Goal: Task Accomplishment & Management: Manage account settings

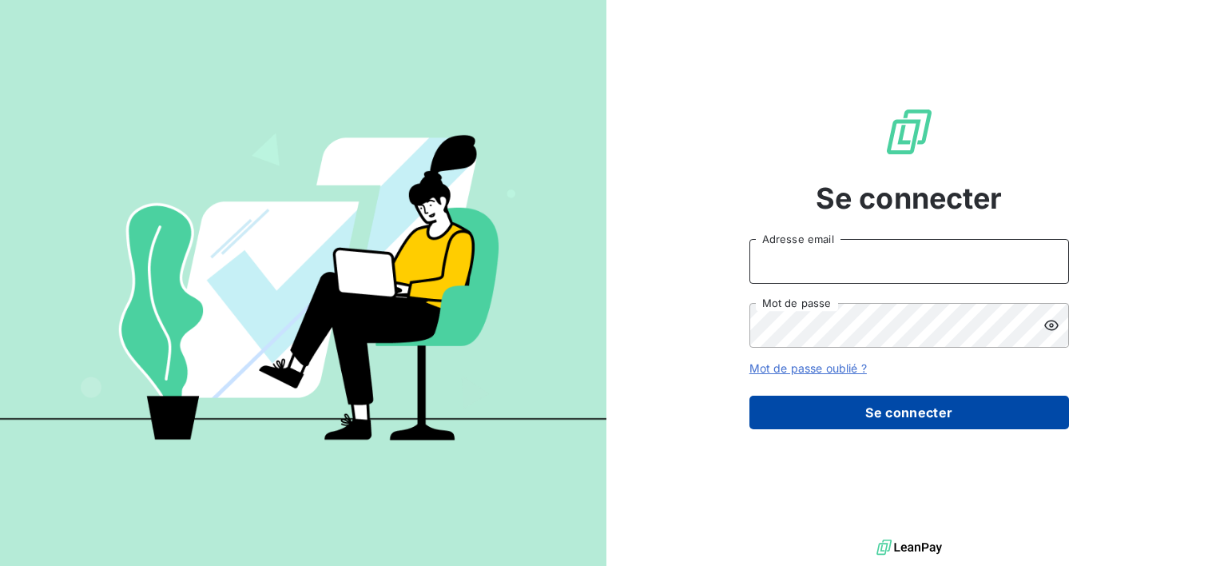
type input "[EMAIL_ADDRESS][DOMAIN_NAME]"
click at [940, 416] on button "Se connecter" at bounding box center [910, 413] width 320 height 34
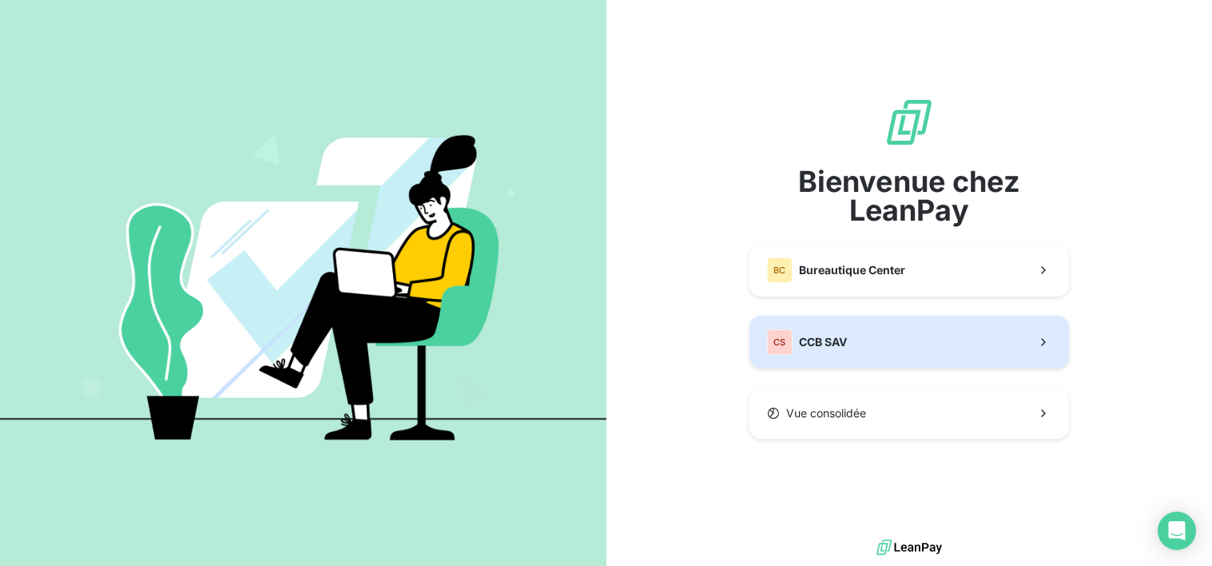
click at [908, 348] on button "CS CCB SAV" at bounding box center [910, 342] width 320 height 53
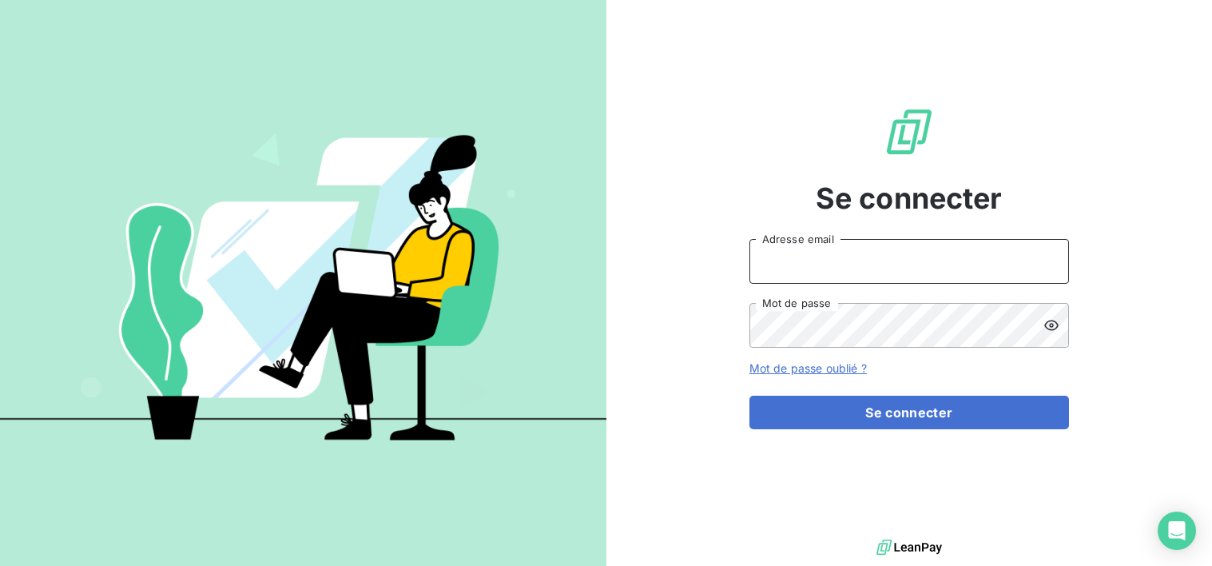
type input "[EMAIL_ADDRESS][DOMAIN_NAME]"
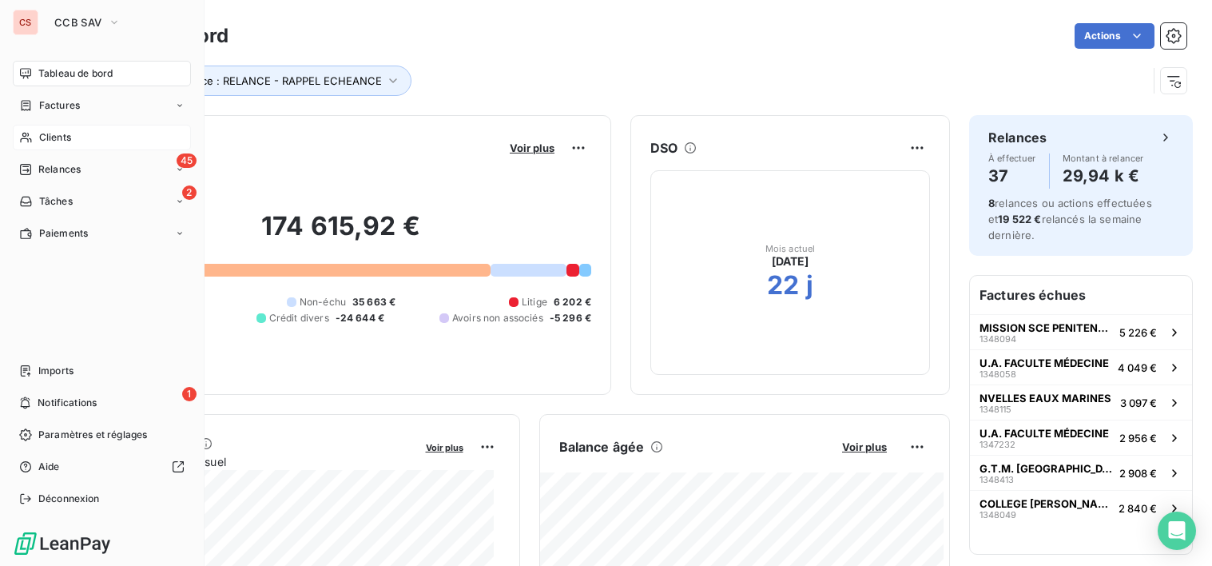
click at [54, 136] on span "Clients" at bounding box center [55, 137] width 32 height 14
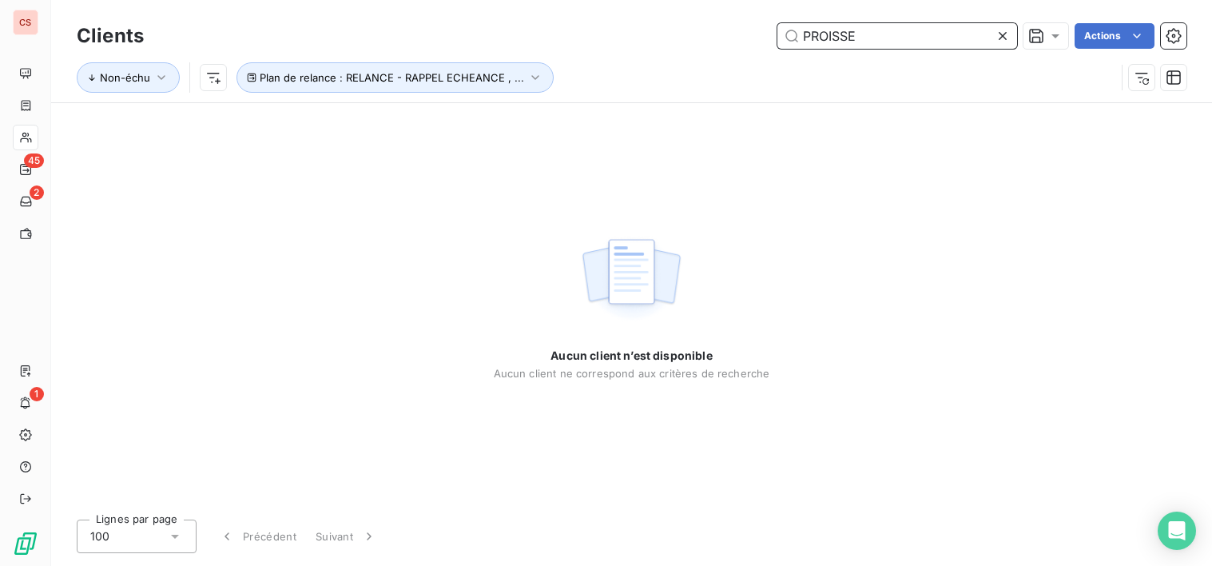
click at [809, 31] on input "PROISSE" at bounding box center [898, 36] width 240 height 26
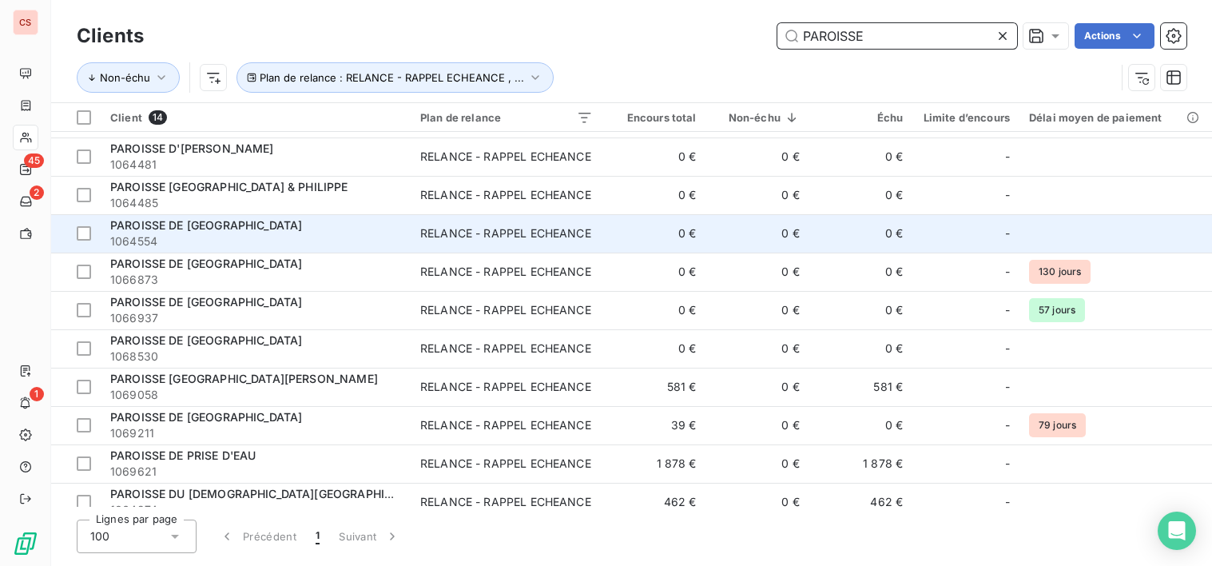
scroll to position [163, 0]
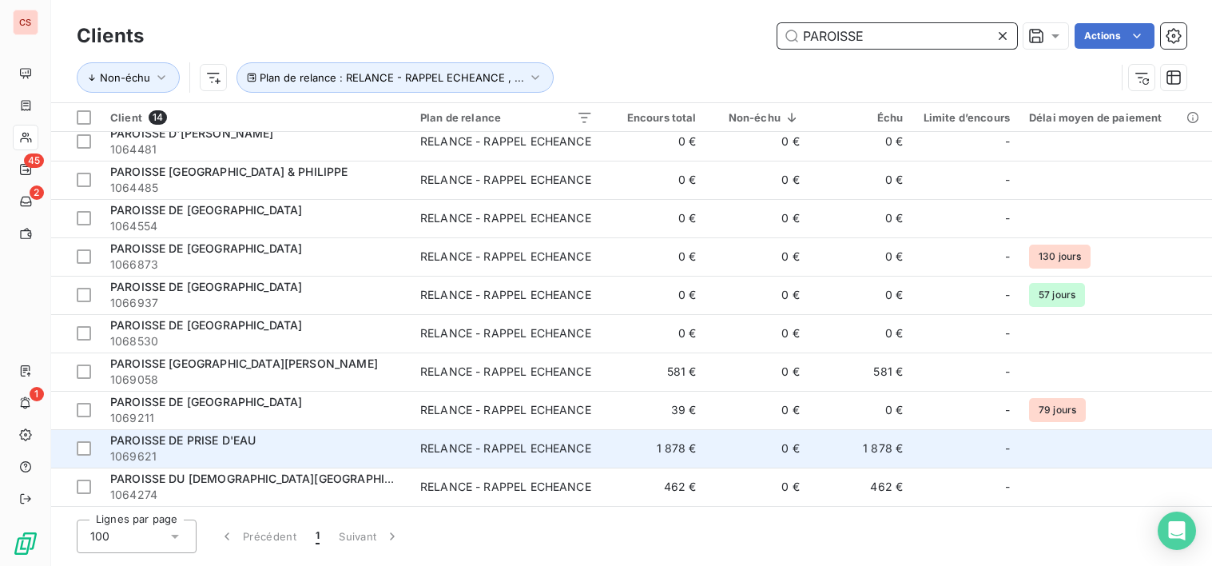
type input "PAROISSE"
click at [278, 452] on span "1069621" at bounding box center [255, 456] width 291 height 16
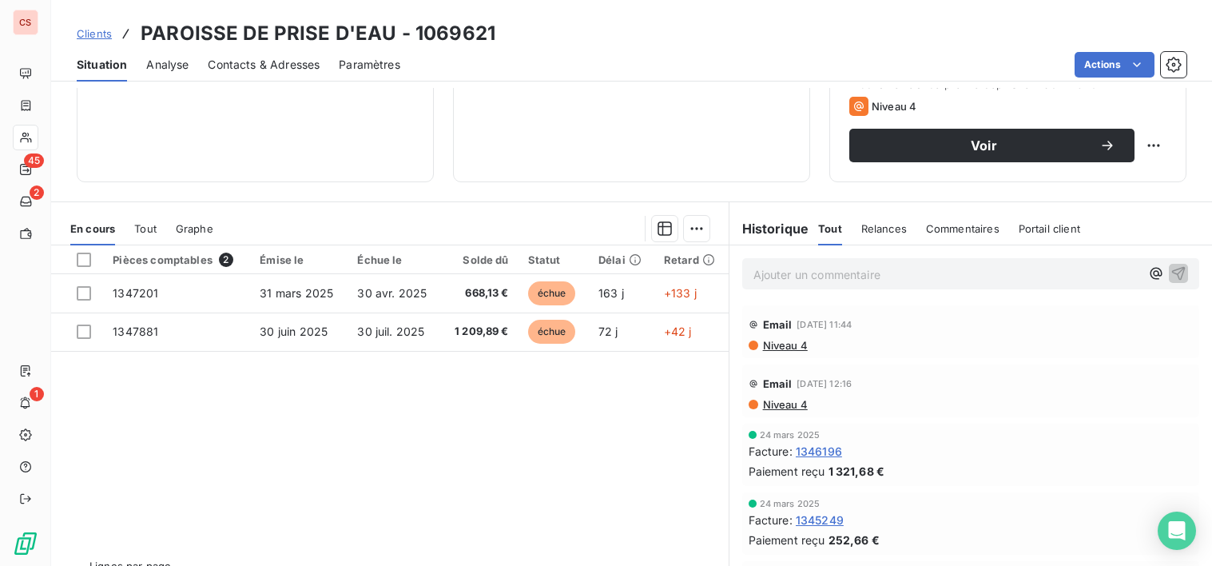
scroll to position [278, 0]
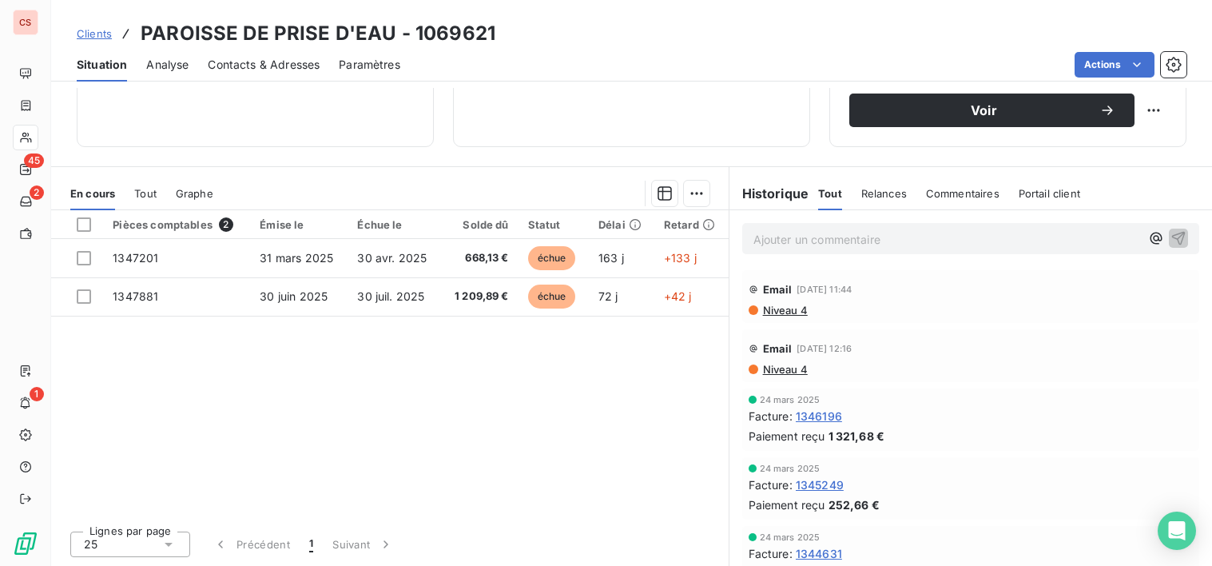
click at [782, 365] on span "Niveau 4" at bounding box center [785, 369] width 46 height 13
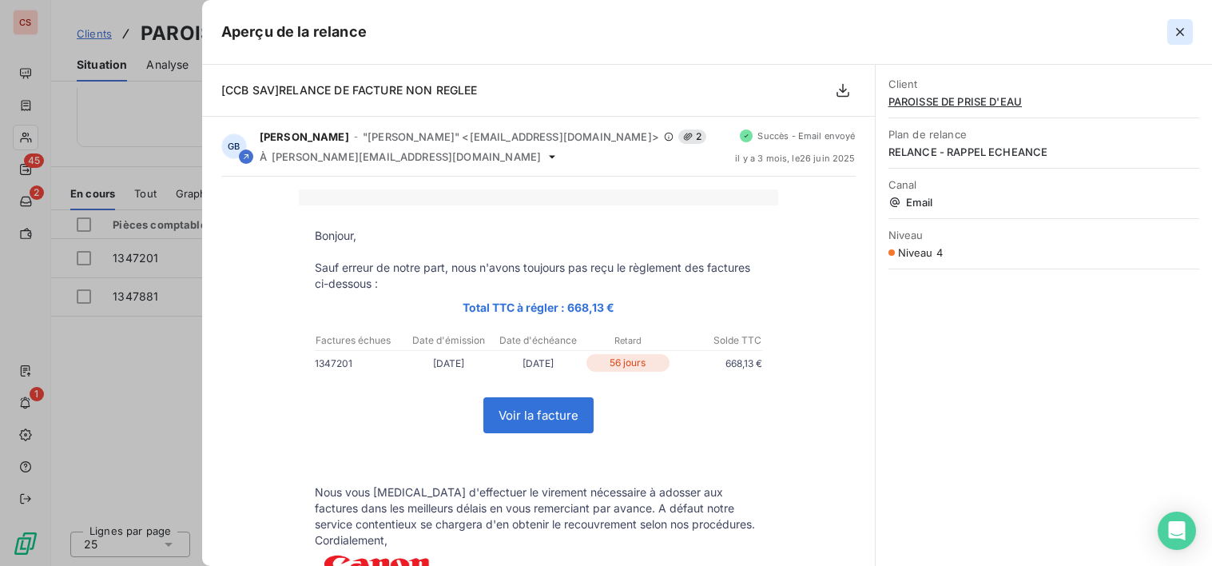
click at [1184, 34] on icon "button" at bounding box center [1180, 32] width 16 height 16
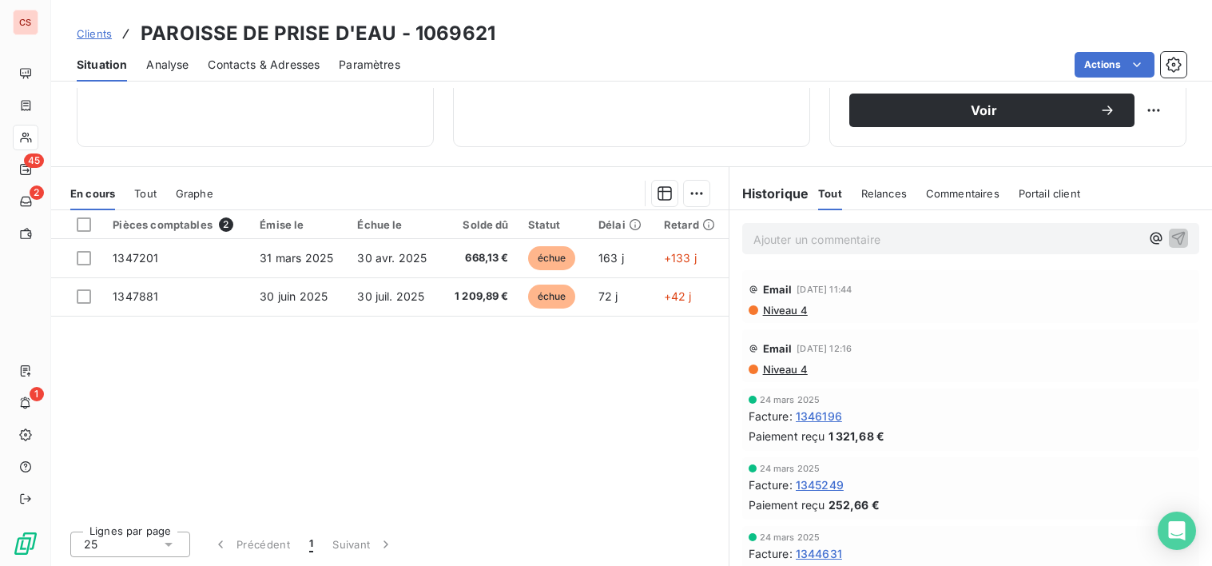
click at [788, 310] on span "Niveau 4" at bounding box center [785, 310] width 46 height 13
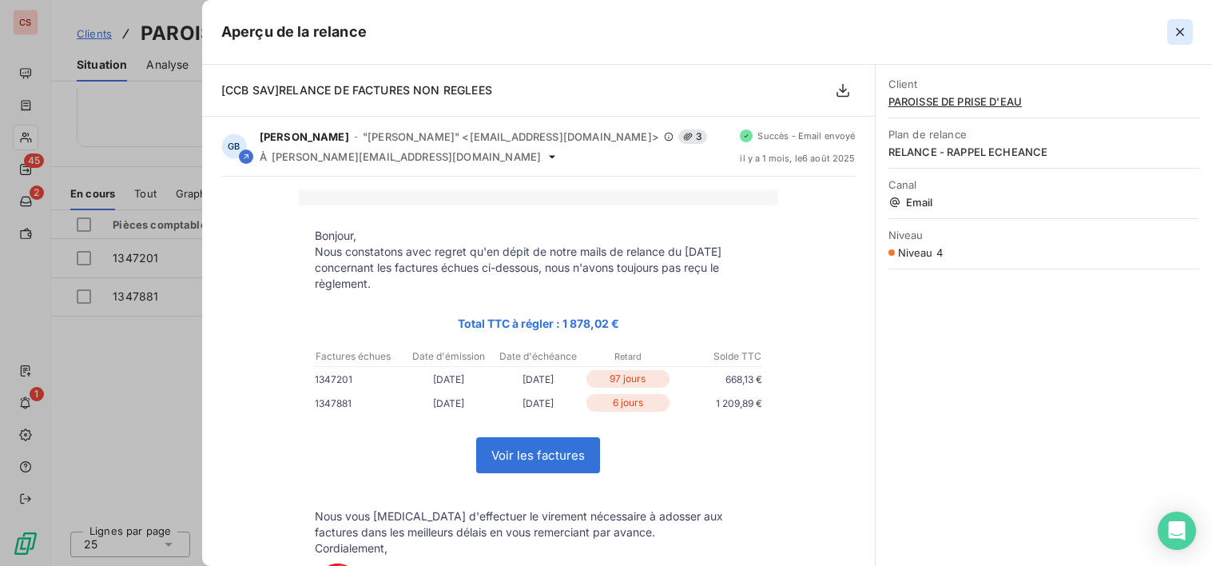
click at [1174, 31] on icon "button" at bounding box center [1180, 32] width 16 height 16
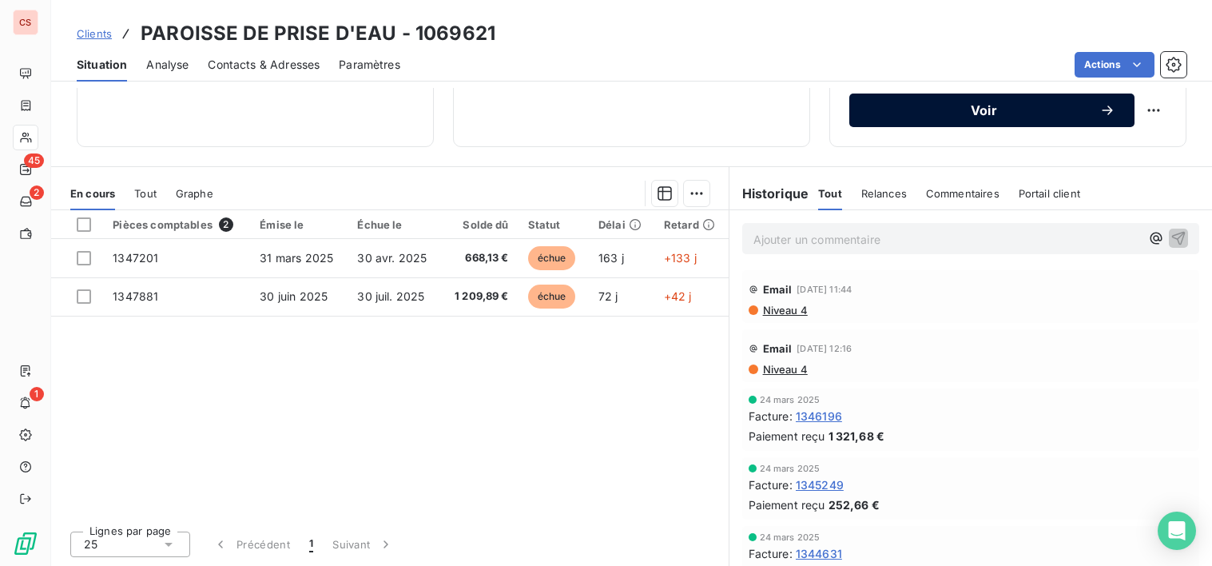
click at [1067, 114] on span "Voir" at bounding box center [984, 110] width 231 height 13
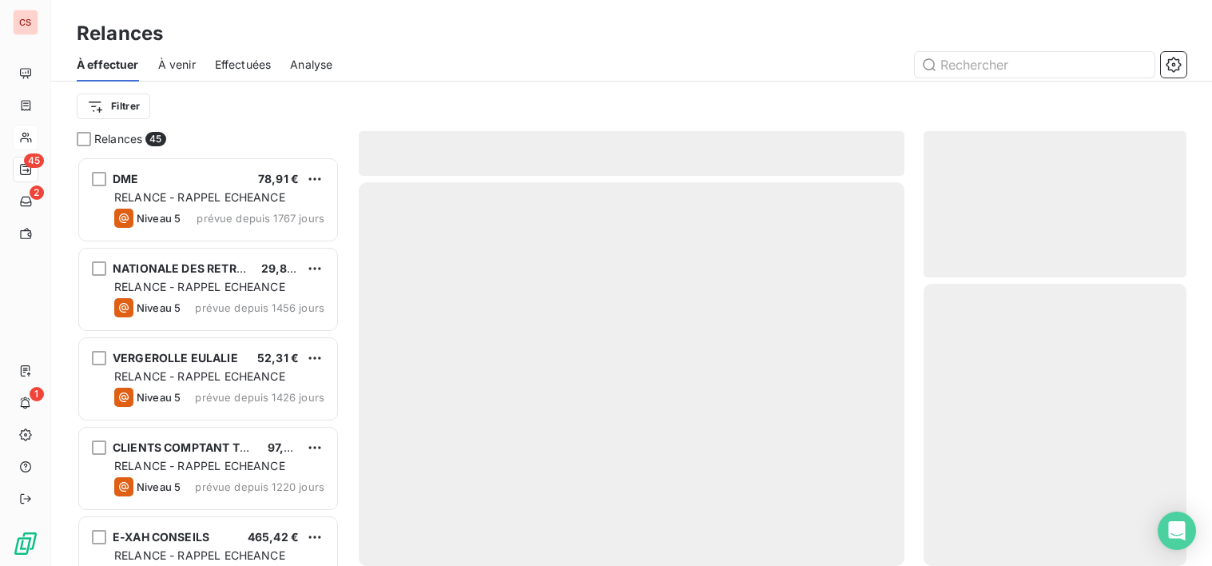
scroll to position [397, 252]
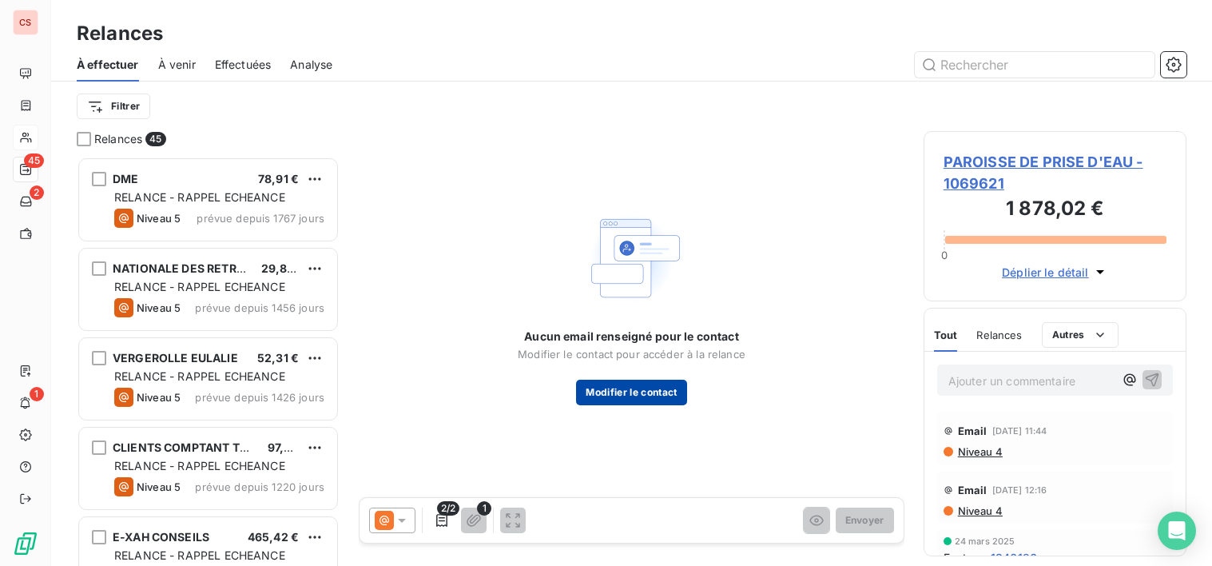
click at [627, 392] on button "Modifier le contact" at bounding box center [631, 393] width 110 height 26
type input "Evelyse"
type input "DESTOUCHES"
type input "[PHONE_NUMBER]"
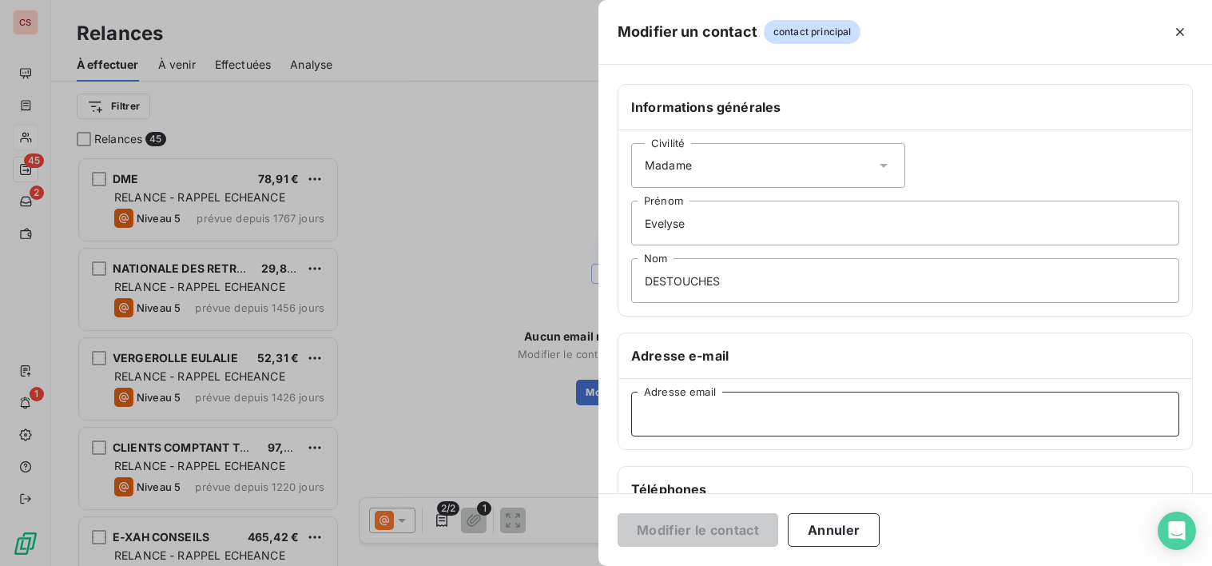
click at [650, 418] on input "Adresse email" at bounding box center [905, 414] width 548 height 45
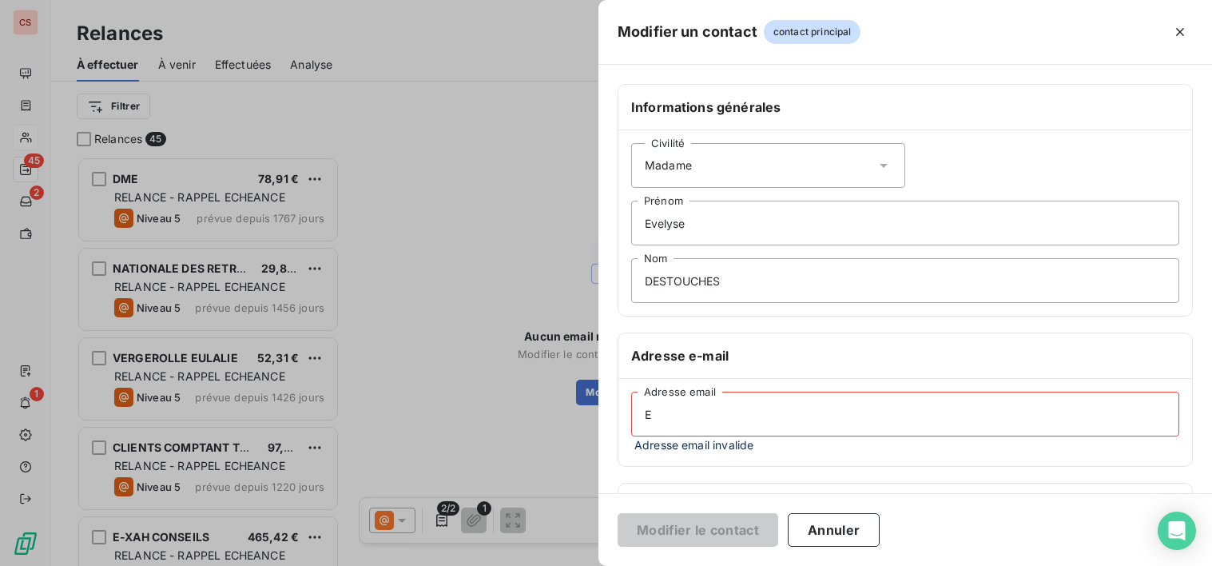
type input "[PERSON_NAME][EMAIL_ADDRESS][DOMAIN_NAME]"
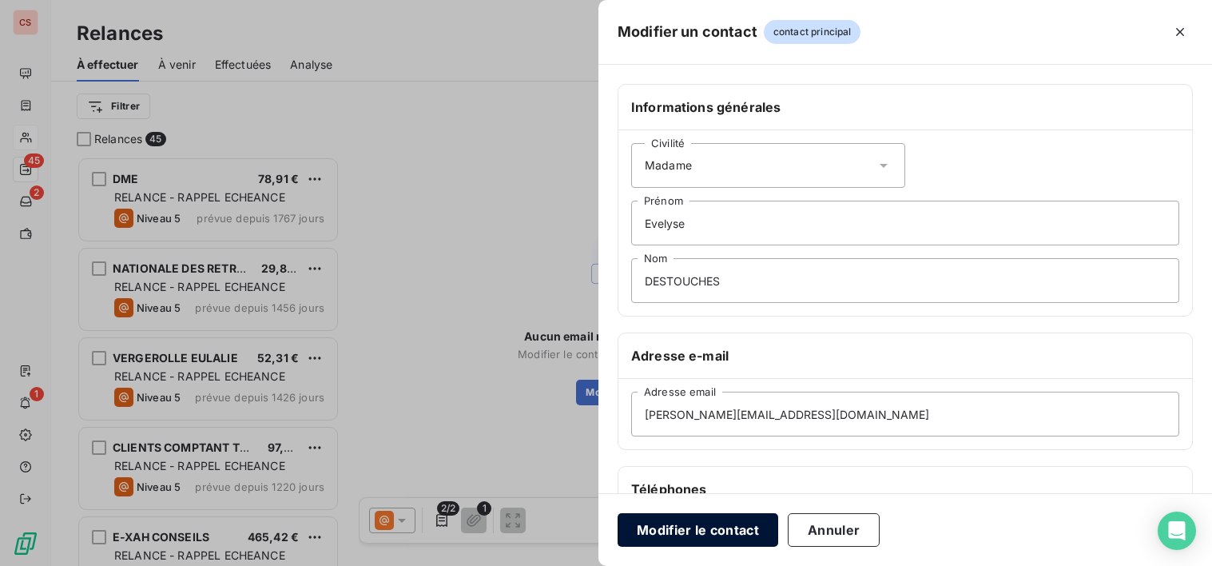
click at [718, 540] on button "Modifier le contact" at bounding box center [698, 530] width 161 height 34
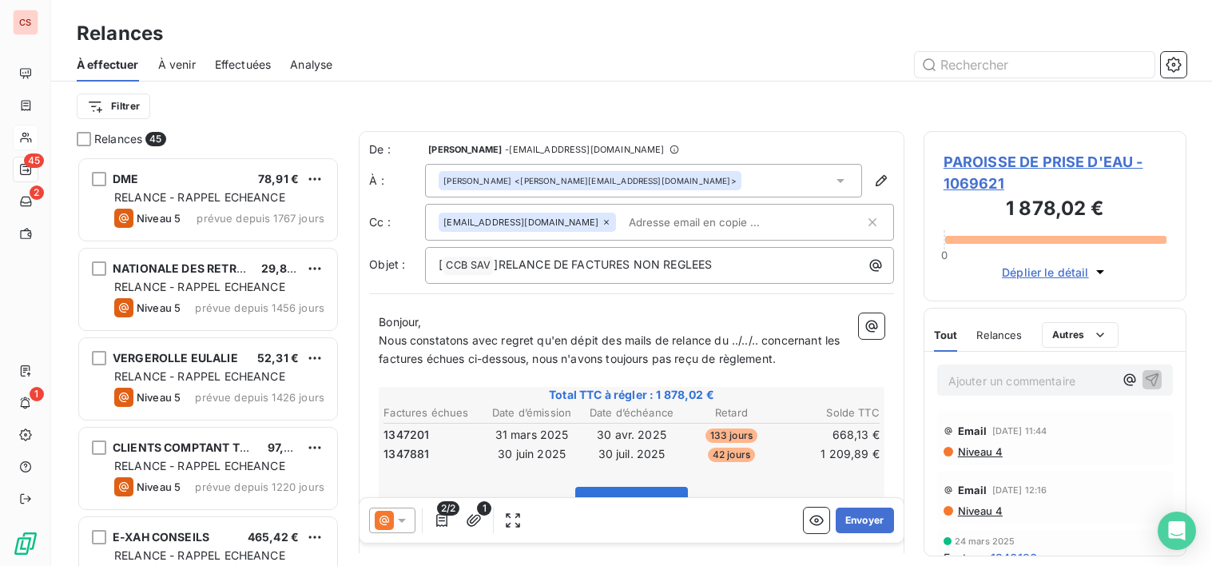
click at [623, 225] on input "text" at bounding box center [715, 222] width 185 height 24
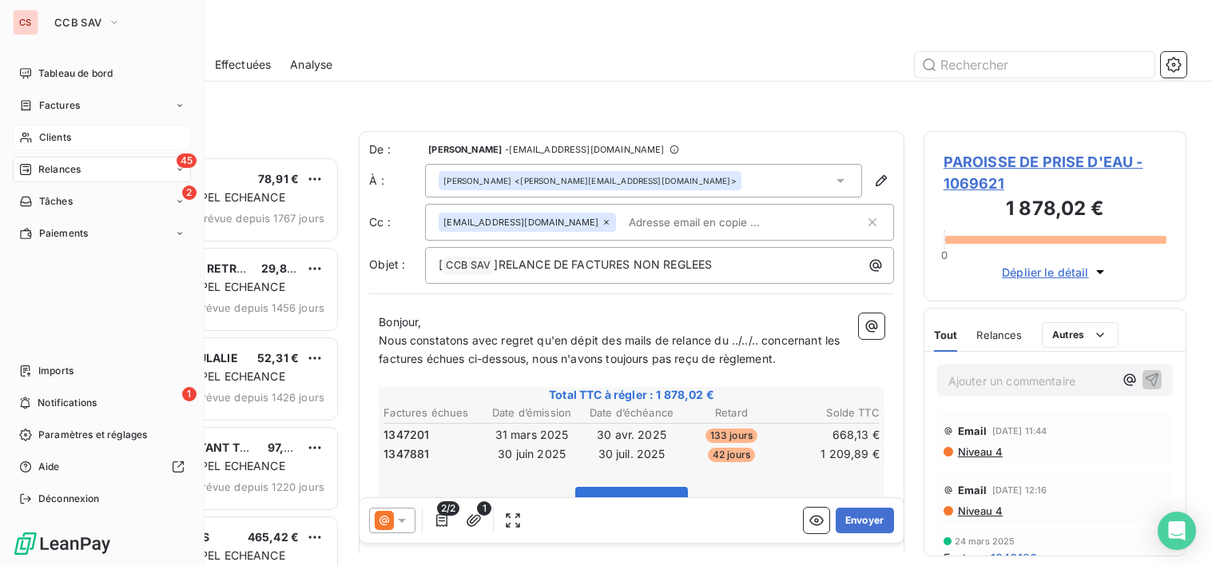
click at [66, 137] on span "Clients" at bounding box center [55, 137] width 32 height 14
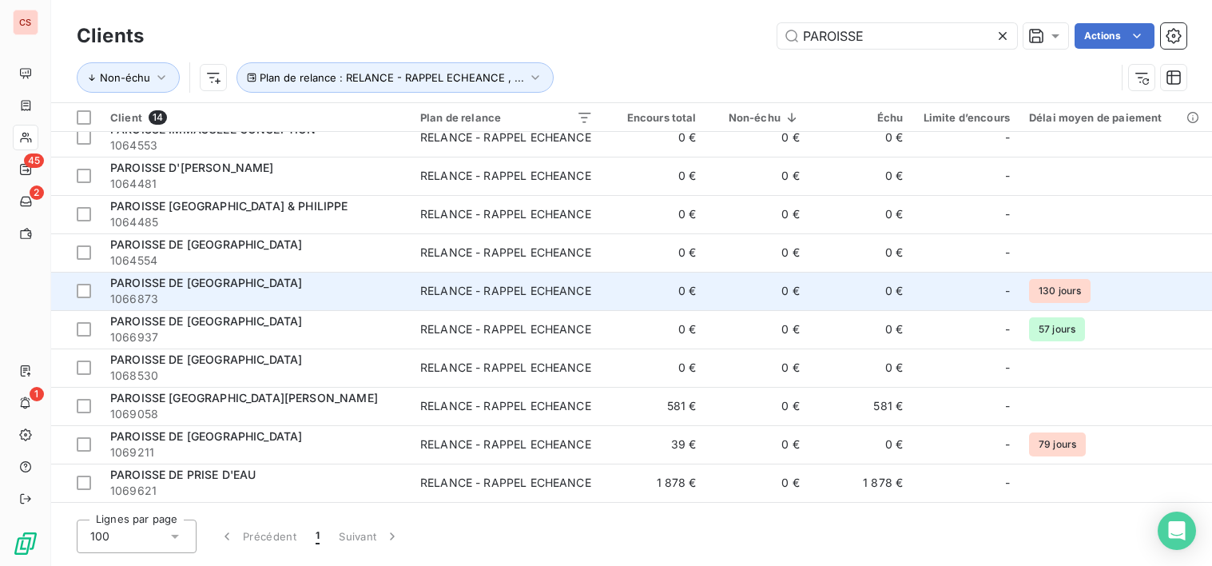
scroll to position [163, 0]
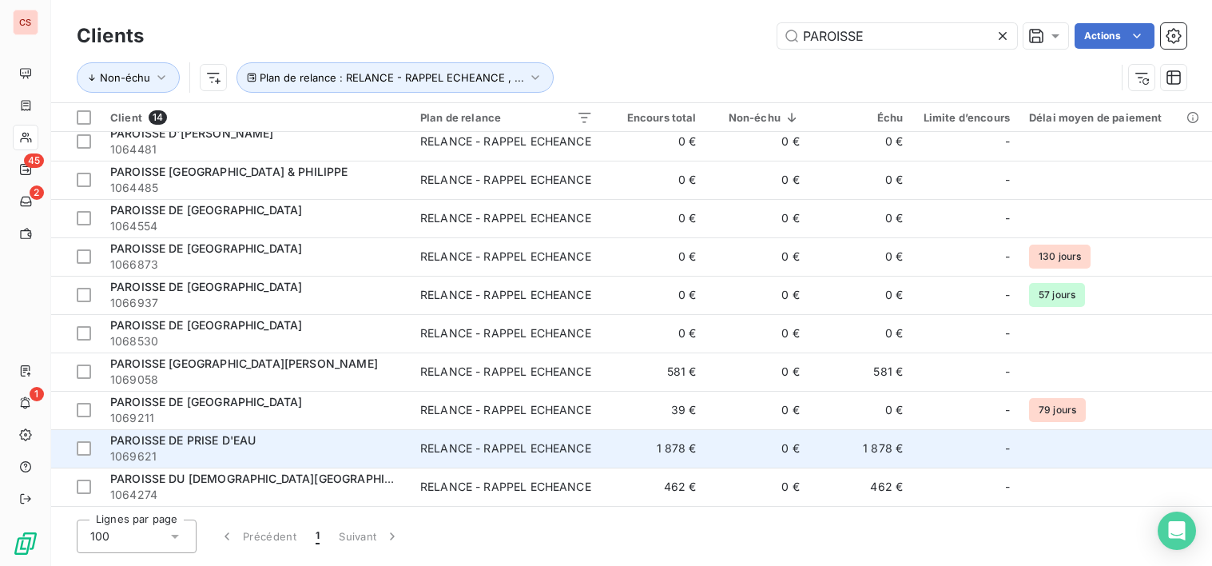
click at [352, 452] on span "1069621" at bounding box center [255, 456] width 291 height 16
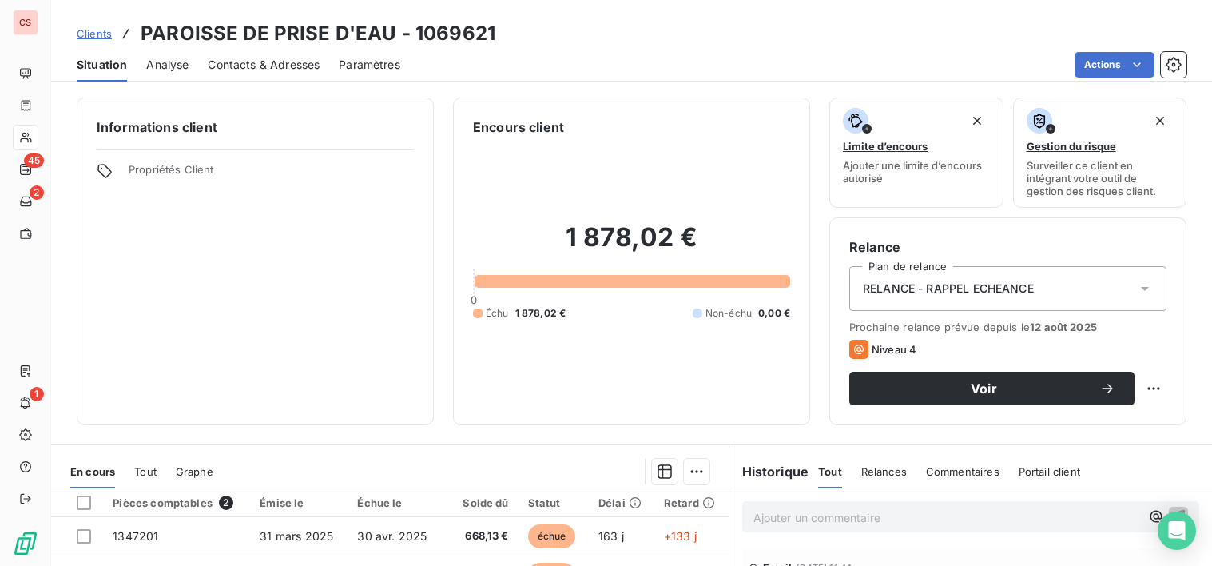
click at [258, 64] on span "Contacts & Adresses" at bounding box center [264, 65] width 112 height 16
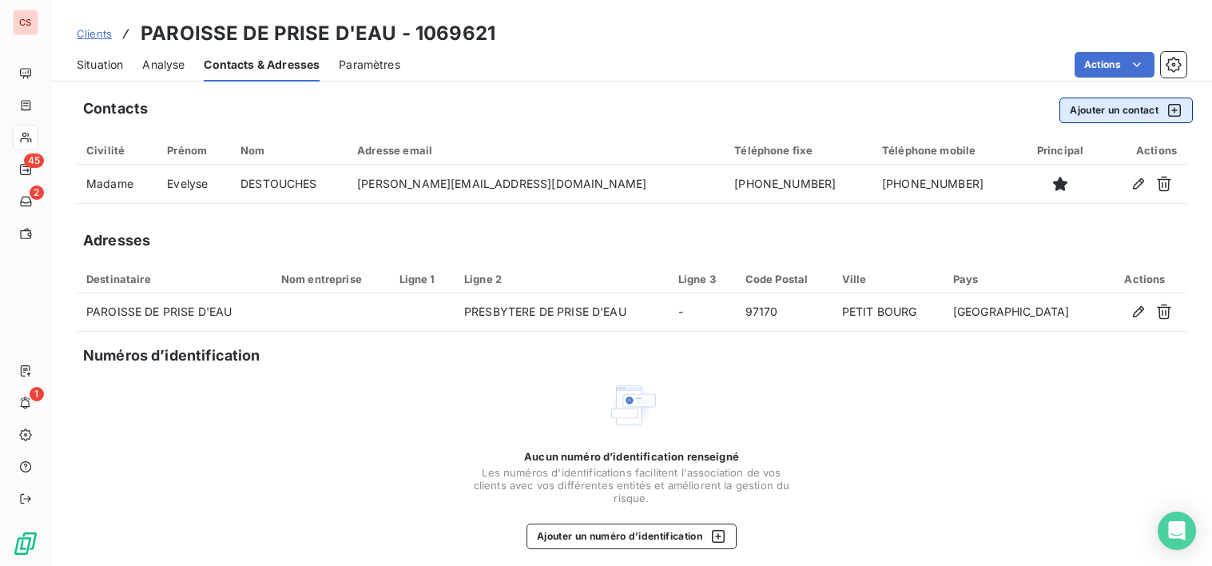
click at [1103, 112] on button "Ajouter un contact" at bounding box center [1126, 110] width 133 height 26
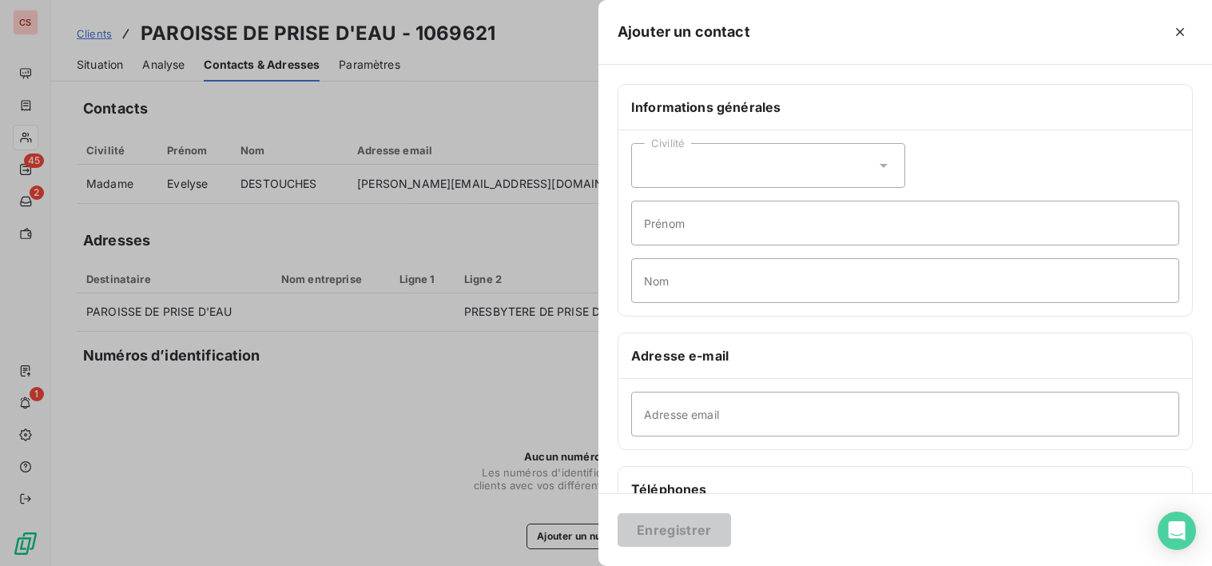
click at [879, 167] on icon at bounding box center [884, 165] width 16 height 16
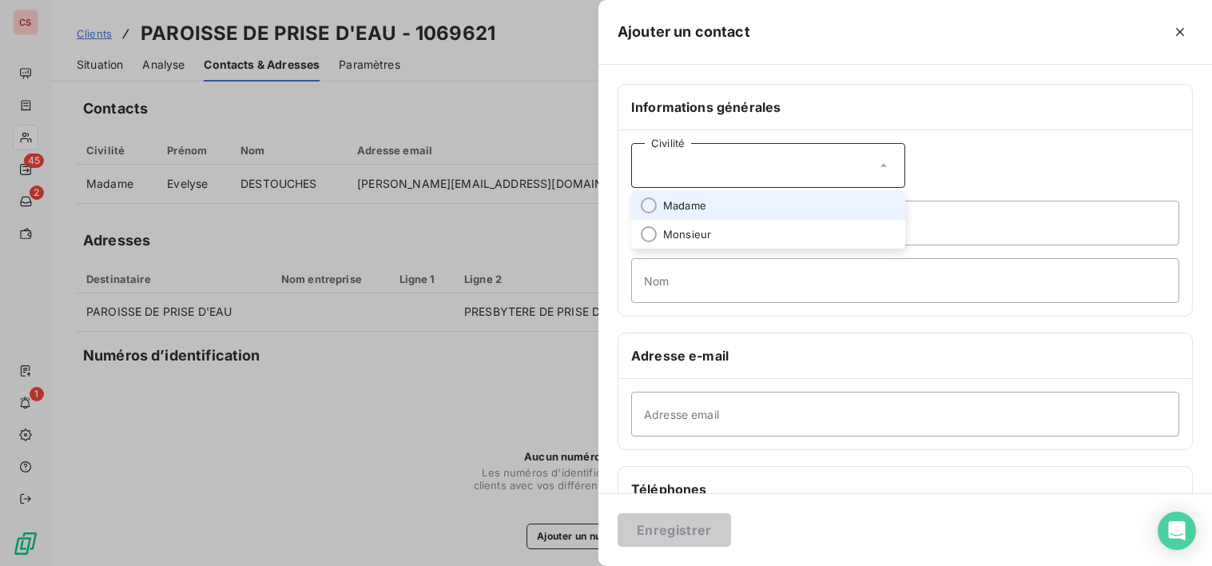
click at [683, 210] on span "Madame" at bounding box center [684, 205] width 43 height 15
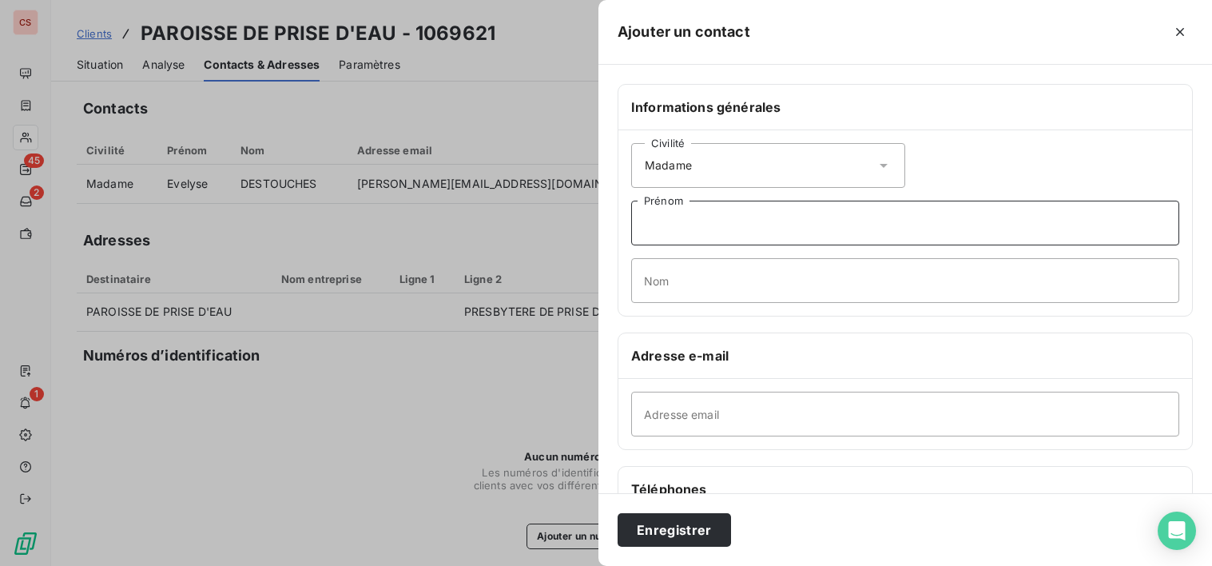
click at [686, 237] on input "Prénom" at bounding box center [905, 223] width 548 height 45
type input "f"
type input "Fania"
click at [685, 280] on input "Nom" at bounding box center [905, 280] width 548 height 45
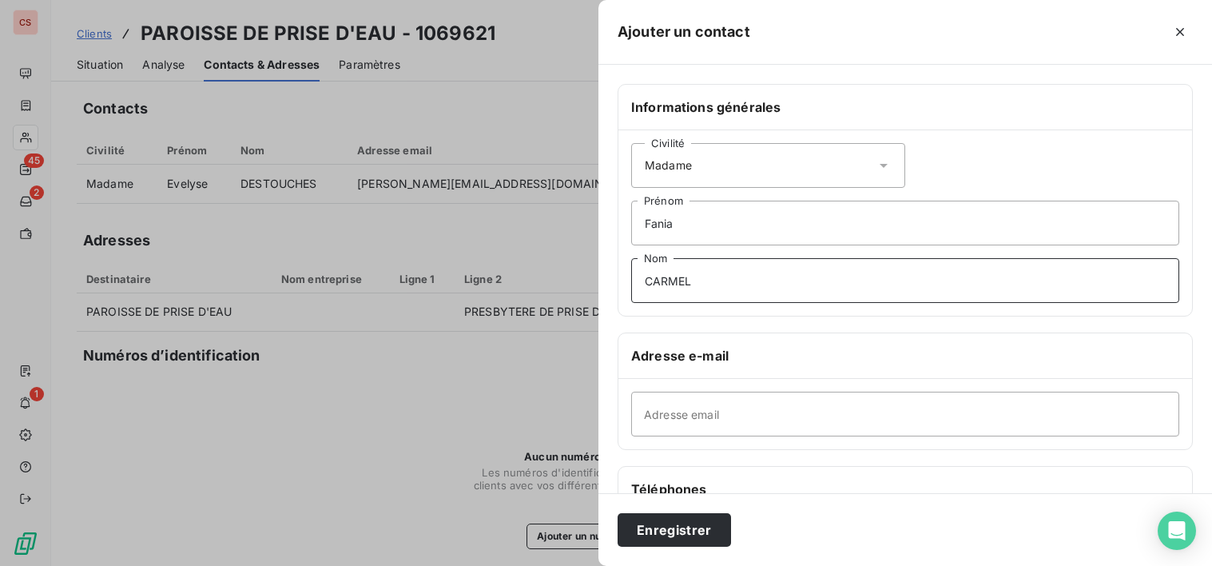
type input "CARMEL"
click at [677, 424] on input "Adresse email" at bounding box center [905, 414] width 548 height 45
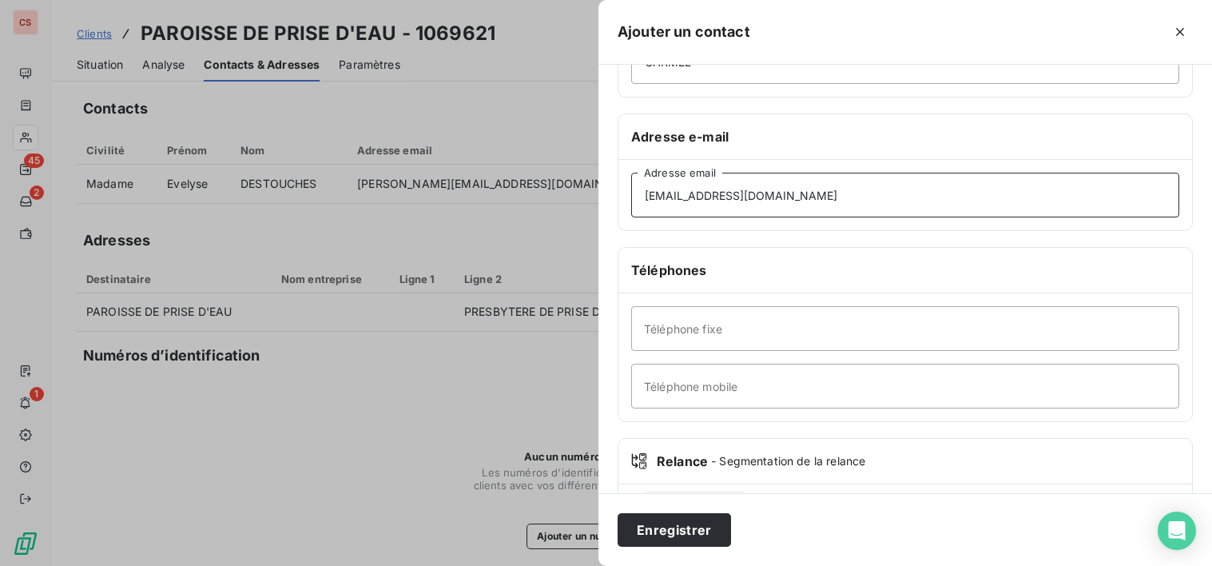
scroll to position [237, 0]
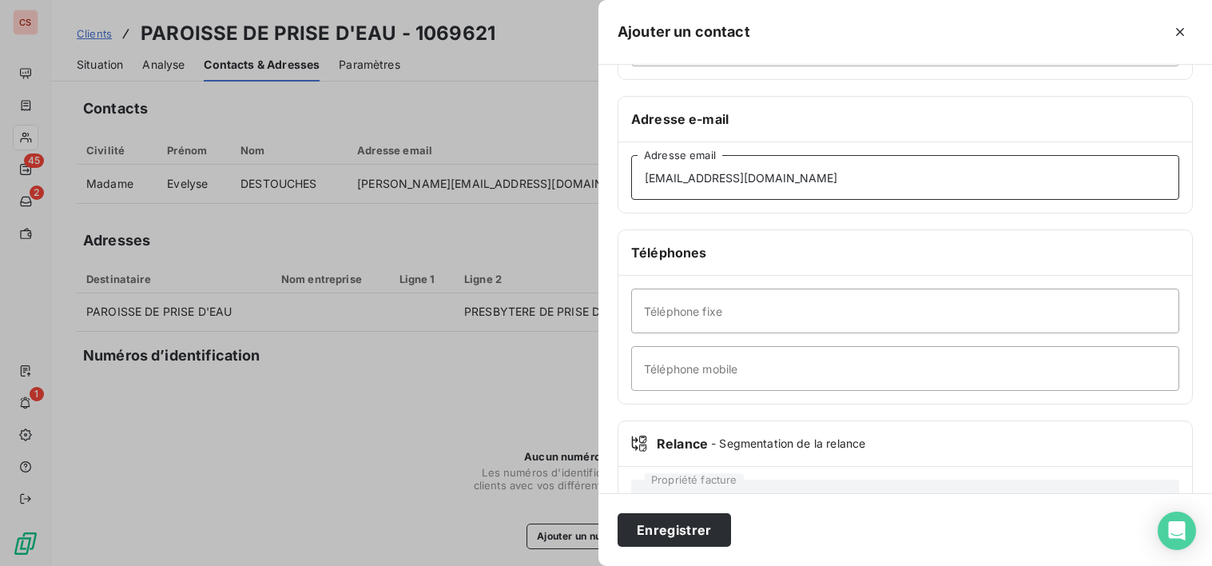
type input "[EMAIL_ADDRESS][DOMAIN_NAME]"
click at [694, 314] on input "Téléphone fixe" at bounding box center [905, 310] width 548 height 45
click at [724, 320] on input "[PHONE_NUMBER]" at bounding box center [905, 310] width 548 height 45
drag, startPoint x: 724, startPoint y: 320, endPoint x: 611, endPoint y: 319, distance: 113.5
click at [611, 319] on div "Informations générales Civilité Madame Fania Prénom CARMEL Nom Adresse e-mail […" at bounding box center [906, 202] width 614 height 710
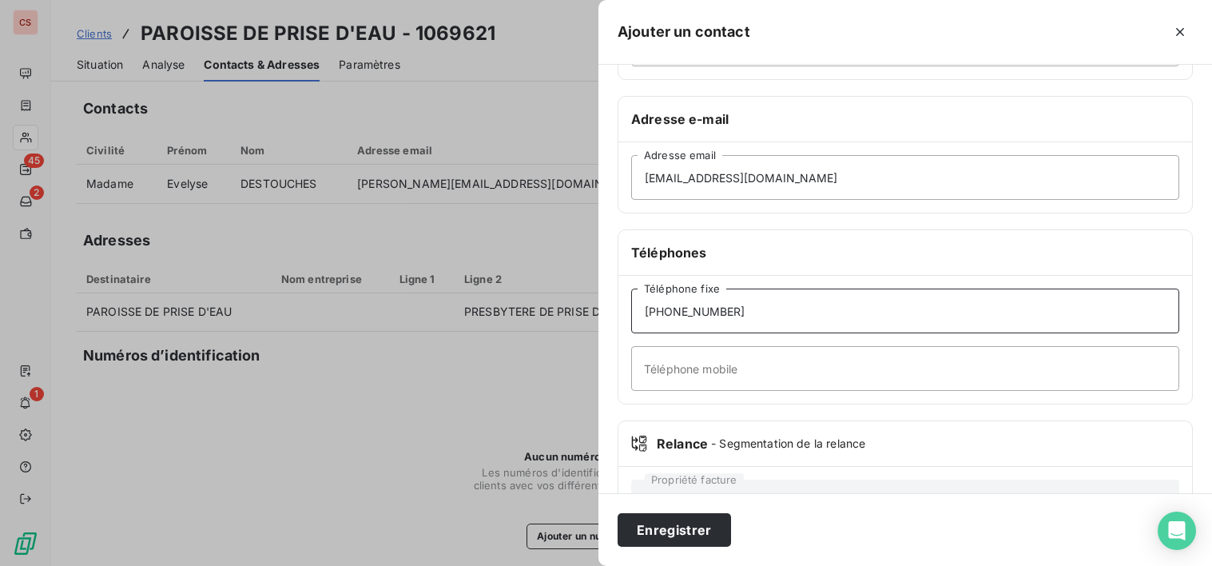
type input "[PHONE_NUMBER]"
click at [670, 372] on input "Téléphone mobile" at bounding box center [905, 368] width 548 height 45
paste input "[PHONE_NUMBER]"
type input "[PHONE_NUMBER]"
drag, startPoint x: 741, startPoint y: 308, endPoint x: 411, endPoint y: 336, distance: 331.2
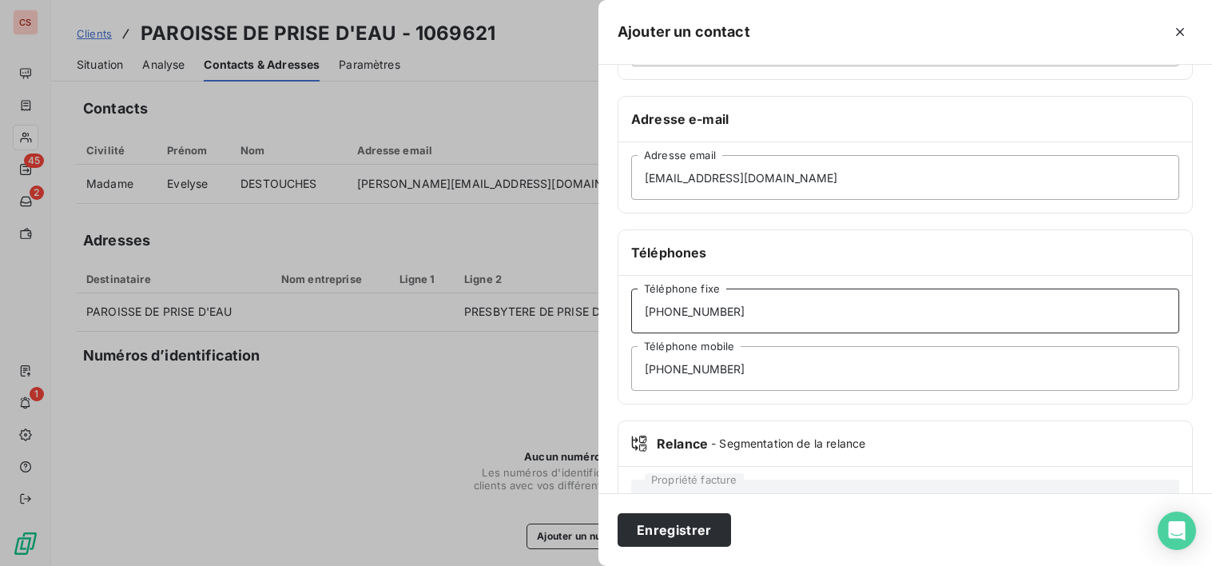
click at [412, 565] on div "Ajouter un contact Informations générales Civilité Madame Fania Prénom CARMEL N…" at bounding box center [606, 566] width 1212 height 0
click at [650, 524] on button "Enregistrer" at bounding box center [674, 530] width 113 height 34
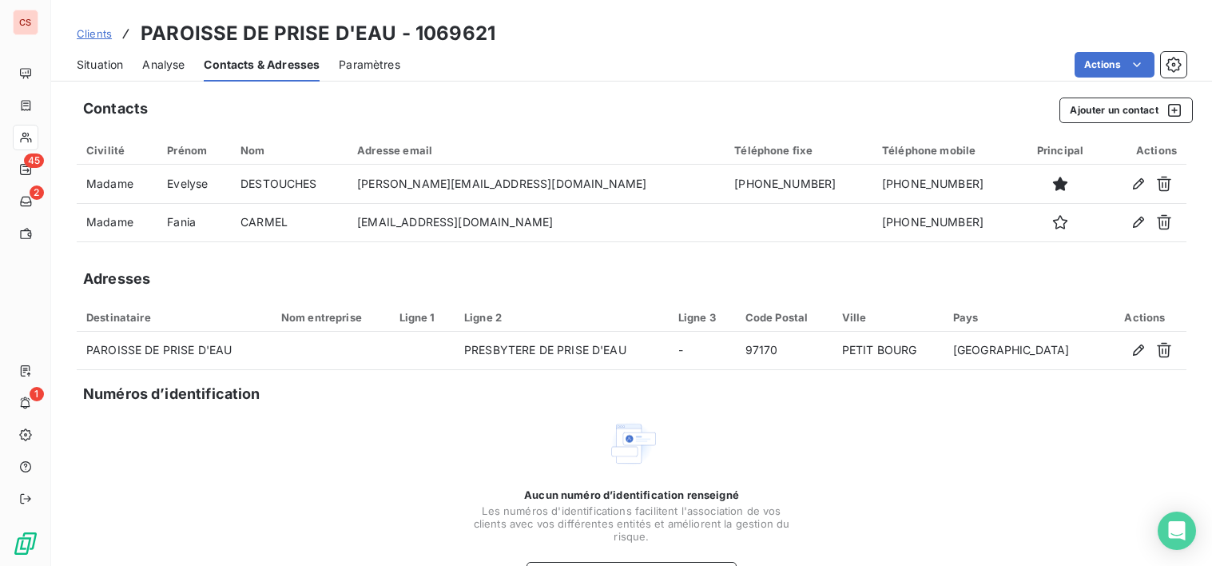
click at [103, 63] on span "Situation" at bounding box center [100, 65] width 46 height 16
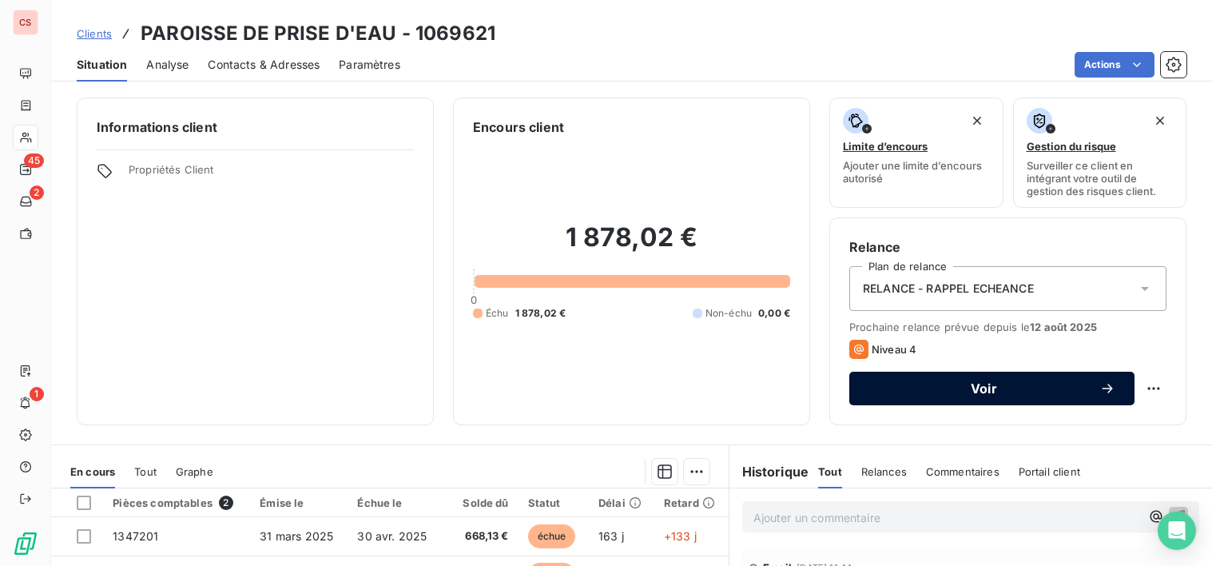
click at [1078, 400] on button "Voir" at bounding box center [991, 389] width 285 height 34
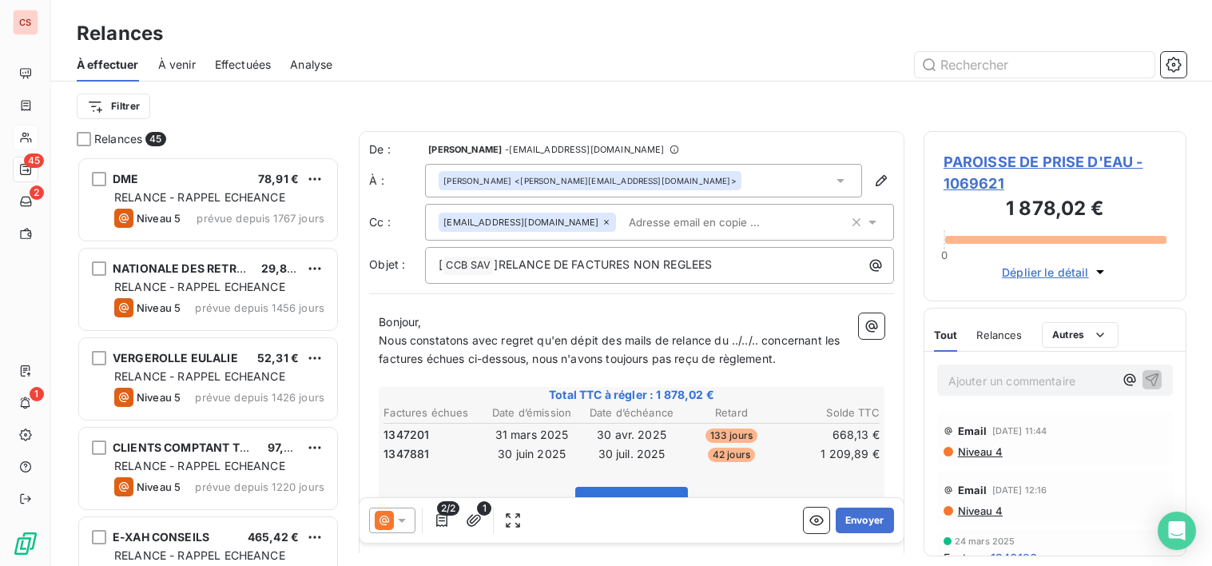
scroll to position [397, 252]
click at [623, 221] on input "text" at bounding box center [715, 222] width 185 height 24
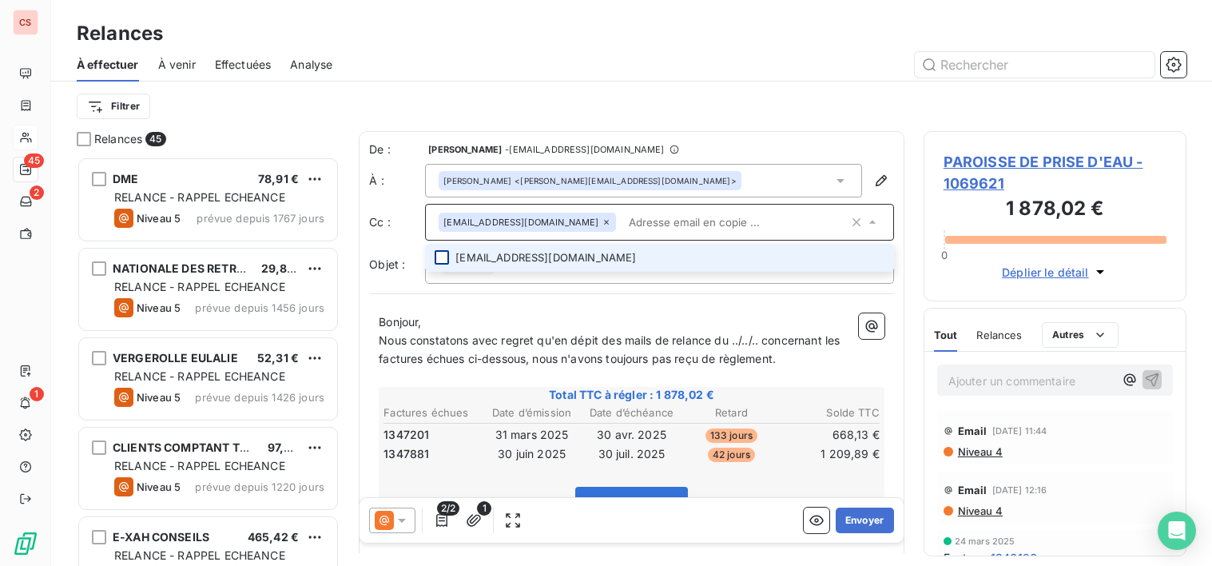
click at [442, 257] on div at bounding box center [442, 257] width 14 height 14
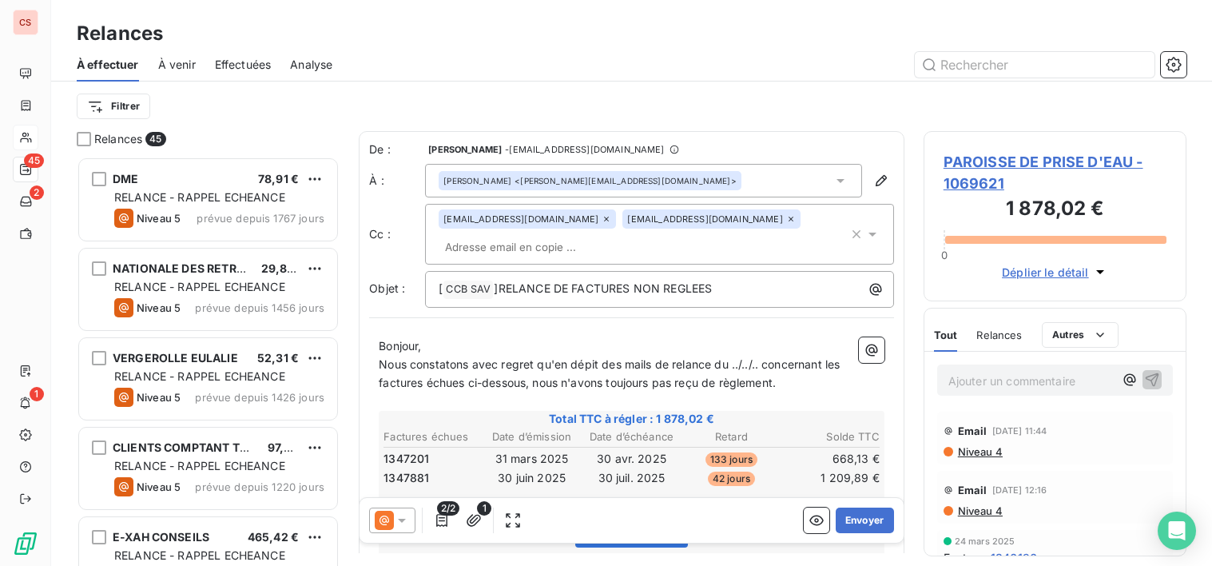
click at [714, 177] on div "[PERSON_NAME] <[EMAIL_ADDRESS][DOMAIN_NAME]>" at bounding box center [643, 181] width 437 height 34
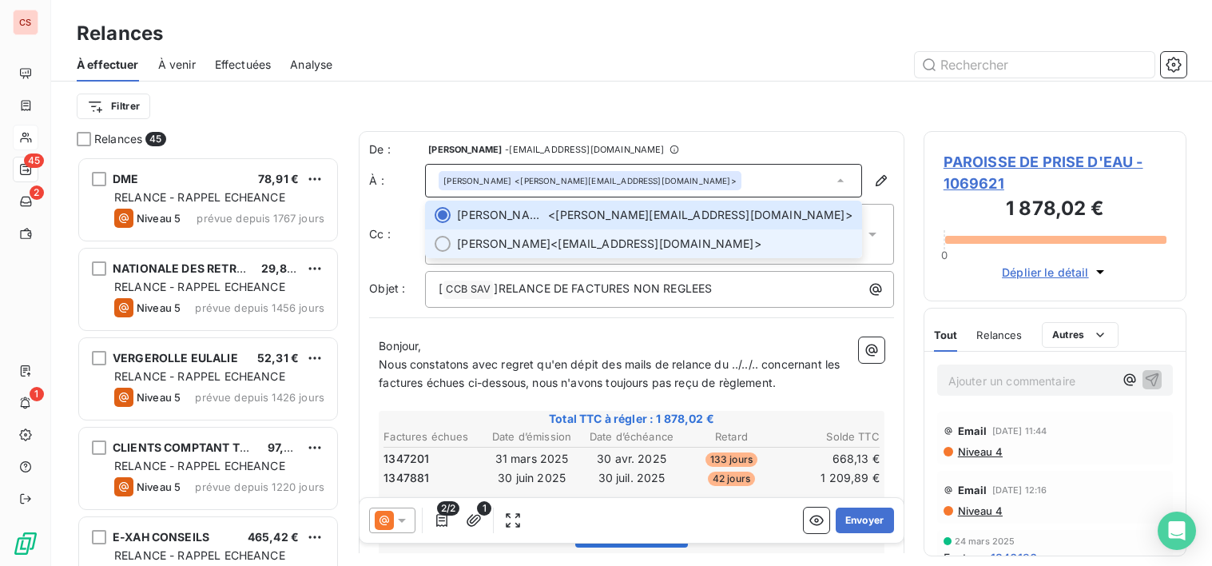
click at [443, 243] on div at bounding box center [443, 244] width 16 height 16
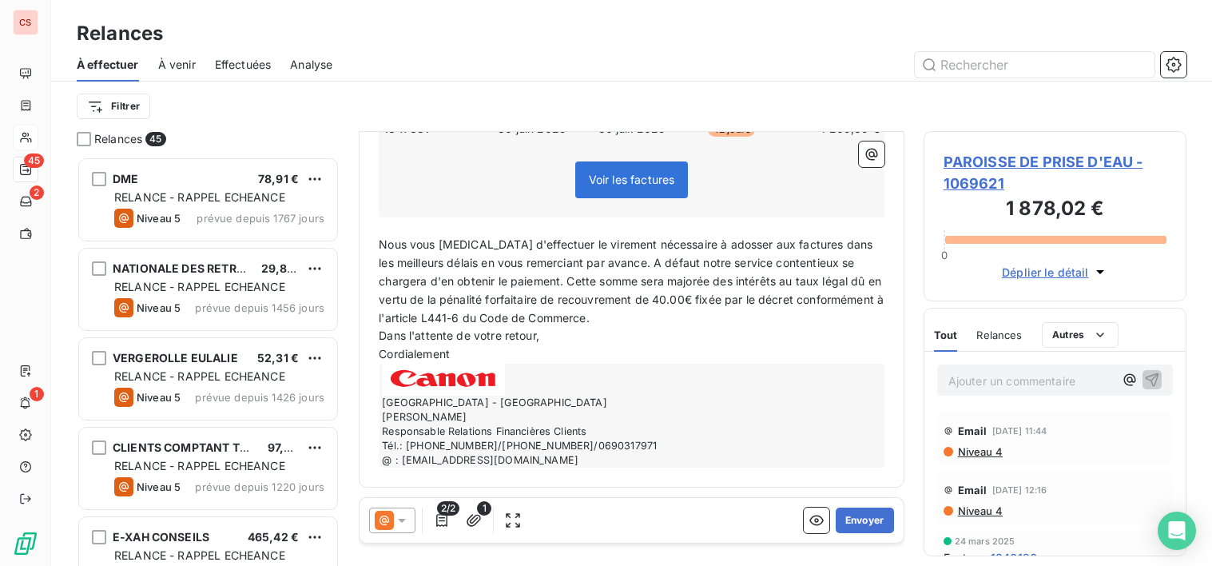
scroll to position [0, 0]
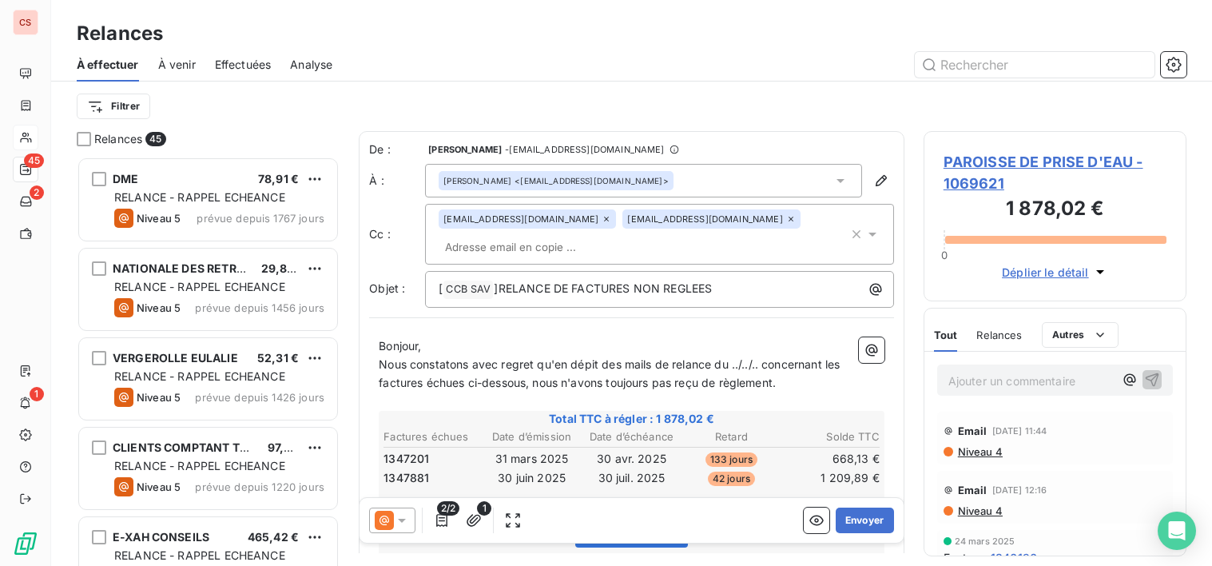
click at [764, 368] on span "Nous constatons avec regret qu'en dépit des mails de relance du ../../.. concer…" at bounding box center [611, 373] width 464 height 32
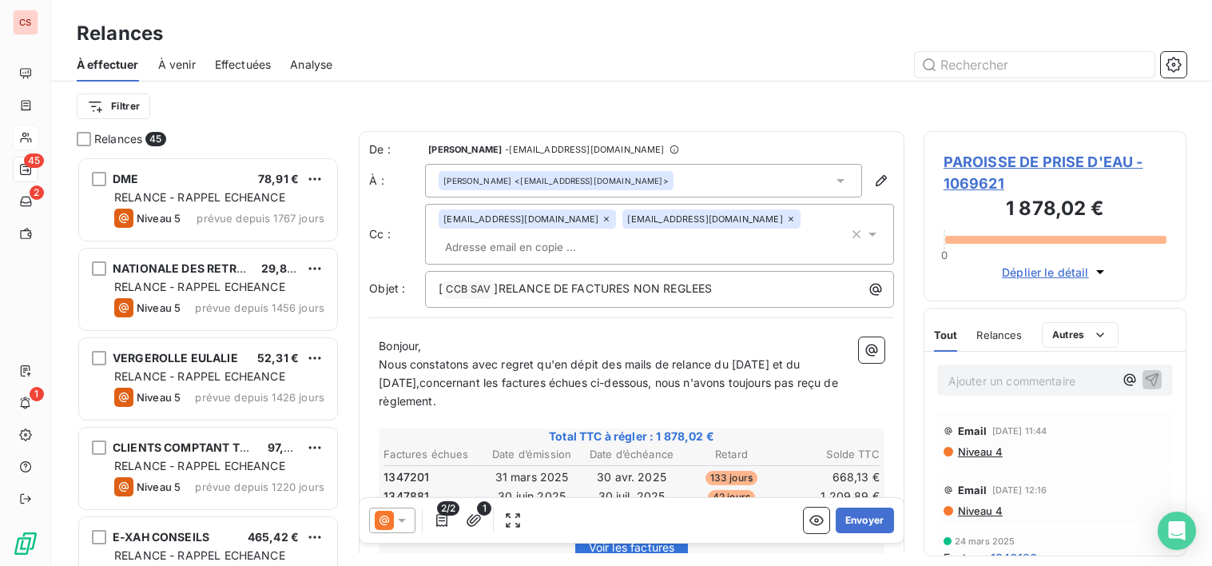
click at [786, 221] on icon at bounding box center [791, 219] width 10 height 10
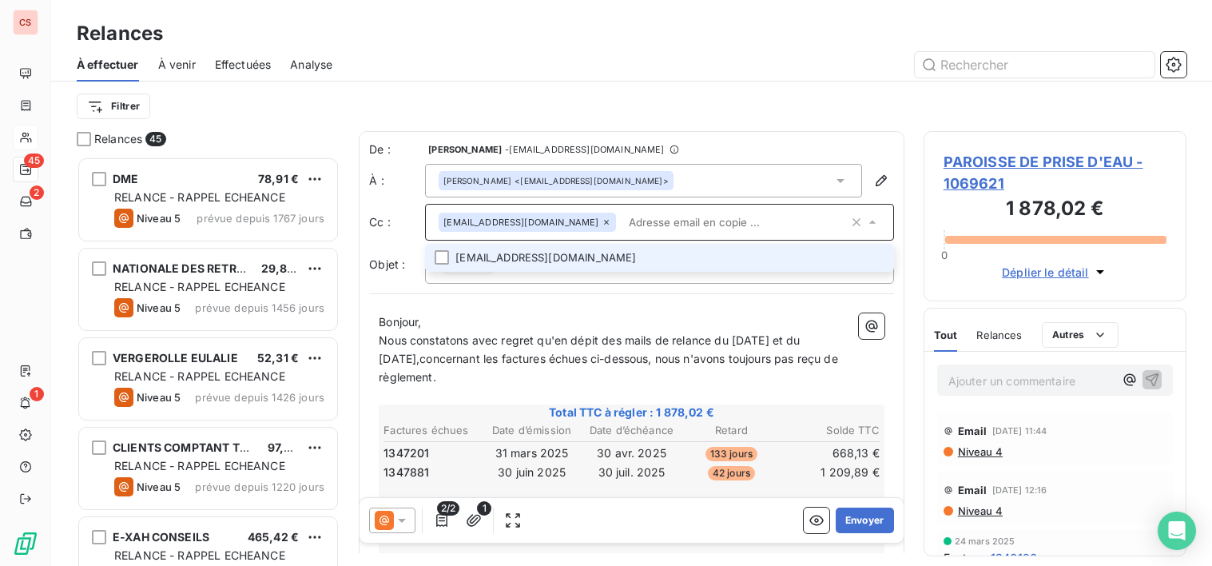
click at [631, 180] on div "[PERSON_NAME] <[EMAIL_ADDRESS][DOMAIN_NAME]>" at bounding box center [643, 181] width 437 height 34
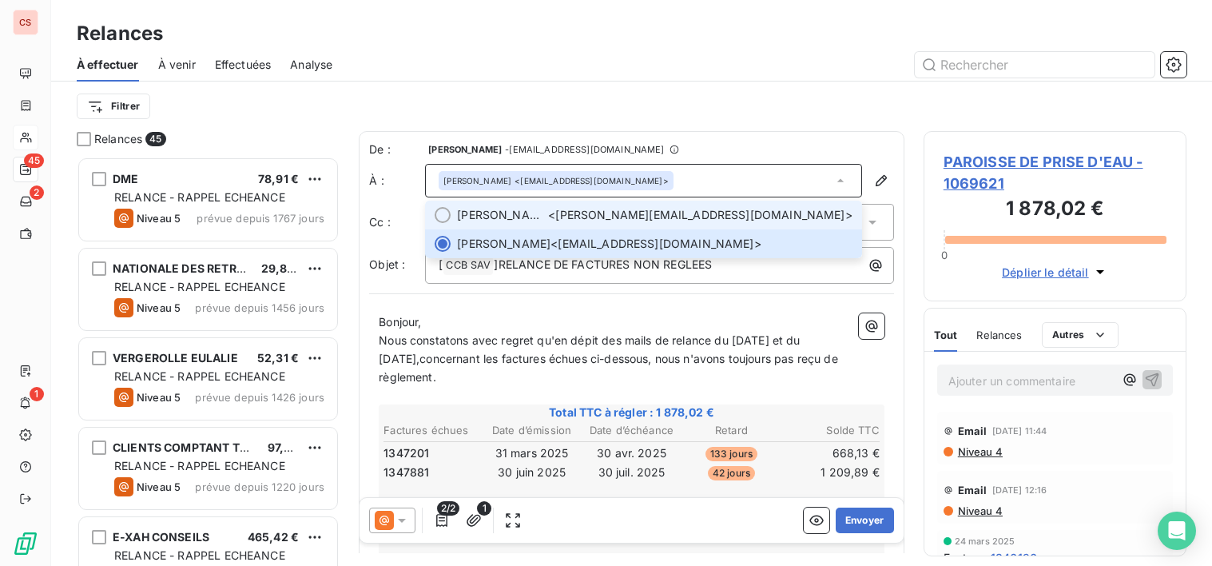
click at [491, 210] on span "[PERSON_NAME]" at bounding box center [502, 215] width 91 height 16
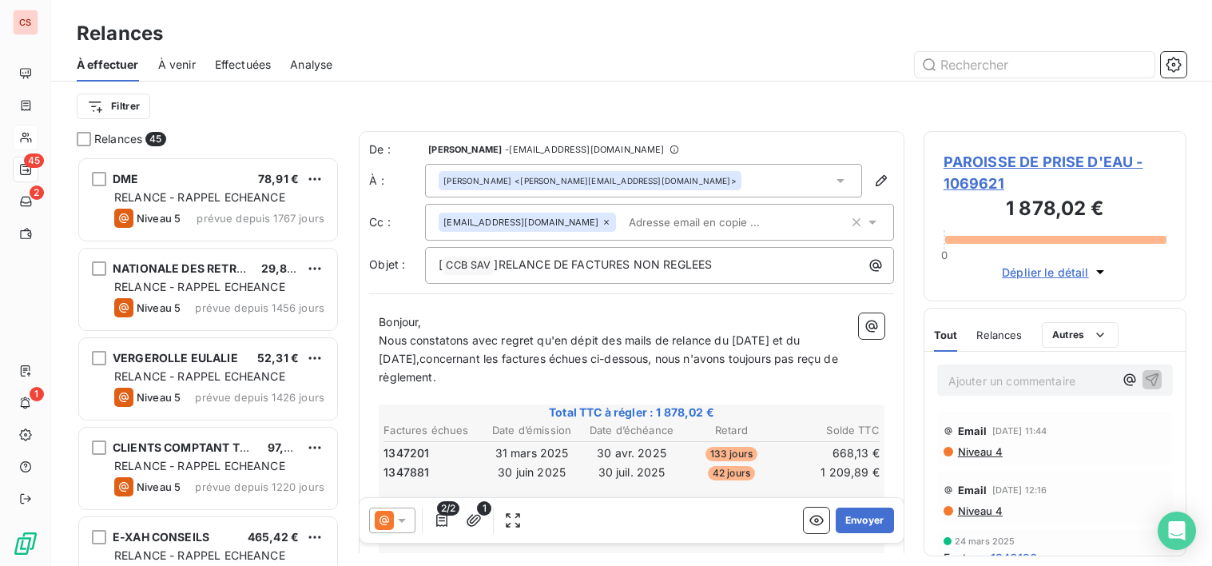
click at [623, 219] on input "text" at bounding box center [715, 222] width 185 height 24
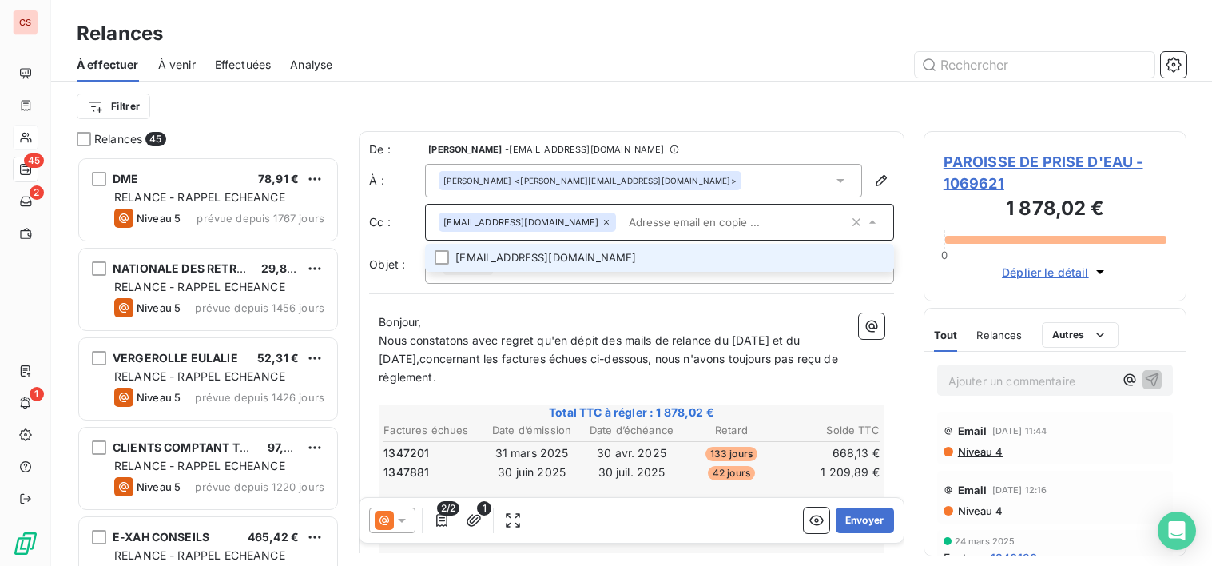
drag, startPoint x: 448, startPoint y: 257, endPoint x: 467, endPoint y: 264, distance: 21.0
click at [447, 257] on div at bounding box center [442, 257] width 14 height 14
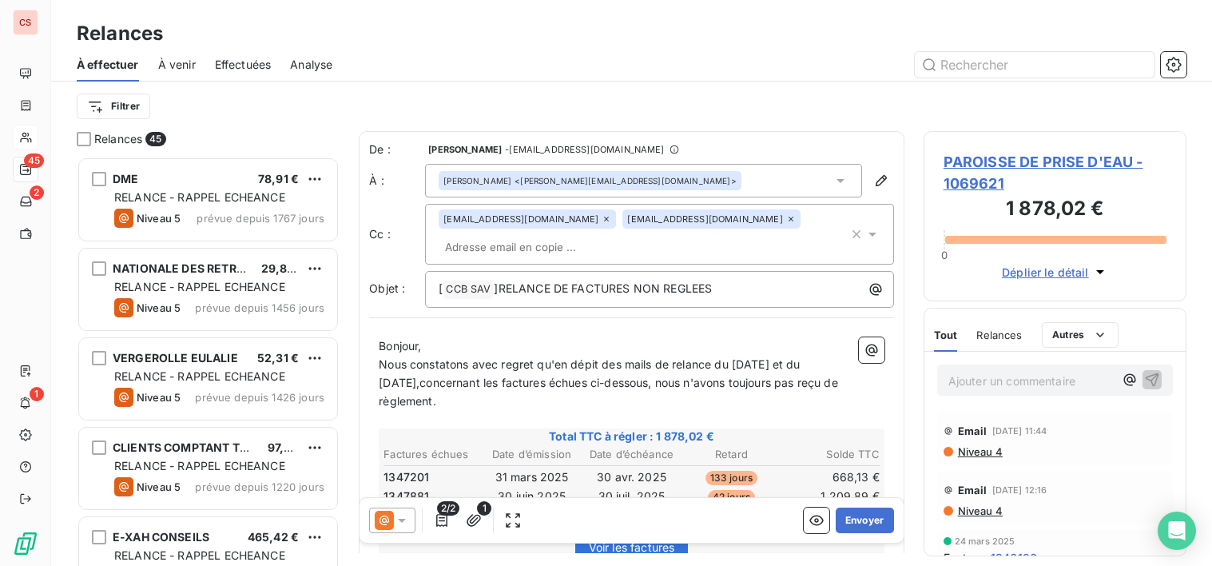
click at [434, 400] on span "Nous constatons avec regret qu'en dépit des mails de relance du [DATE] et du [D…" at bounding box center [610, 382] width 463 height 50
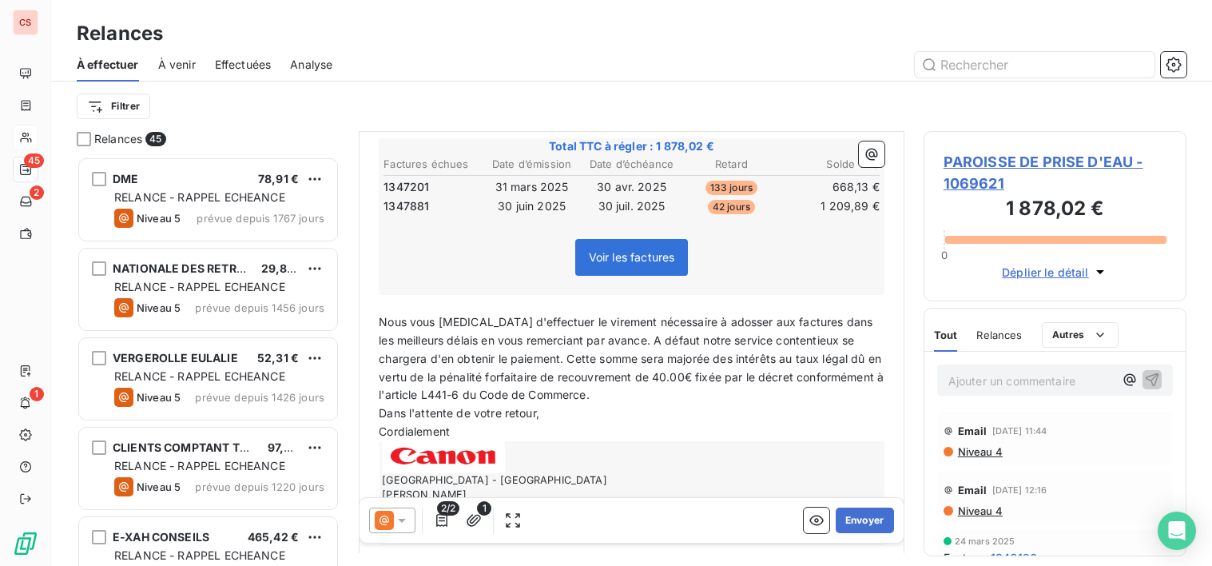
scroll to position [299, 0]
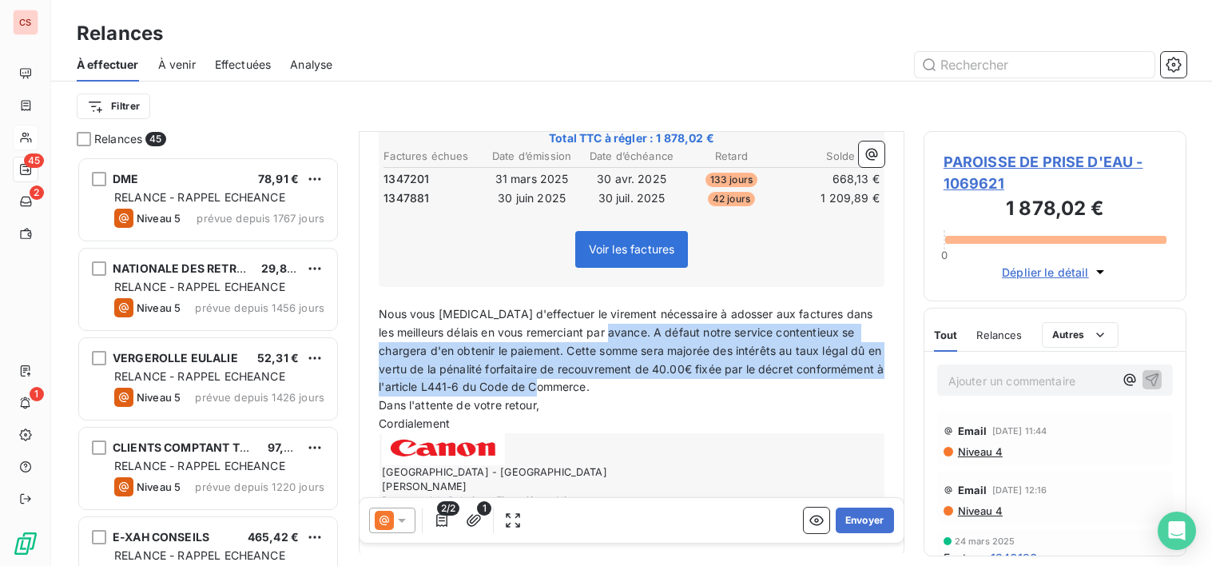
drag, startPoint x: 642, startPoint y: 337, endPoint x: 828, endPoint y: 393, distance: 194.4
click at [828, 393] on p "Nous vous [MEDICAL_DATA] d'effectuer le virement nécessaire à adosser aux factu…" at bounding box center [632, 350] width 506 height 91
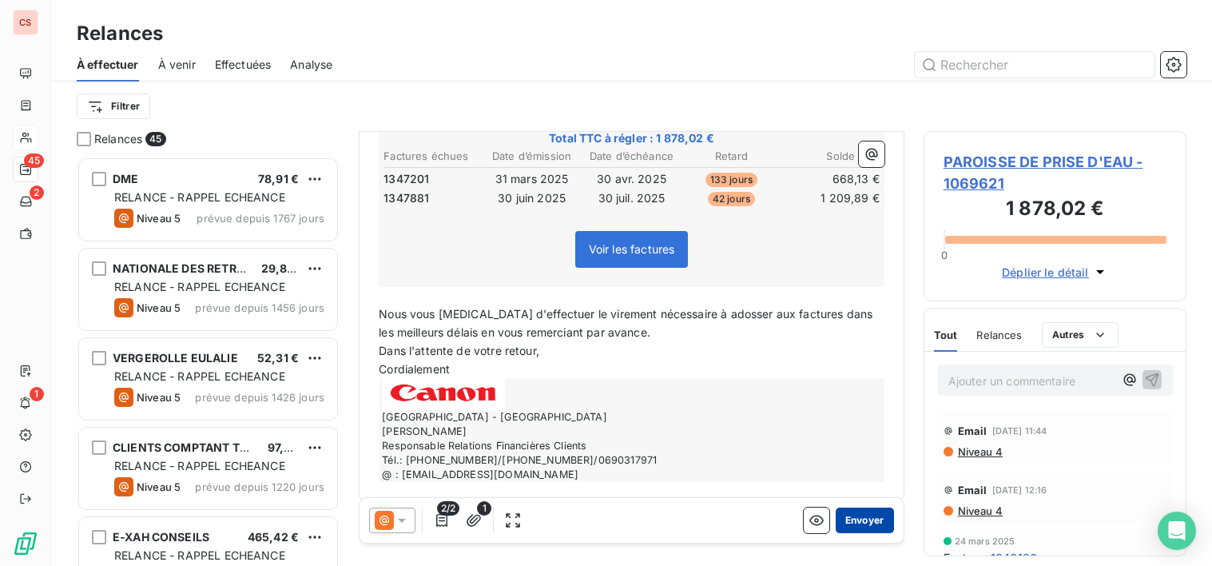
click at [852, 527] on button "Envoyer" at bounding box center [865, 520] width 58 height 26
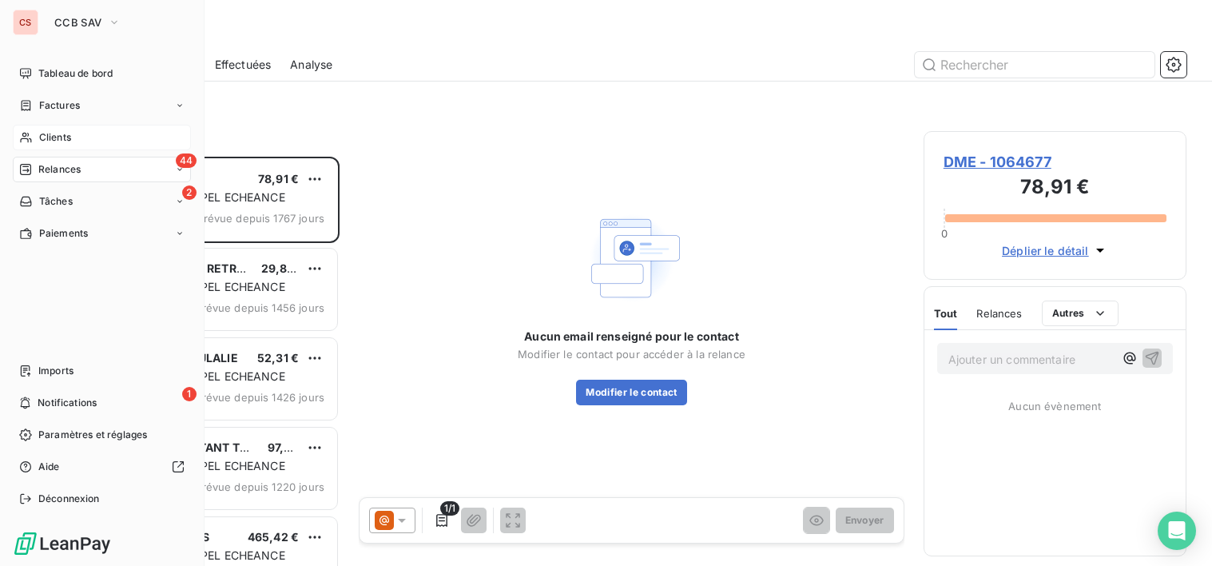
click at [64, 133] on span "Clients" at bounding box center [55, 137] width 32 height 14
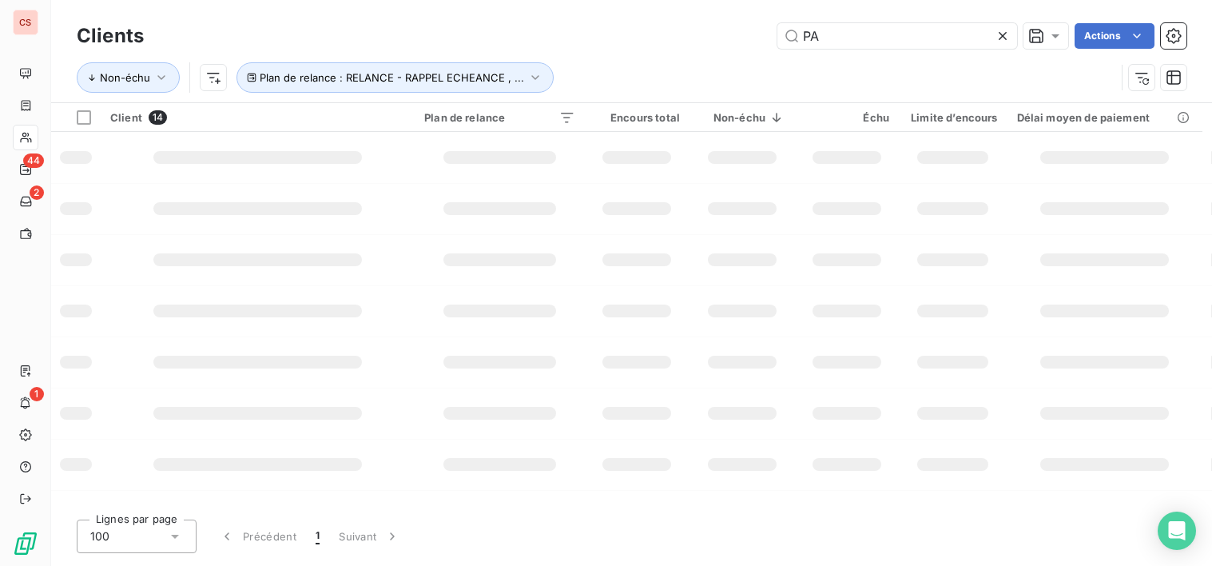
type input "P"
type input "audit"
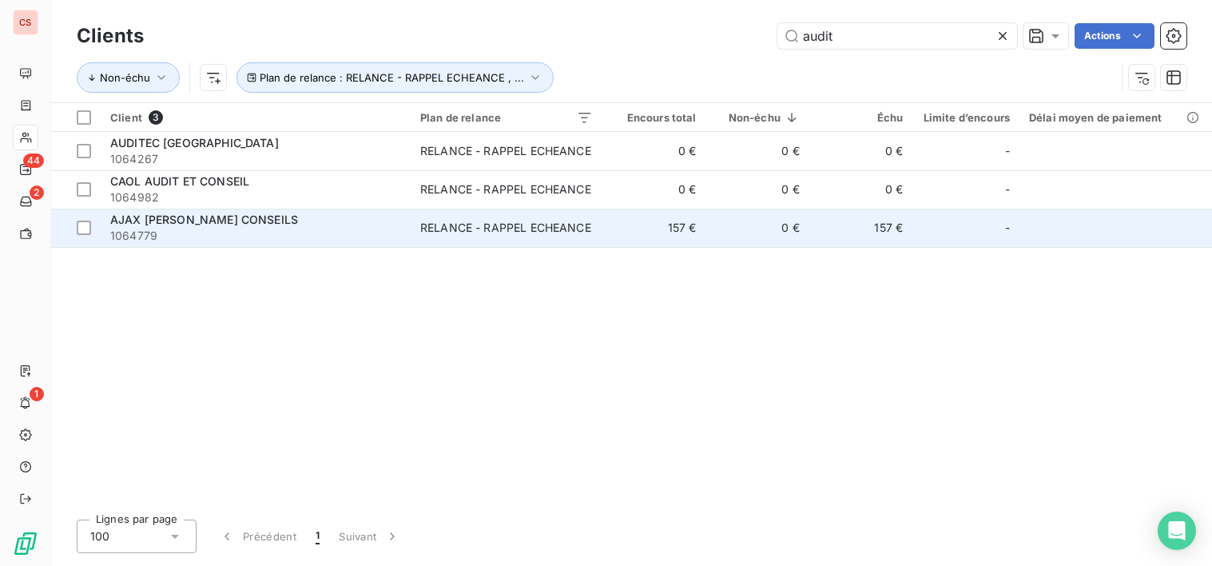
click at [528, 225] on div "RELANCE - RAPPEL ECHEANCE" at bounding box center [505, 228] width 171 height 16
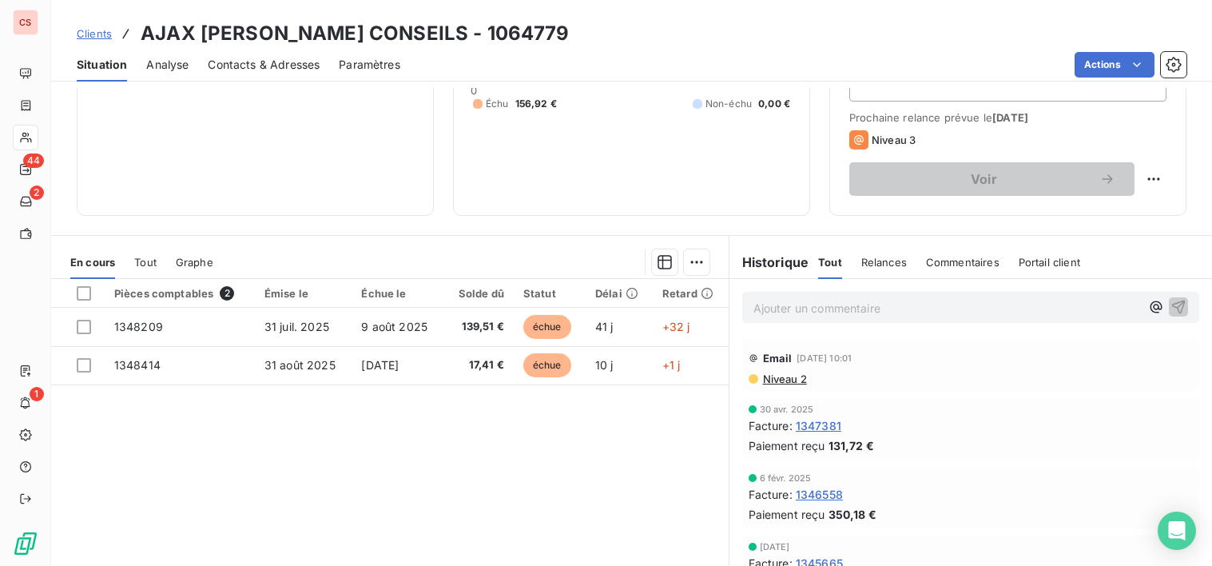
scroll to position [156, 0]
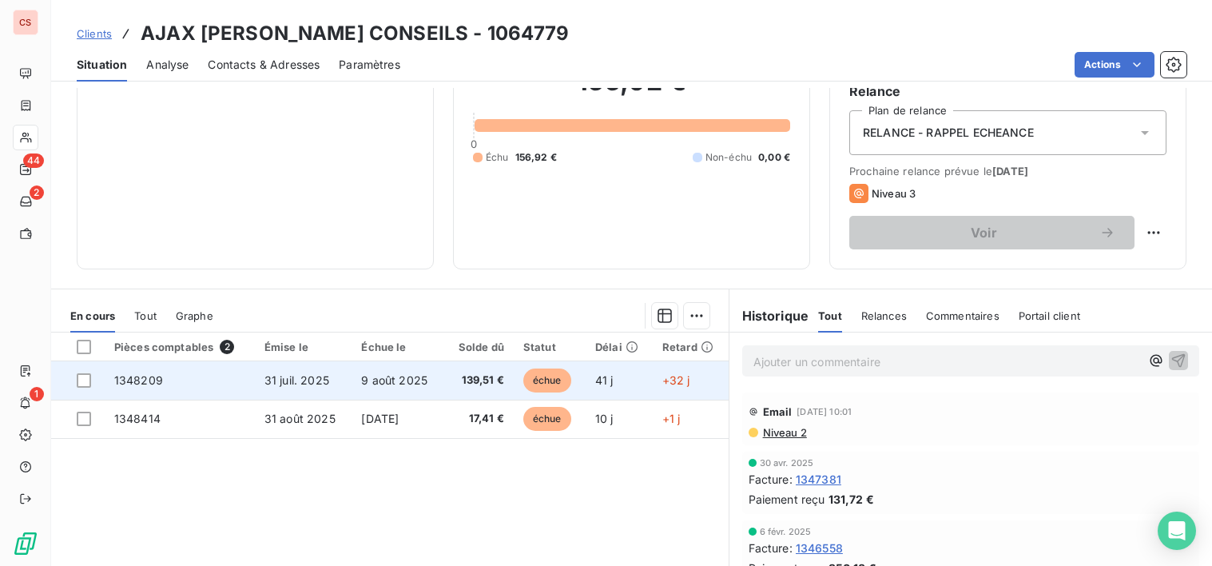
click at [531, 376] on span "échue" at bounding box center [547, 380] width 48 height 24
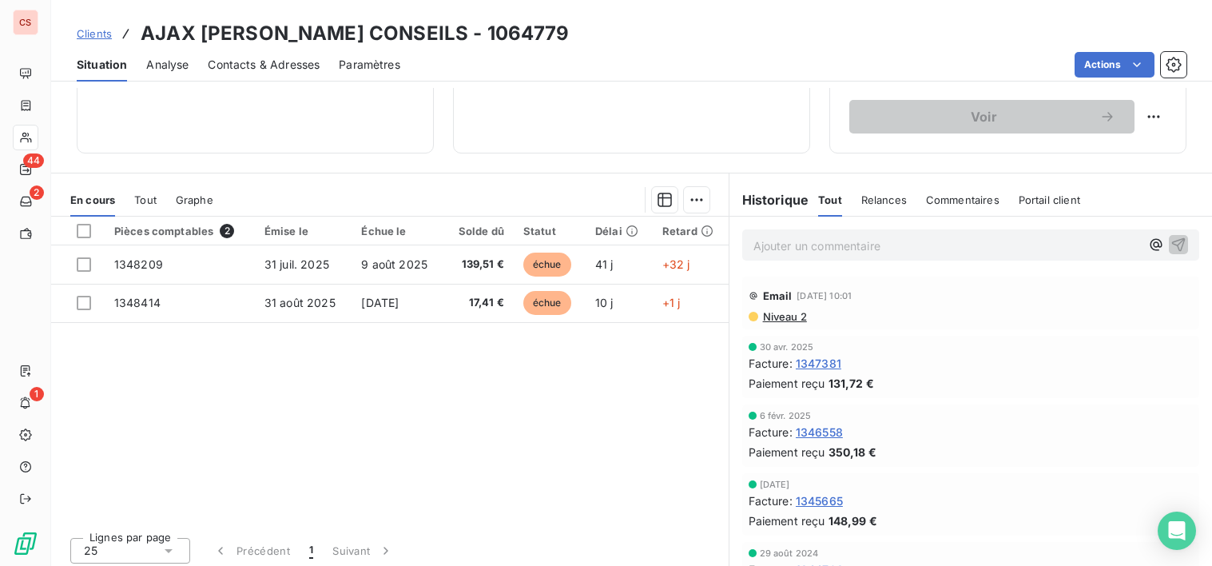
scroll to position [278, 0]
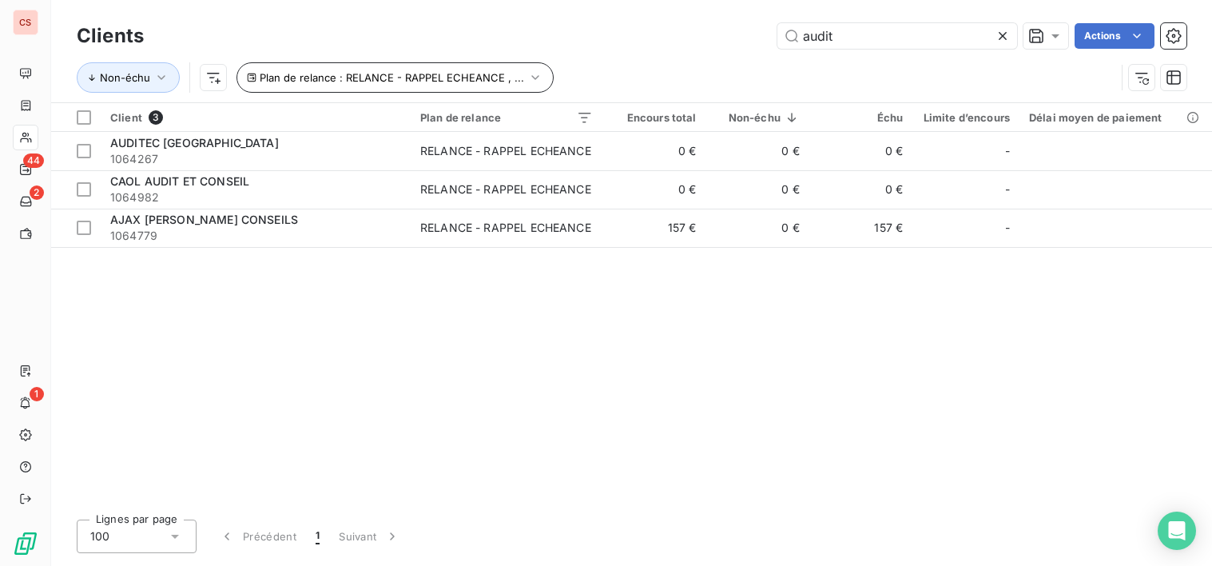
drag, startPoint x: 848, startPoint y: 44, endPoint x: 467, endPoint y: 78, distance: 381.9
click at [481, 96] on div "Clients audit Actions Non-échu Plan de relance : RELANCE - RAPPEL ECHEANCE , ..." at bounding box center [632, 60] width 1110 height 83
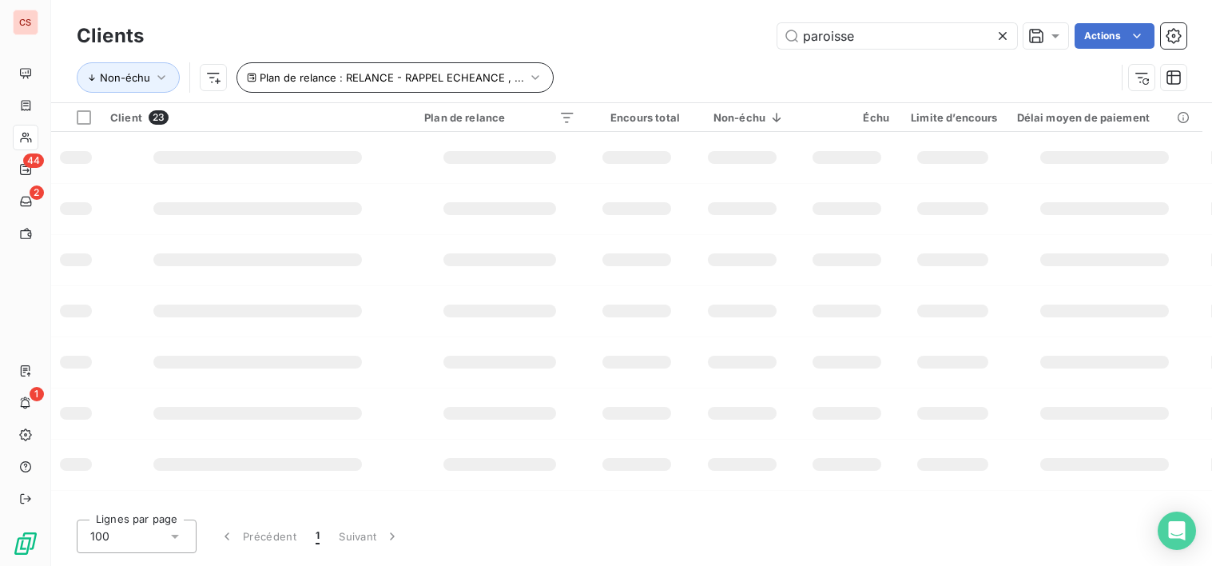
type input "paroisse"
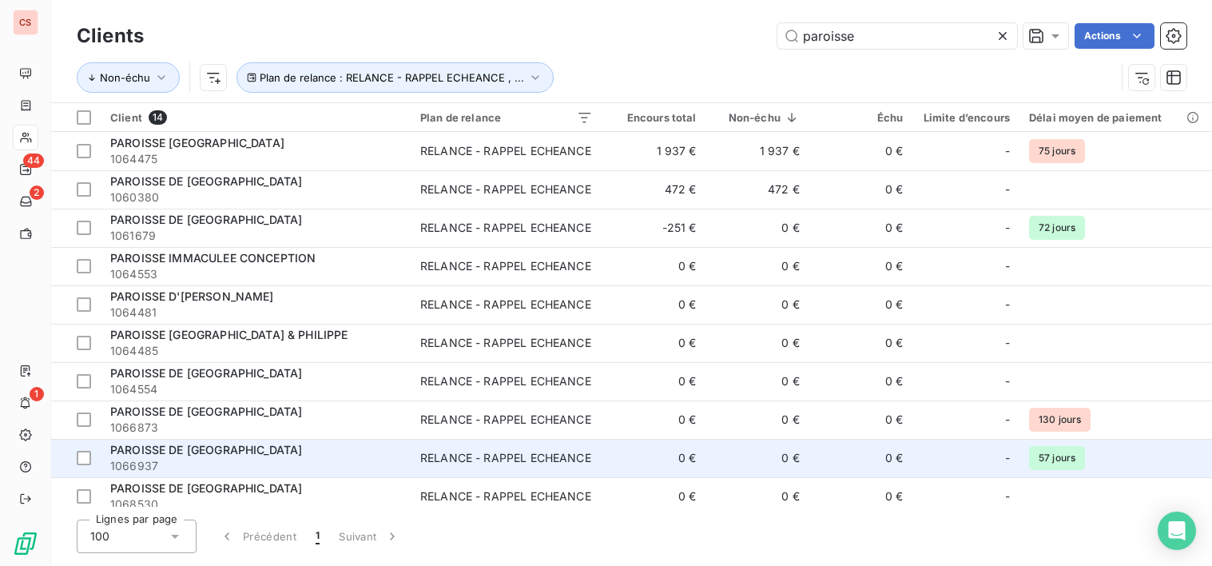
scroll to position [163, 0]
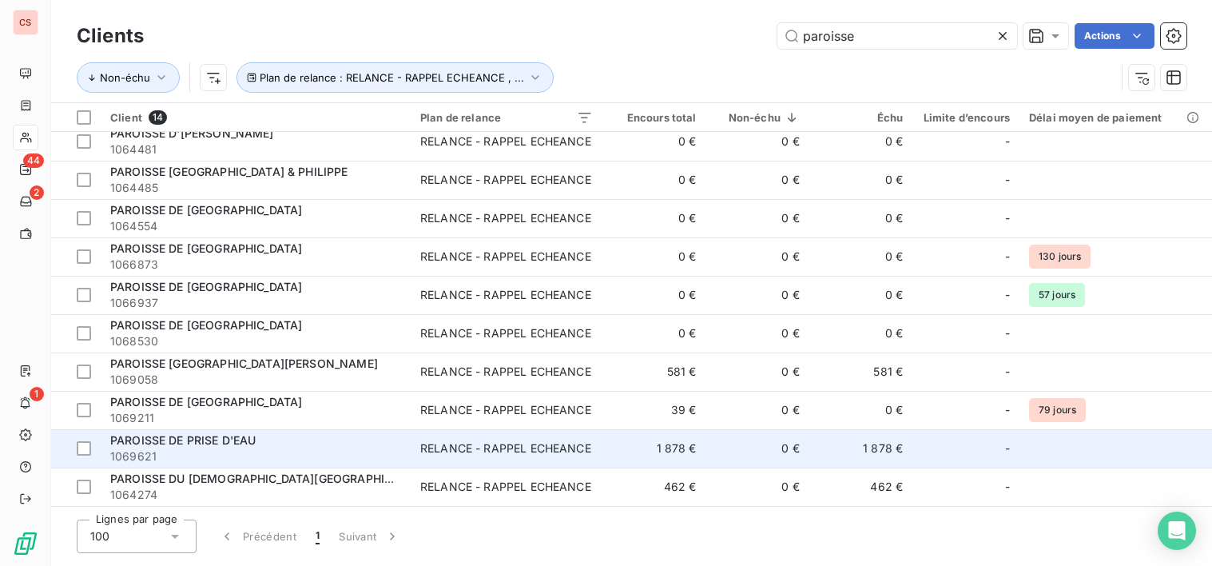
click at [457, 453] on div "RELANCE - RAPPEL ECHEANCE" at bounding box center [505, 448] width 171 height 16
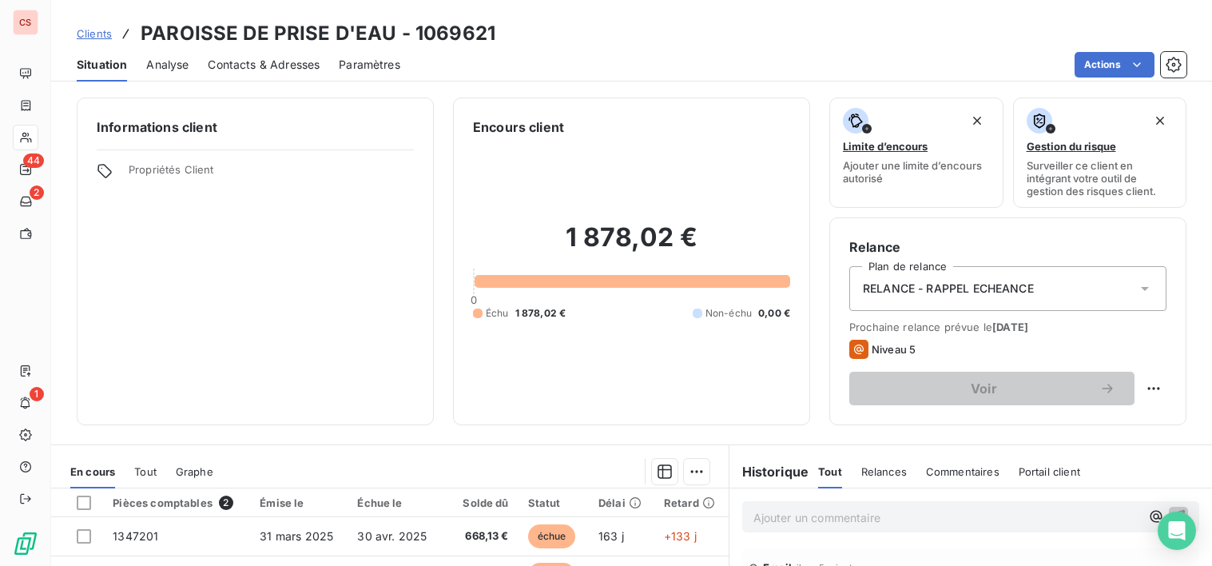
scroll to position [278, 0]
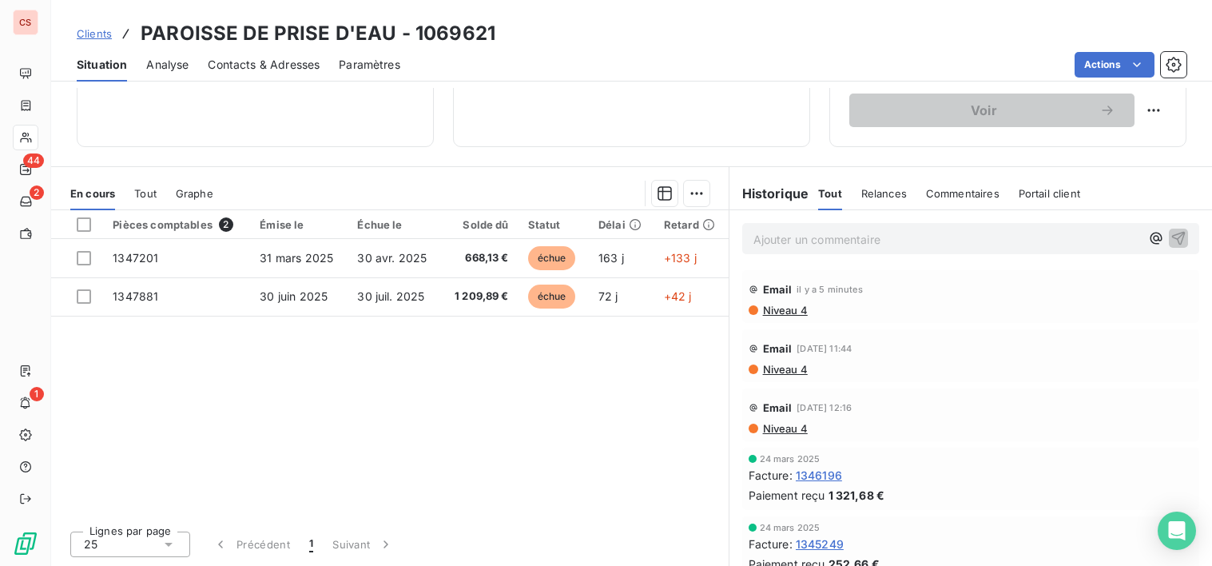
click at [796, 316] on span "Niveau 4" at bounding box center [785, 310] width 46 height 13
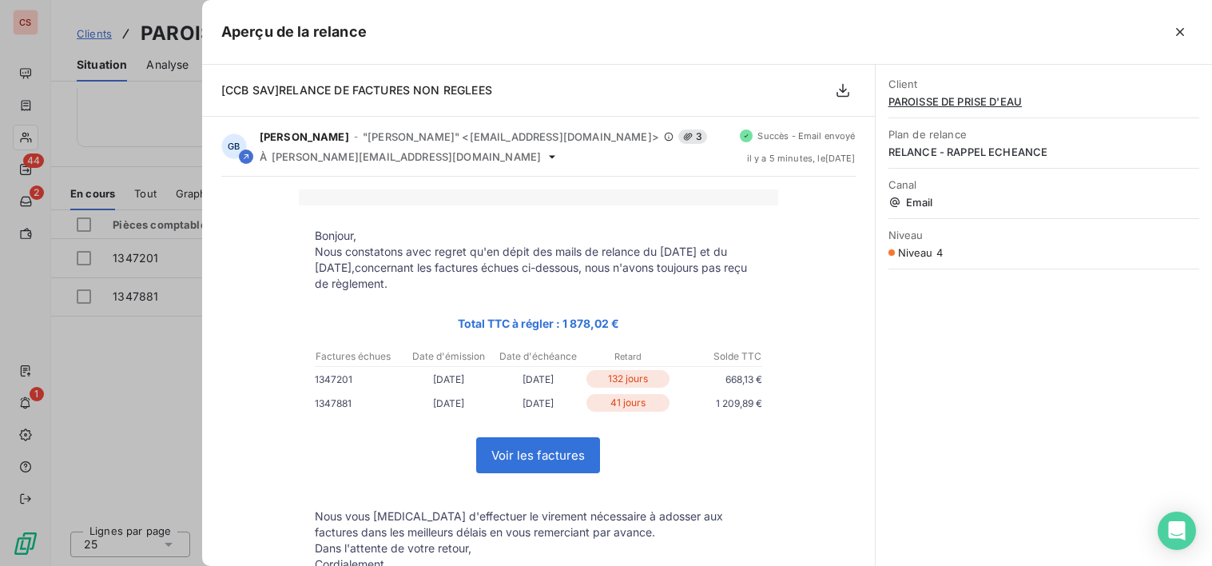
click at [112, 441] on div at bounding box center [606, 283] width 1212 height 566
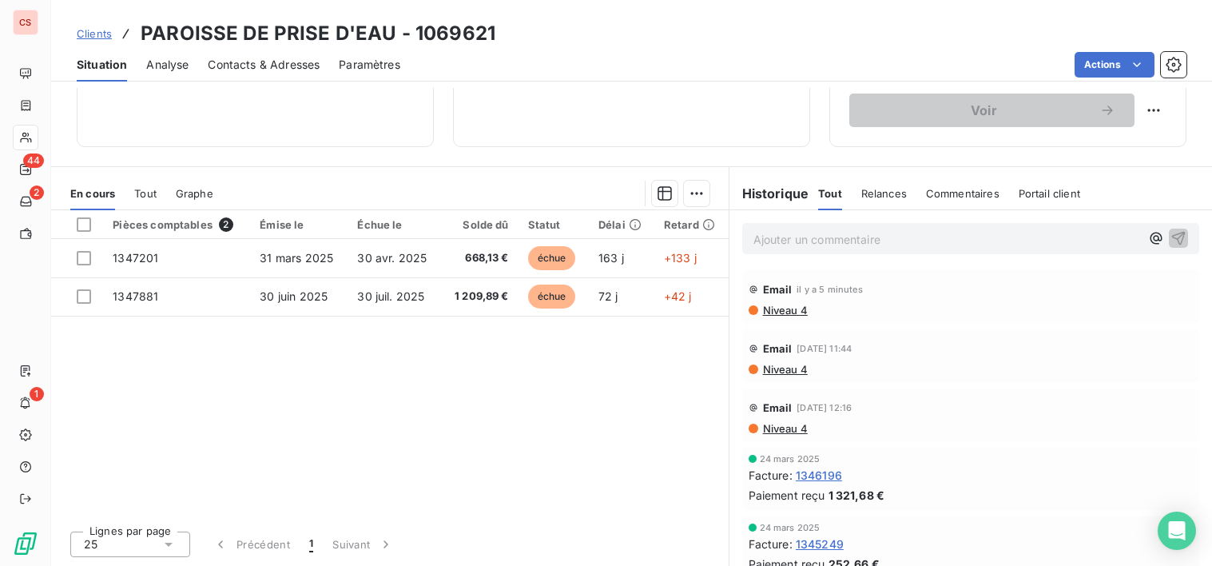
scroll to position [0, 0]
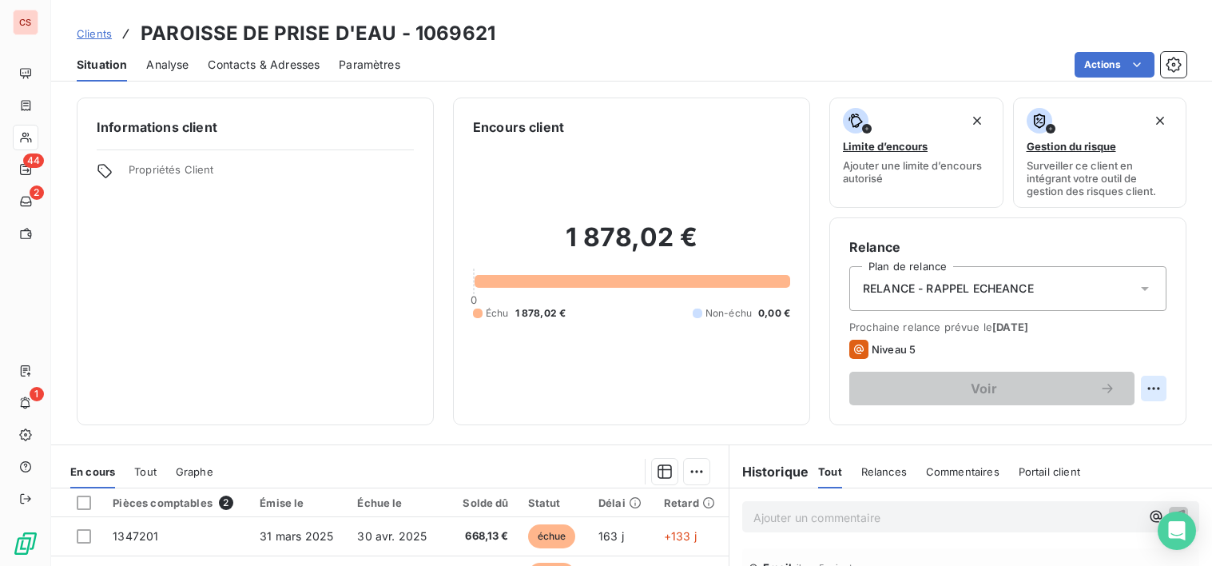
click at [1140, 382] on html "CS 44 2 1 Clients PAROISSE DE PRISE D'EAU - 1069621 Situation Analyse Contacts …" at bounding box center [606, 283] width 1212 height 566
click at [1106, 425] on div "Replanifier cette action" at bounding box center [1075, 424] width 143 height 26
select select "8"
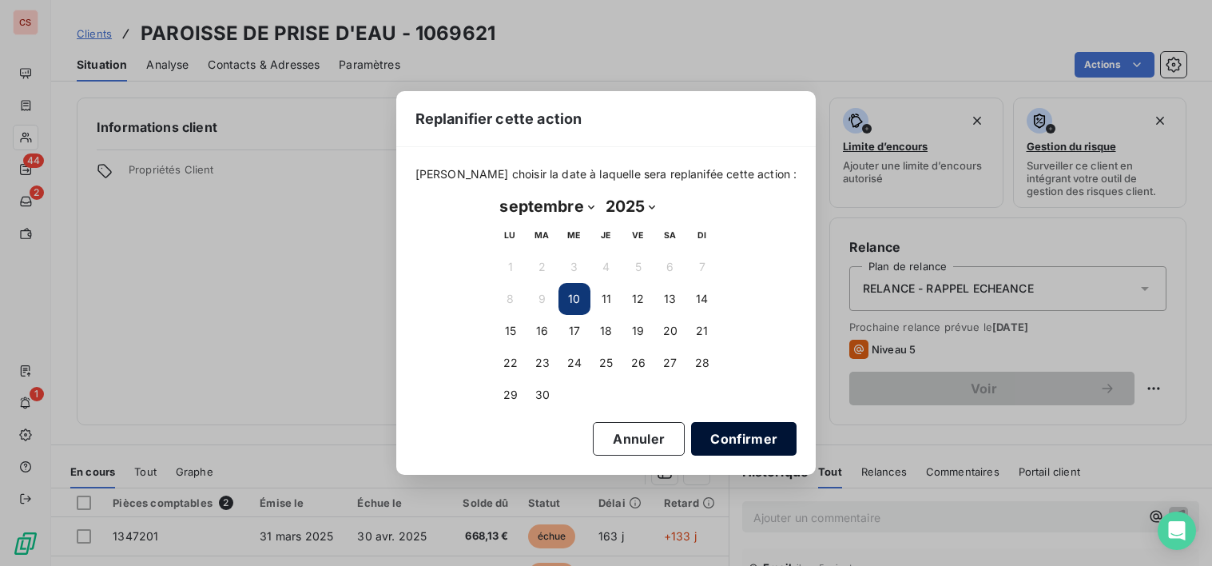
click at [714, 444] on button "Confirmer" at bounding box center [743, 439] width 105 height 34
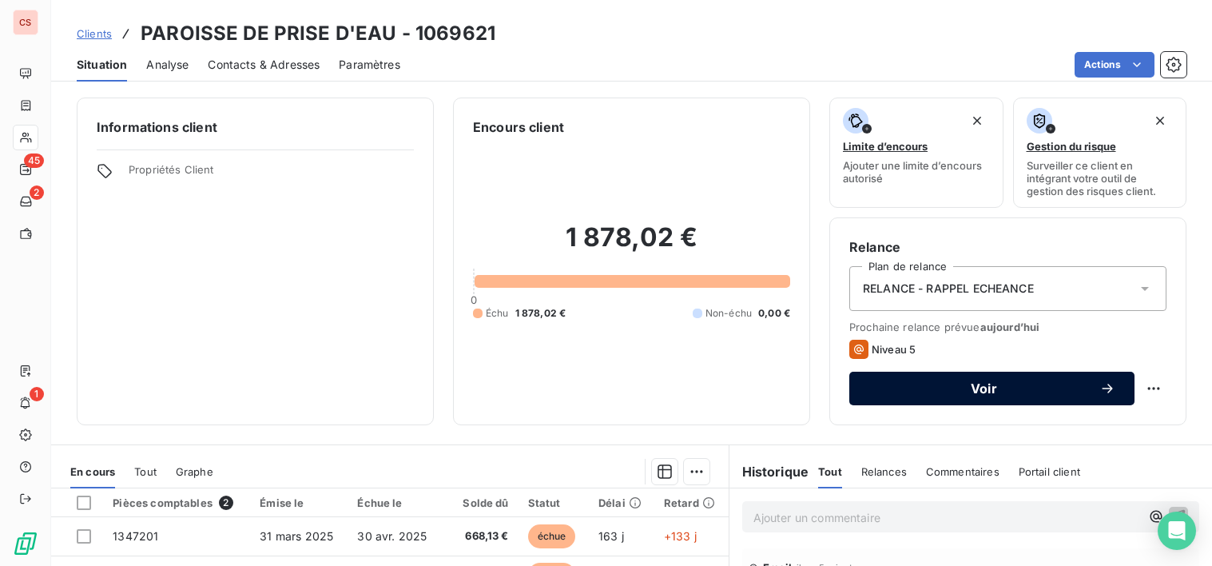
click at [989, 385] on span "Voir" at bounding box center [984, 388] width 231 height 13
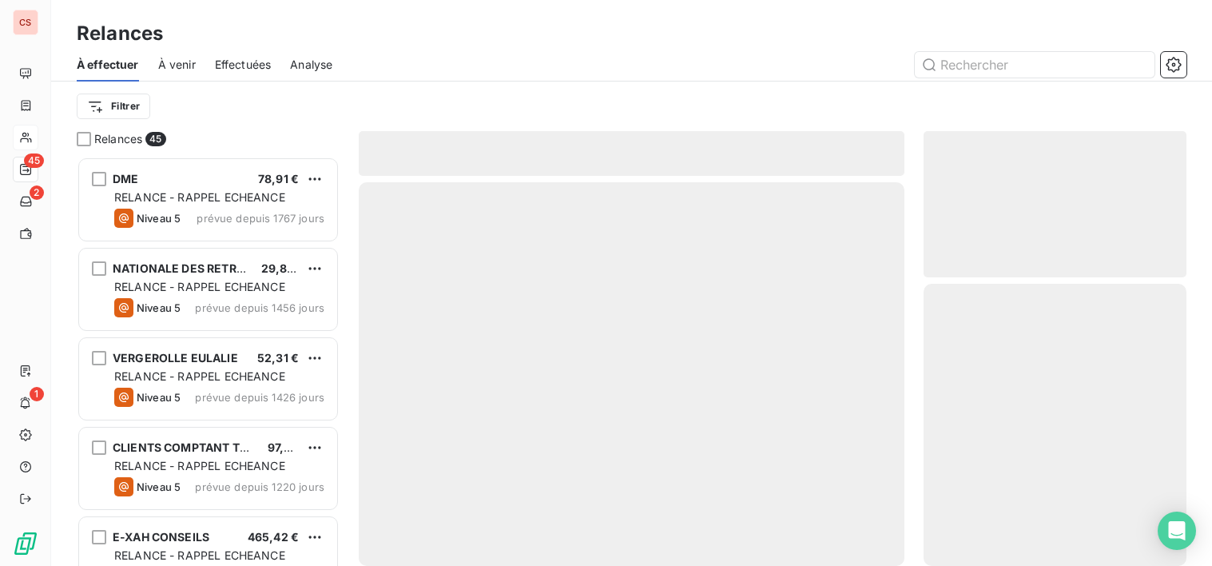
scroll to position [397, 252]
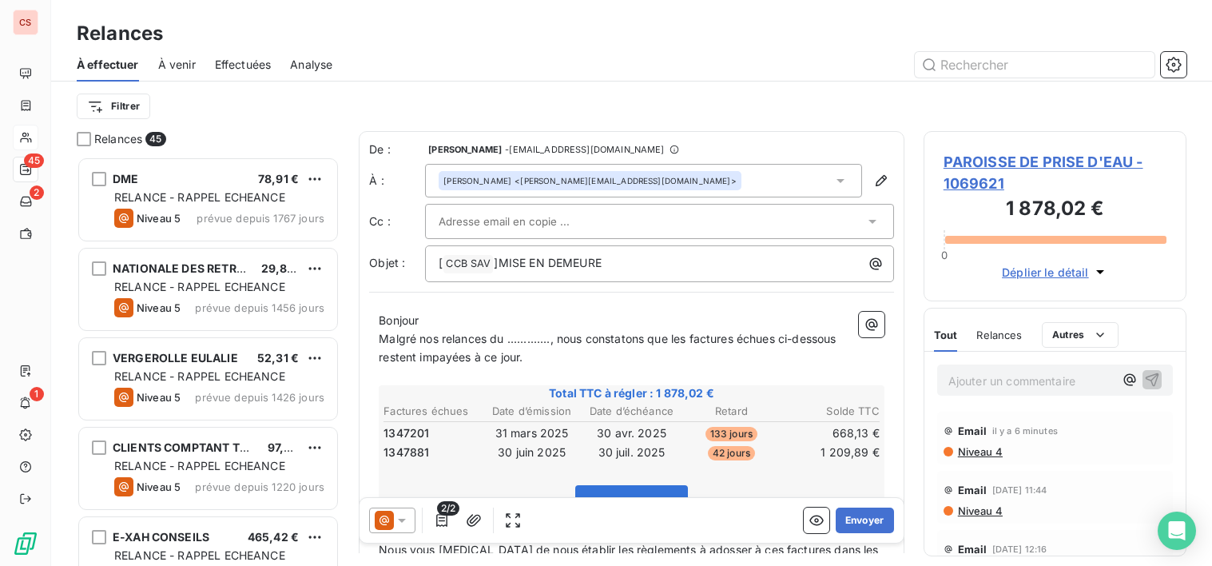
click at [595, 221] on div at bounding box center [652, 221] width 426 height 24
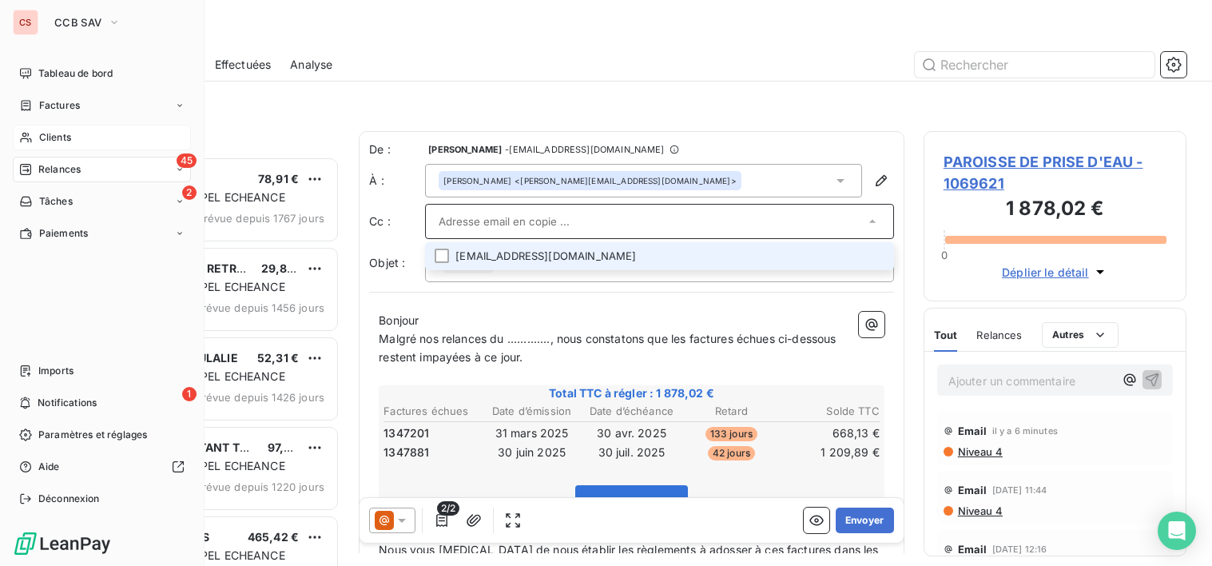
click at [56, 139] on span "Clients" at bounding box center [55, 137] width 32 height 14
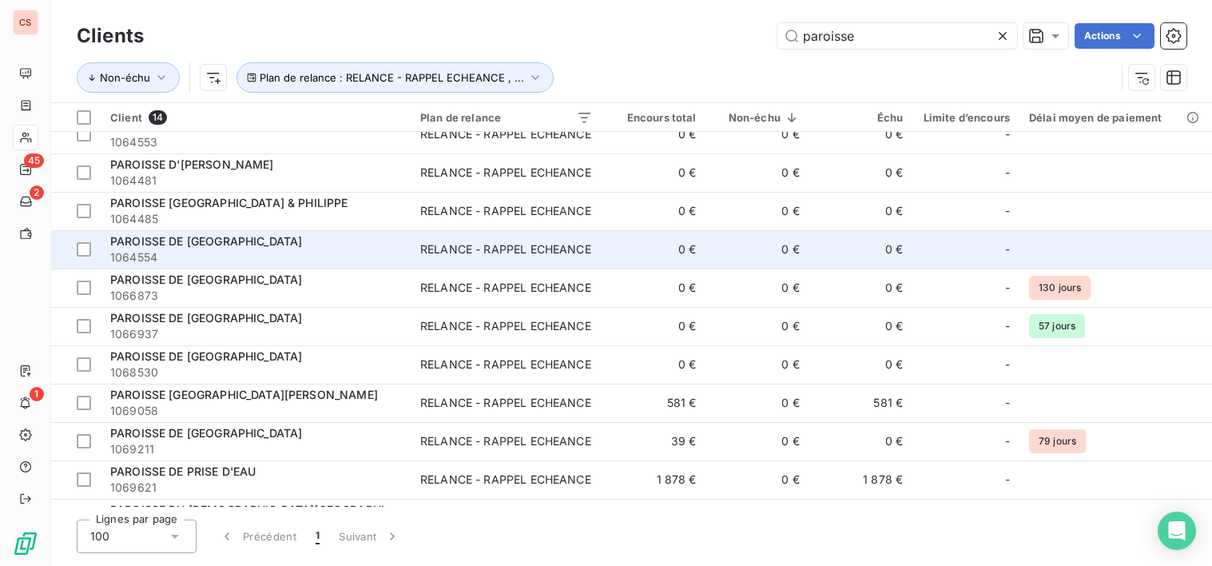
scroll to position [163, 0]
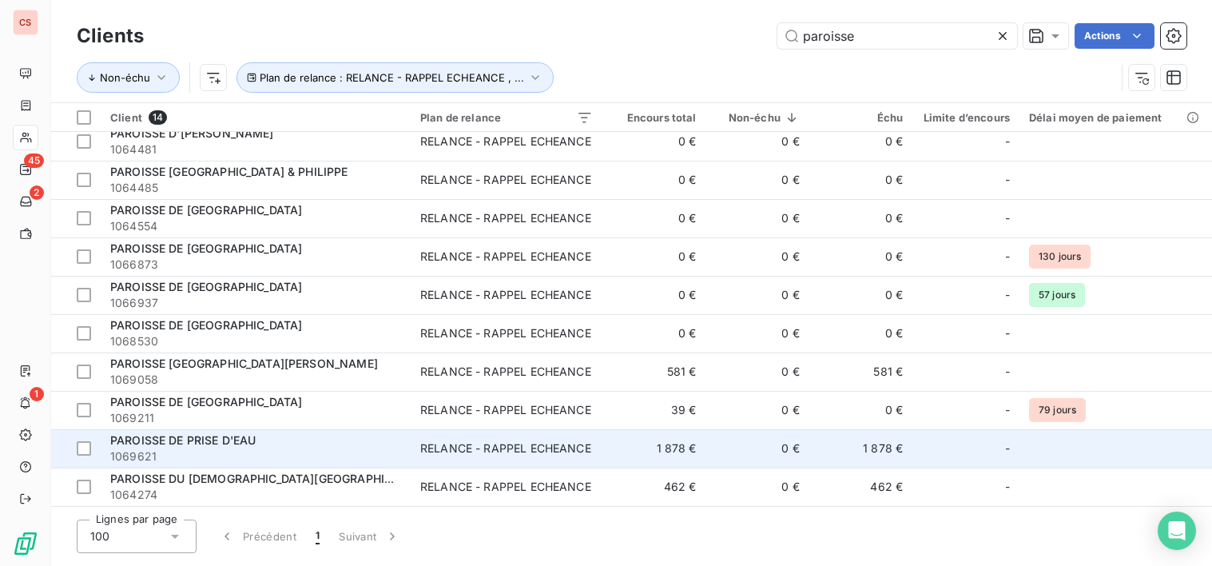
click at [626, 442] on td "1 878 €" at bounding box center [654, 448] width 103 height 38
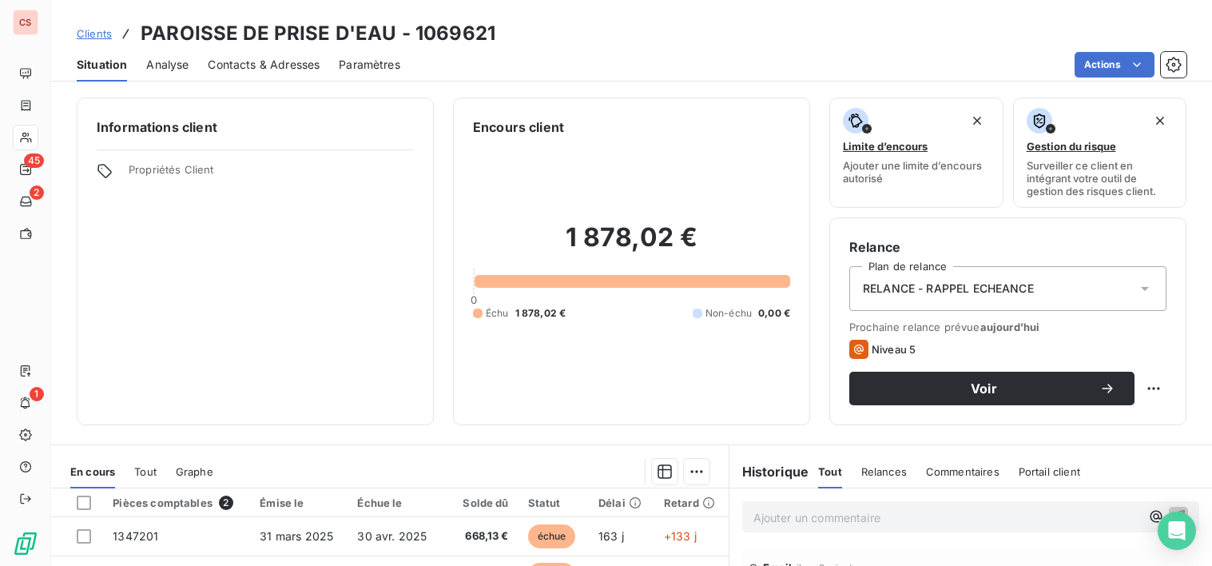
click at [269, 68] on span "Contacts & Adresses" at bounding box center [264, 65] width 112 height 16
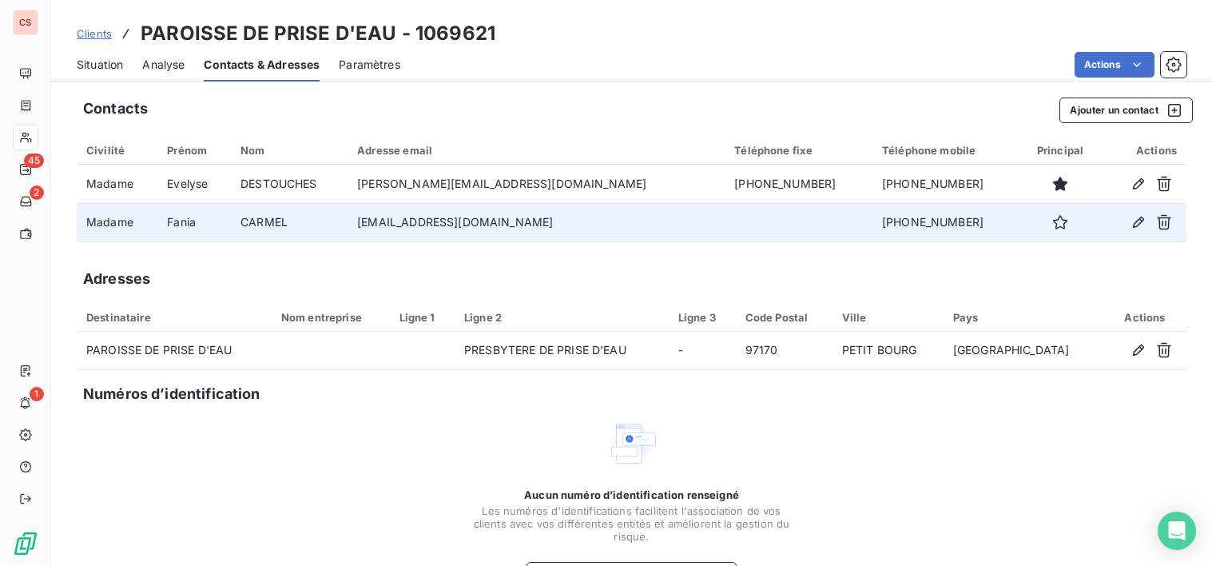
click at [483, 227] on td "[EMAIL_ADDRESS][DOMAIN_NAME]" at bounding box center [536, 222] width 377 height 38
click at [1133, 221] on icon "button" at bounding box center [1138, 222] width 11 height 11
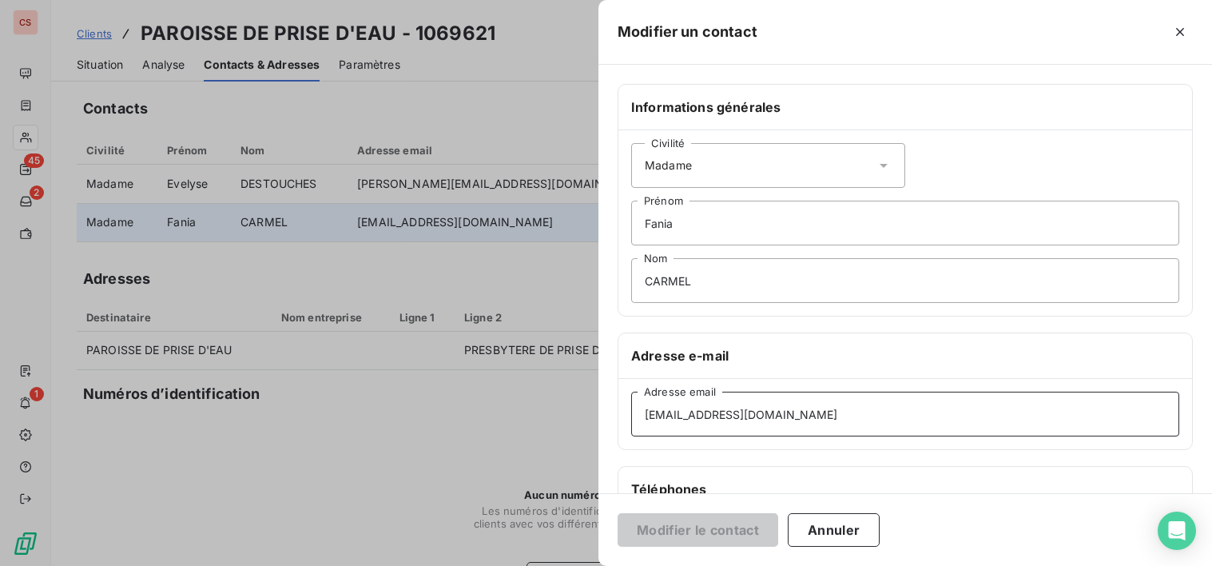
click at [688, 422] on input "[EMAIL_ADDRESS][DOMAIN_NAME]" at bounding box center [905, 414] width 548 height 45
type input "[EMAIL_ADDRESS][DOMAIN_NAME]"
click at [746, 530] on button "Modifier le contact" at bounding box center [698, 530] width 161 height 34
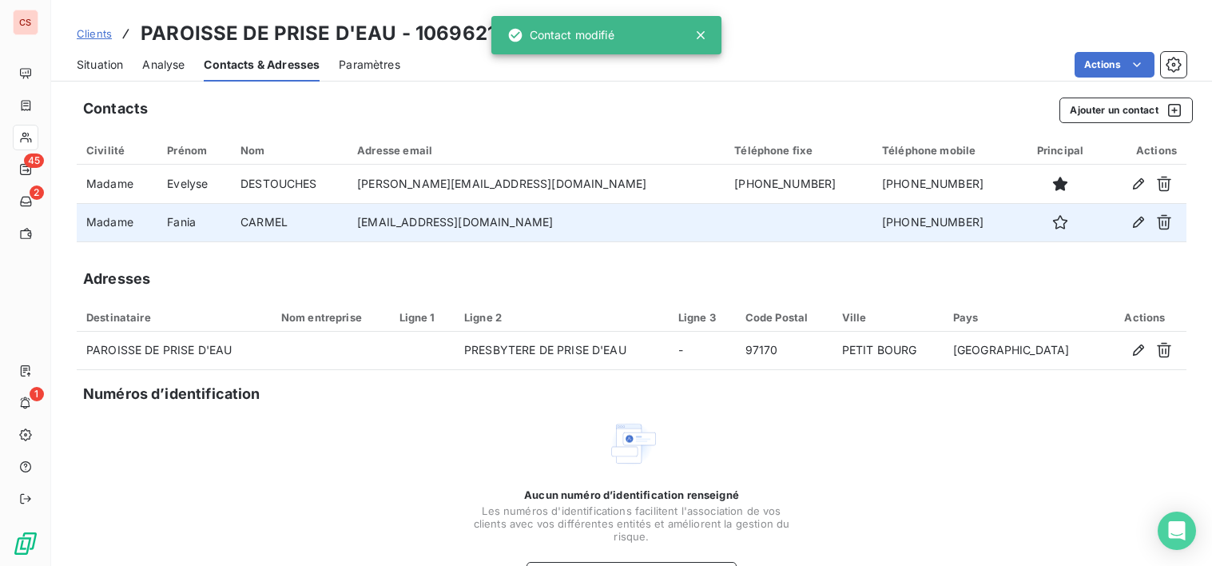
click at [86, 65] on span "Situation" at bounding box center [100, 65] width 46 height 16
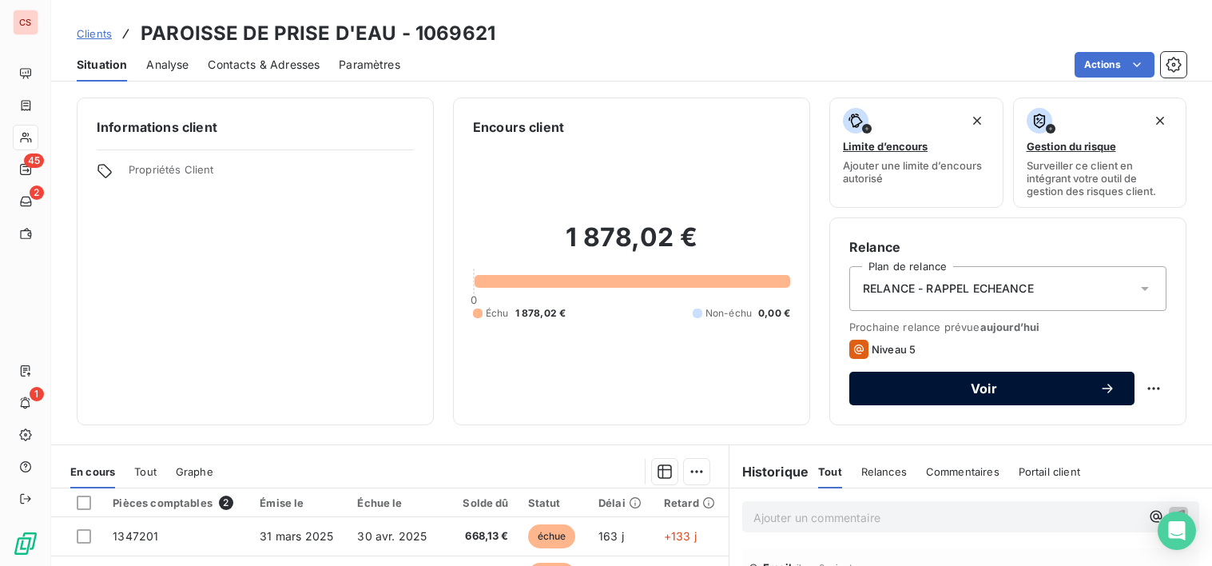
click at [975, 384] on span "Voir" at bounding box center [984, 388] width 231 height 13
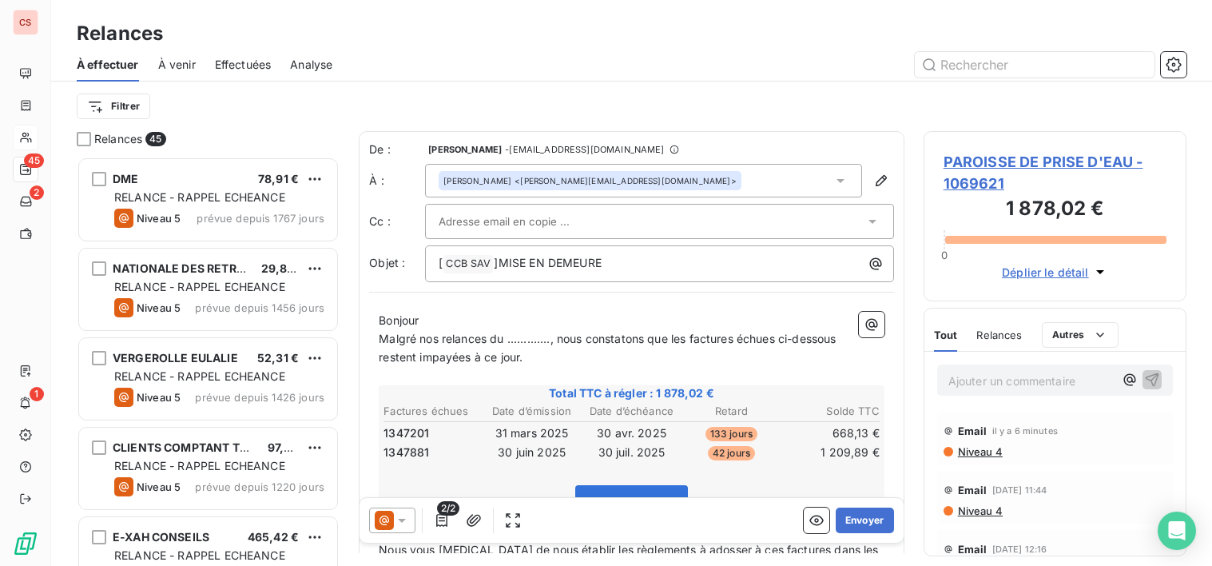
scroll to position [397, 252]
click at [610, 236] on div "De : [PERSON_NAME] - [PERSON_NAME][EMAIL_ADDRESS][DOMAIN_NAME] À : [PERSON_NAME…" at bounding box center [631, 211] width 525 height 141
click at [610, 228] on div at bounding box center [652, 221] width 426 height 24
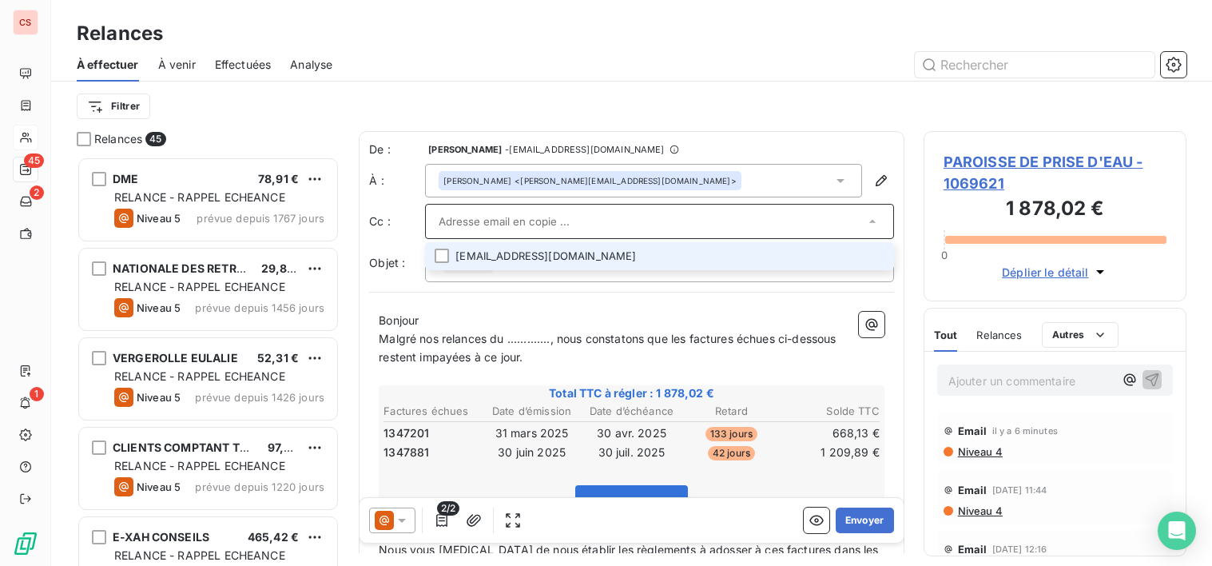
click at [533, 257] on li "[EMAIL_ADDRESS][DOMAIN_NAME]" at bounding box center [659, 256] width 469 height 28
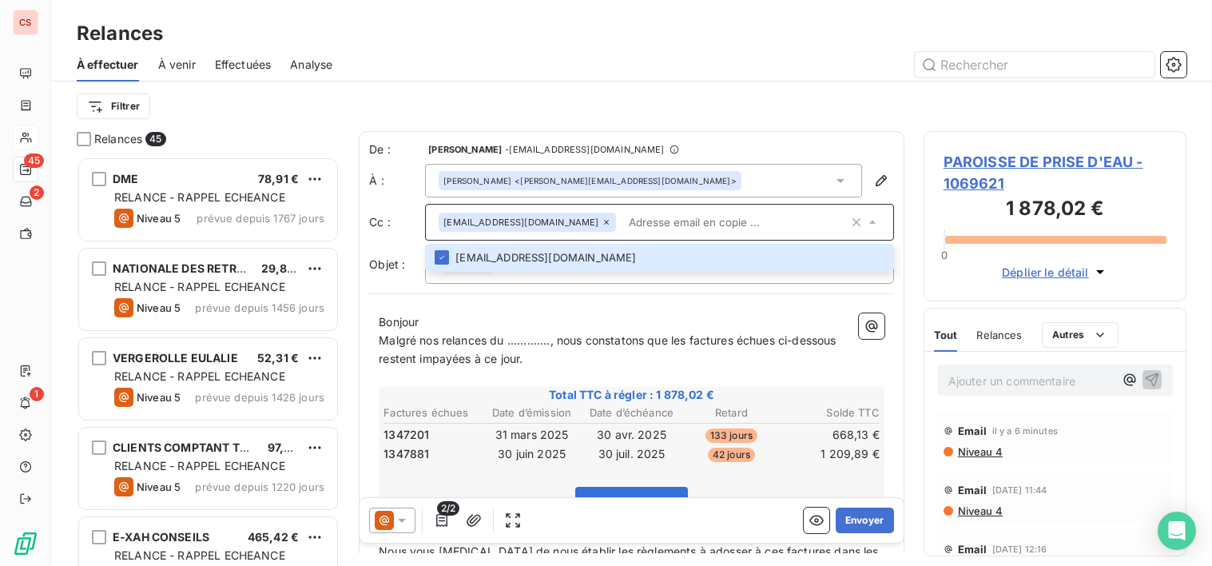
click at [572, 320] on p "Bonjour" at bounding box center [632, 322] width 506 height 18
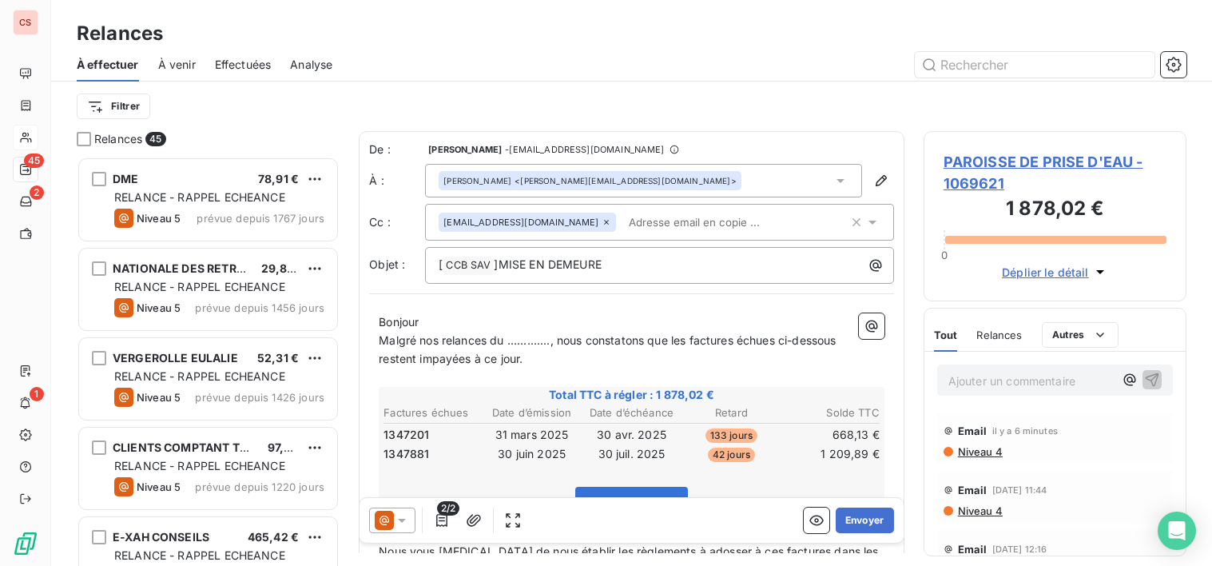
click at [550, 341] on span "Malgré nos relances du ............., nous constatons que les factures échues c…" at bounding box center [607, 340] width 457 height 14
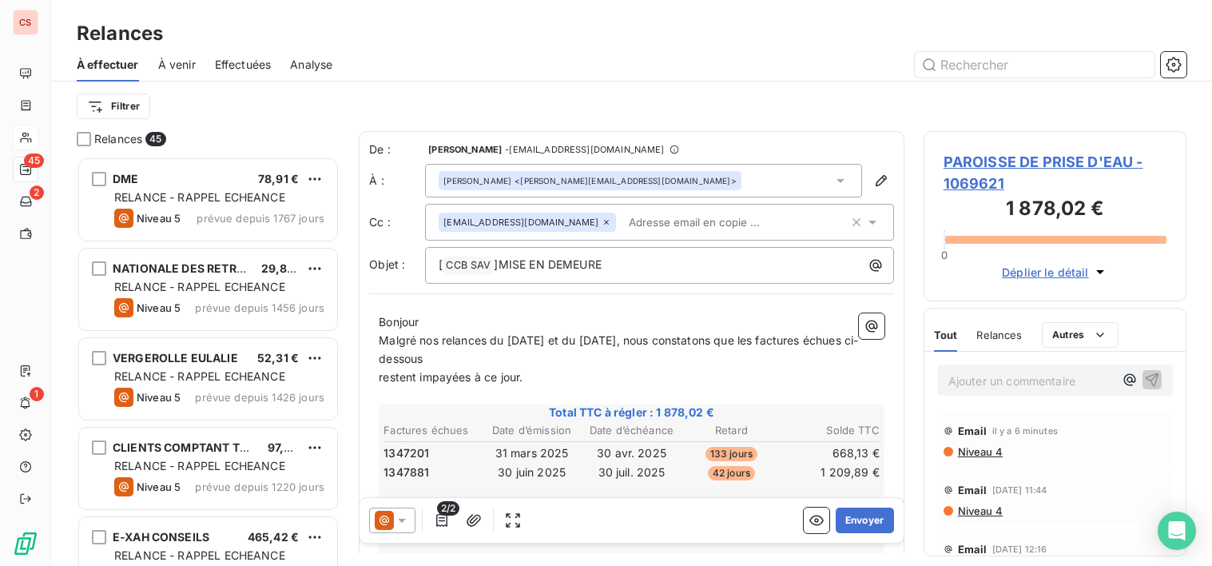
click at [380, 376] on span "restent impayées à ce jour." at bounding box center [451, 377] width 144 height 14
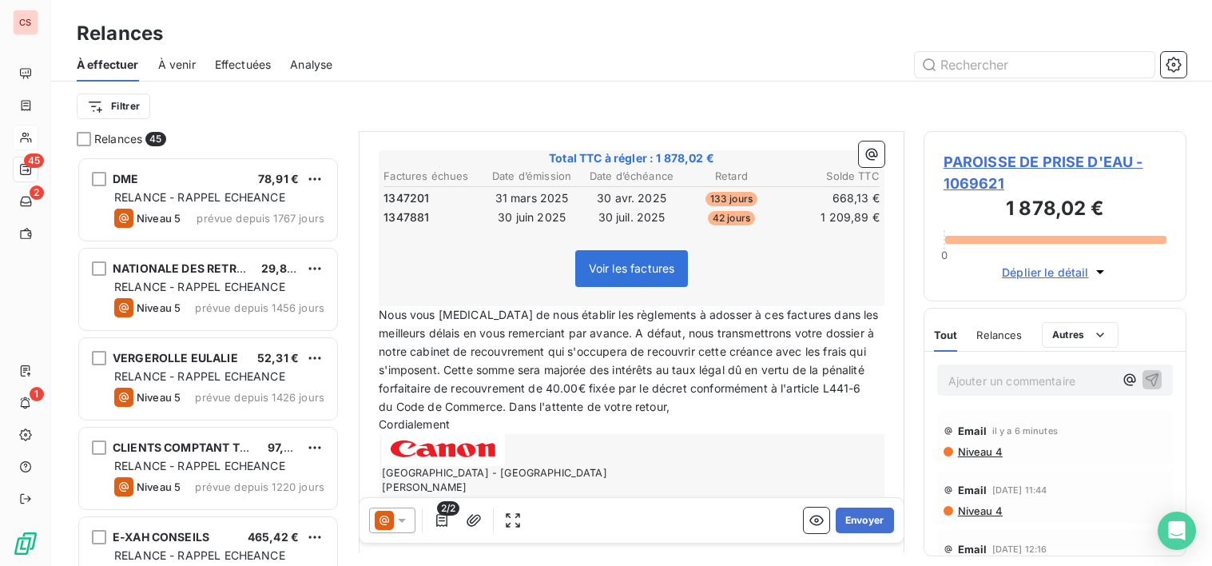
scroll to position [245, 0]
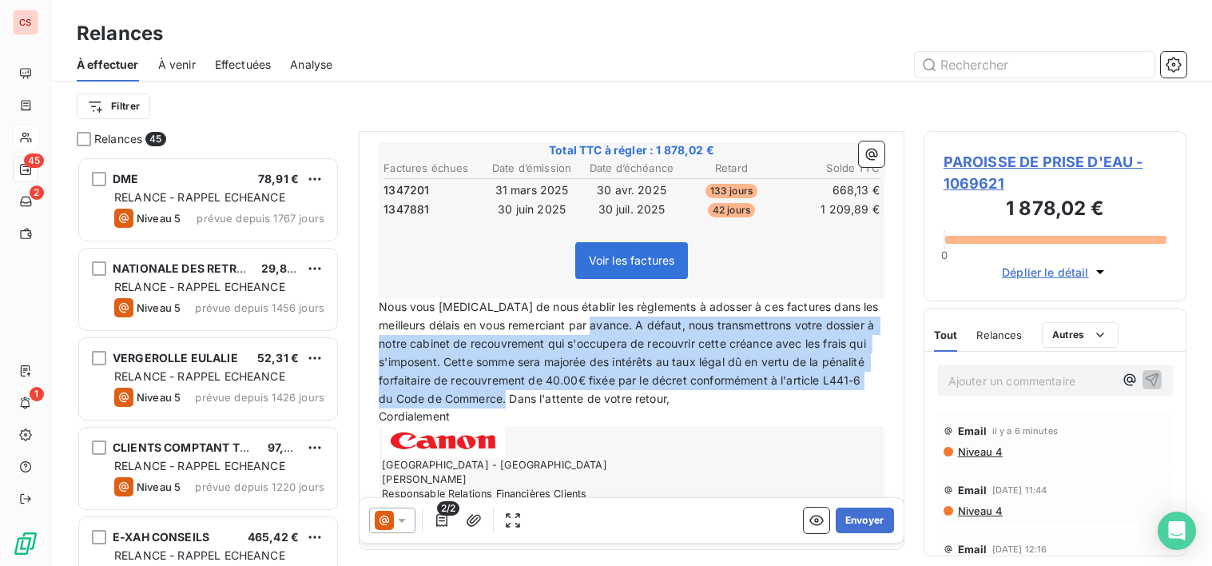
drag, startPoint x: 638, startPoint y: 328, endPoint x: 508, endPoint y: 418, distance: 157.8
click at [508, 418] on div "Bonjour Malgré nos relances du [DATE] et du [DATE], nous constatons que les fac…" at bounding box center [632, 299] width 506 height 461
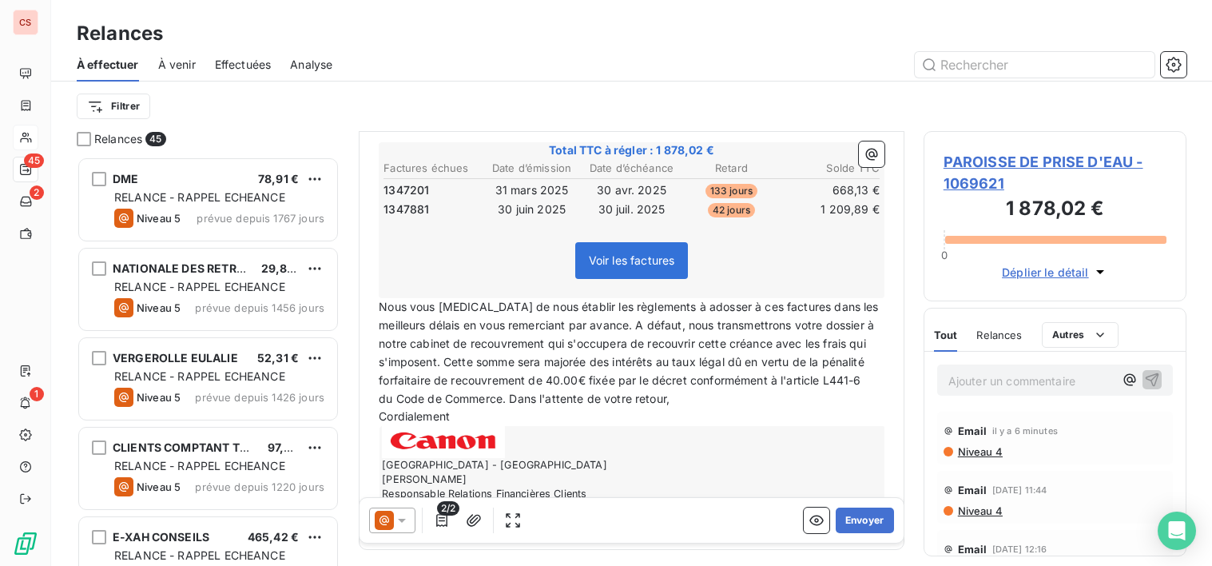
scroll to position [235, 0]
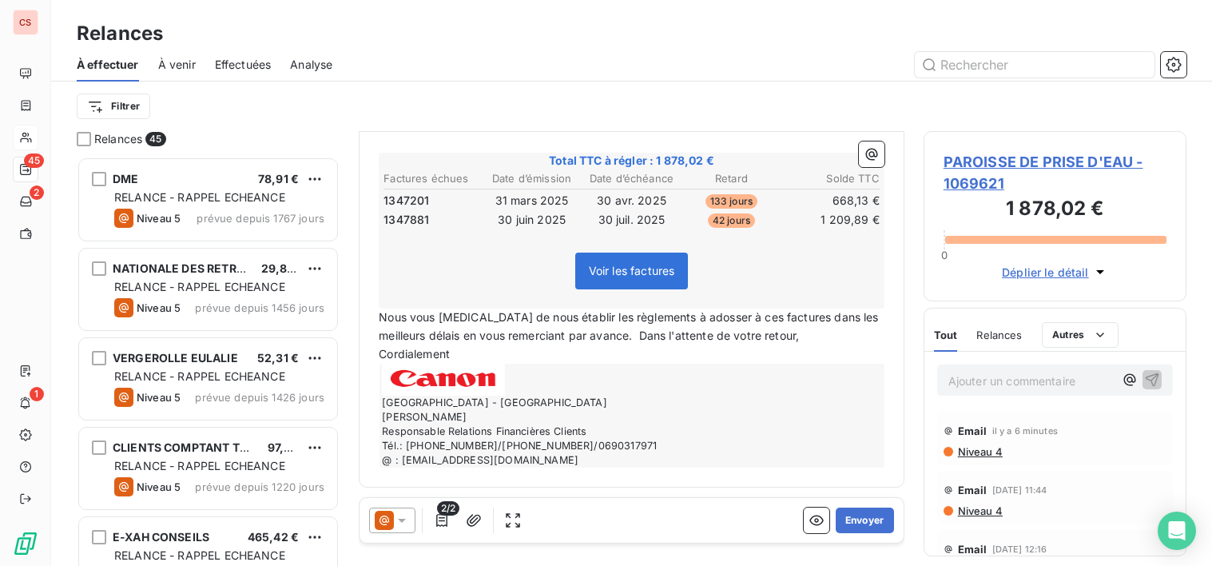
click at [641, 335] on span "Nous vous [MEDICAL_DATA] de nous établir les règlements à adosser à ces facture…" at bounding box center [630, 326] width 503 height 32
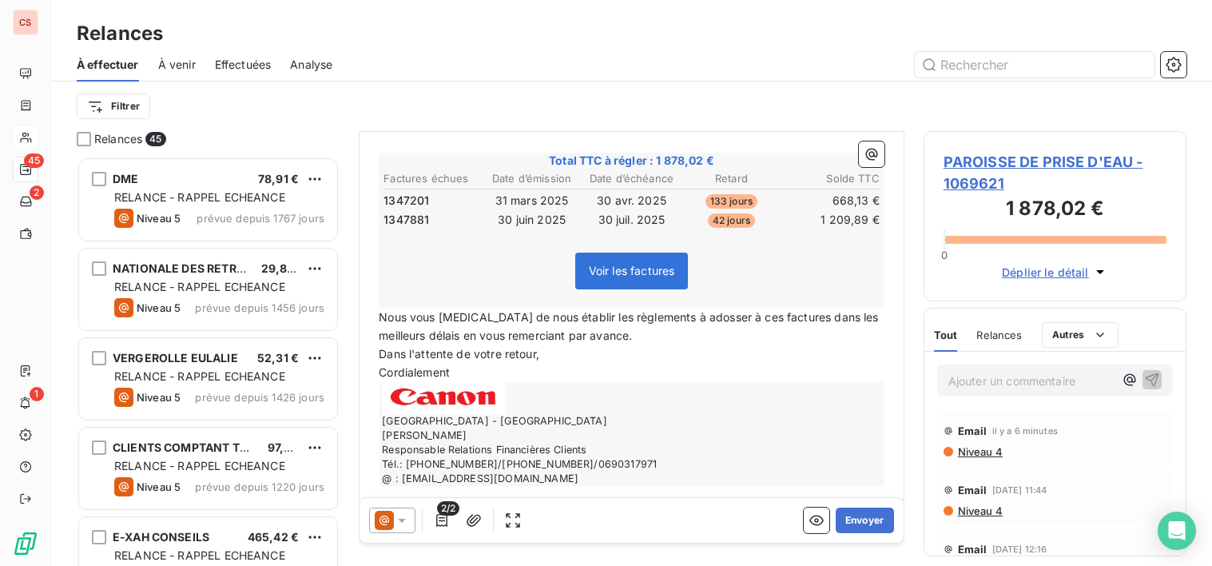
scroll to position [245, 0]
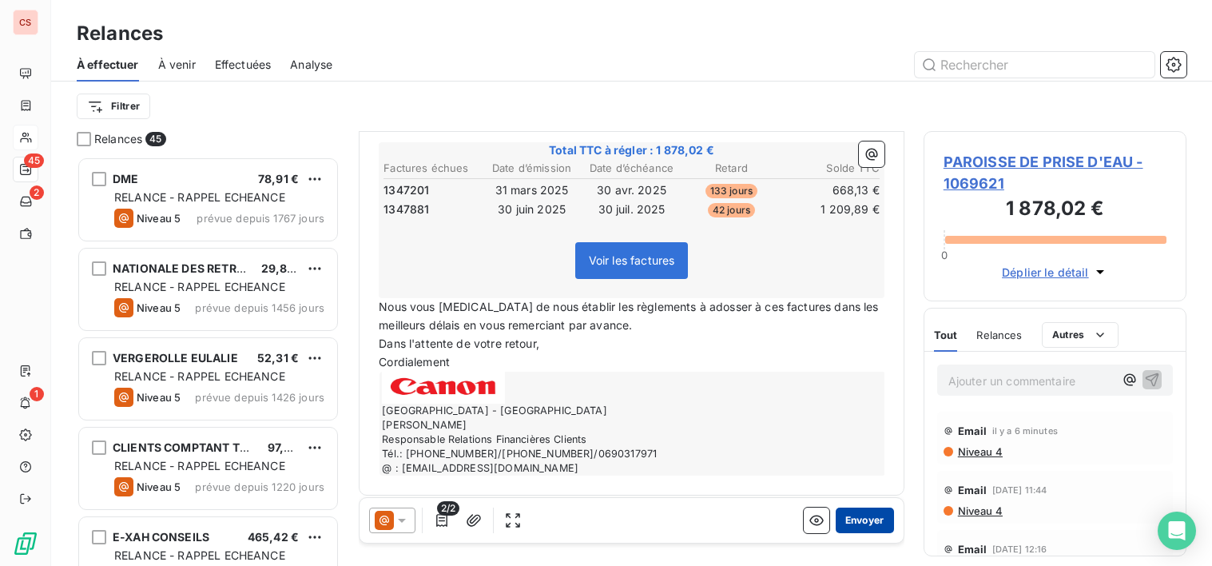
click at [846, 524] on button "Envoyer" at bounding box center [865, 520] width 58 height 26
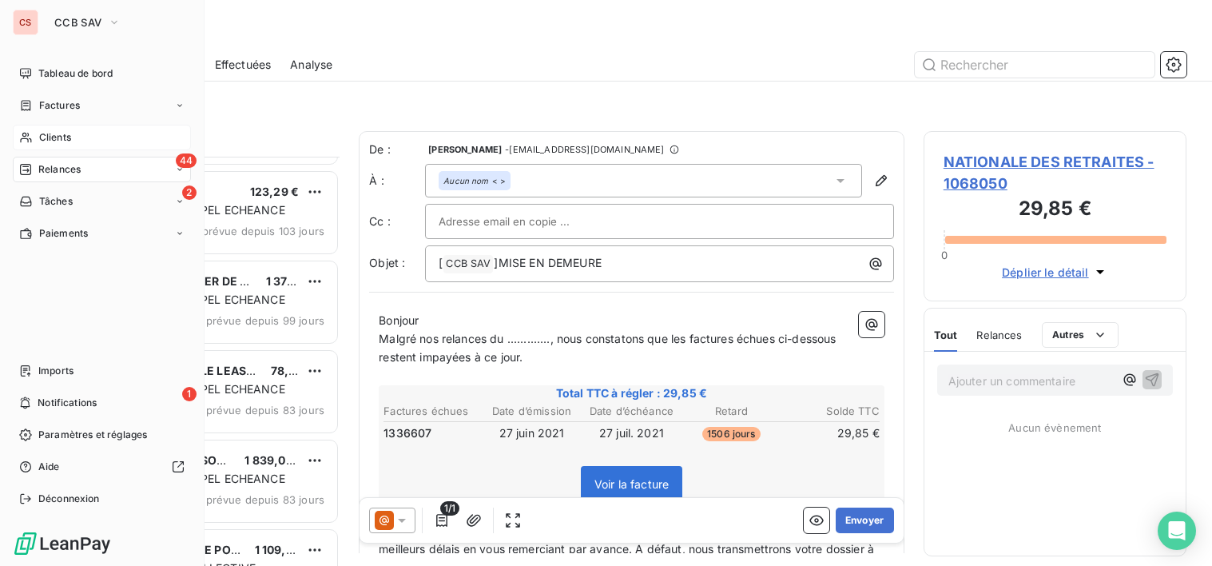
click at [82, 141] on div "Clients" at bounding box center [102, 138] width 178 height 26
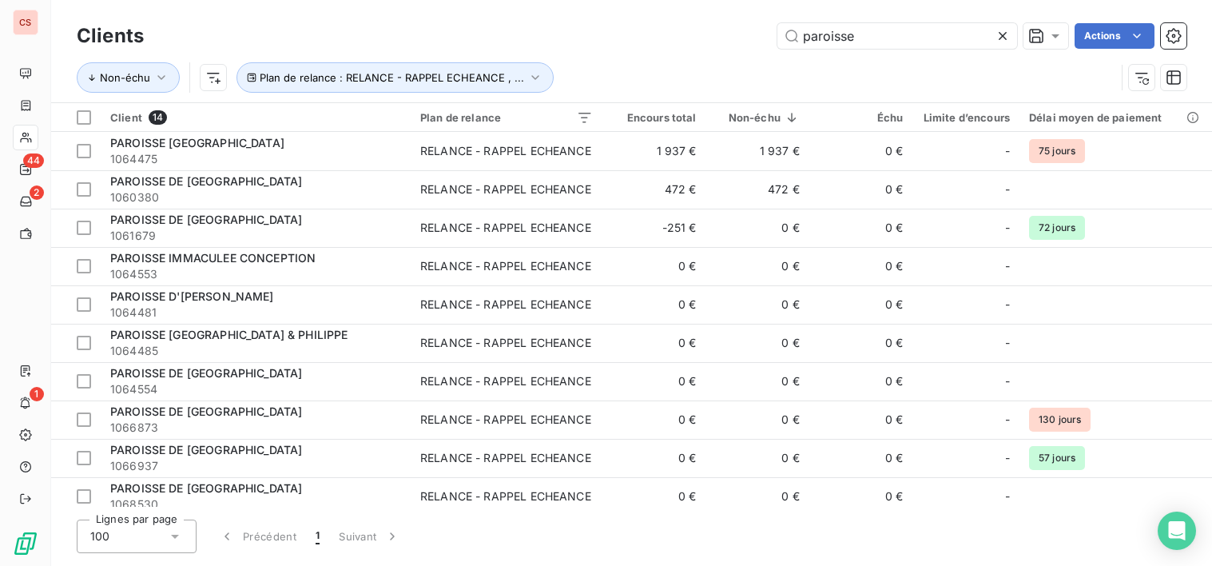
click at [1000, 39] on icon at bounding box center [1003, 36] width 16 height 16
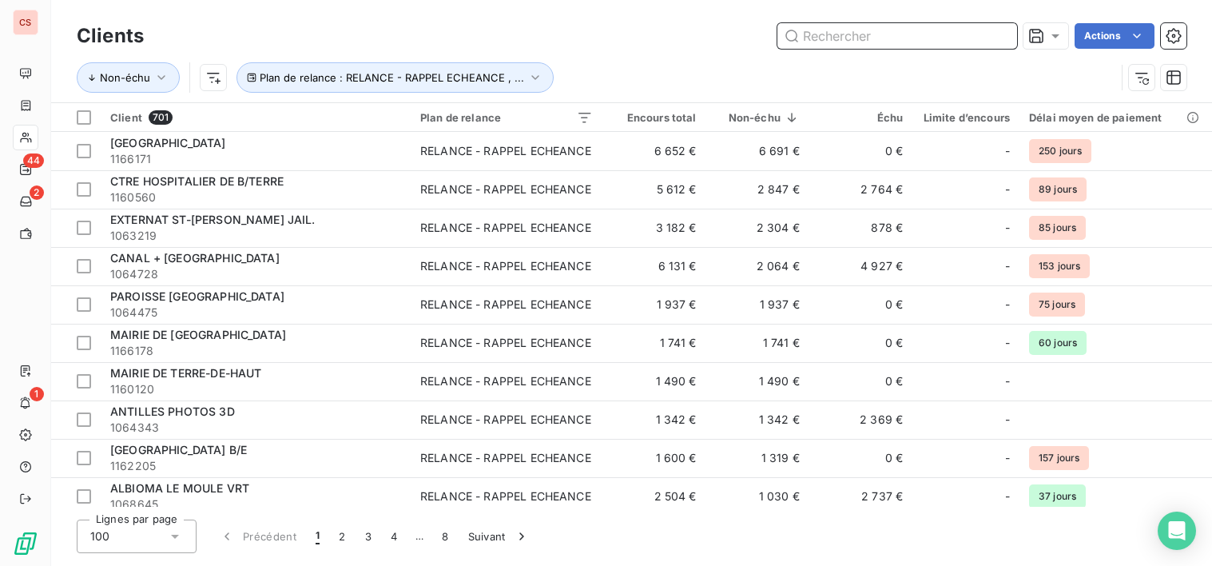
click at [832, 30] on input "text" at bounding box center [898, 36] width 240 height 26
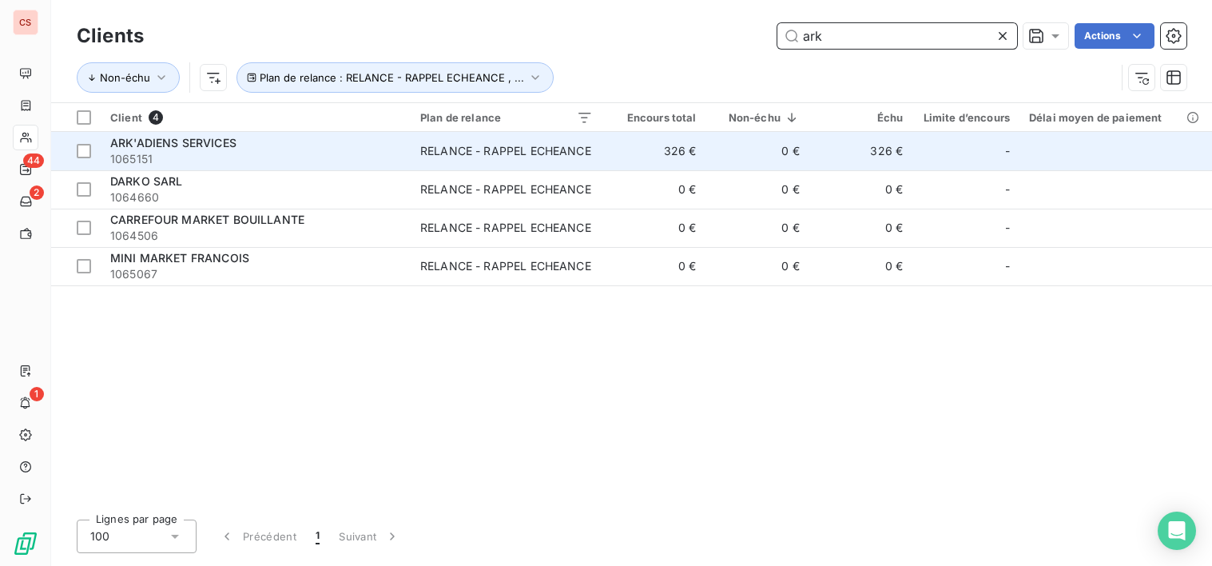
type input "ark"
click at [730, 161] on td "0 €" at bounding box center [757, 151] width 103 height 38
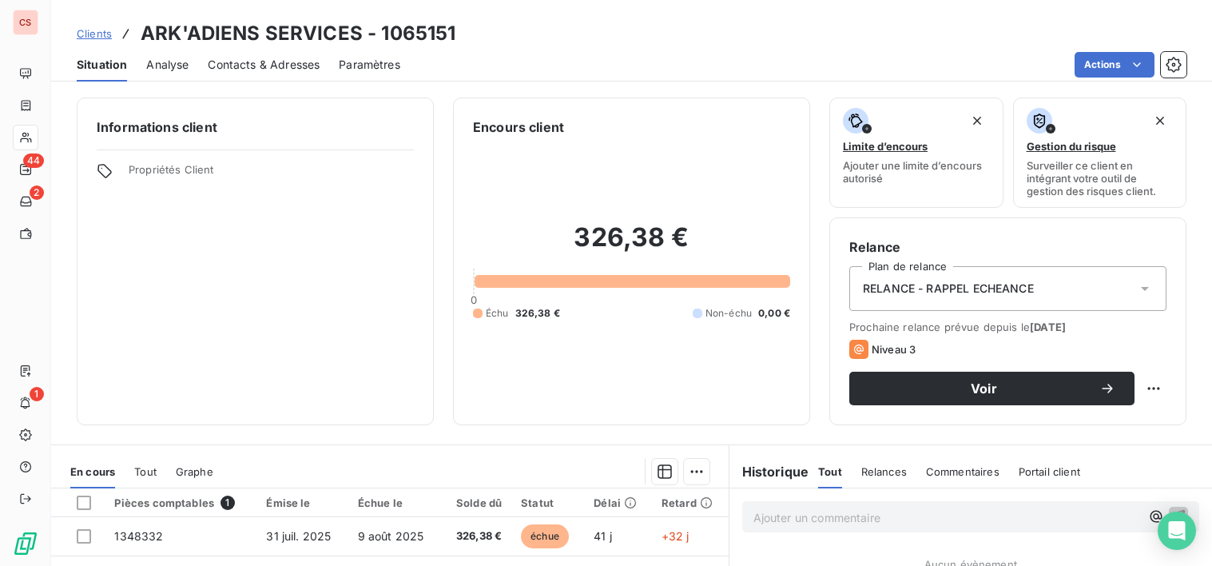
click at [272, 70] on span "Contacts & Adresses" at bounding box center [264, 65] width 112 height 16
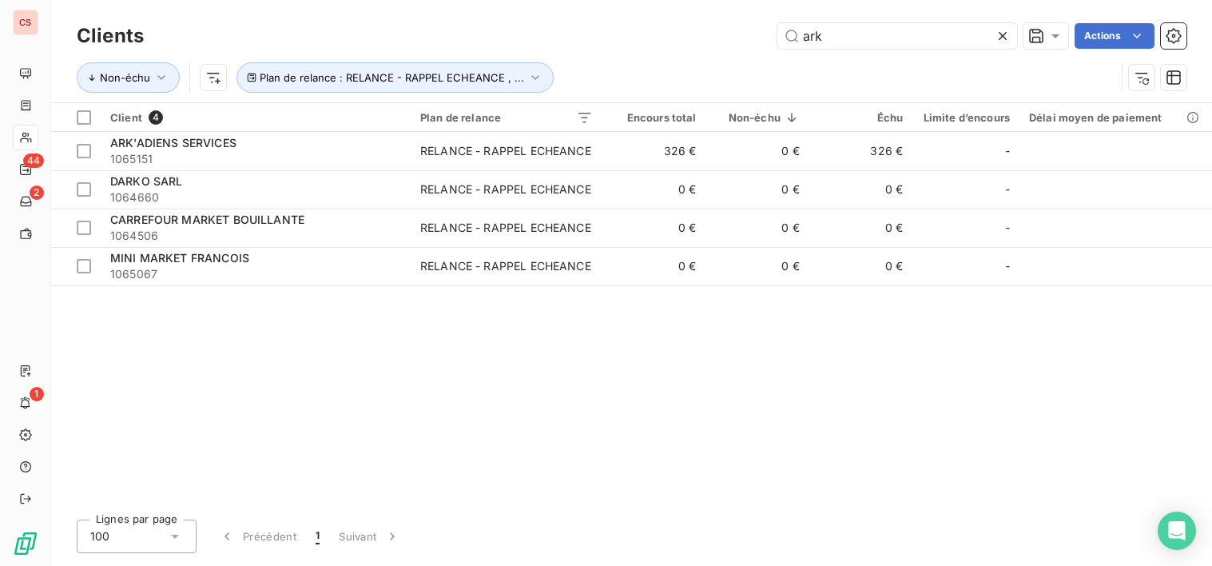
drag, startPoint x: 830, startPoint y: 36, endPoint x: 767, endPoint y: 30, distance: 63.4
click at [768, 30] on div "ark Actions" at bounding box center [675, 36] width 1024 height 26
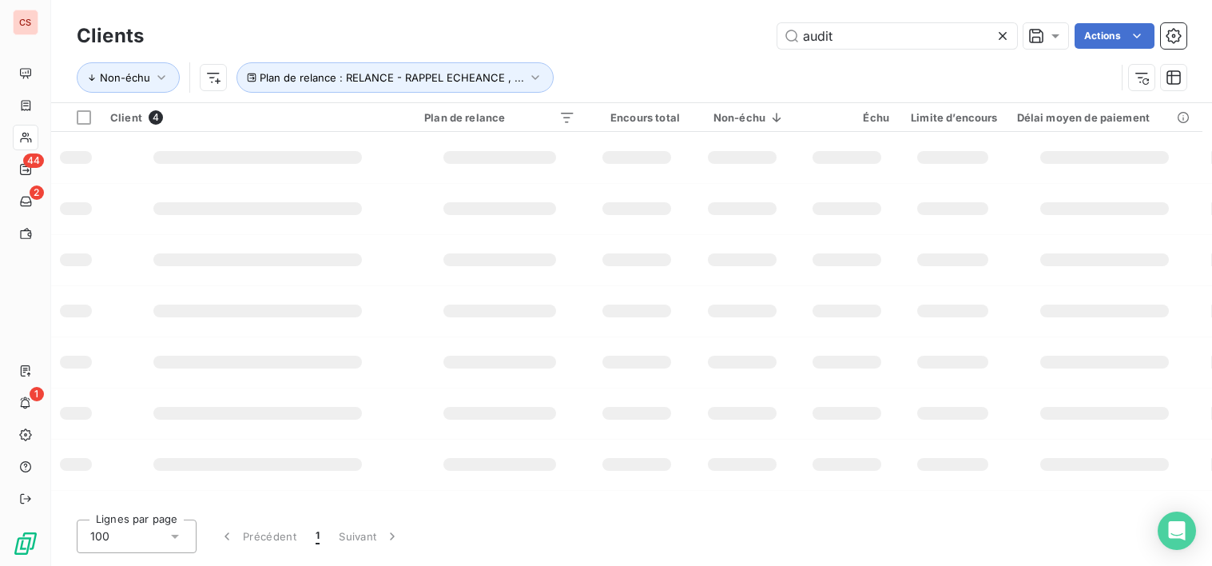
type input "audit"
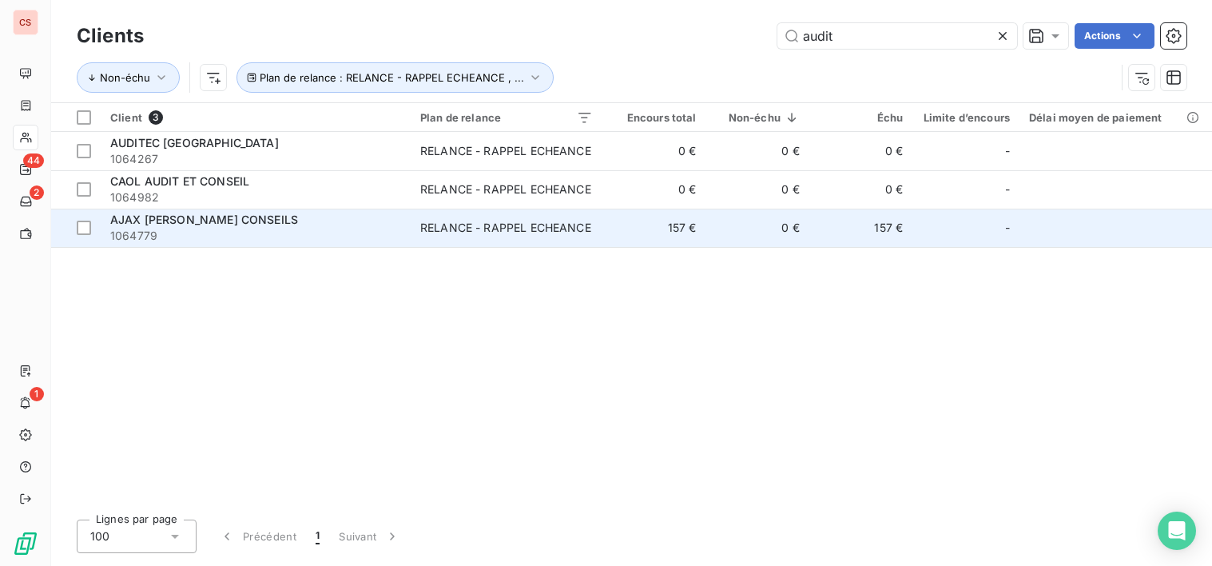
click at [630, 234] on td "157 €" at bounding box center [654, 228] width 103 height 38
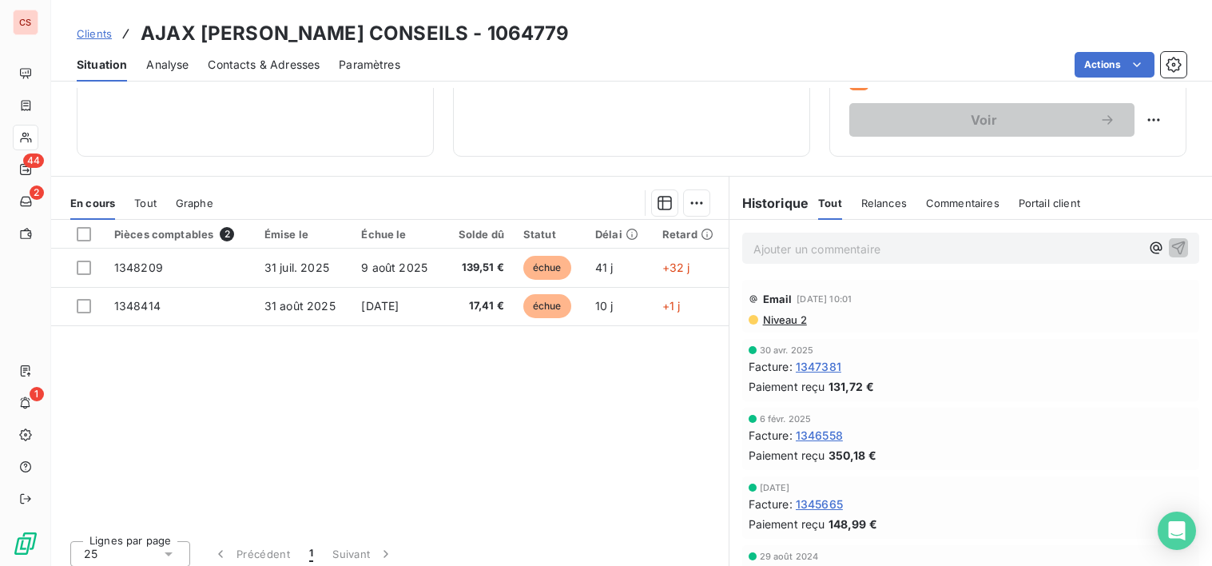
scroll to position [278, 0]
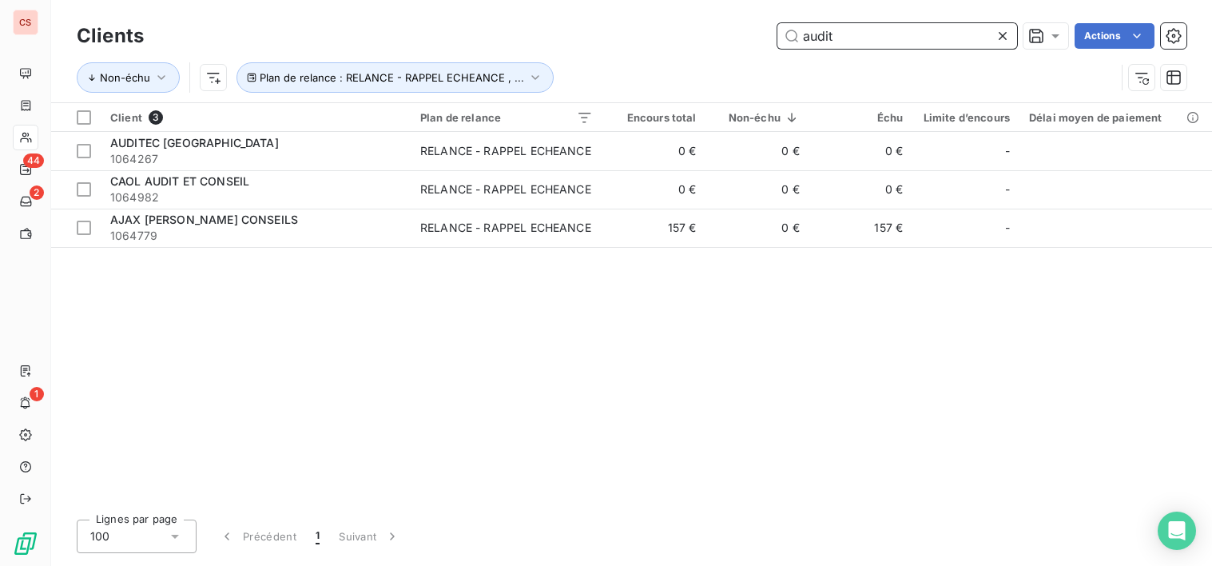
drag, startPoint x: 841, startPoint y: 28, endPoint x: 746, endPoint y: 39, distance: 95.8
click at [751, 38] on div "audit Actions" at bounding box center [675, 36] width 1024 height 26
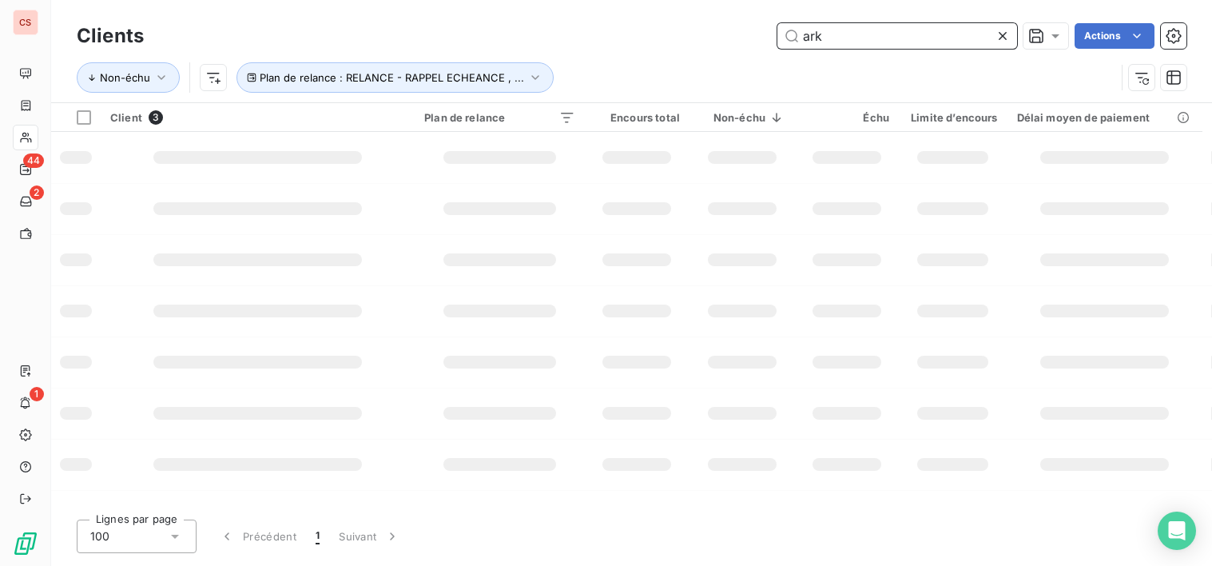
type input "ark"
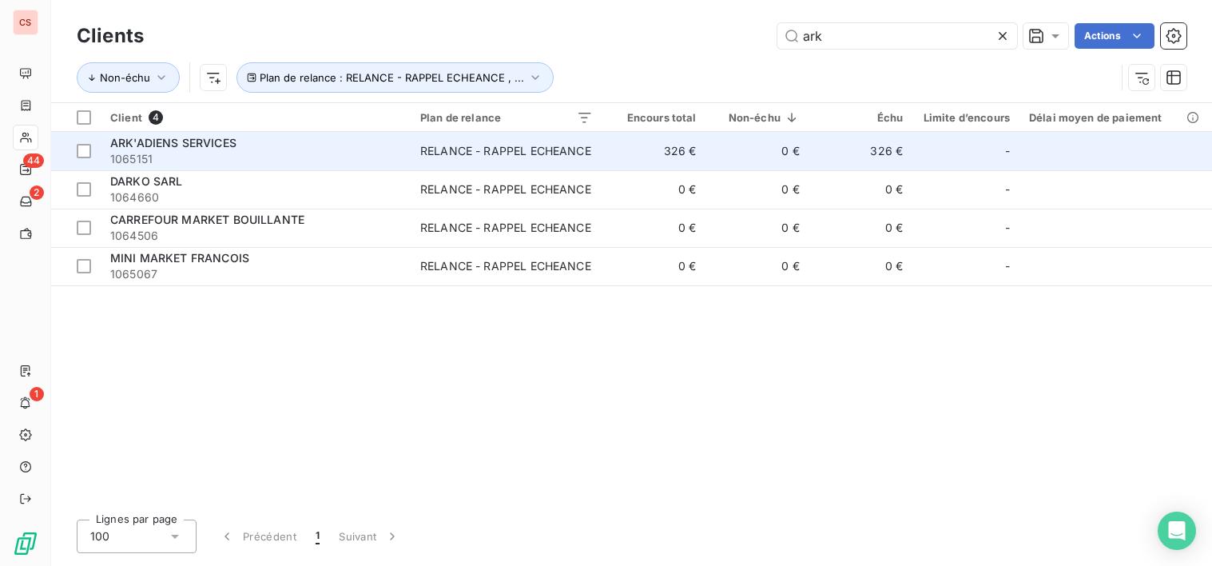
click at [543, 157] on div "RELANCE - RAPPEL ECHEANCE" at bounding box center [505, 151] width 171 height 16
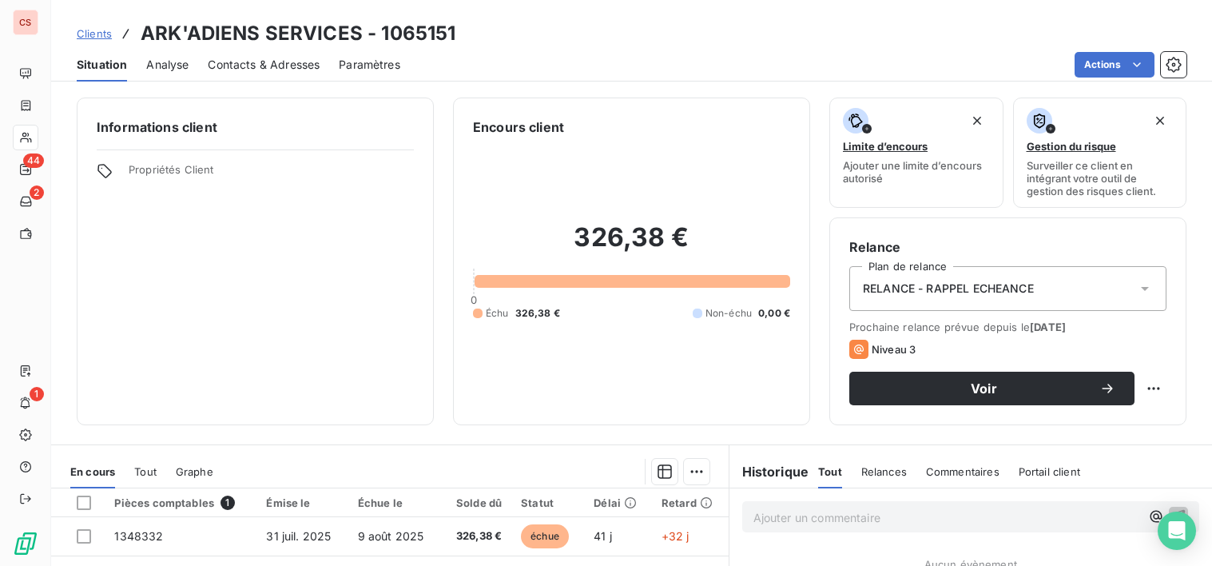
click at [1137, 282] on icon at bounding box center [1145, 288] width 16 height 16
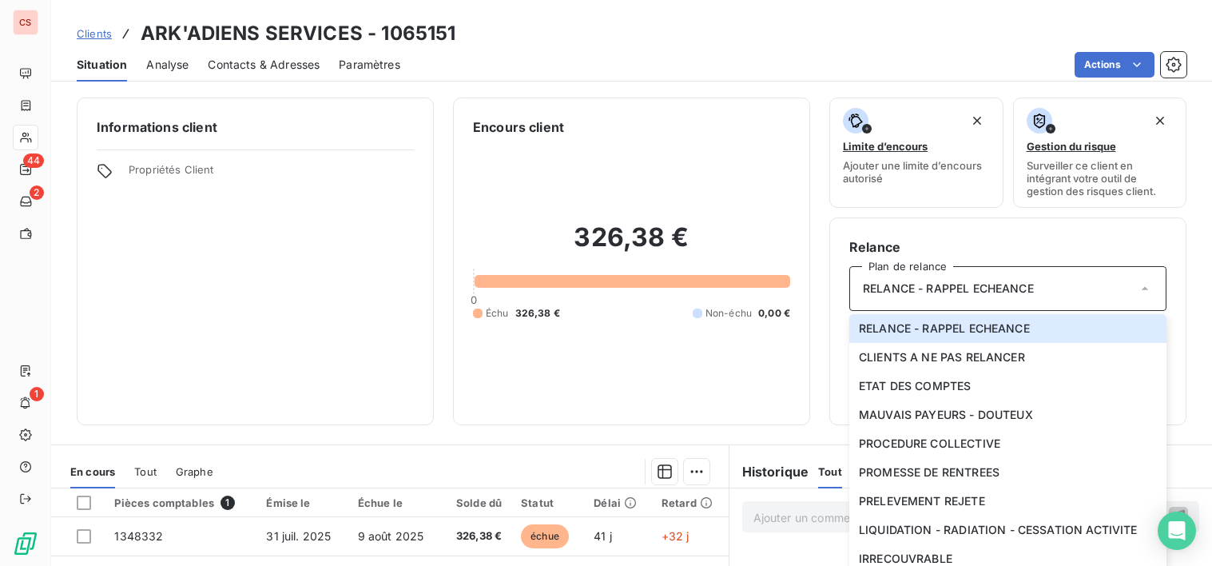
click at [562, 391] on div "326,38 € 0 Échu 326,38 € Non-échu 0,00 €" at bounding box center [631, 271] width 317 height 269
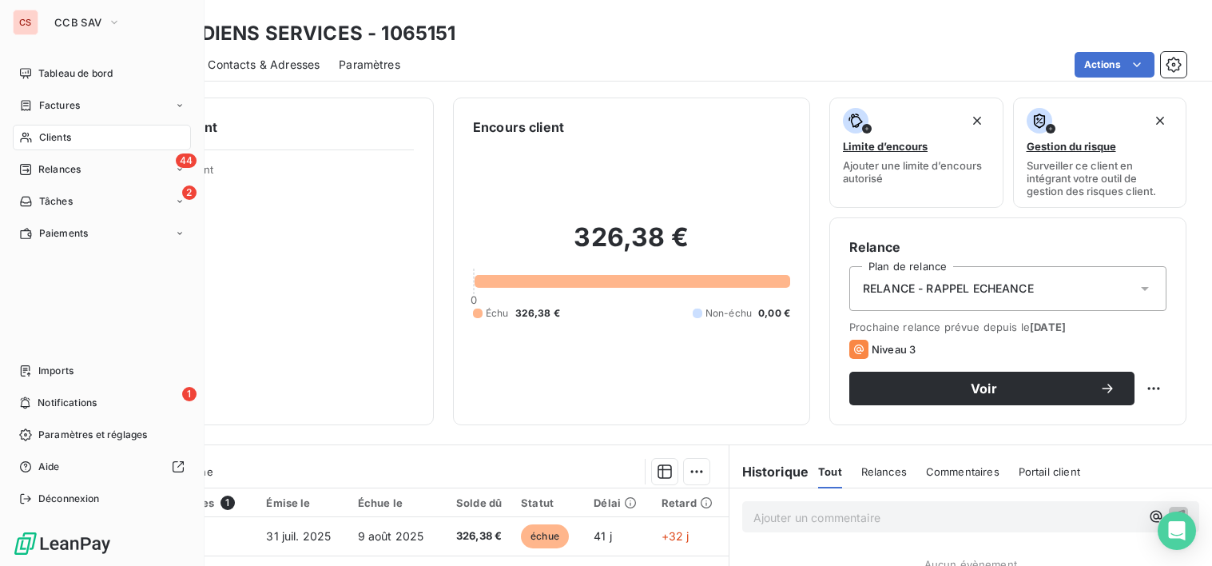
click at [70, 139] on span "Clients" at bounding box center [55, 137] width 32 height 14
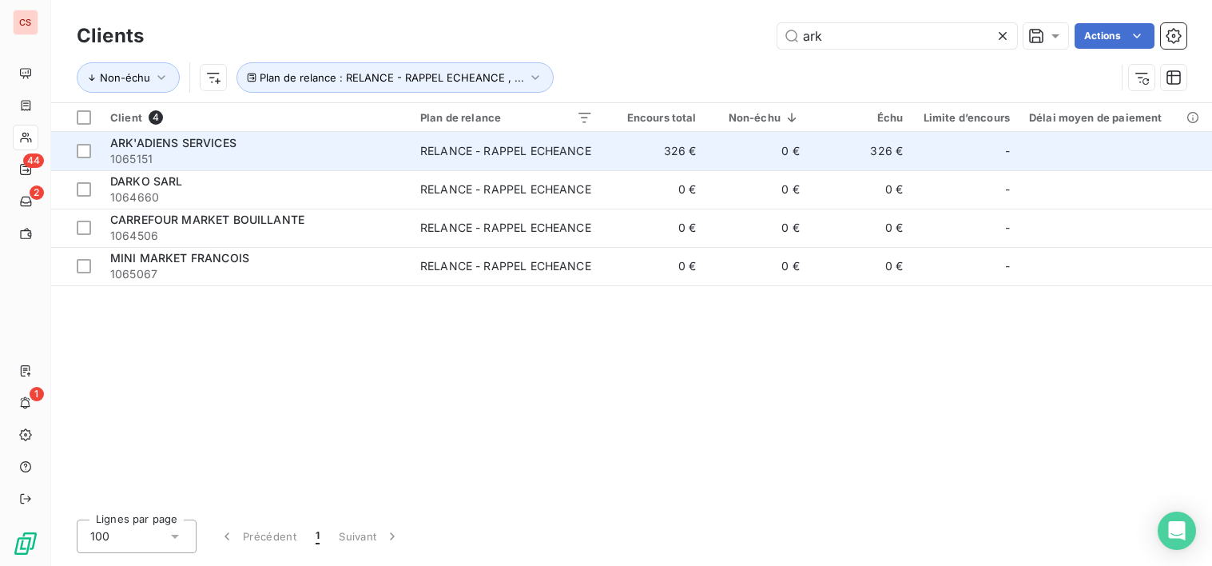
click at [682, 144] on td "326 €" at bounding box center [654, 151] width 103 height 38
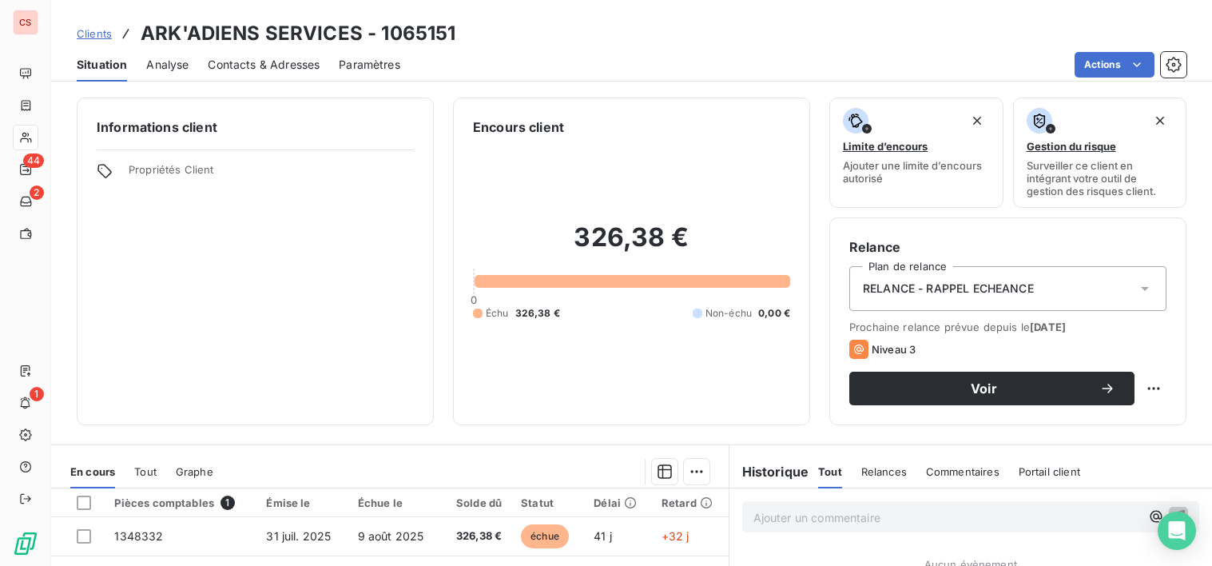
click at [1137, 286] on icon at bounding box center [1145, 288] width 16 height 16
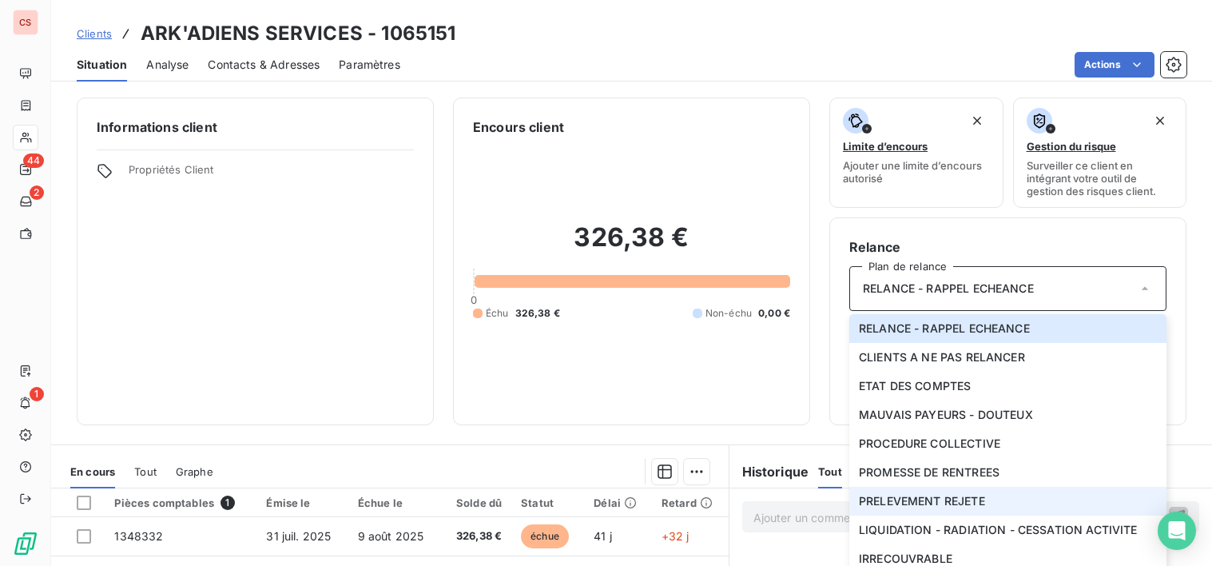
click at [921, 505] on span "PRELEVEMENT REJETE" at bounding box center [922, 501] width 126 height 16
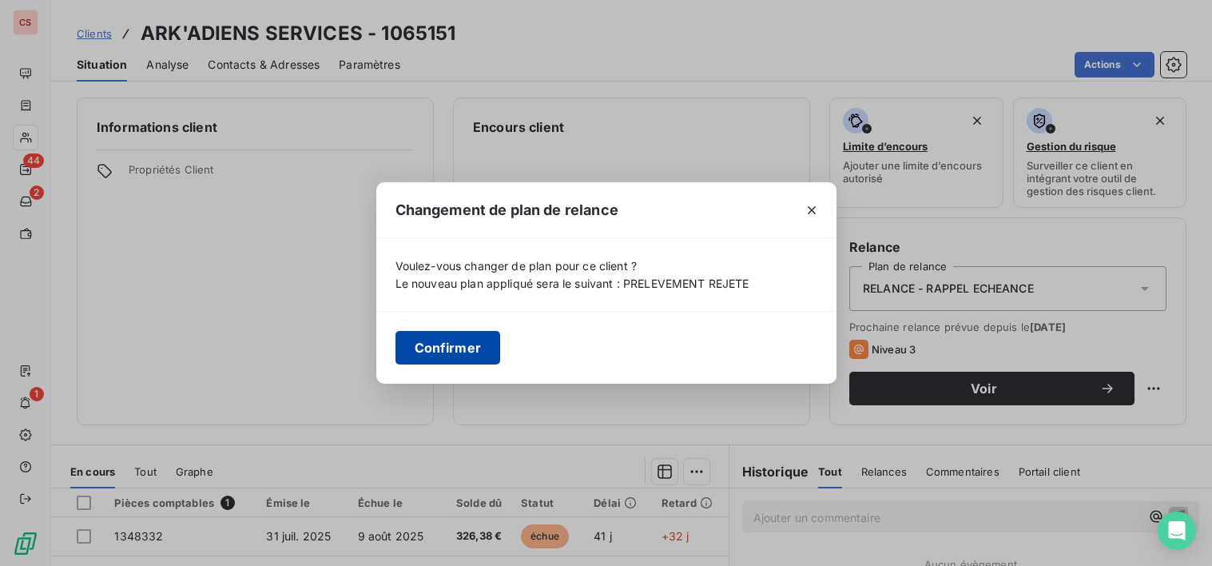
click at [396, 342] on button "Confirmer" at bounding box center [448, 348] width 105 height 34
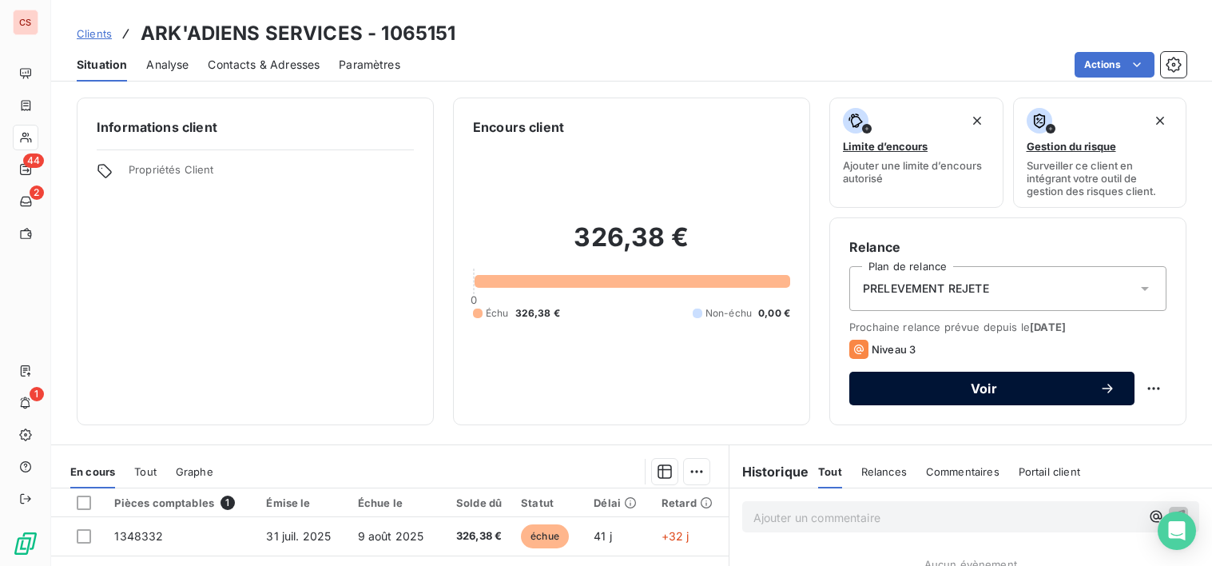
click at [1060, 391] on span "Voir" at bounding box center [984, 388] width 231 height 13
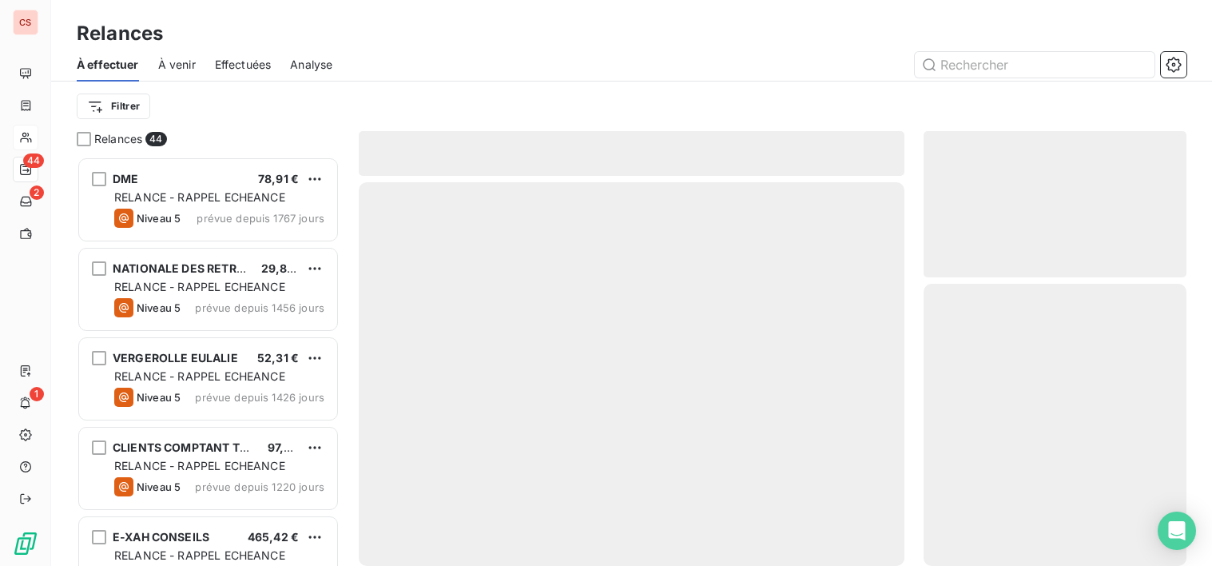
scroll to position [397, 252]
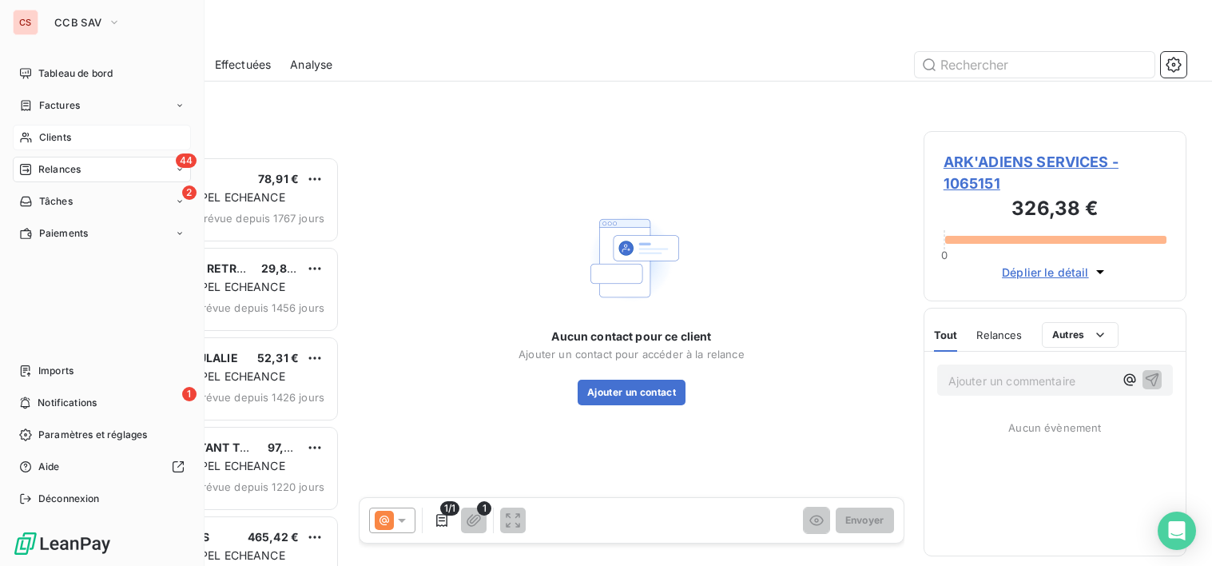
click at [54, 128] on div "Clients" at bounding box center [102, 138] width 178 height 26
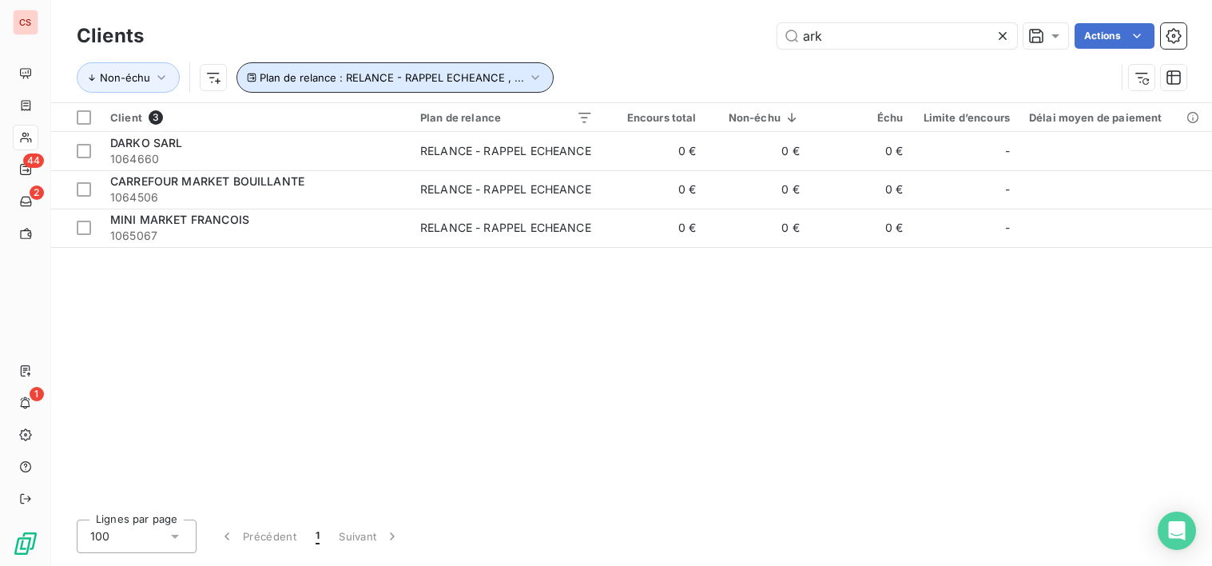
click at [531, 78] on icon "button" at bounding box center [534, 77] width 7 height 5
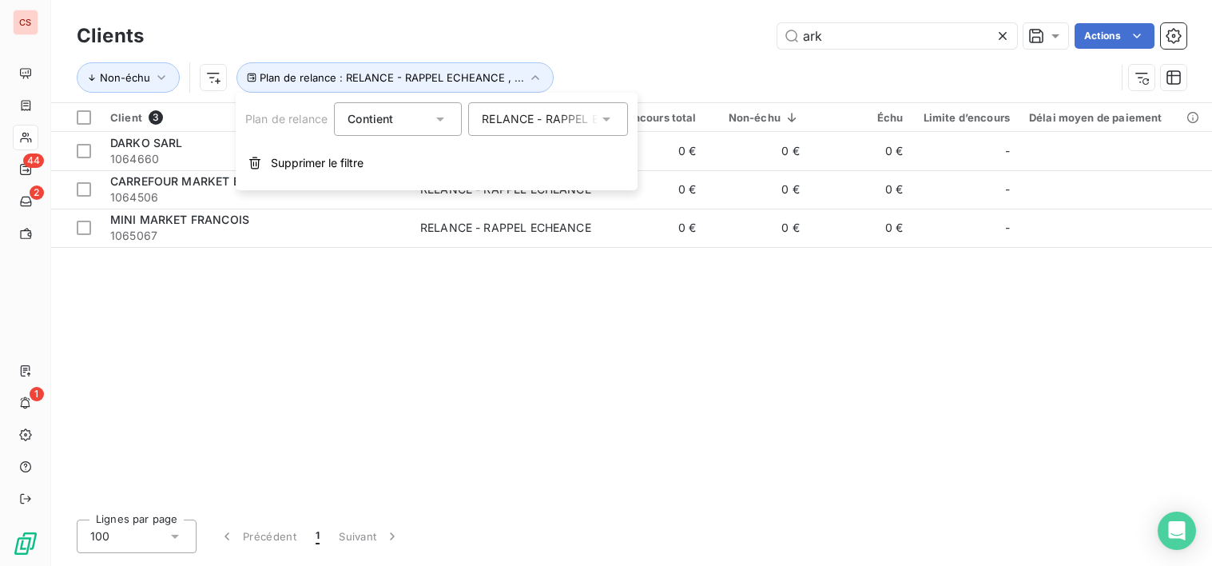
click at [613, 117] on icon at bounding box center [607, 119] width 16 height 16
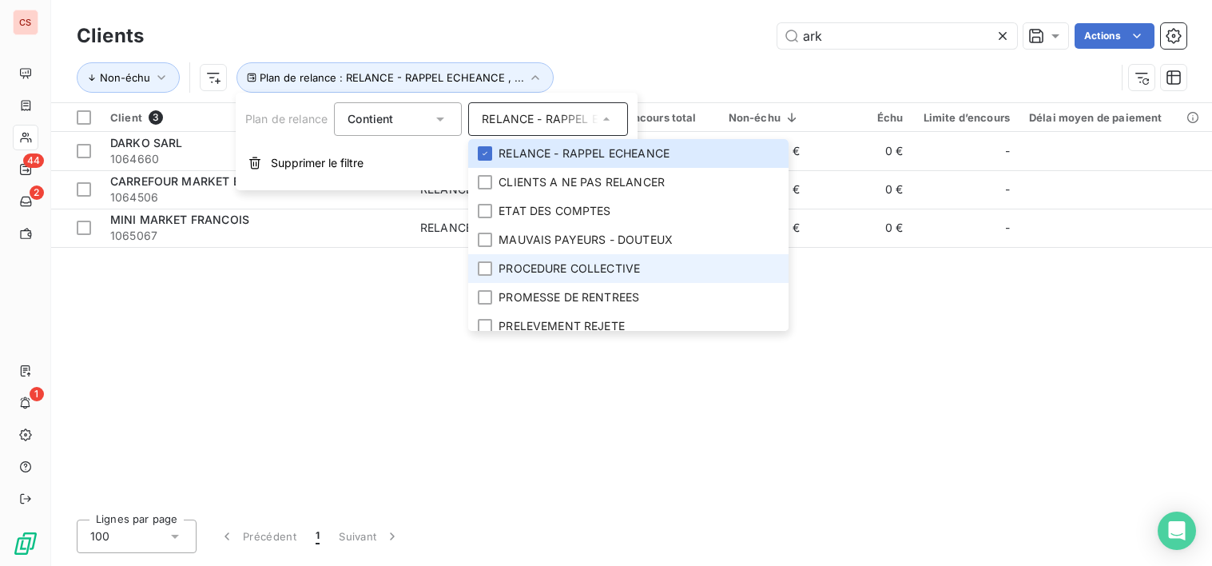
scroll to position [108, 0]
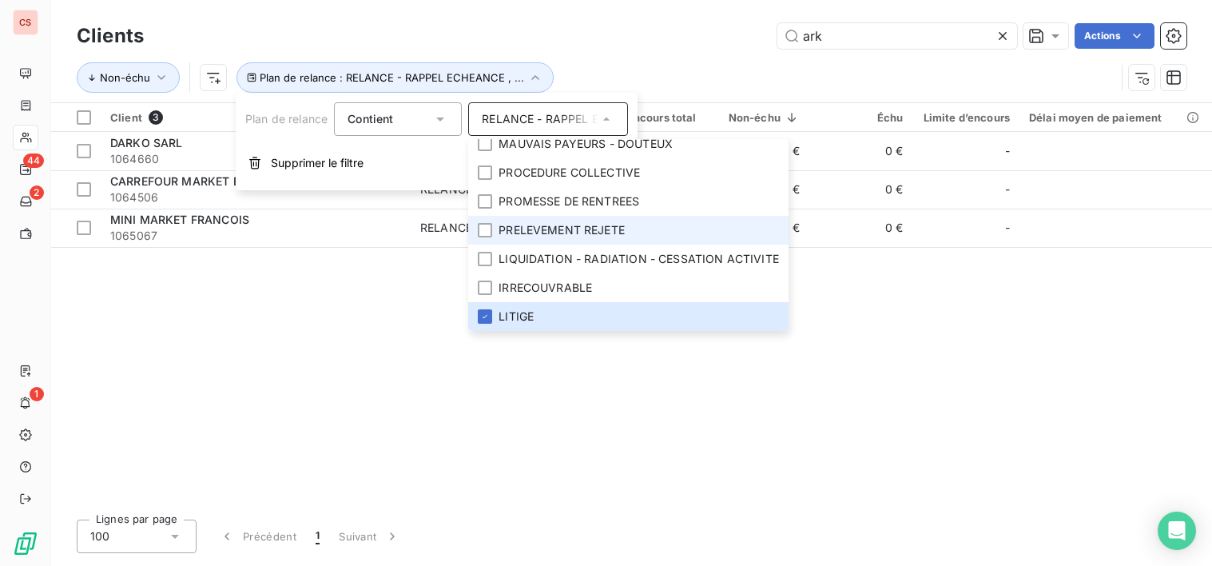
click at [594, 222] on span "PRELEVEMENT REJETE" at bounding box center [562, 230] width 126 height 16
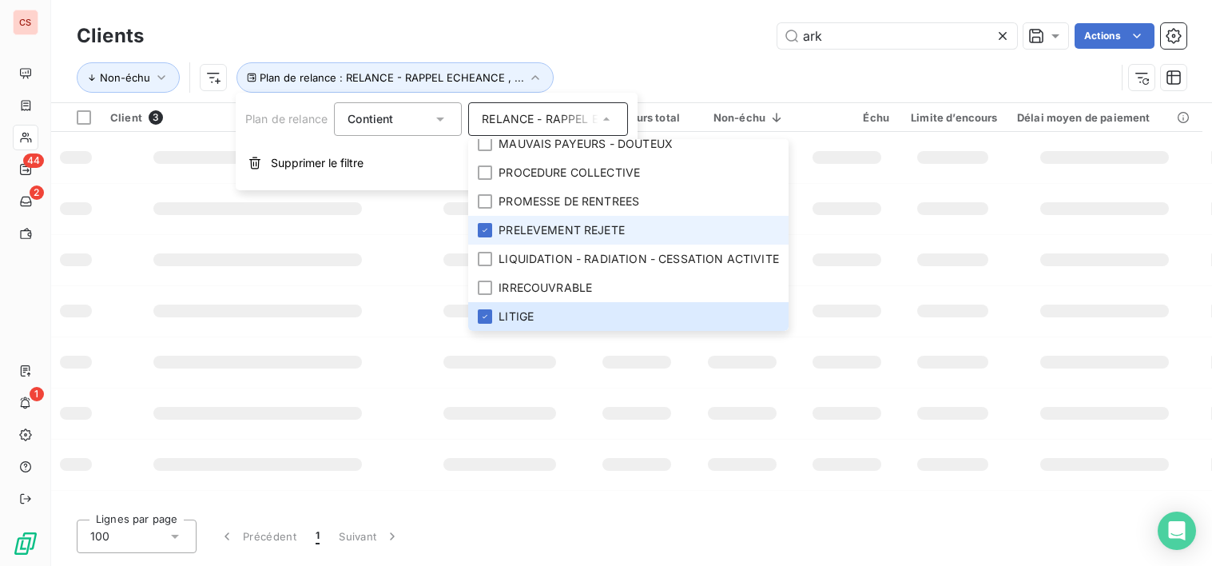
scroll to position [96, 0]
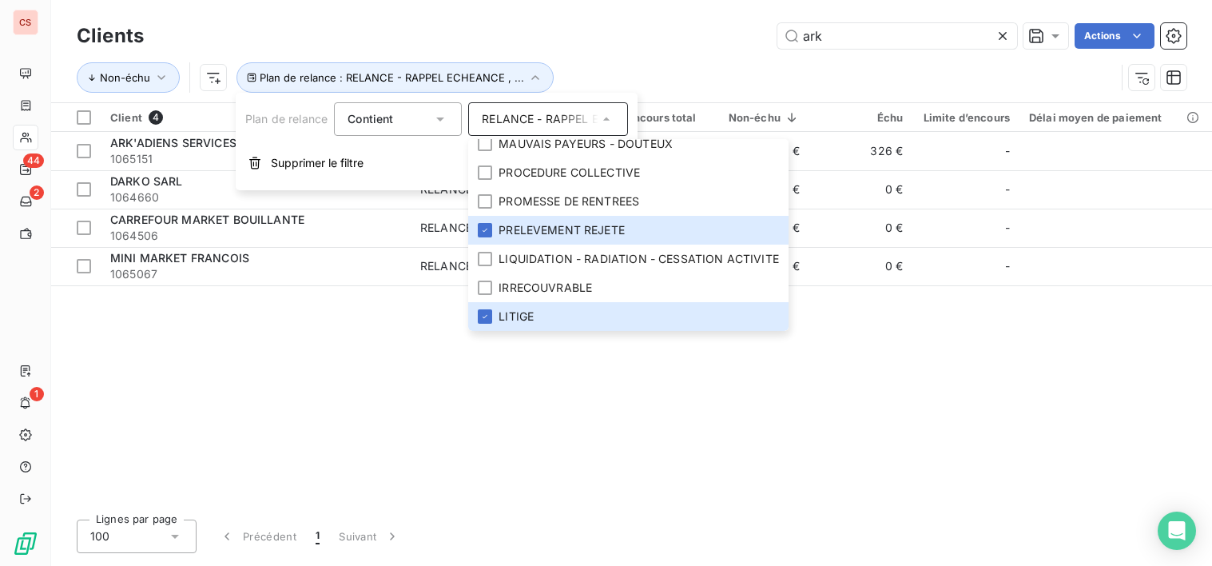
click at [355, 364] on div "Client 4 Plan de relance Encours total Non-échu Échu Limite d’encours Délai moy…" at bounding box center [631, 305] width 1161 height 404
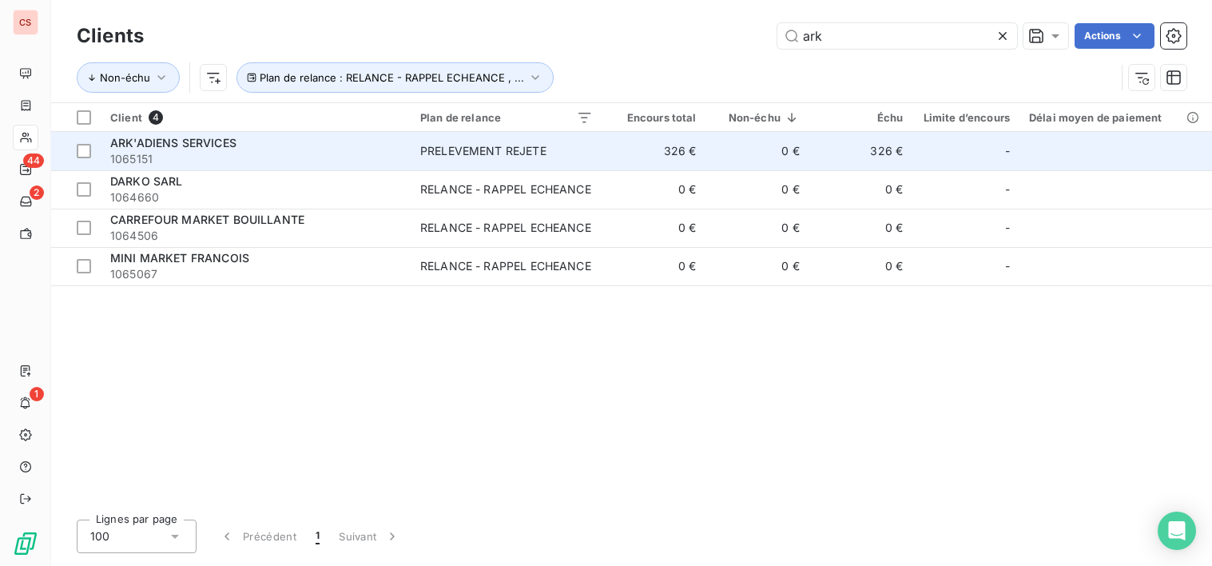
click at [544, 157] on div "PRELEVEMENT REJETE" at bounding box center [483, 151] width 126 height 16
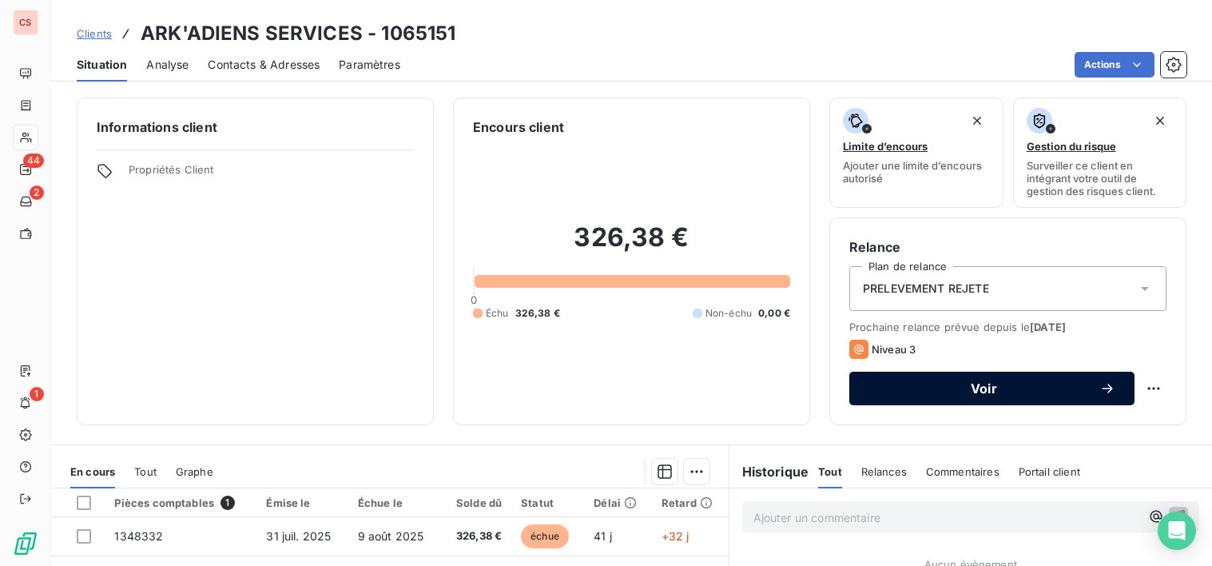
click at [1040, 387] on span "Voir" at bounding box center [984, 388] width 231 height 13
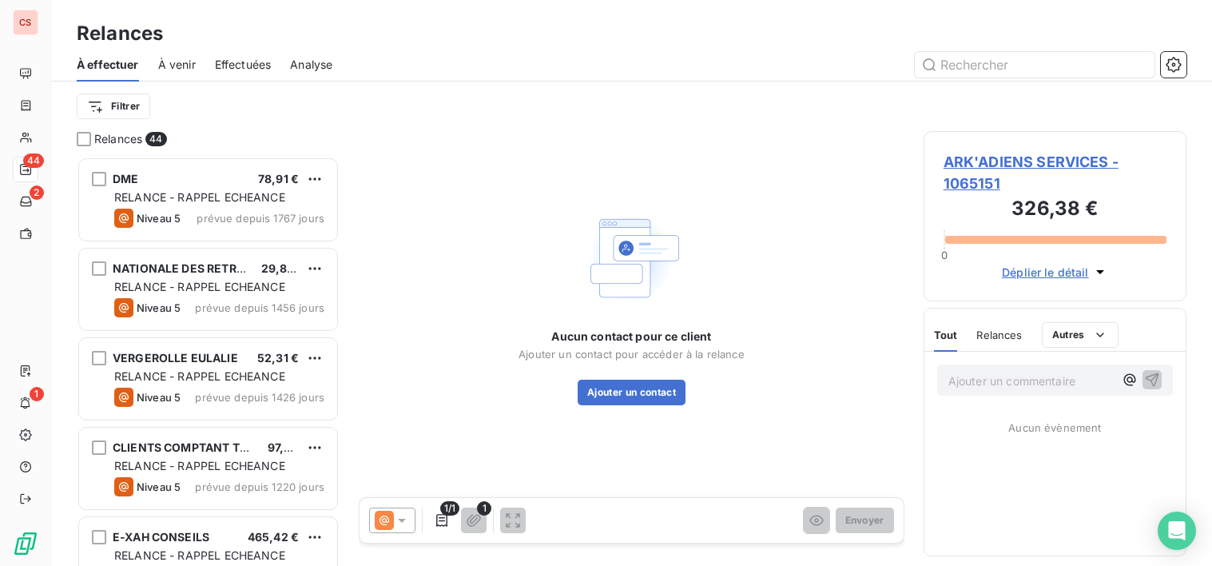
scroll to position [397, 252]
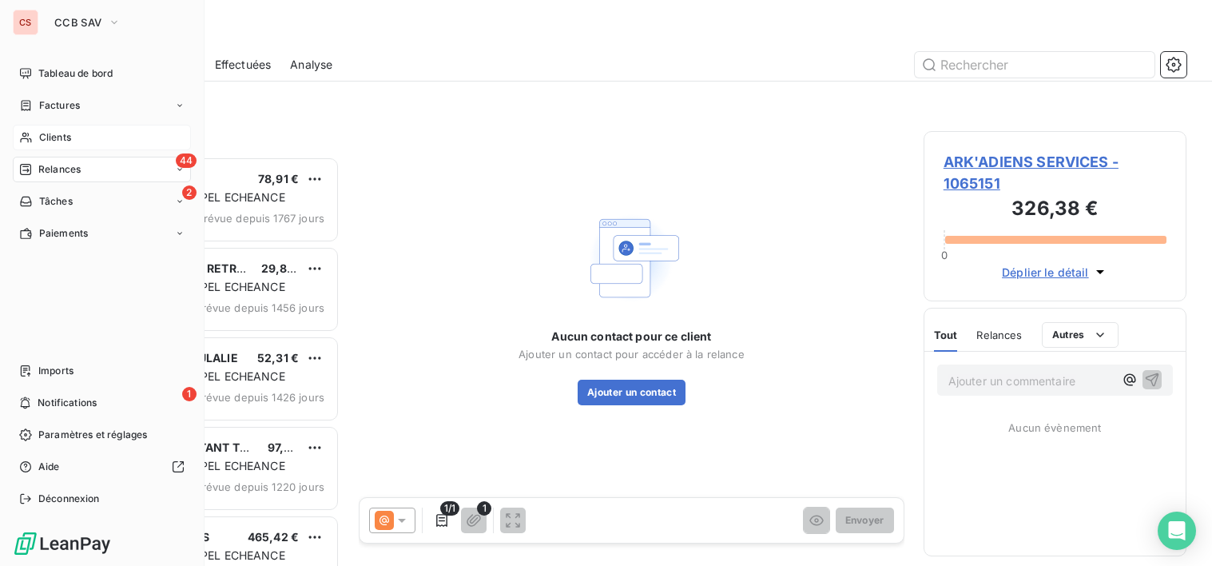
click at [78, 138] on div "Clients" at bounding box center [102, 138] width 178 height 26
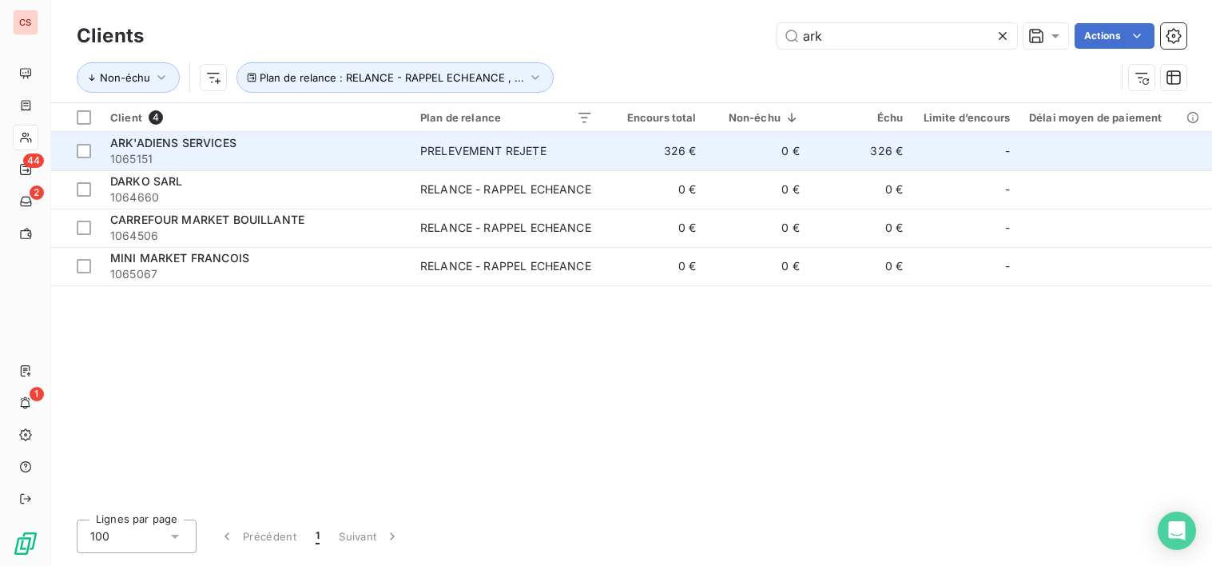
click at [553, 145] on span "PRELEVEMENT REJETE" at bounding box center [506, 151] width 173 height 16
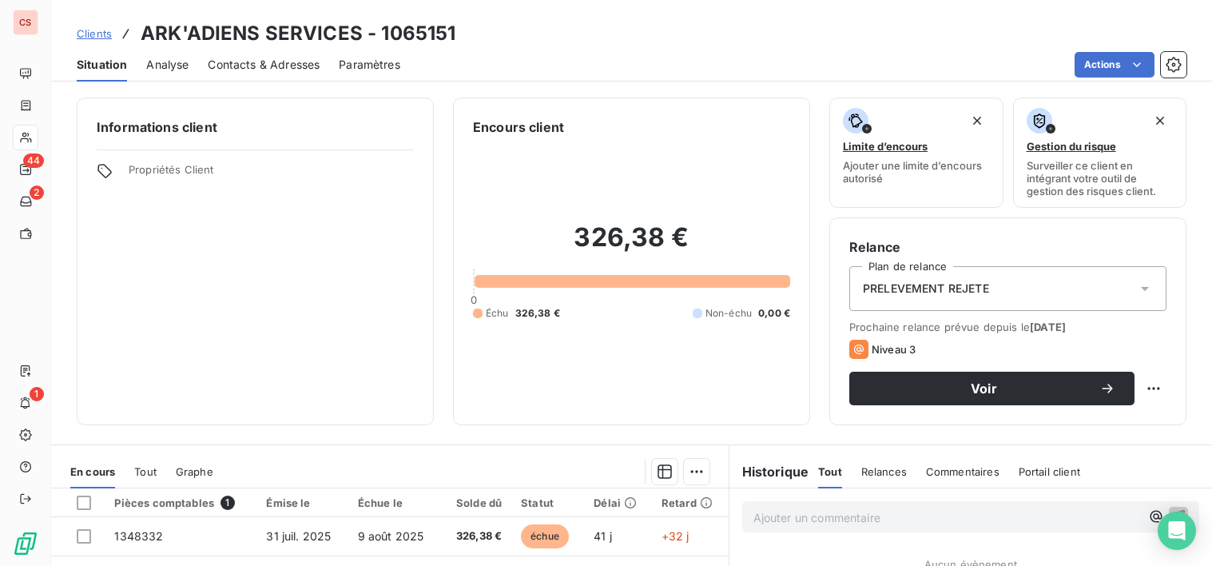
click at [265, 57] on span "Contacts & Adresses" at bounding box center [264, 65] width 112 height 16
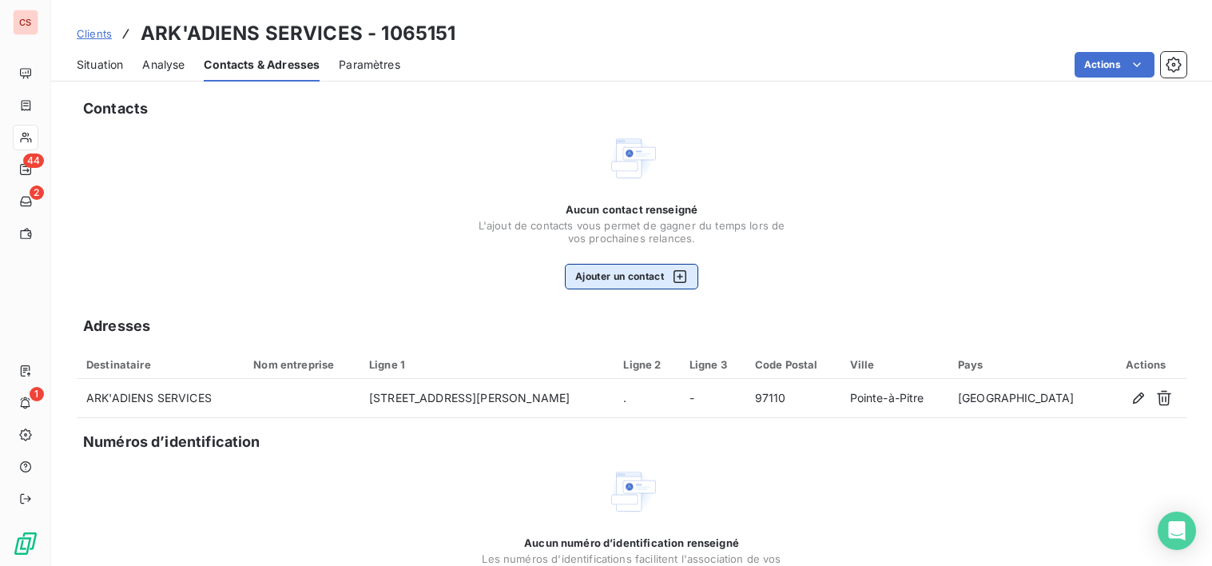
click at [604, 273] on button "Ajouter un contact" at bounding box center [631, 277] width 133 height 26
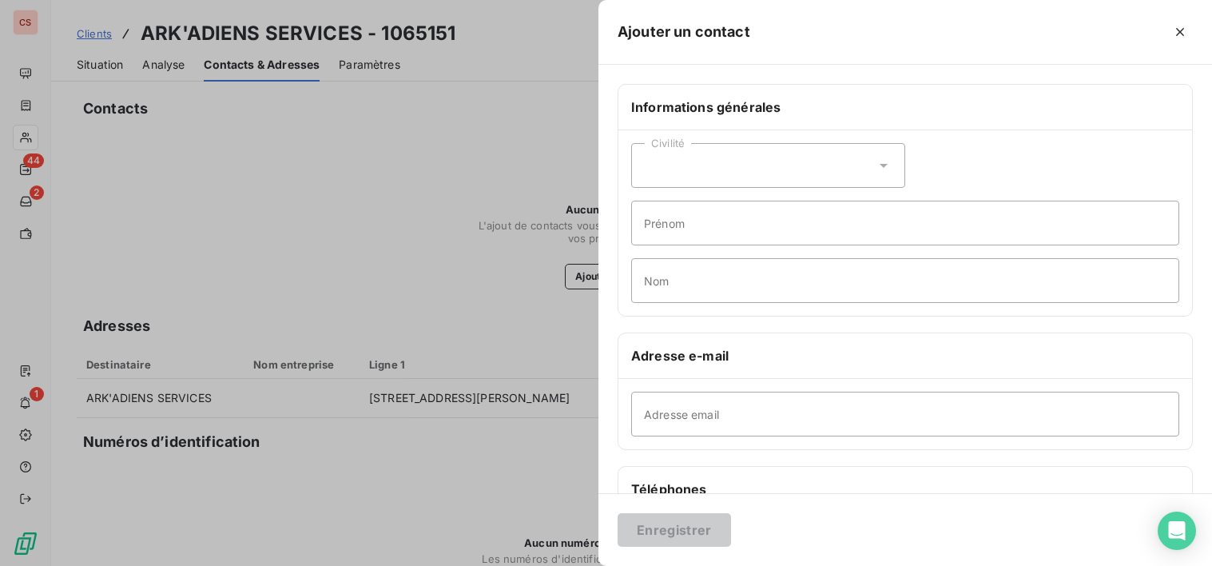
click at [880, 167] on icon at bounding box center [884, 166] width 8 height 4
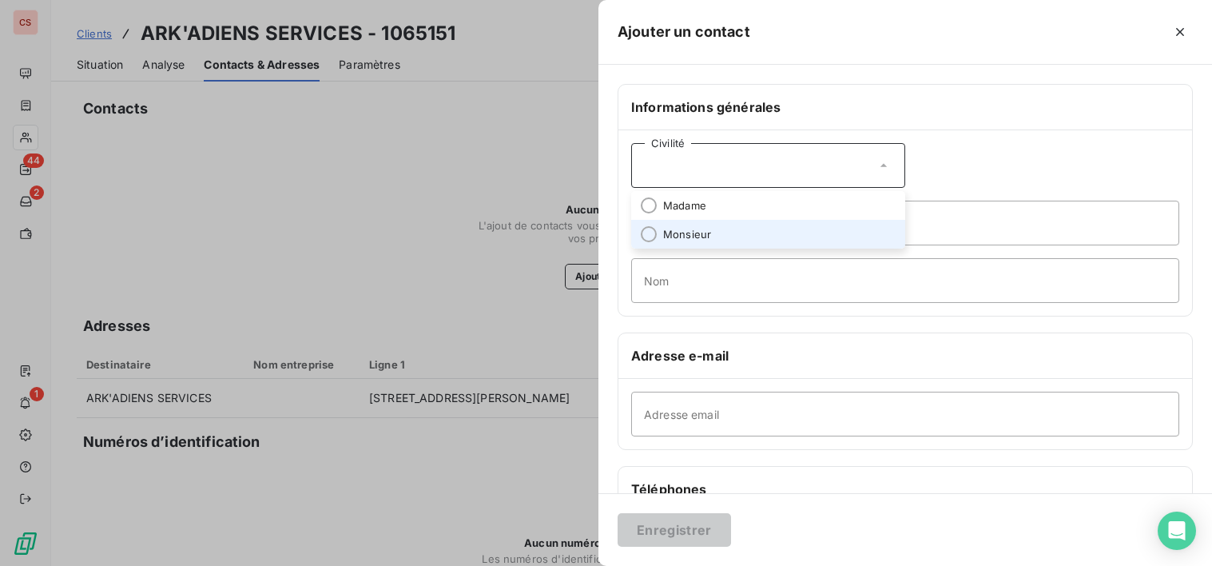
click at [709, 236] on span "Monsieur" at bounding box center [687, 234] width 48 height 15
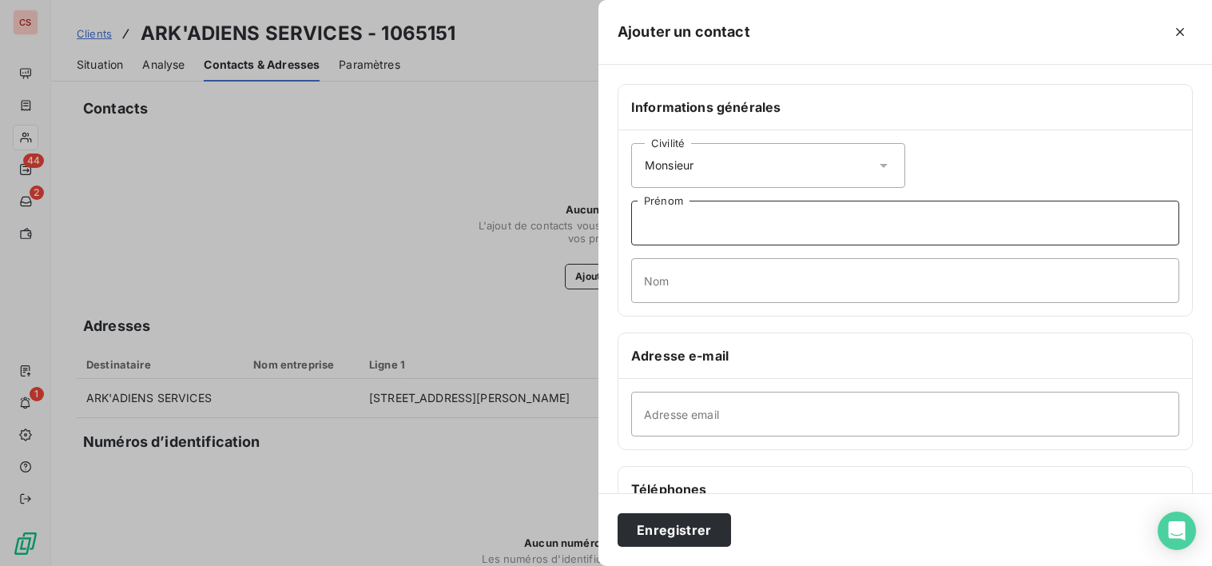
click at [706, 236] on input "Prénom" at bounding box center [905, 223] width 548 height 45
drag, startPoint x: 713, startPoint y: 229, endPoint x: 583, endPoint y: 219, distance: 130.6
click at [591, 565] on div "Ajouter un contact Informations générales Civilité Monsieur [PERSON_NAME] Nom A…" at bounding box center [606, 566] width 1212 height 0
type input "[PERSON_NAME]"
click at [683, 280] on input "Nom" at bounding box center [905, 280] width 548 height 45
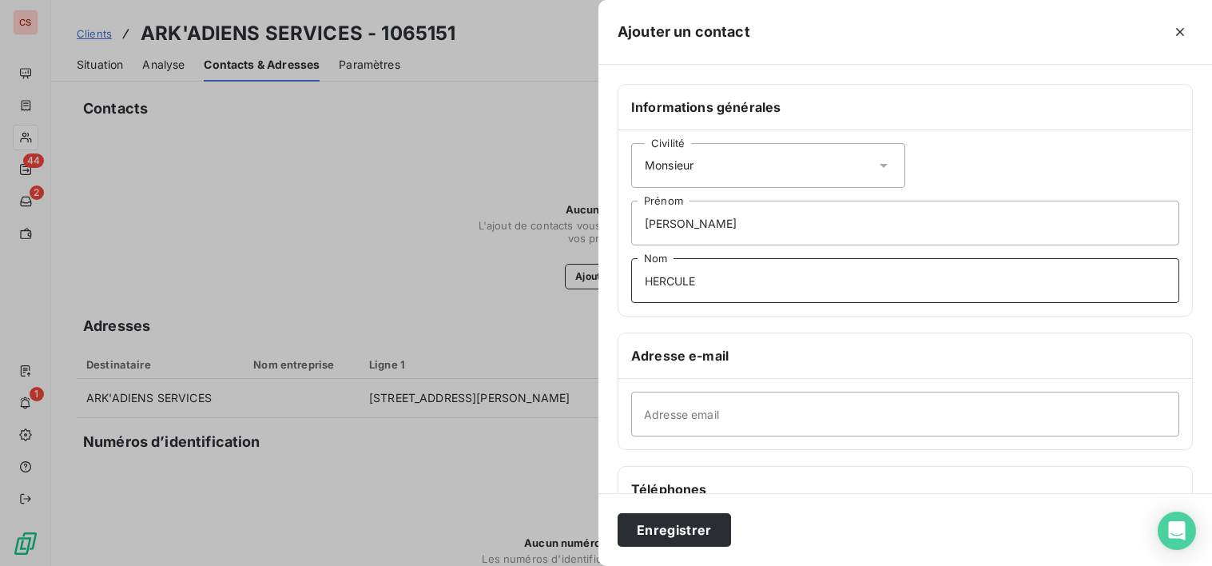
type input "HERCULE"
click at [690, 418] on input "Adresse email" at bounding box center [905, 414] width 548 height 45
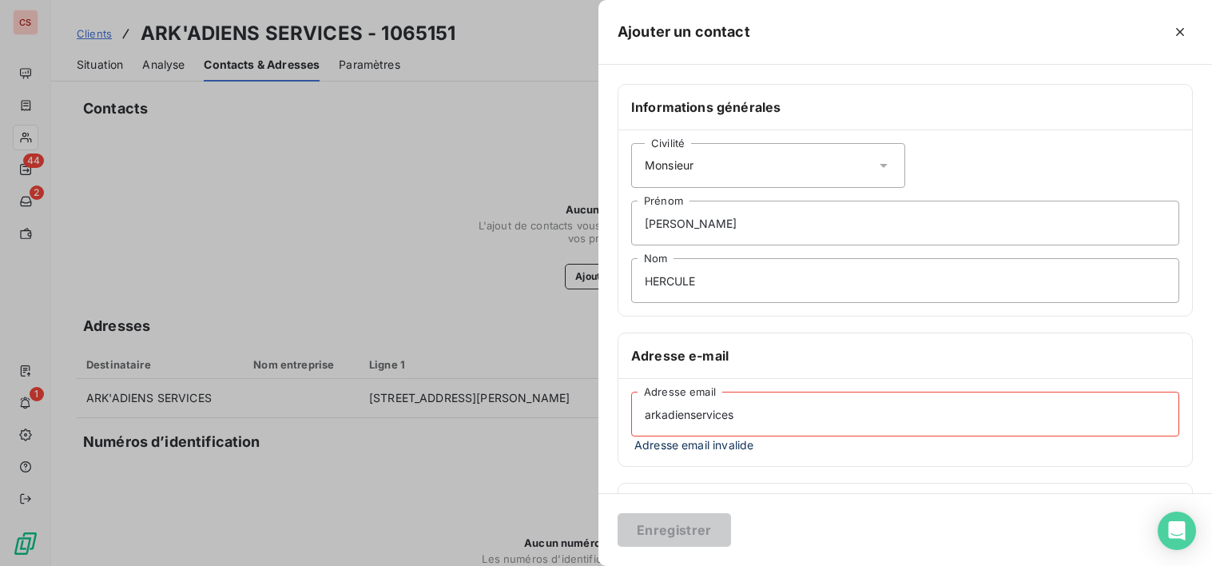
click at [748, 420] on input "arkadienservices" at bounding box center [905, 414] width 548 height 45
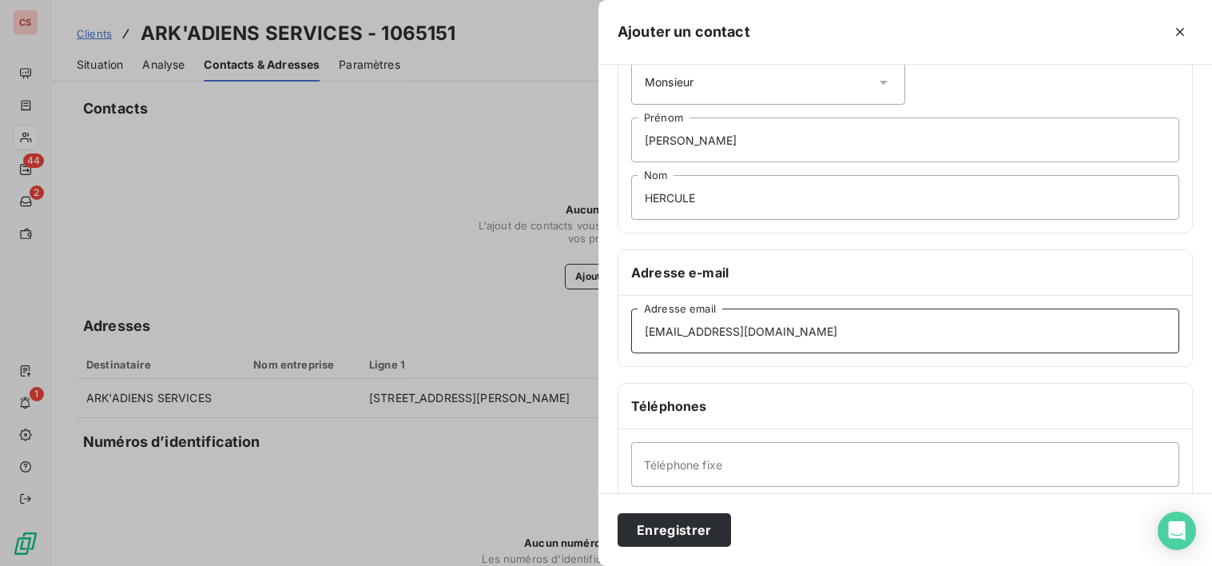
scroll to position [106, 0]
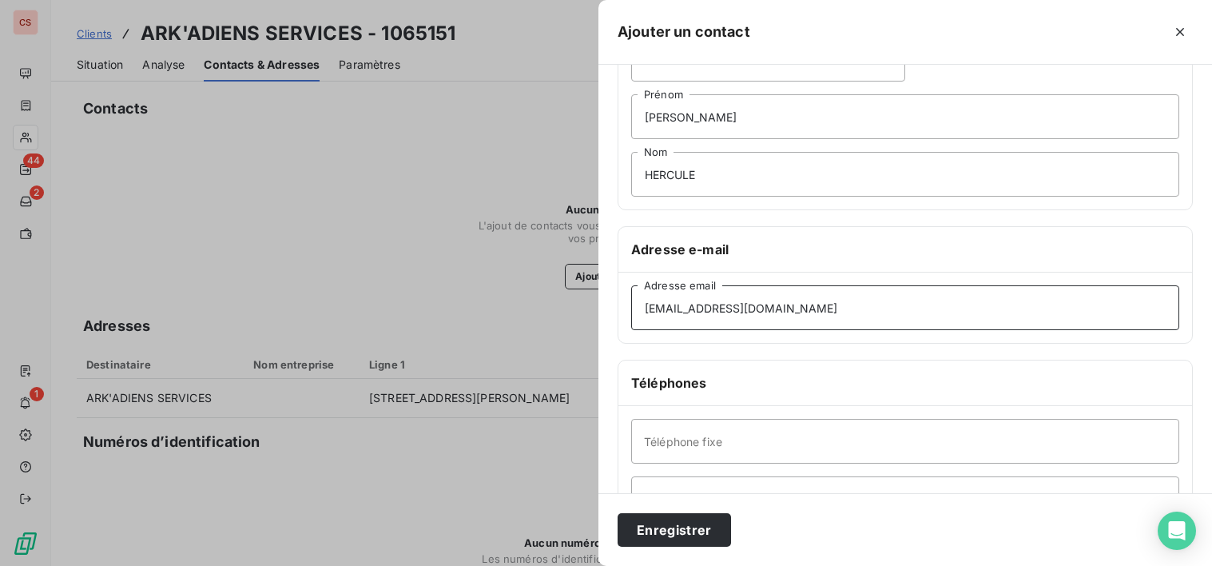
type input "[EMAIL_ADDRESS][DOMAIN_NAME]"
click at [827, 455] on input "Téléphone fixe" at bounding box center [905, 441] width 548 height 45
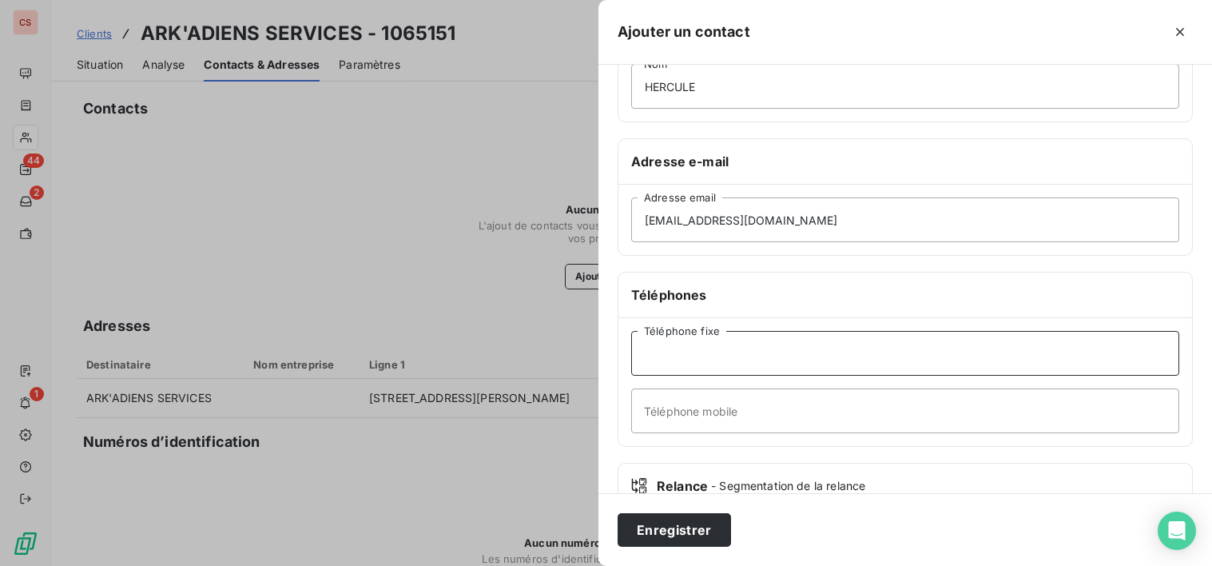
scroll to position [270, 0]
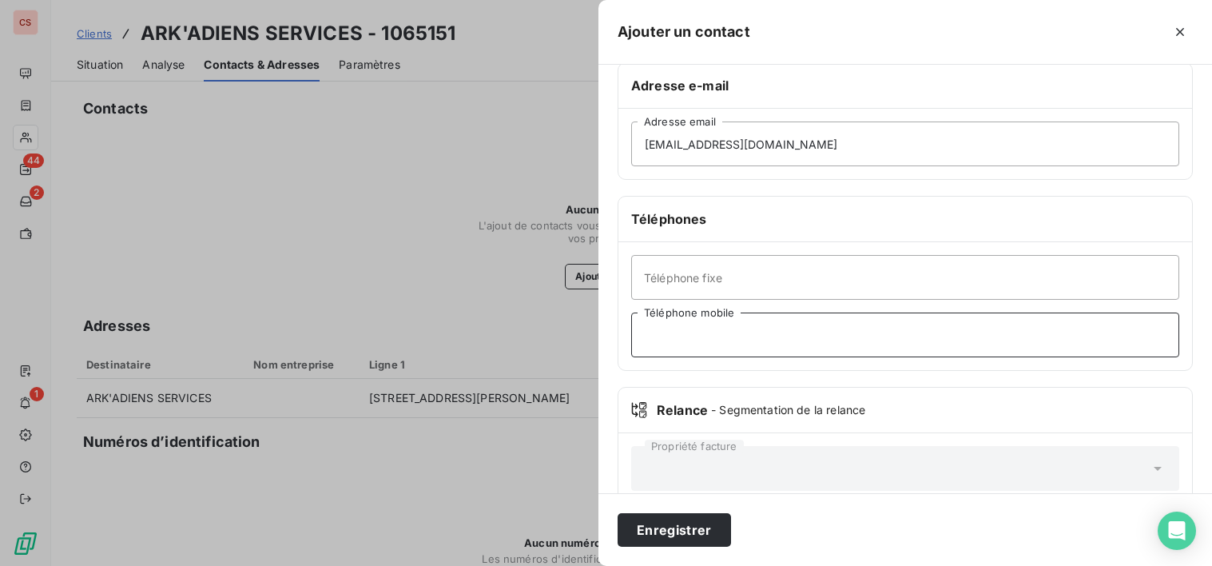
click at [723, 342] on input "Téléphone mobile" at bounding box center [905, 334] width 548 height 45
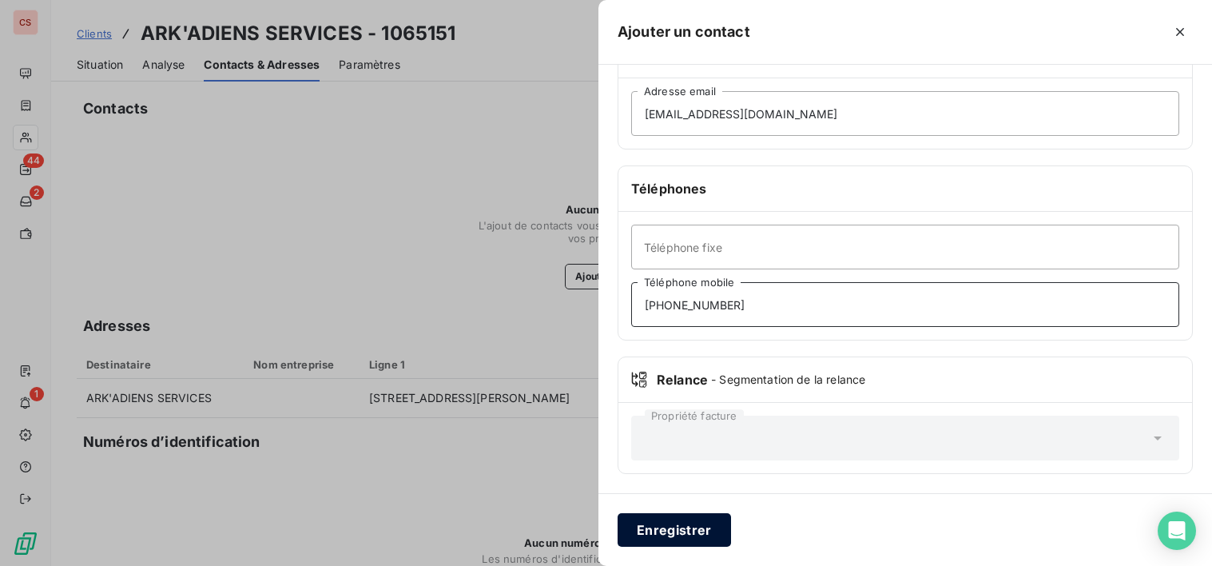
type input "[PHONE_NUMBER]"
click at [698, 536] on button "Enregistrer" at bounding box center [674, 530] width 113 height 34
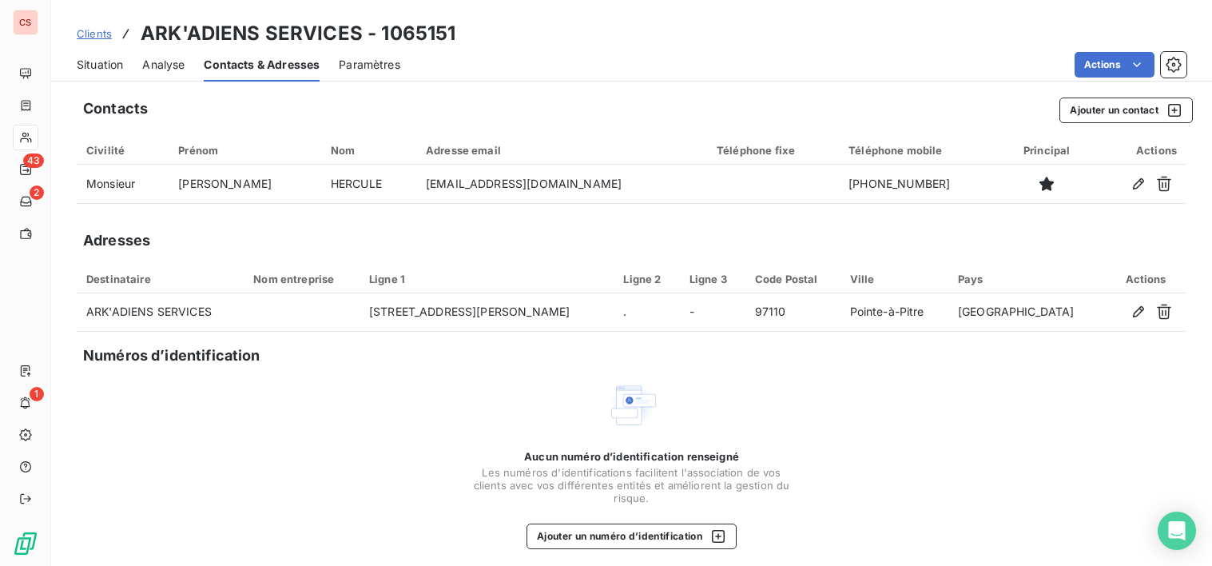
click at [825, 544] on div "Aucun numéro d’identification renseigné Les numéros d'identifications faciliten…" at bounding box center [632, 464] width 1110 height 169
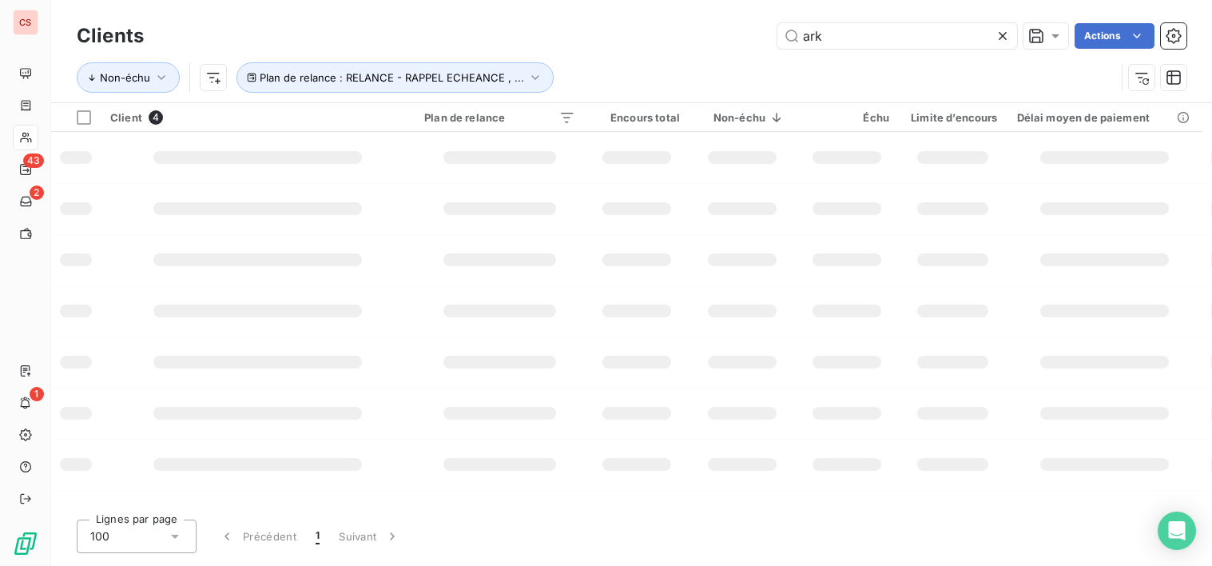
click at [1004, 38] on icon at bounding box center [1003, 36] width 8 height 8
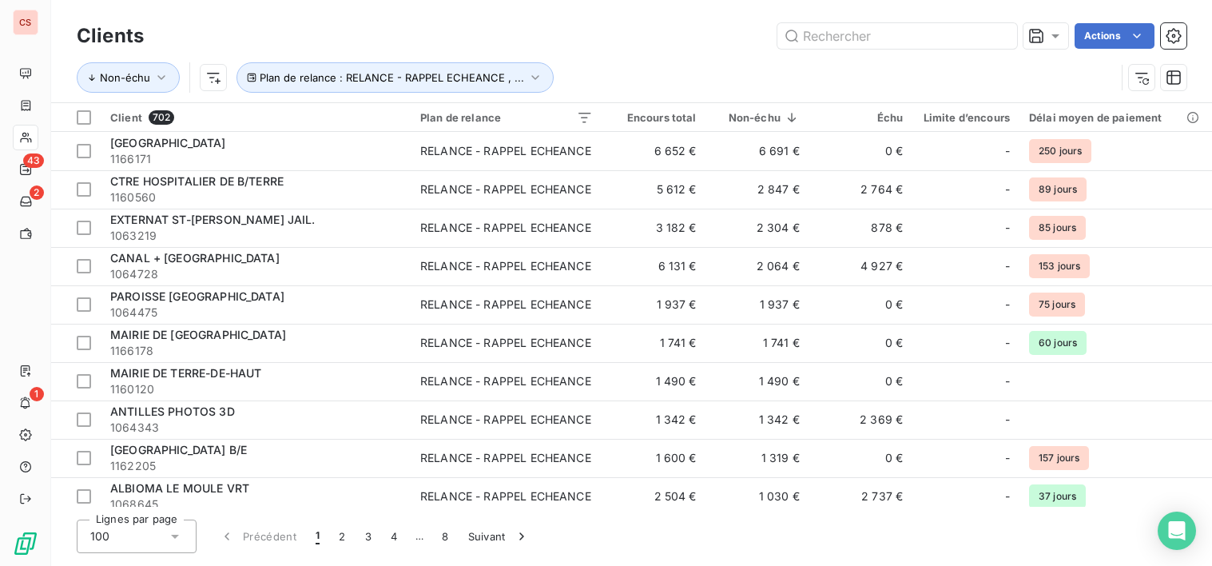
click at [917, 523] on div "Lignes par page 100 Précédent 1 2 3 4 … 8 Suivant" at bounding box center [632, 536] width 1110 height 34
click at [810, 36] on input "text" at bounding box center [898, 36] width 240 height 26
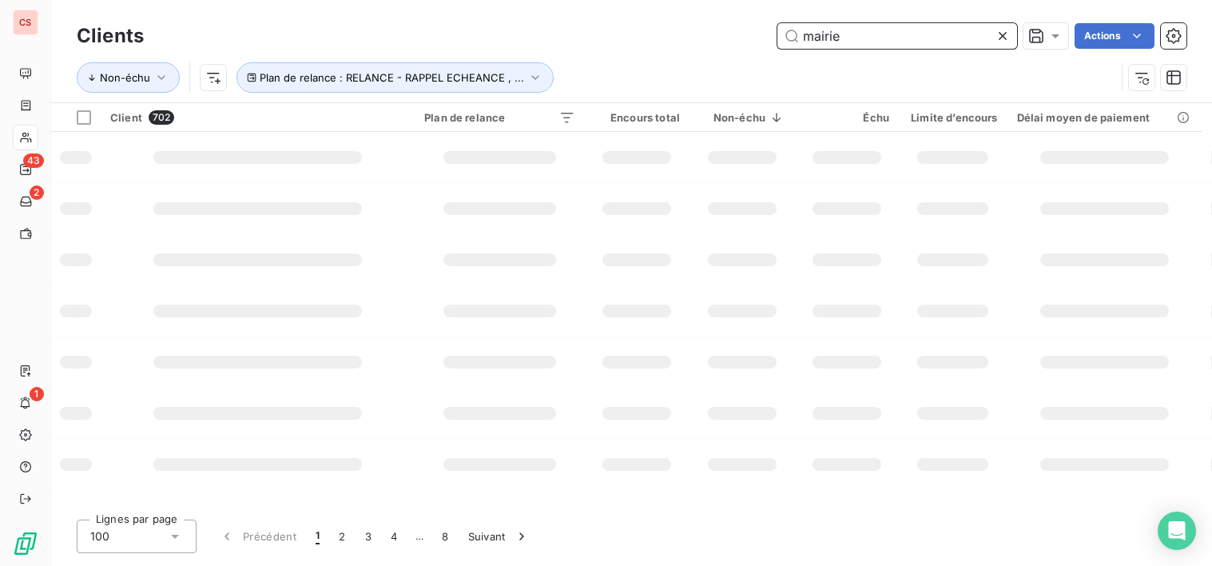
type input "mairie"
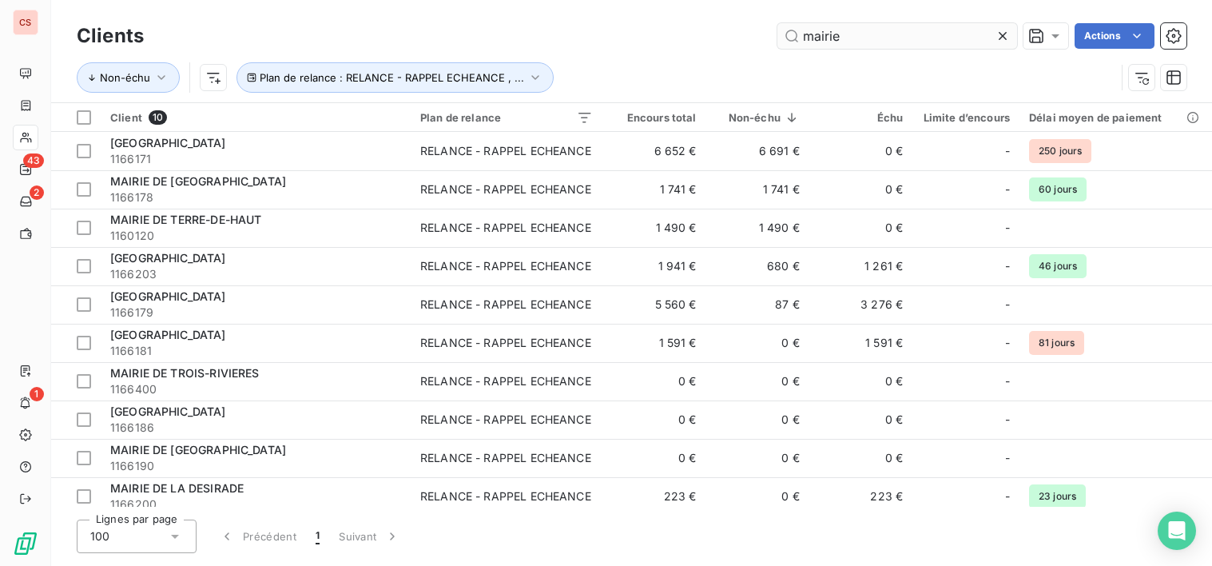
click at [1005, 31] on icon at bounding box center [1003, 36] width 16 height 16
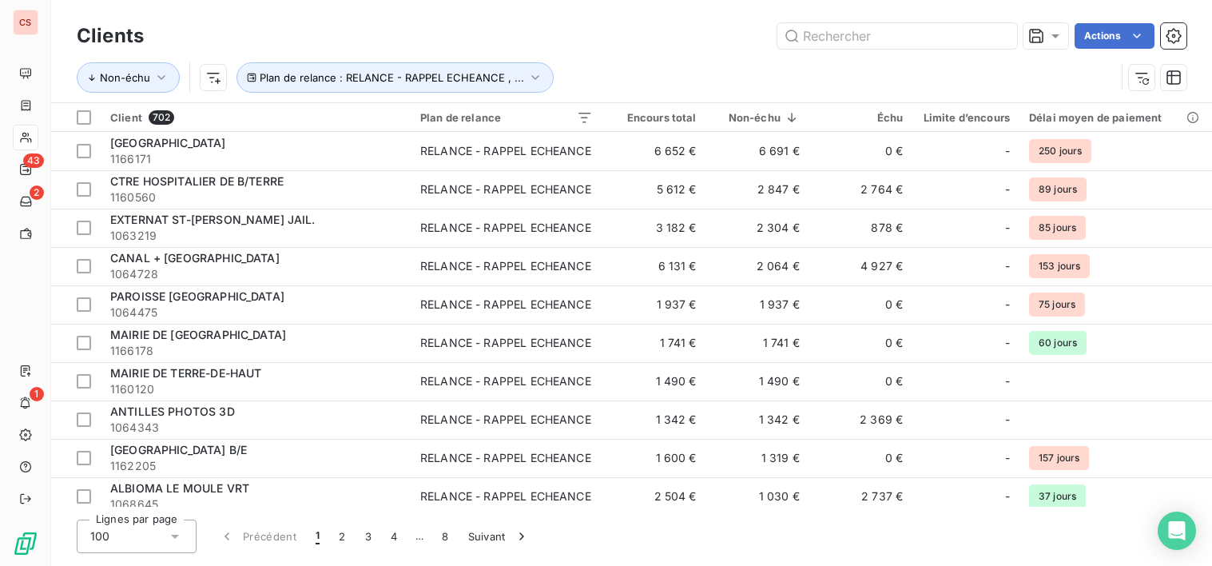
click at [889, 530] on div "Lignes par page 100 Précédent 1 2 3 4 … 8 Suivant" at bounding box center [632, 536] width 1110 height 34
click at [843, 46] on input "text" at bounding box center [898, 36] width 240 height 26
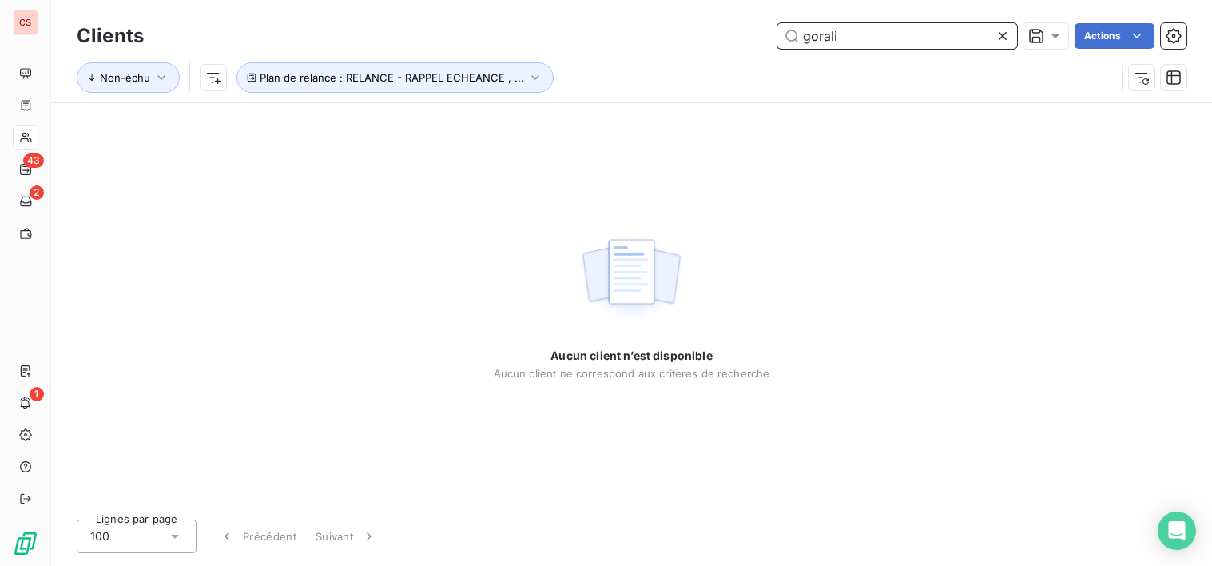
click at [811, 44] on input "gorali" at bounding box center [898, 36] width 240 height 26
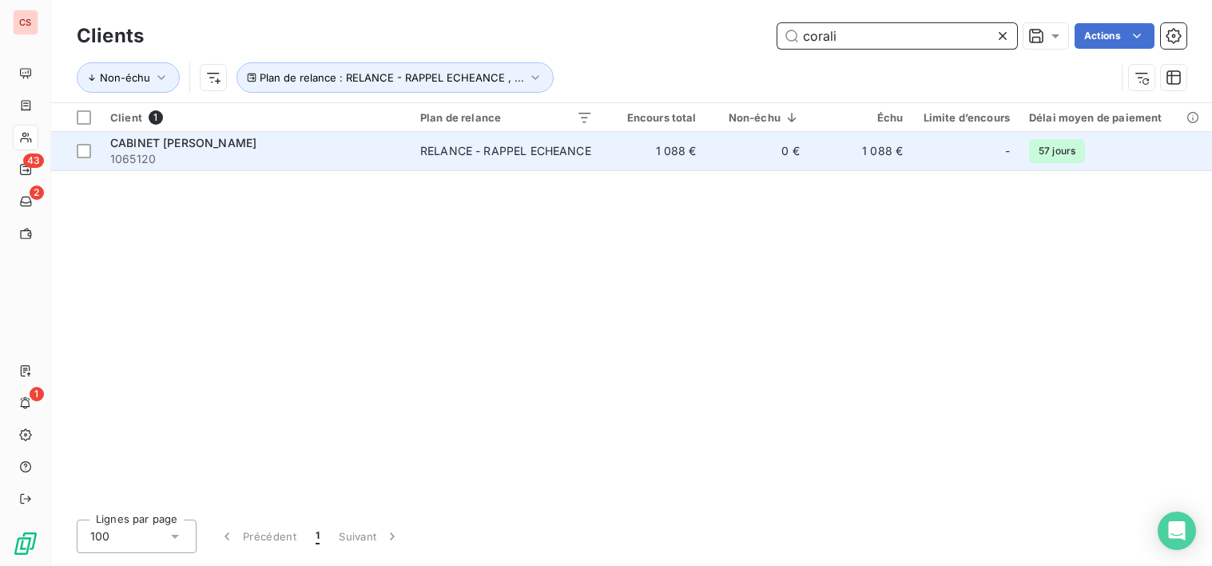
type input "corali"
click at [509, 154] on div "RELANCE - RAPPEL ECHEANCE" at bounding box center [505, 151] width 171 height 16
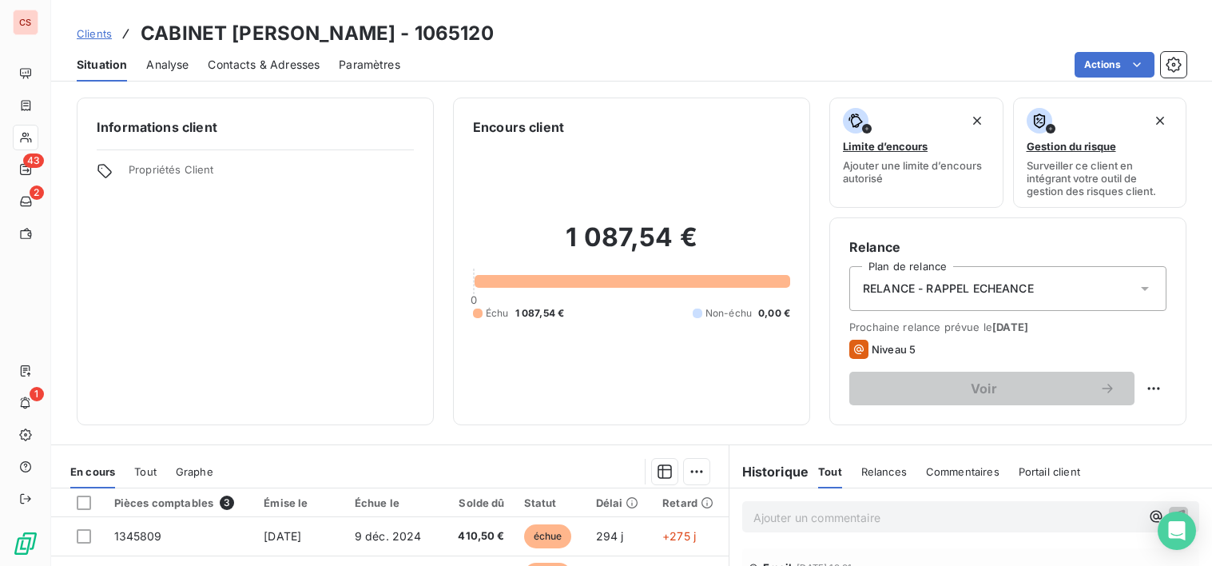
scroll to position [278, 0]
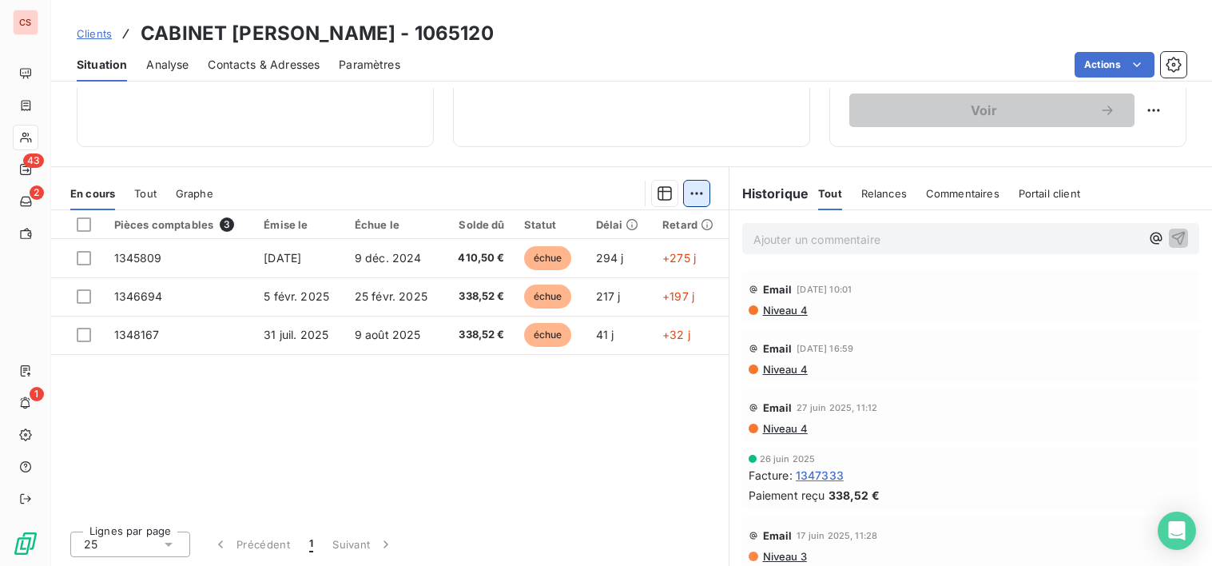
click at [695, 197] on html "CS 43 2 1 Clients CABINET [PERSON_NAME] - 1065120 Situation Analyse Contacts & …" at bounding box center [606, 283] width 1212 height 566
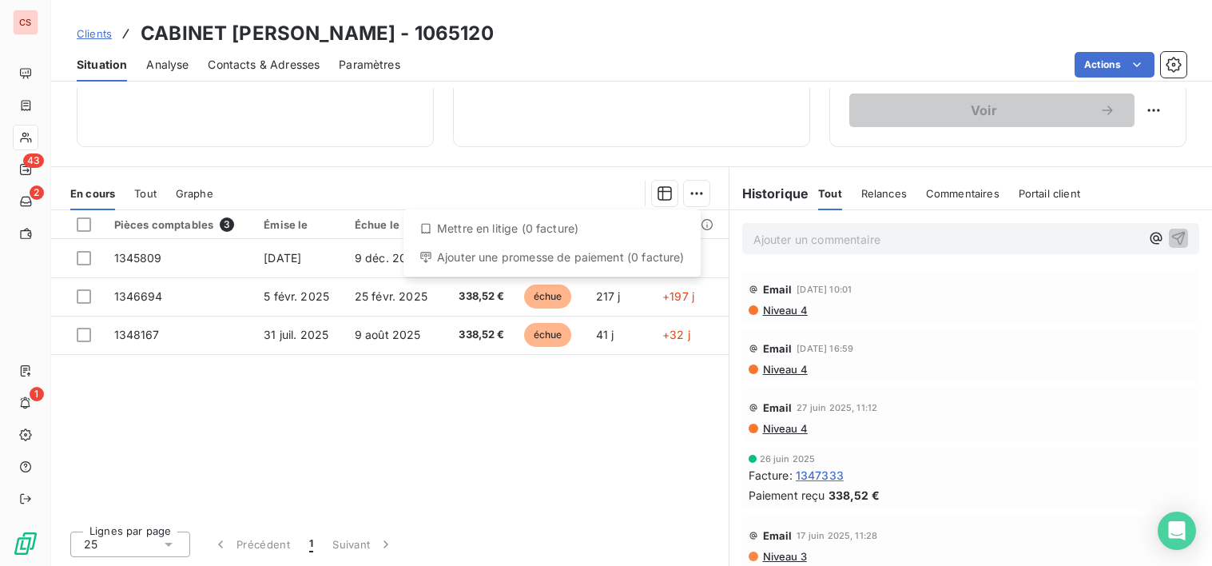
click at [596, 434] on html "CS 43 2 1 Clients CABINET [PERSON_NAME] - 1065120 Situation Analyse Contacts & …" at bounding box center [606, 283] width 1212 height 566
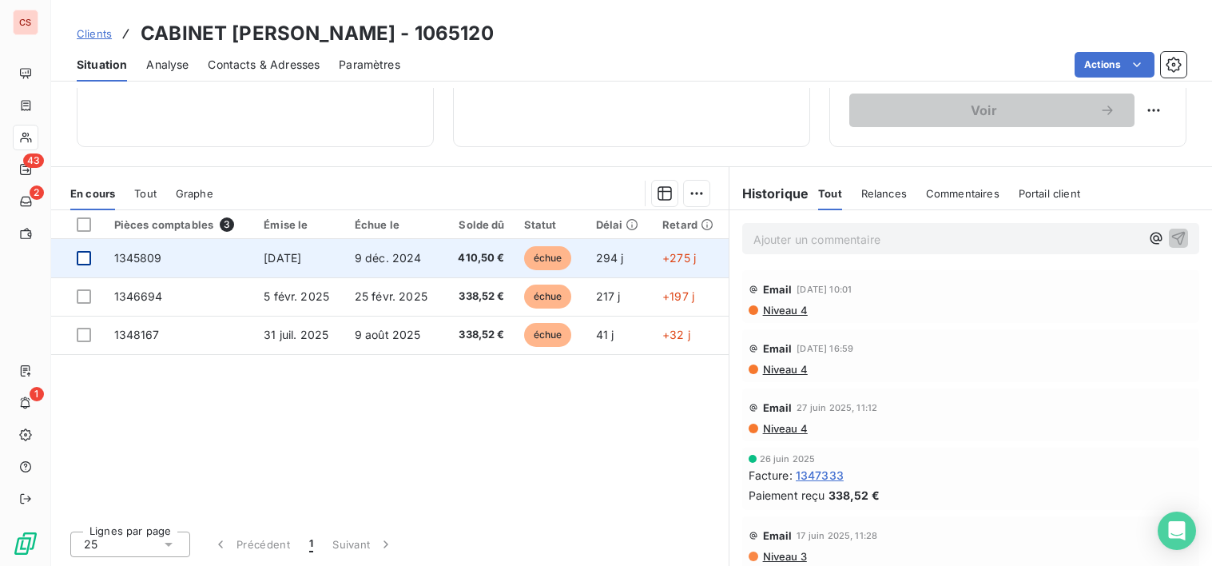
click at [86, 259] on div at bounding box center [84, 258] width 14 height 14
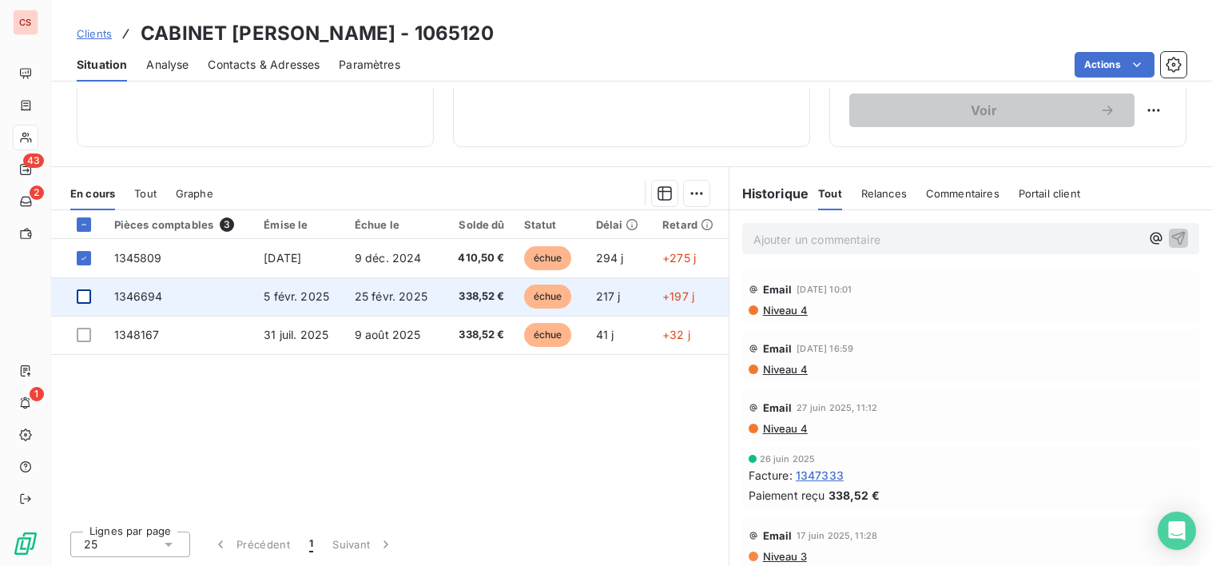
click at [85, 295] on div at bounding box center [84, 296] width 14 height 14
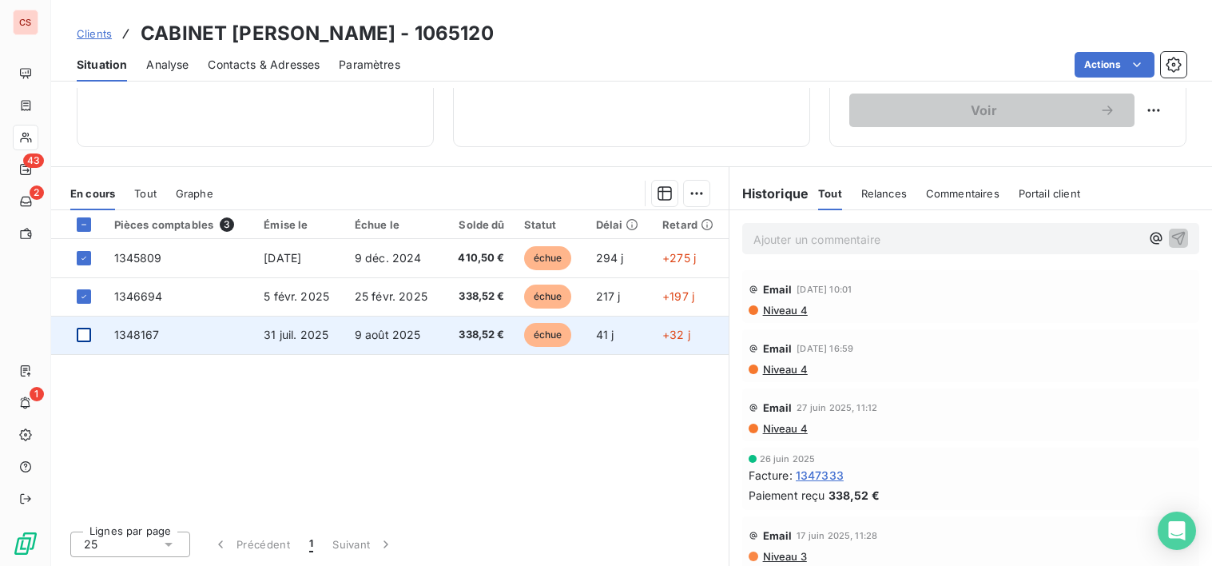
click at [87, 328] on div at bounding box center [84, 335] width 14 height 14
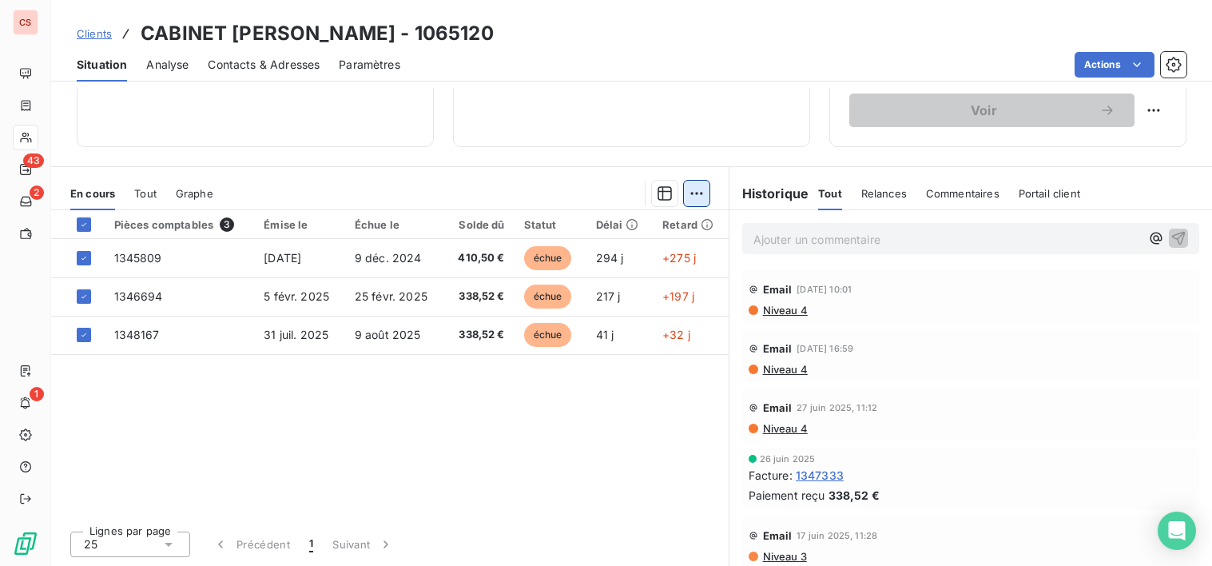
click at [685, 197] on html "CS 43 2 1 Clients CABINET [PERSON_NAME] - 1065120 Situation Analyse Contacts & …" at bounding box center [606, 283] width 1212 height 566
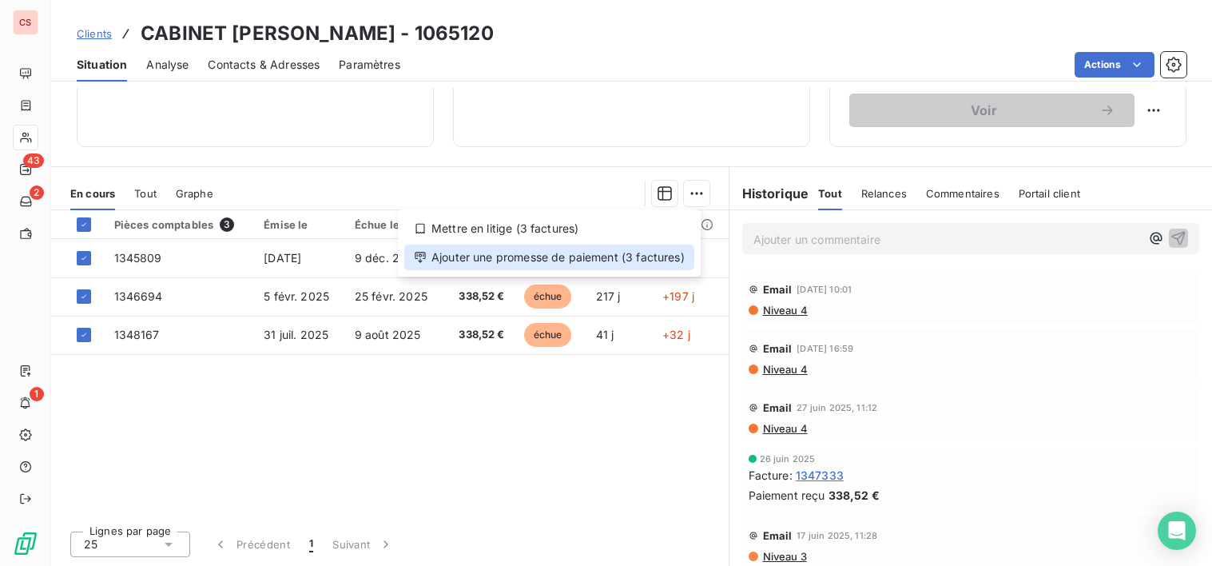
click at [496, 260] on div "Ajouter une promesse de paiement (3 factures)" at bounding box center [549, 258] width 290 height 26
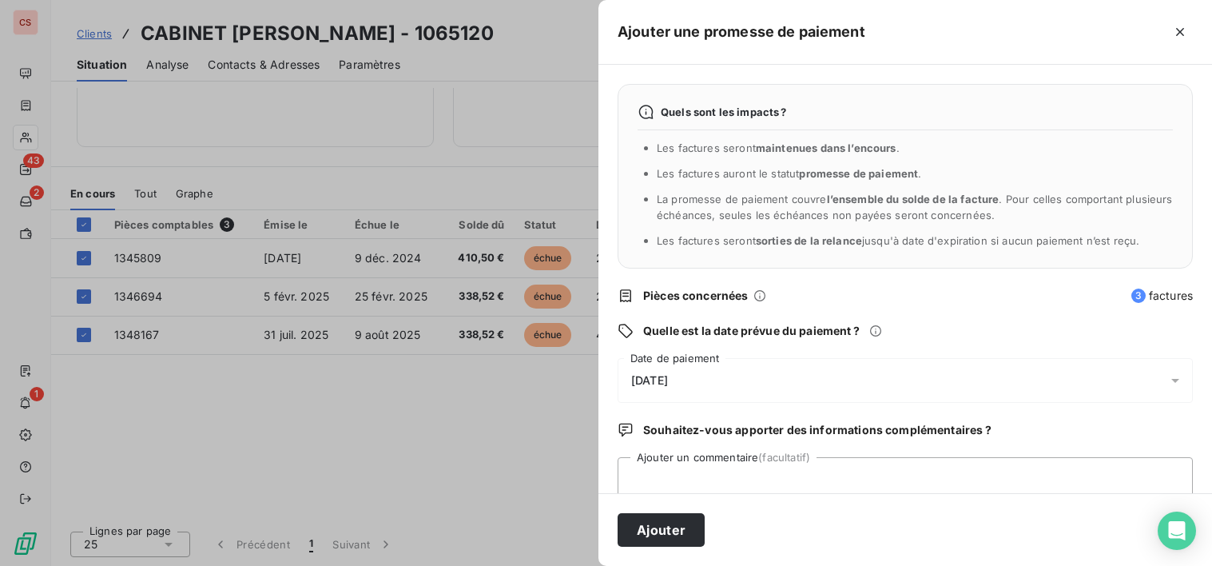
scroll to position [44, 0]
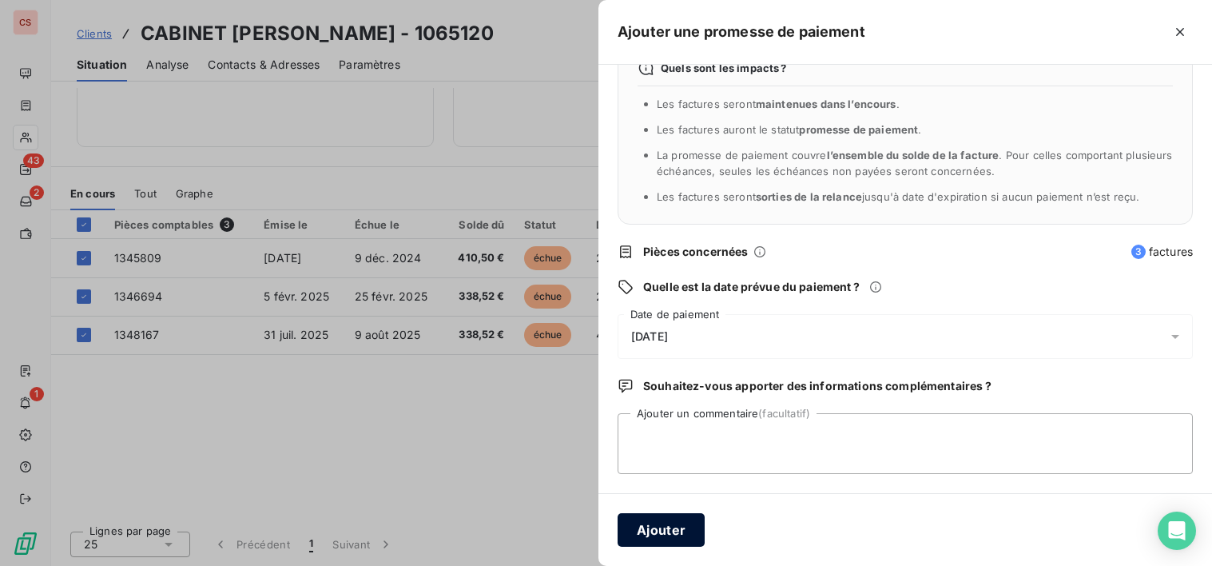
click at [663, 531] on button "Ajouter" at bounding box center [661, 530] width 87 height 34
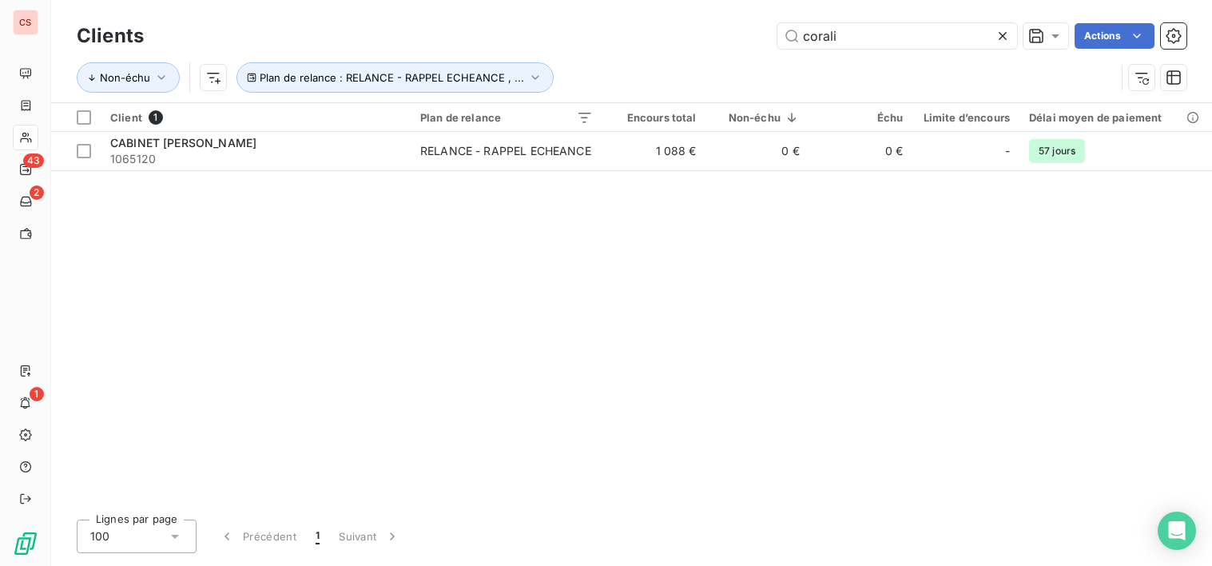
drag, startPoint x: 835, startPoint y: 31, endPoint x: 229, endPoint y: 19, distance: 606.6
click at [416, 43] on div "corali Actions" at bounding box center [675, 36] width 1024 height 26
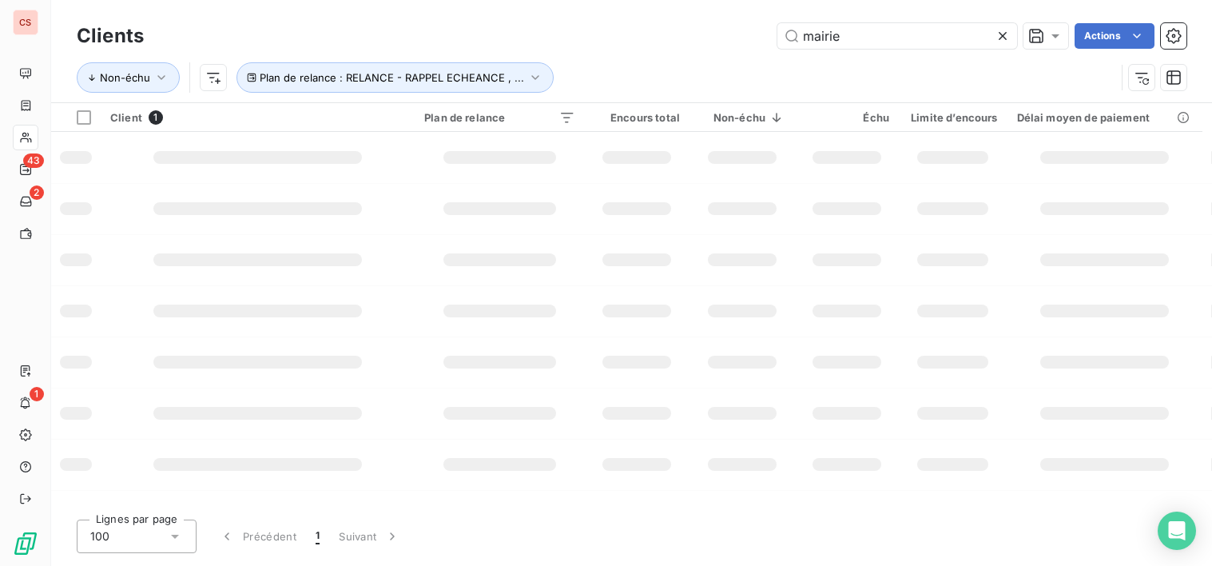
type input "mairie"
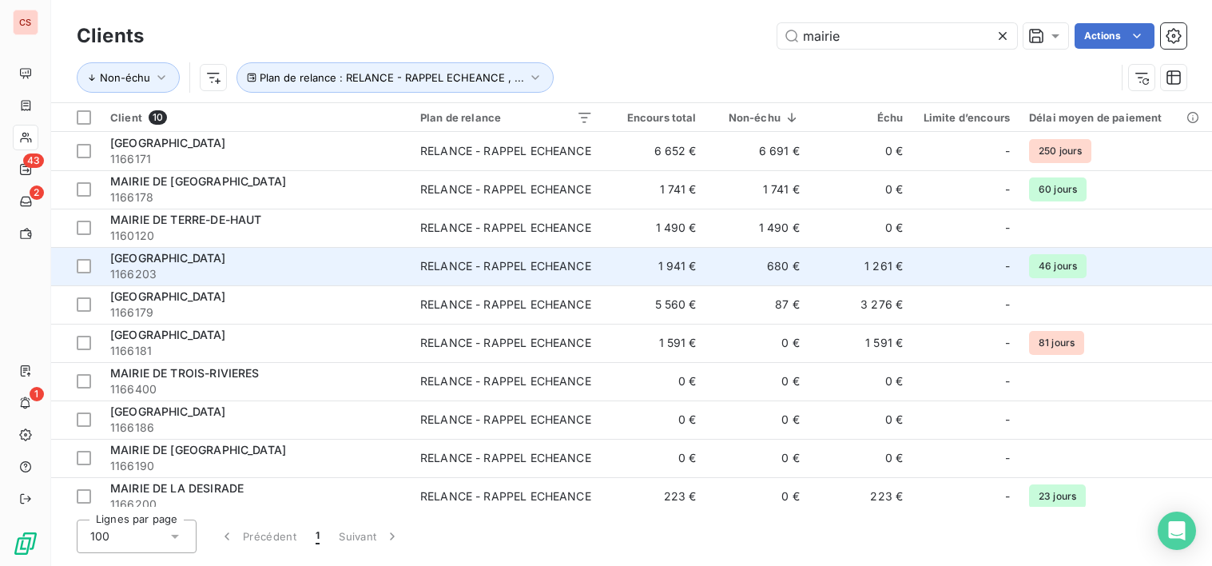
click at [245, 266] on span "1166203" at bounding box center [255, 274] width 291 height 16
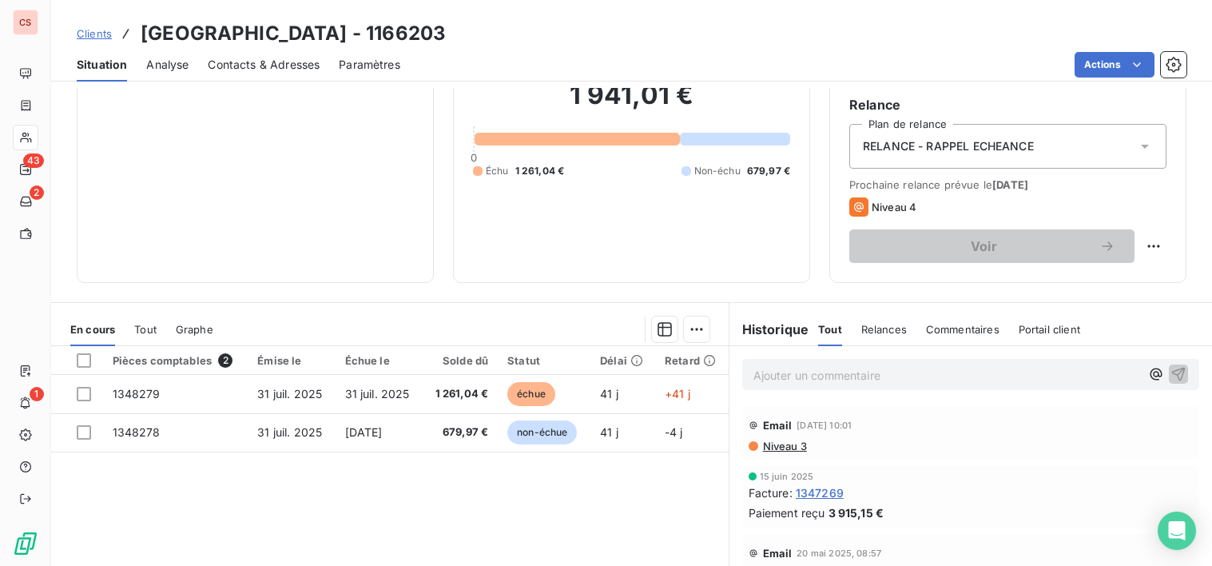
scroll to position [278, 0]
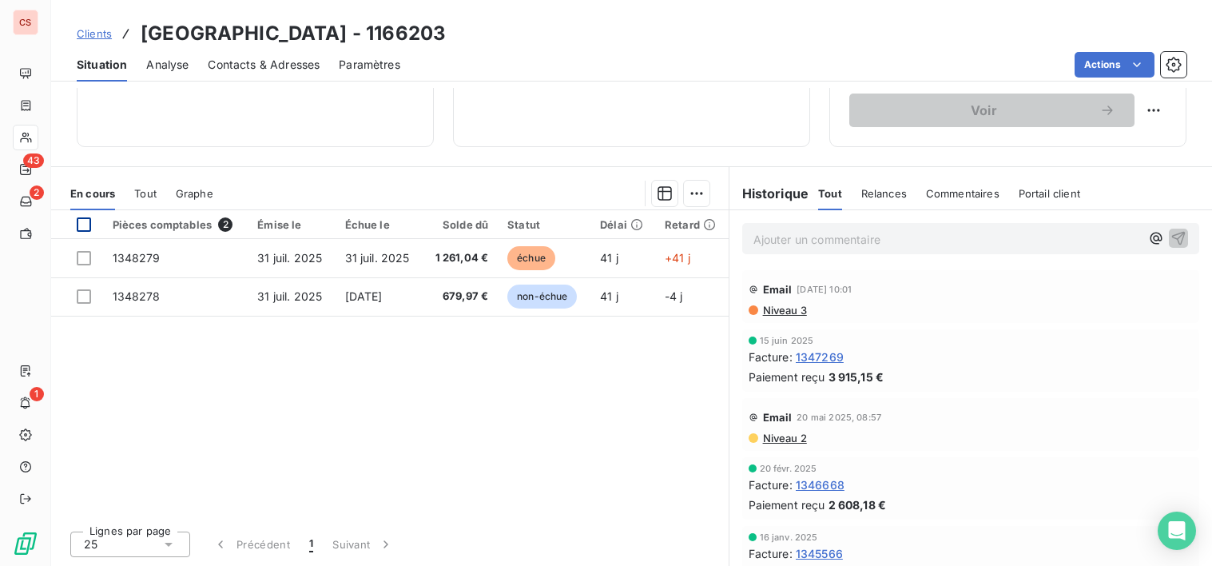
click at [83, 225] on div at bounding box center [84, 224] width 14 height 14
click at [680, 194] on html "CS 43 2 1 Clients MAIRIE DE VIEUX FORT - 1166203 Situation Analyse Contacts & A…" at bounding box center [606, 283] width 1212 height 566
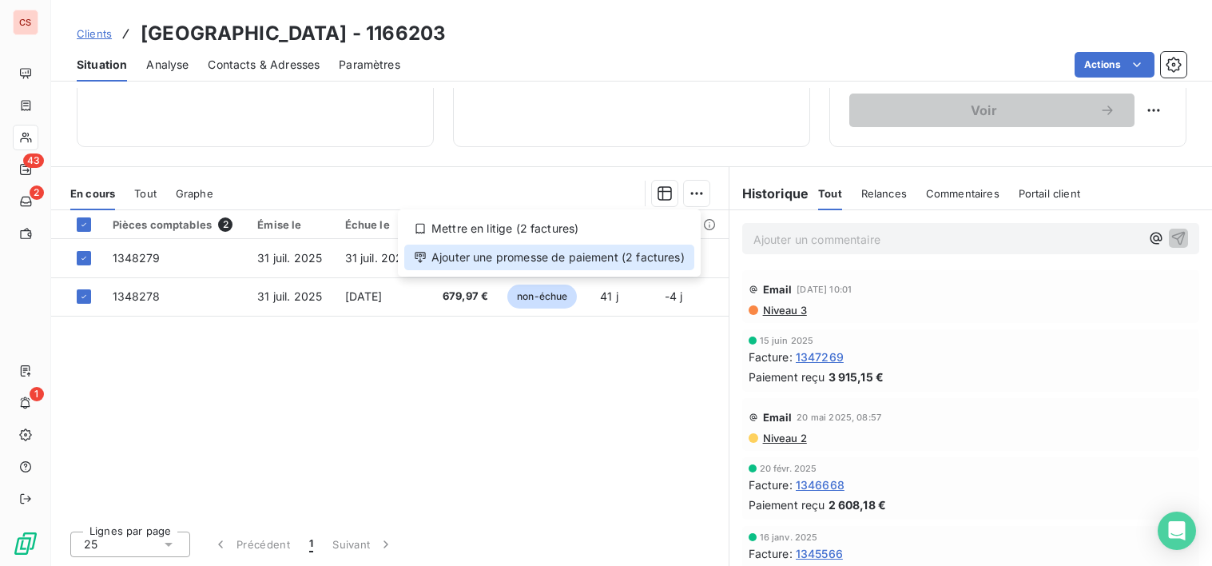
click at [507, 262] on div "Ajouter une promesse de paiement (2 factures)" at bounding box center [549, 258] width 290 height 26
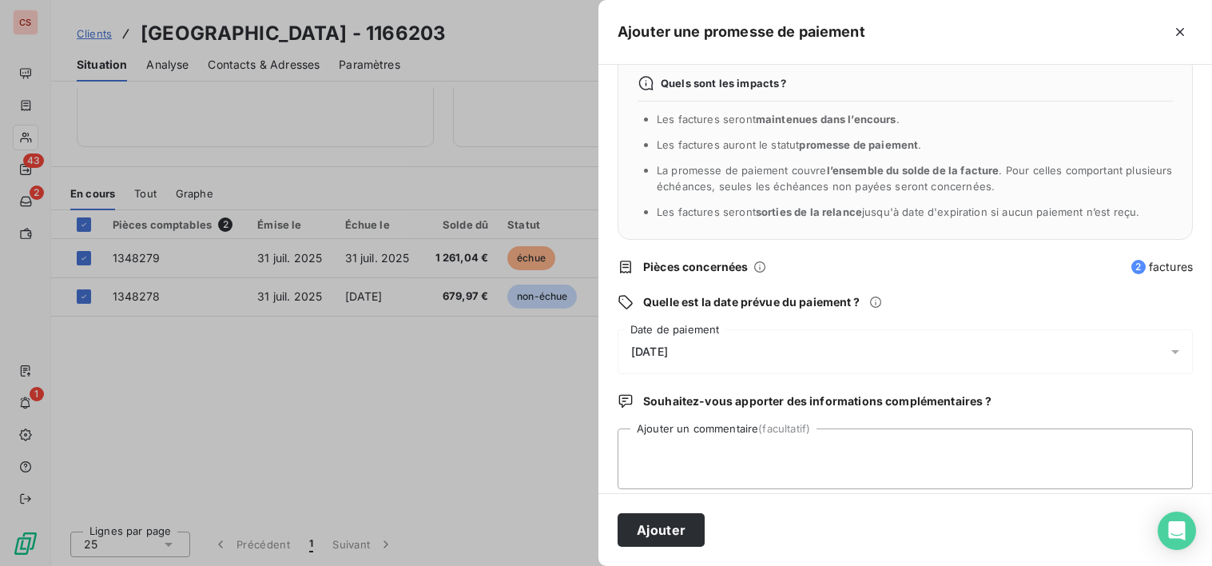
scroll to position [44, 0]
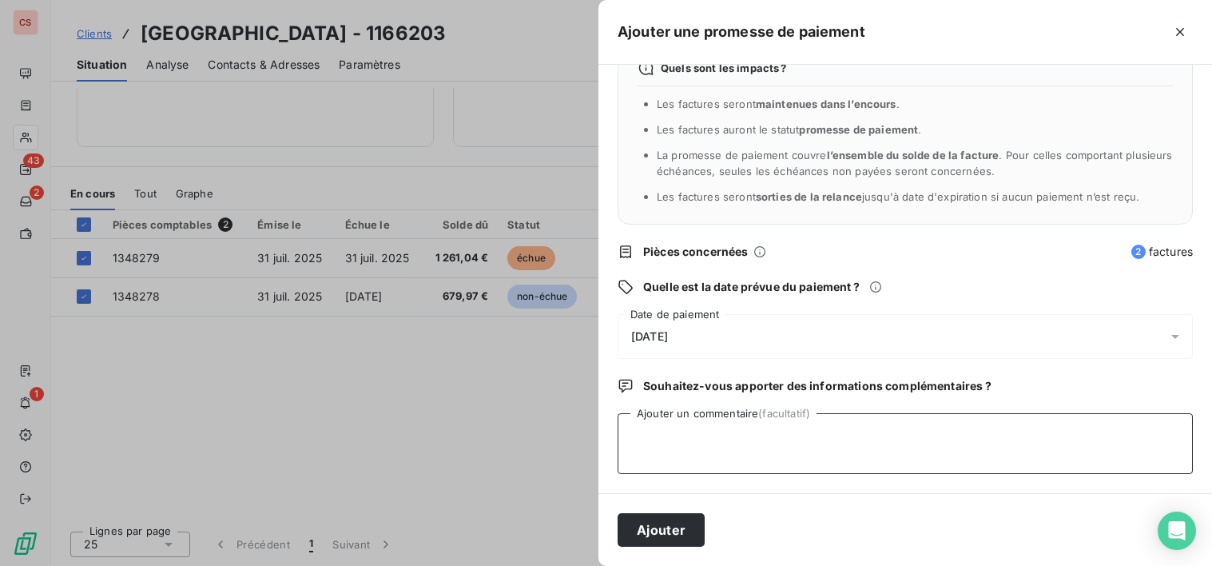
click at [724, 451] on textarea "Ajouter un commentaire (facultatif)" at bounding box center [905, 443] width 575 height 61
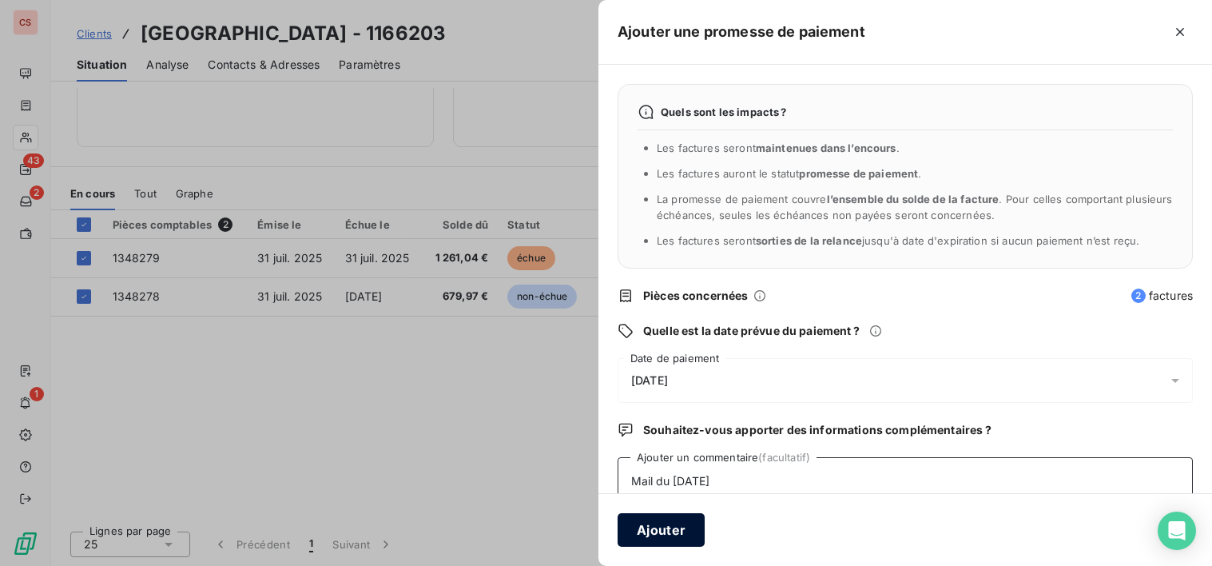
type textarea "Mail du [DATE]"
click at [670, 539] on button "Ajouter" at bounding box center [661, 530] width 87 height 34
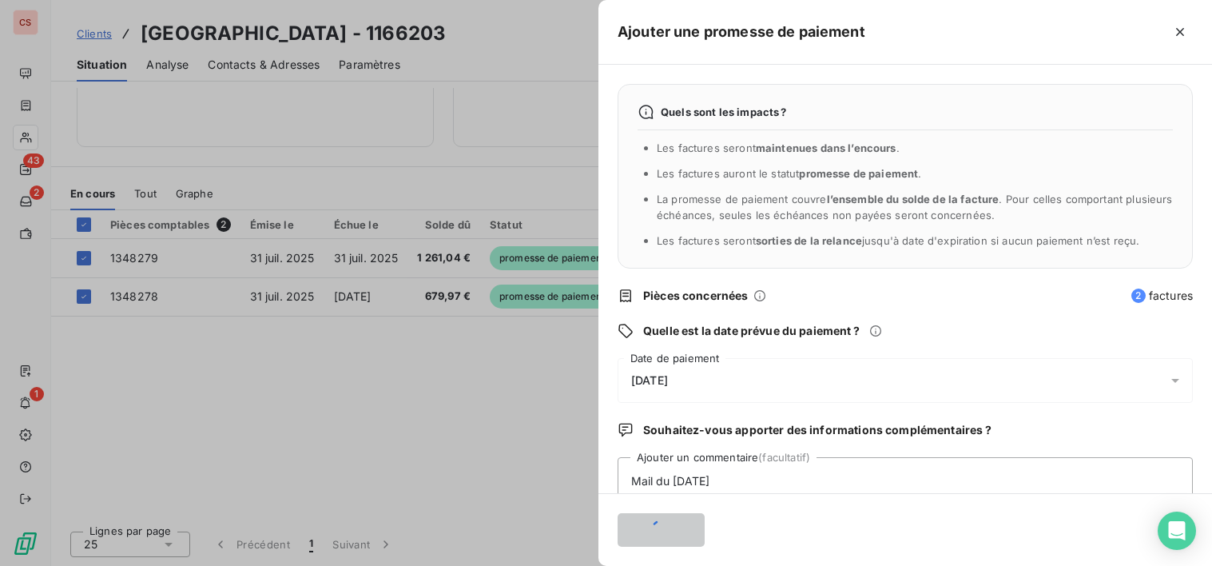
click at [413, 456] on div at bounding box center [606, 283] width 1212 height 566
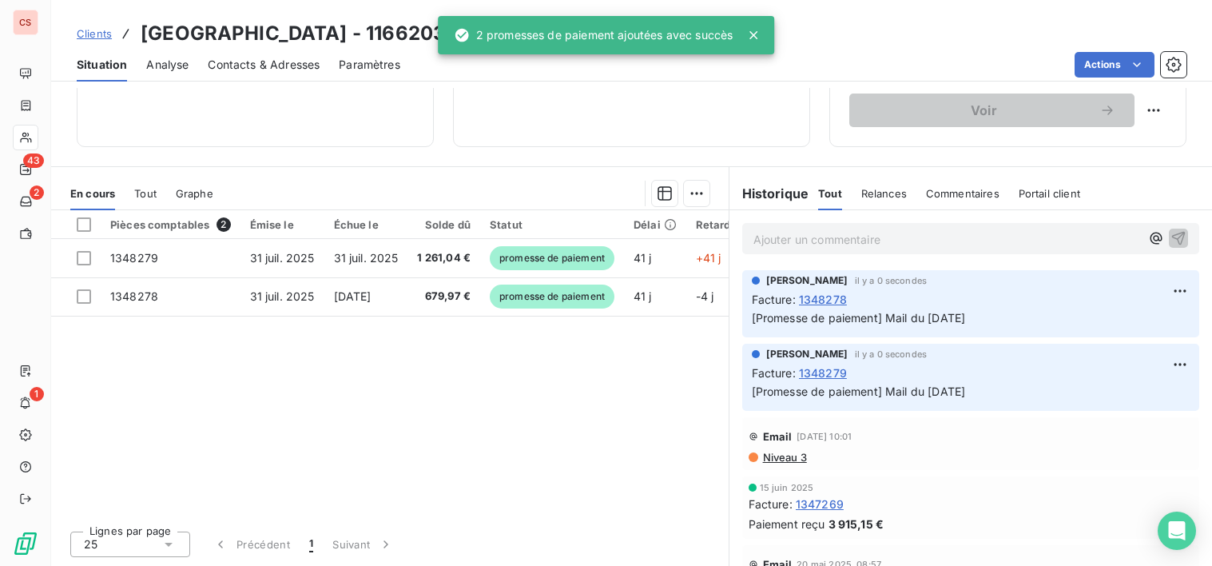
scroll to position [222, 0]
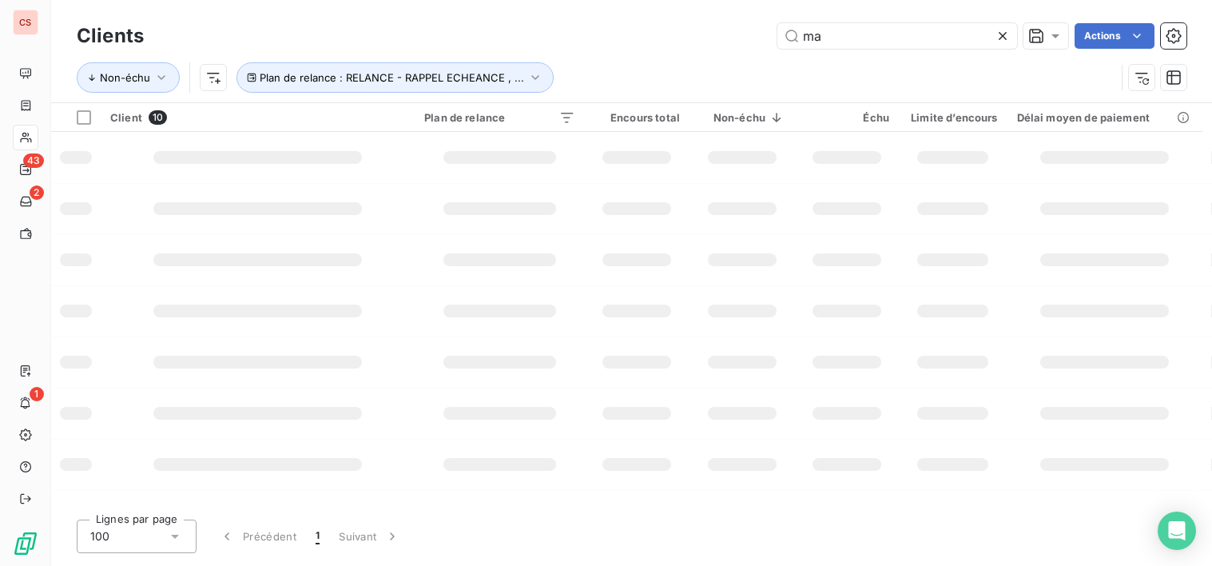
type input "m"
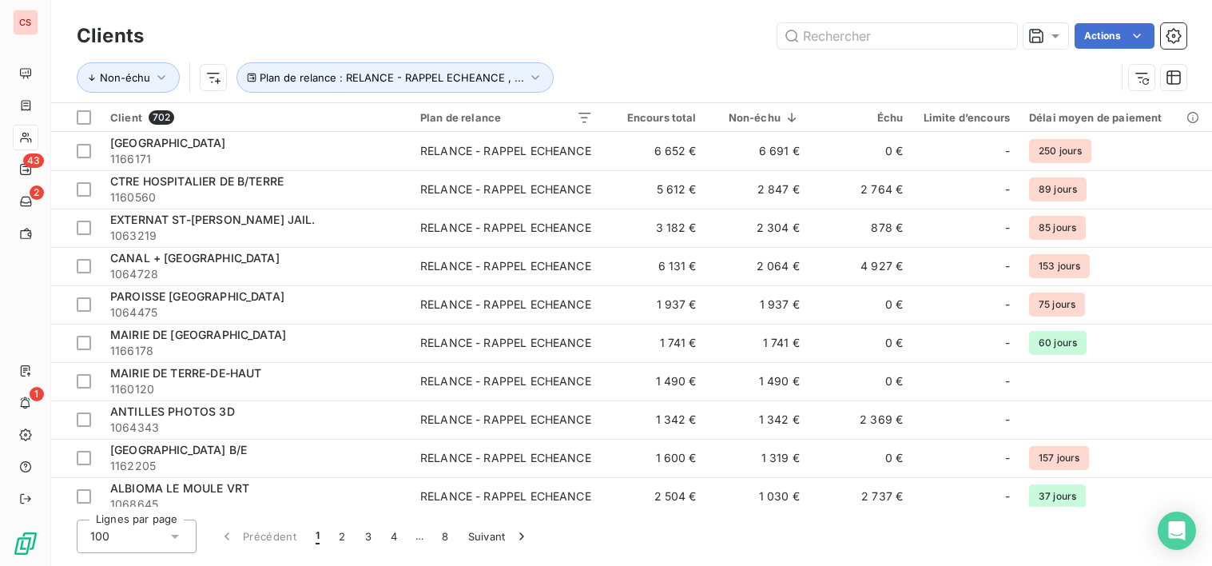
click at [1088, 546] on div "Lignes par page 100 Précédent 1 2 3 4 … 8 Suivant" at bounding box center [632, 536] width 1110 height 34
click at [869, 37] on input "text" at bounding box center [898, 36] width 240 height 26
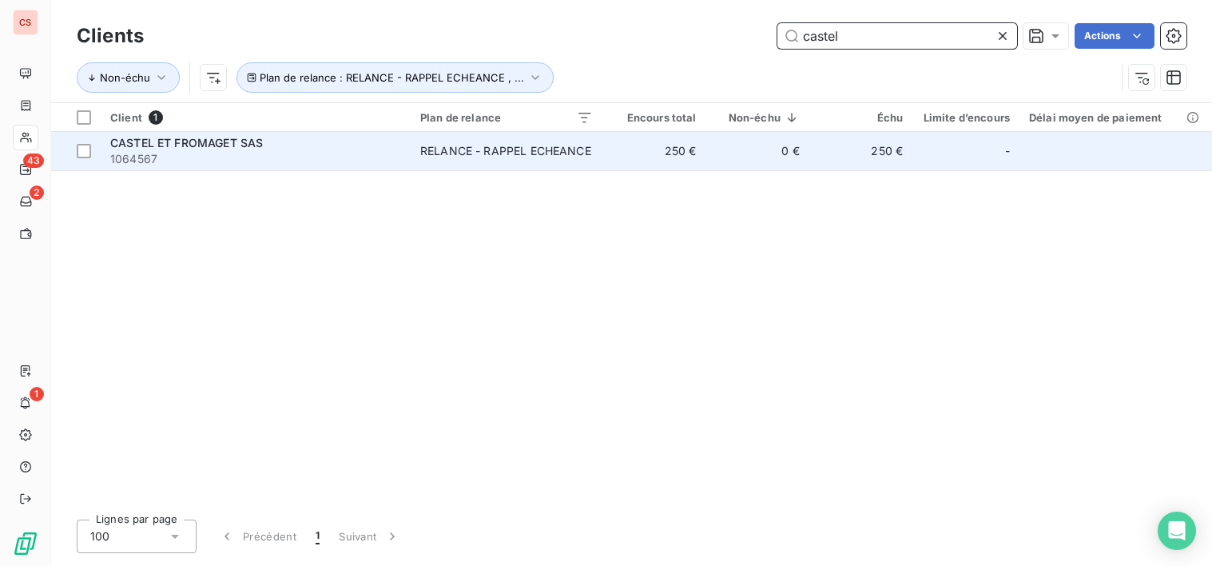
type input "castel"
click at [739, 161] on td "0 €" at bounding box center [757, 151] width 103 height 38
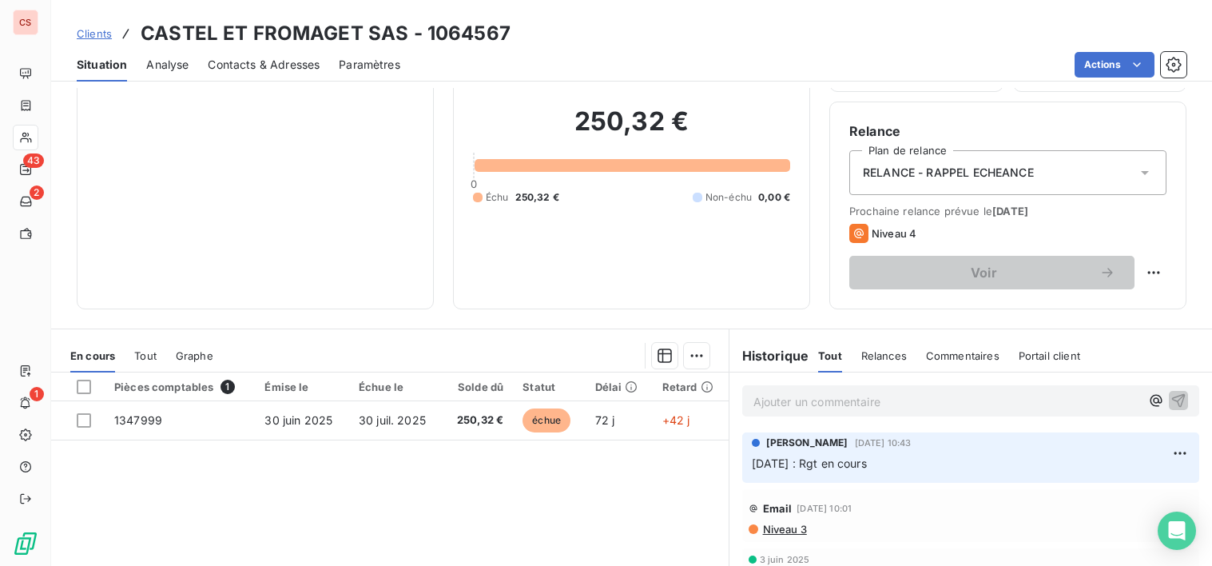
scroll to position [118, 0]
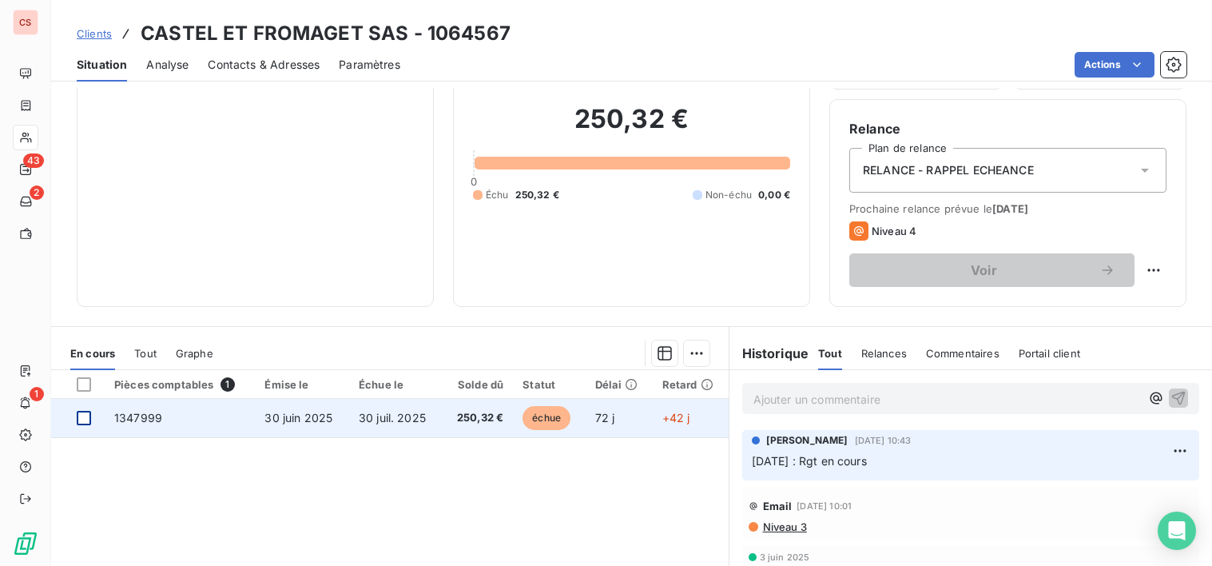
click at [78, 417] on div at bounding box center [84, 418] width 14 height 14
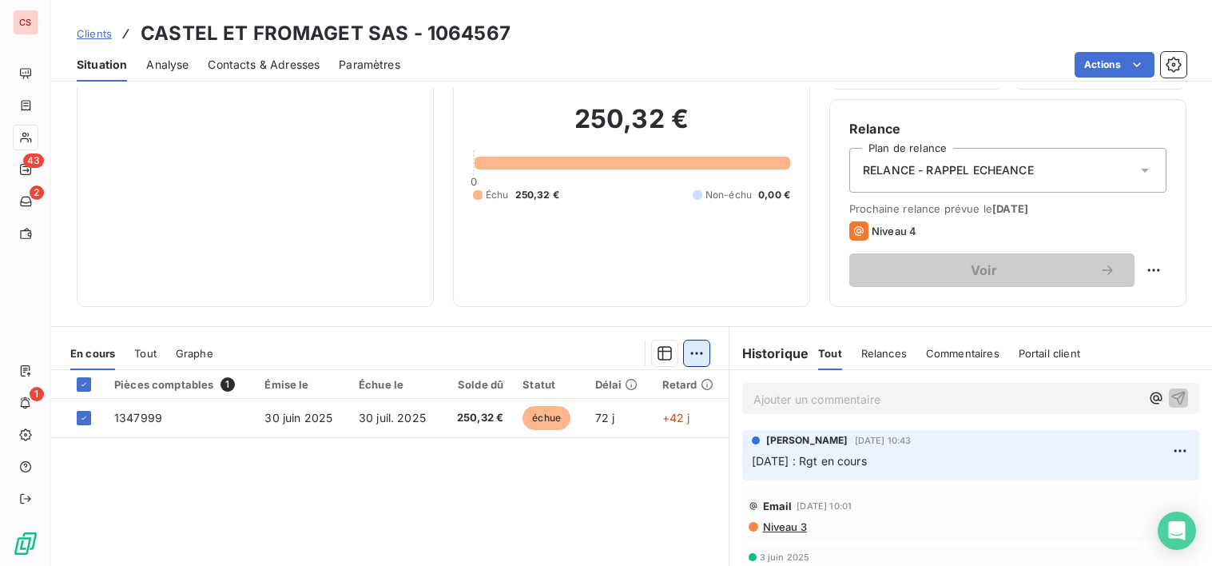
click at [699, 352] on html "CS 43 2 1 Clients CASTEL ET FROMAGET SAS - 1064567 Situation Analyse Contacts &…" at bounding box center [606, 283] width 1212 height 566
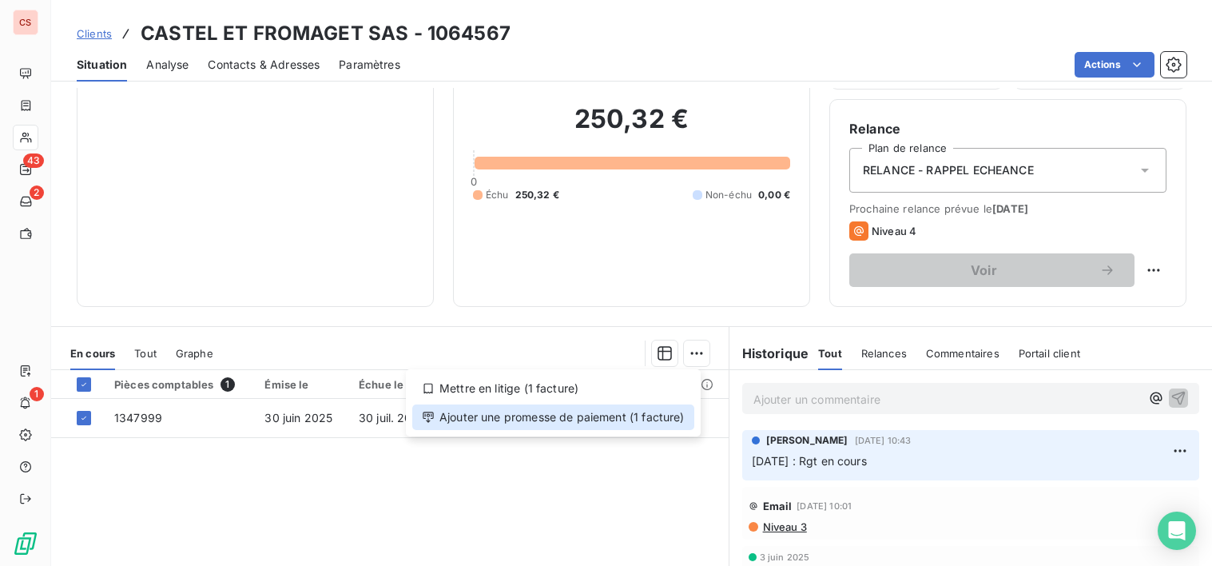
click at [586, 427] on div "Ajouter une promesse de paiement (1 facture)" at bounding box center [553, 417] width 282 height 26
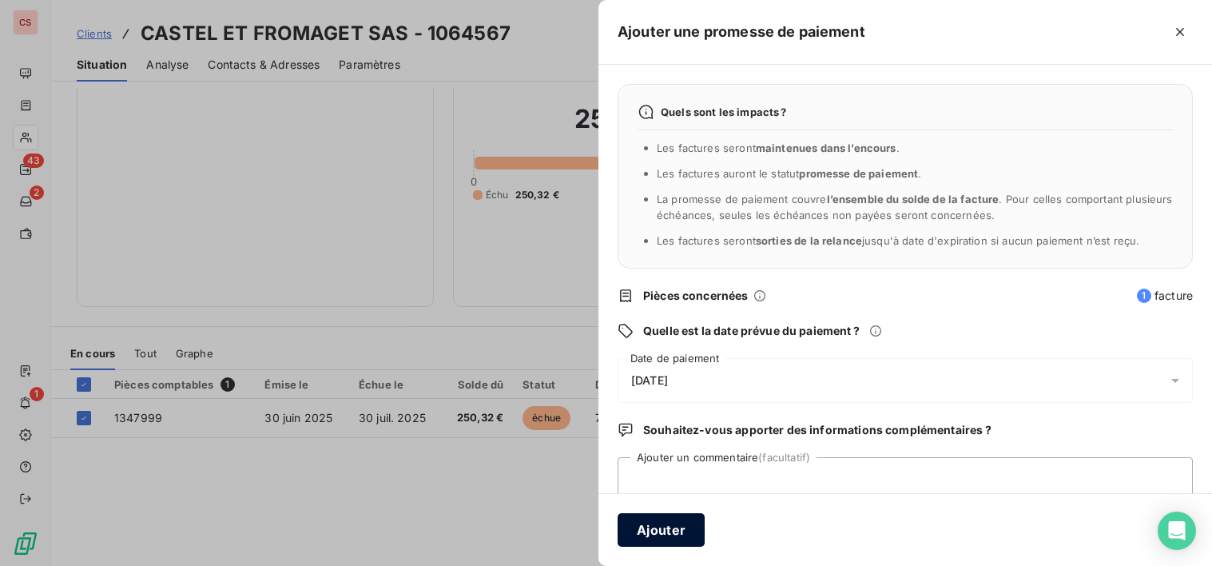
click at [668, 522] on button "Ajouter" at bounding box center [661, 530] width 87 height 34
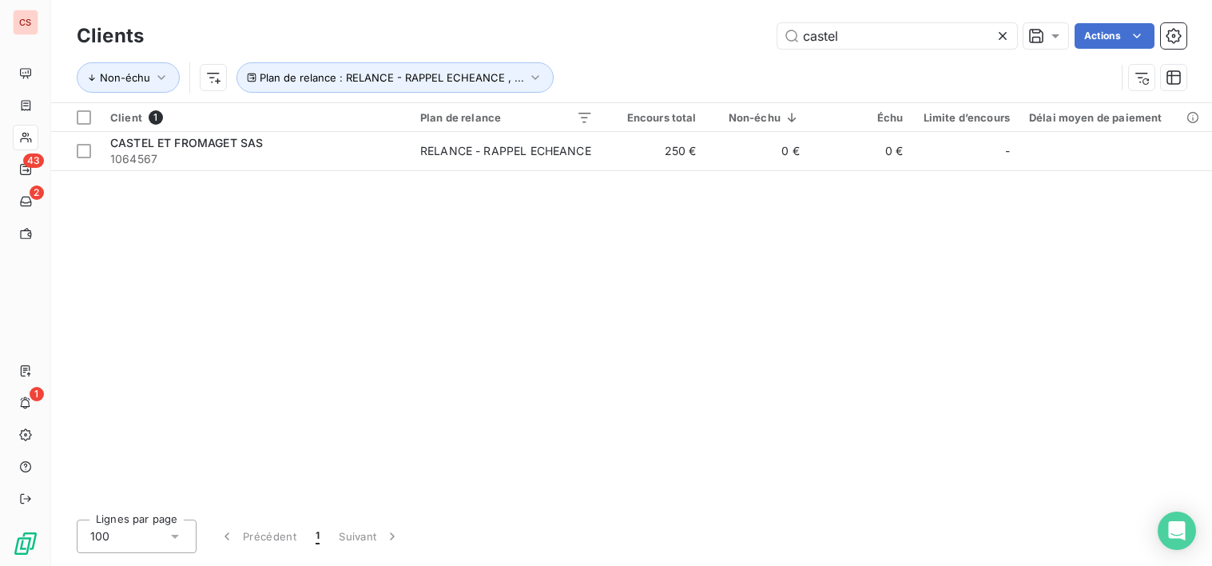
drag, startPoint x: 853, startPoint y: 43, endPoint x: 606, endPoint y: 41, distance: 247.7
click at [637, 41] on div "castel Actions" at bounding box center [675, 36] width 1024 height 26
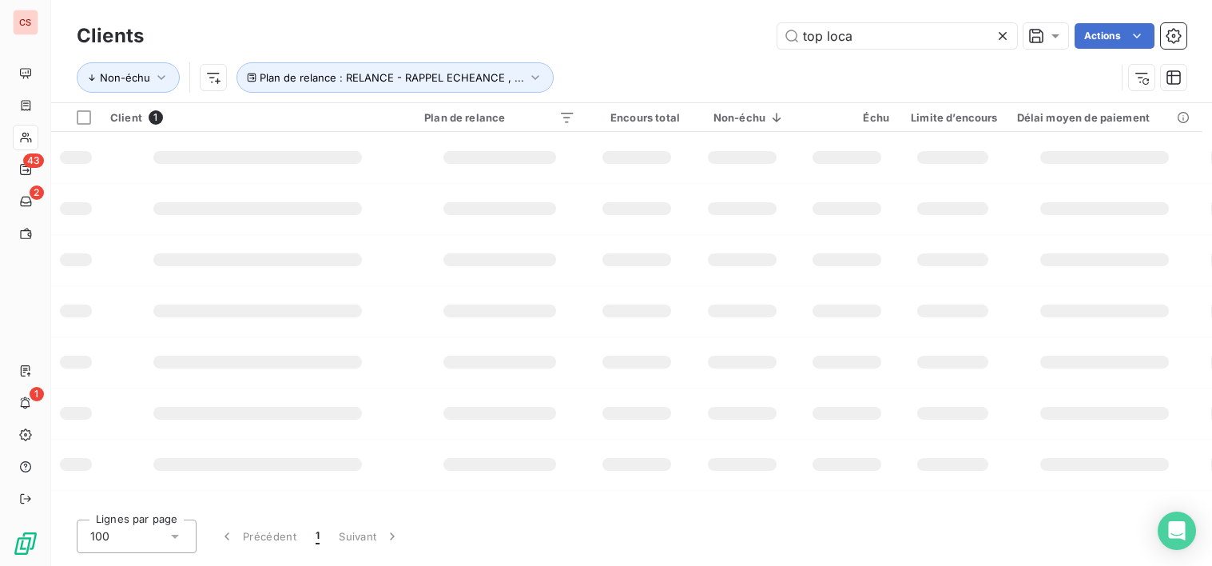
type input "top loca"
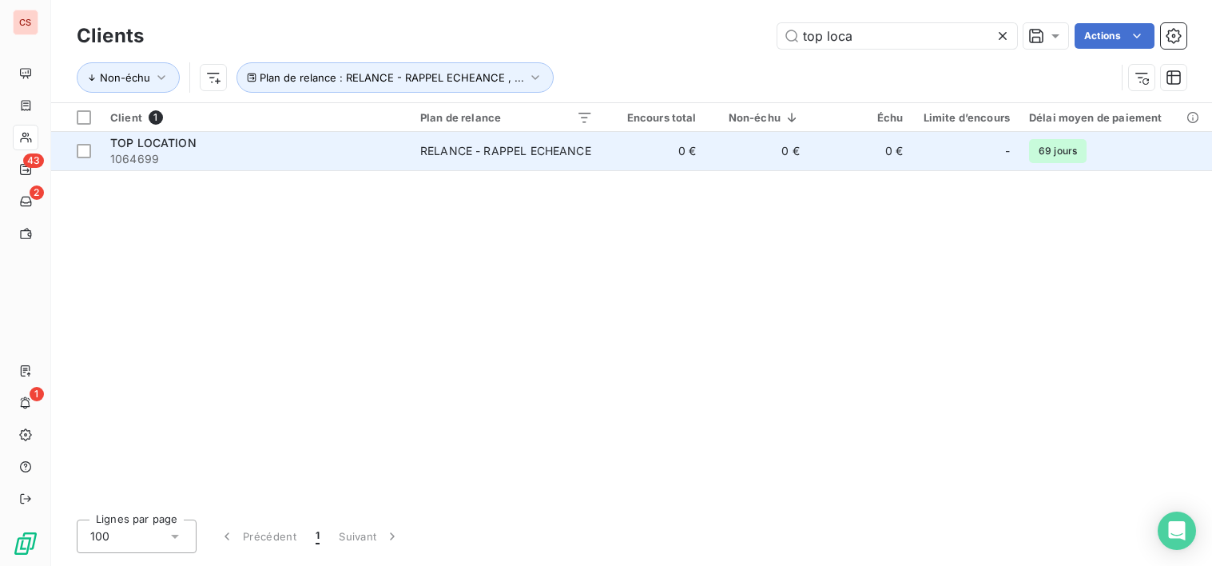
click at [575, 158] on div "RELANCE - RAPPEL ECHEANCE" at bounding box center [505, 151] width 171 height 16
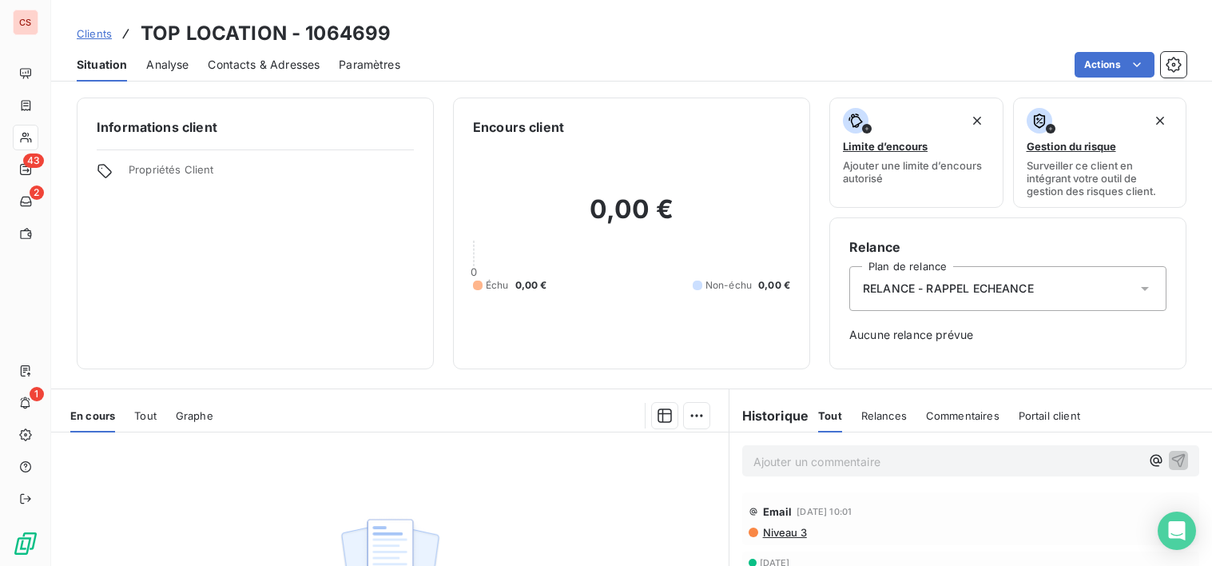
scroll to position [419, 0]
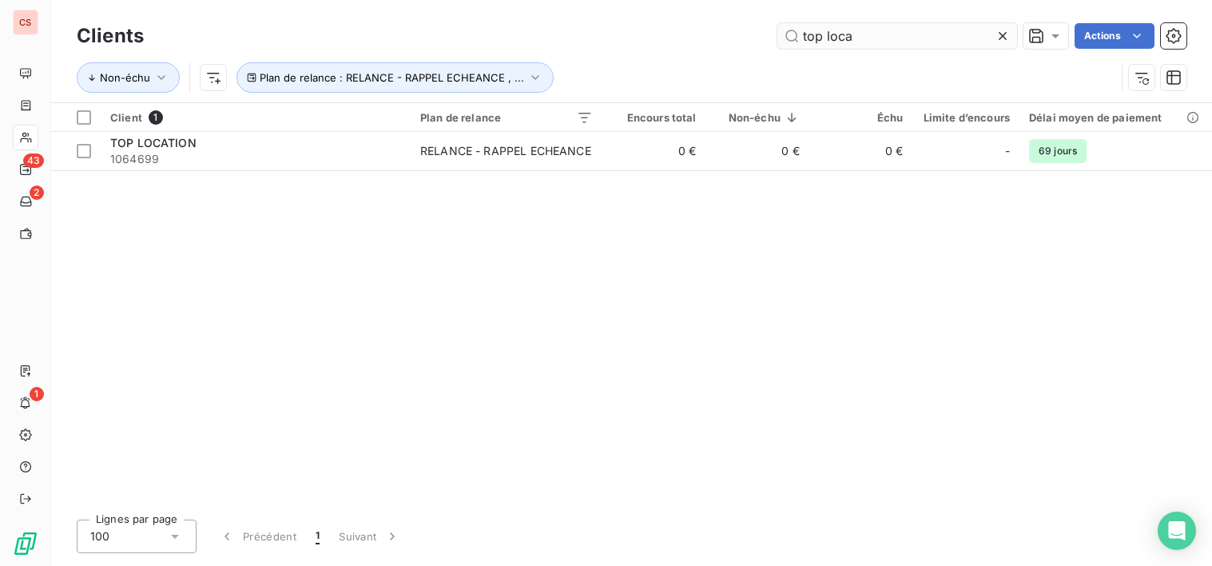
drag, startPoint x: 856, startPoint y: 41, endPoint x: 794, endPoint y: 44, distance: 62.4
click at [794, 44] on input "top loca" at bounding box center [898, 36] width 240 height 26
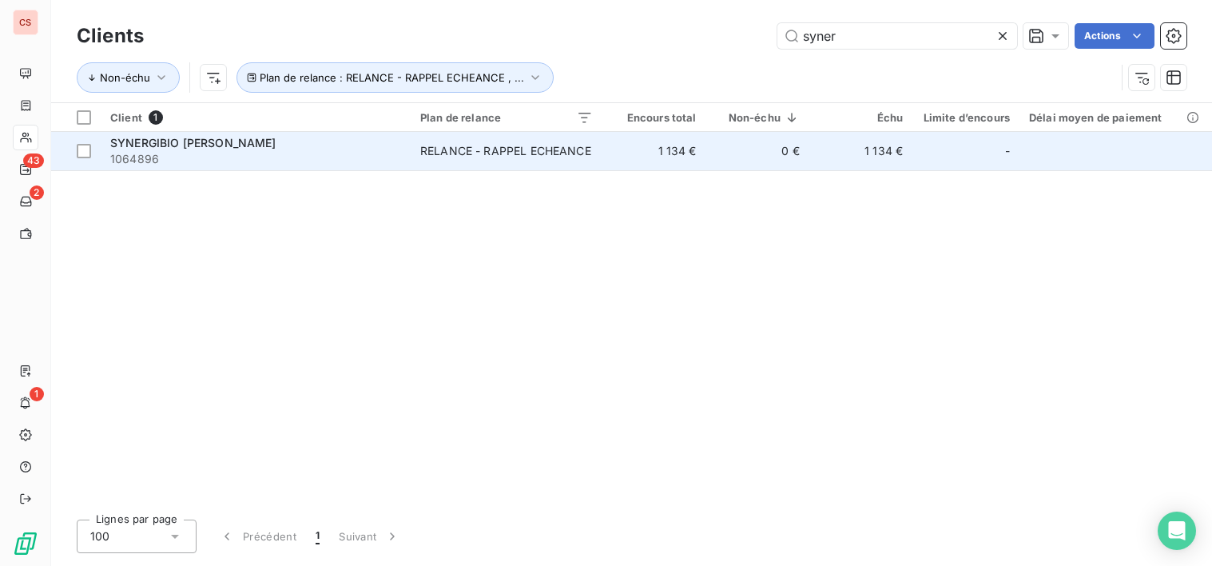
type input "syner"
click at [497, 157] on div "RELANCE - RAPPEL ECHEANCE" at bounding box center [505, 151] width 171 height 16
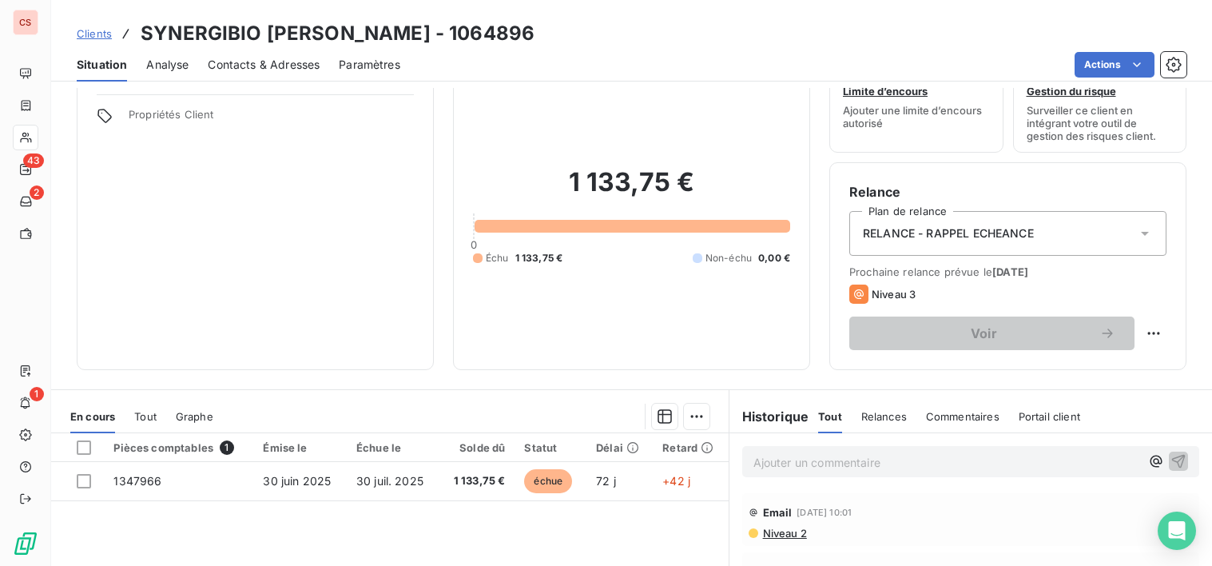
scroll to position [102, 0]
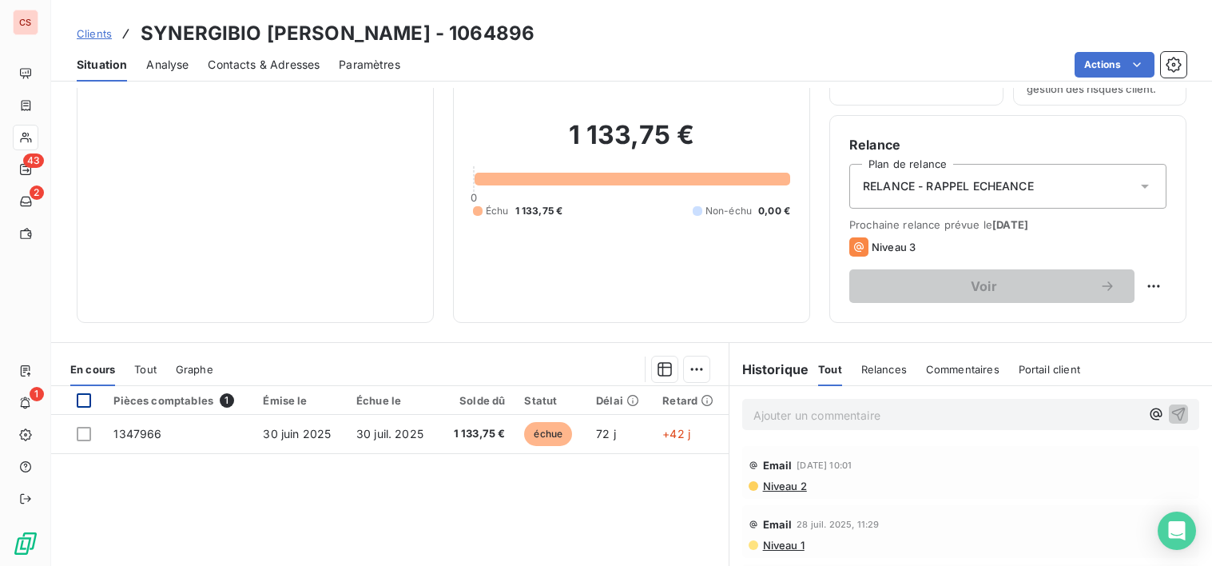
click at [86, 397] on div at bounding box center [84, 400] width 14 height 14
click at [689, 368] on html "CS 43 2 1 Clients SYNERGIBIO [PERSON_NAME] - 1064896 Situation Analyse Contacts…" at bounding box center [606, 283] width 1212 height 566
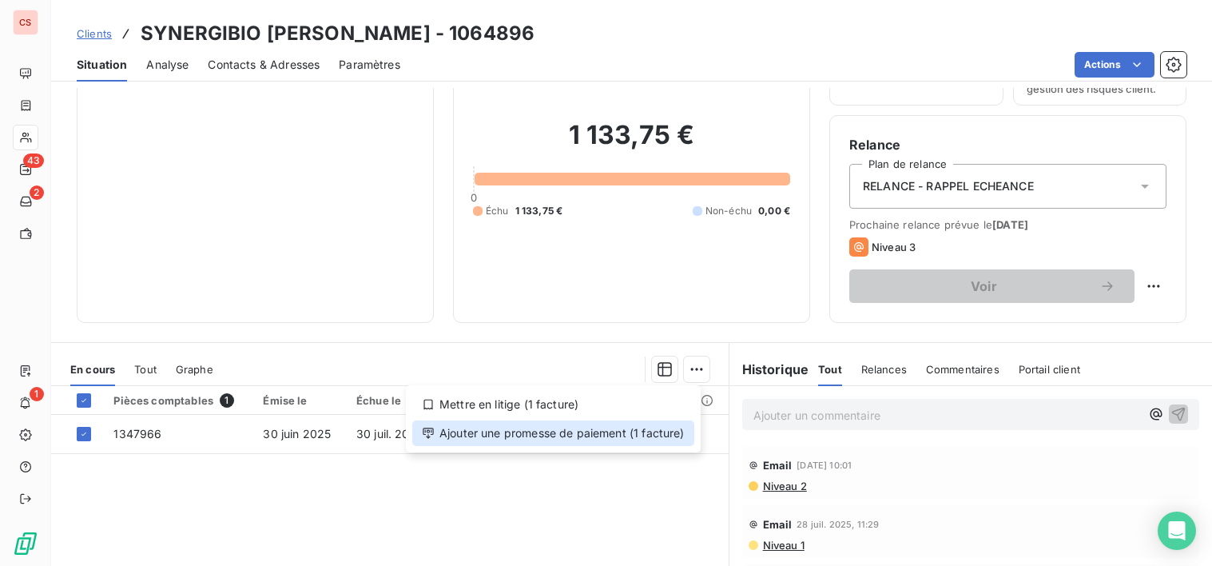
click at [575, 440] on div "Ajouter une promesse de paiement (1 facture)" at bounding box center [553, 433] width 282 height 26
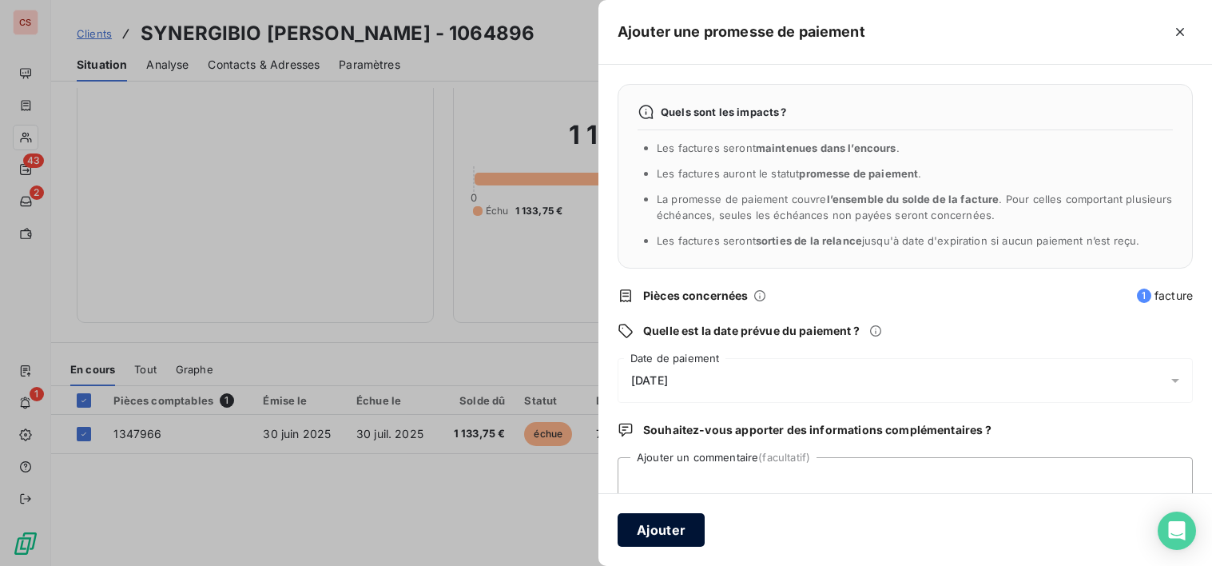
click at [670, 533] on button "Ajouter" at bounding box center [661, 530] width 87 height 34
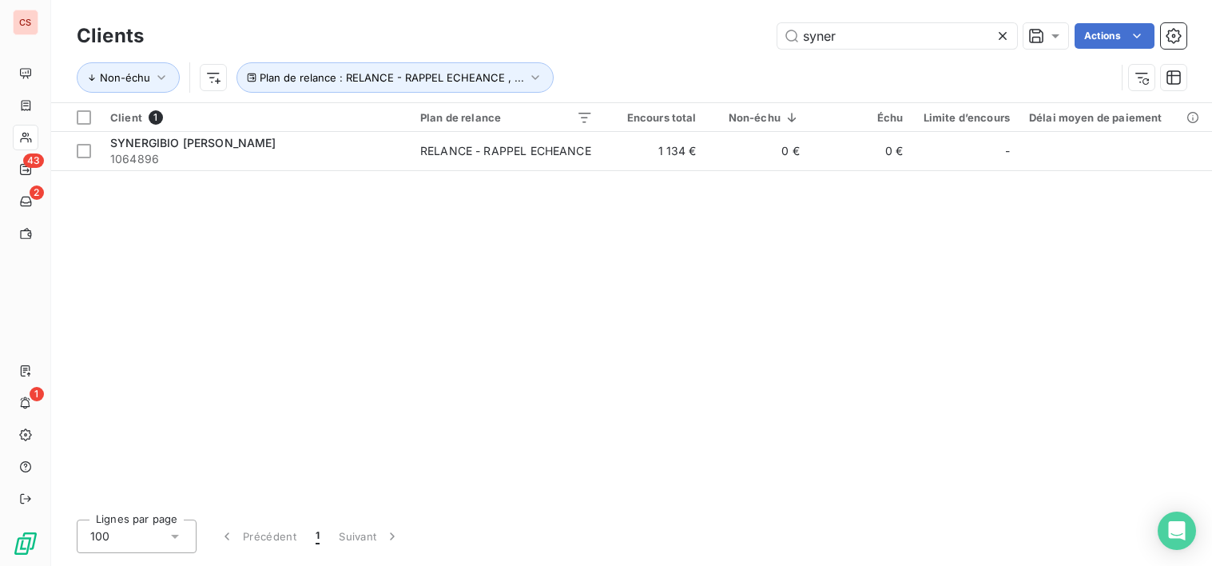
drag, startPoint x: 854, startPoint y: 37, endPoint x: 539, endPoint y: 59, distance: 315.6
click at [539, 59] on div "Clients syner Actions Non-échu Plan de relance : RELANCE - RAPPEL ECHEANCE , ..." at bounding box center [632, 60] width 1110 height 83
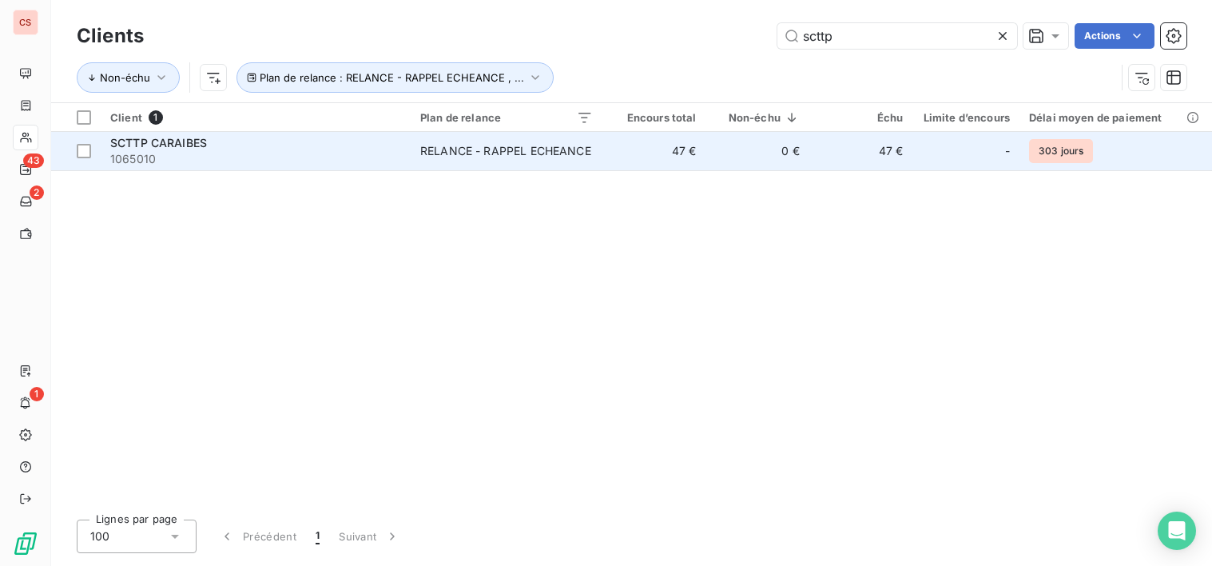
type input "scttp"
click at [290, 151] on span "1065010" at bounding box center [255, 159] width 291 height 16
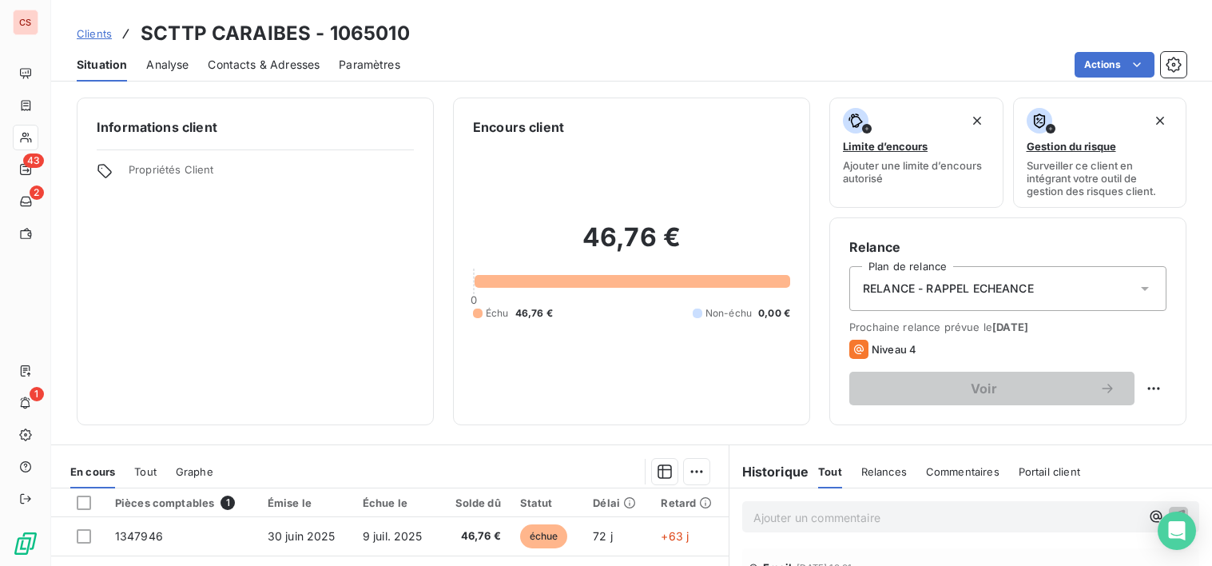
drag, startPoint x: 81, startPoint y: 506, endPoint x: 91, endPoint y: 503, distance: 10.9
click at [79, 505] on div at bounding box center [84, 502] width 14 height 14
click at [692, 472] on html "CS 43 2 1 Clients SCTTP CARAIBES - 1065010 Situation Analyse Contacts & Adresse…" at bounding box center [606, 283] width 1212 height 566
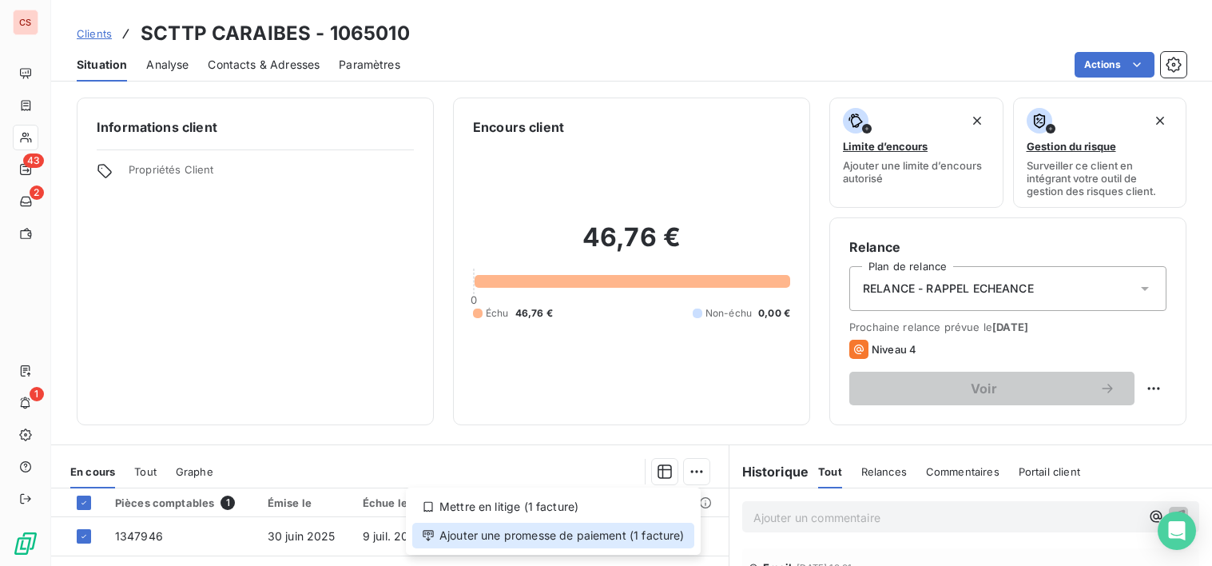
click at [550, 539] on div "Ajouter une promesse de paiement (1 facture)" at bounding box center [553, 536] width 282 height 26
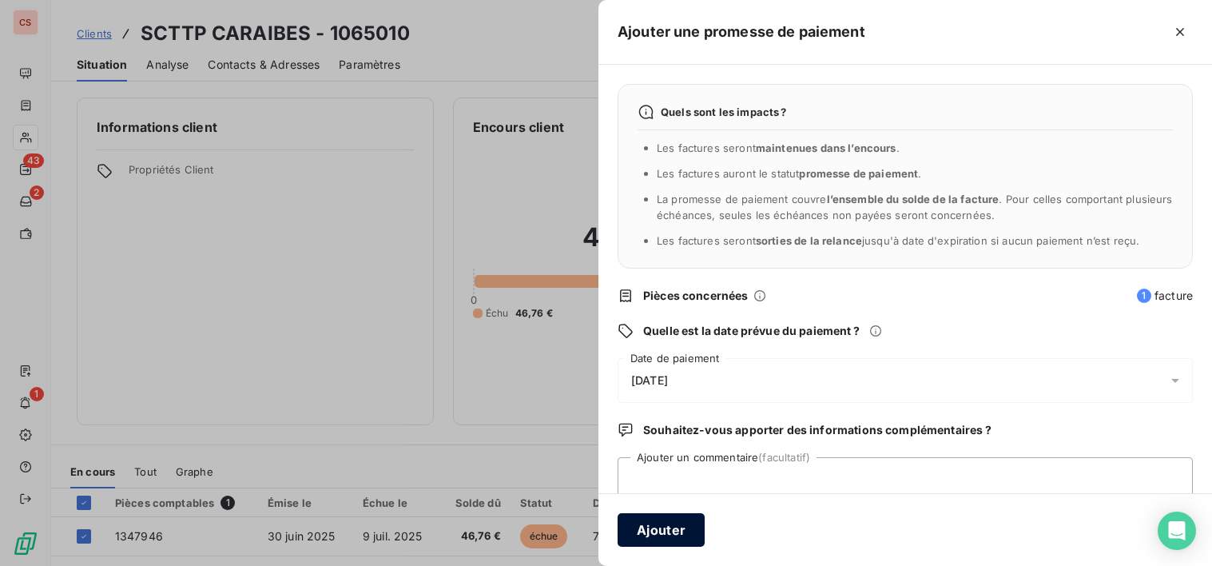
click at [664, 532] on button "Ajouter" at bounding box center [661, 530] width 87 height 34
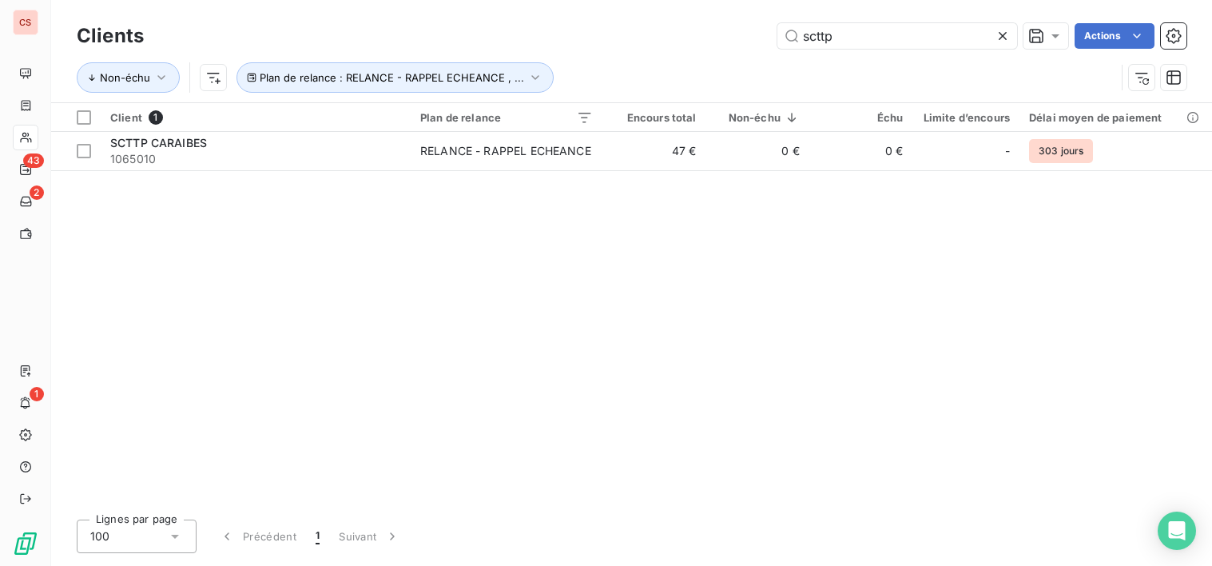
drag, startPoint x: 840, startPoint y: 46, endPoint x: 690, endPoint y: 57, distance: 149.9
click at [703, 48] on div "scttp Actions" at bounding box center [675, 36] width 1024 height 26
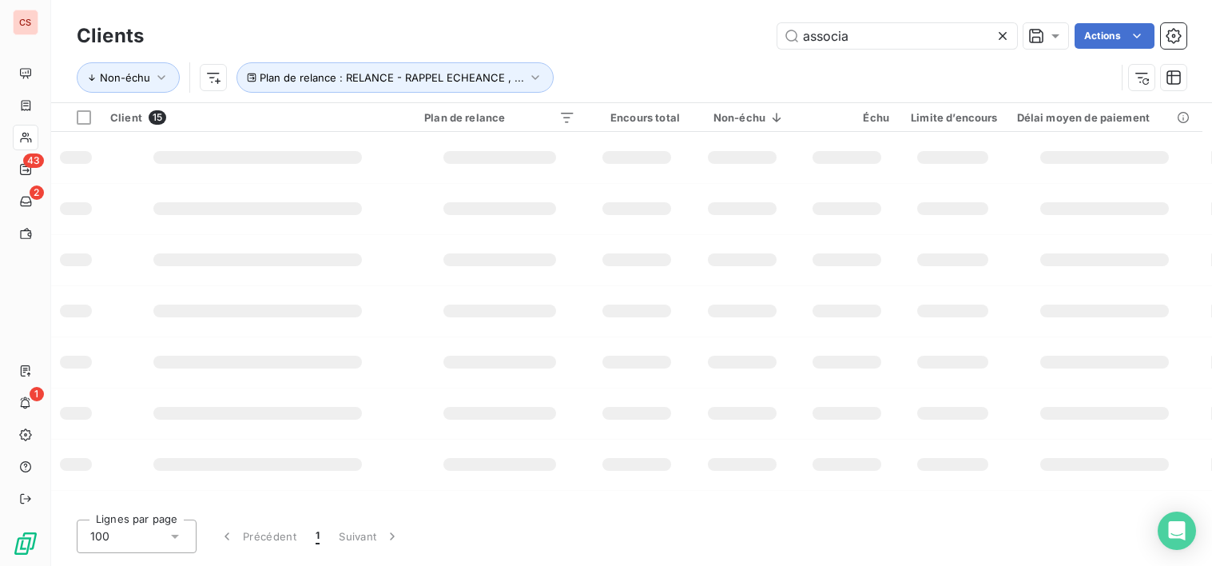
type input "associa"
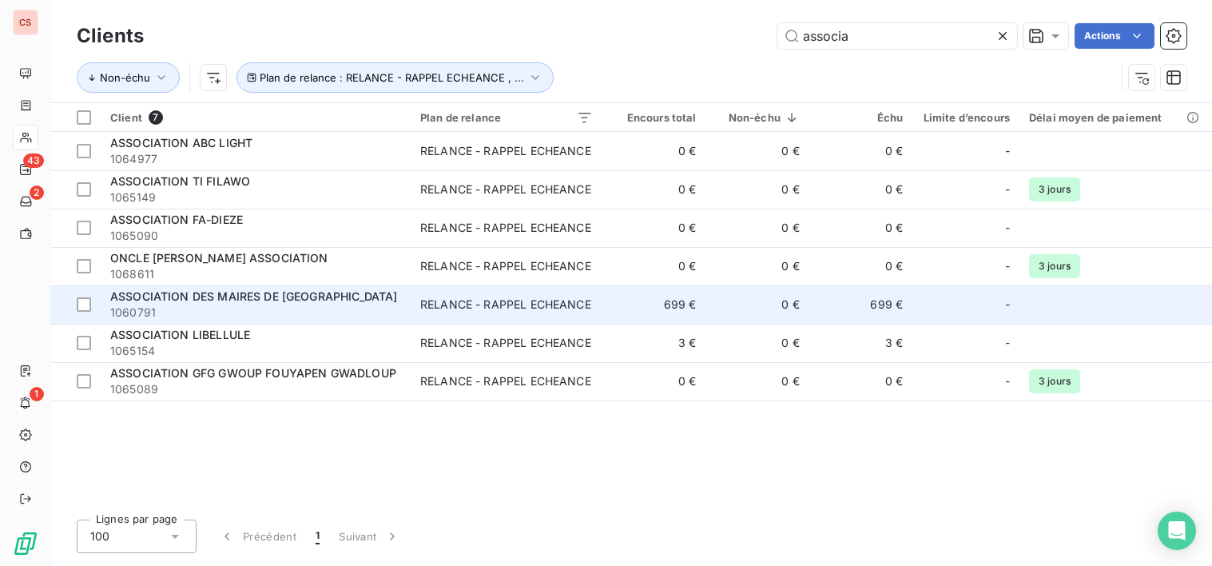
click at [311, 300] on span "ASSOCIATION DES MAIRES DE [GEOGRAPHIC_DATA]" at bounding box center [253, 296] width 287 height 14
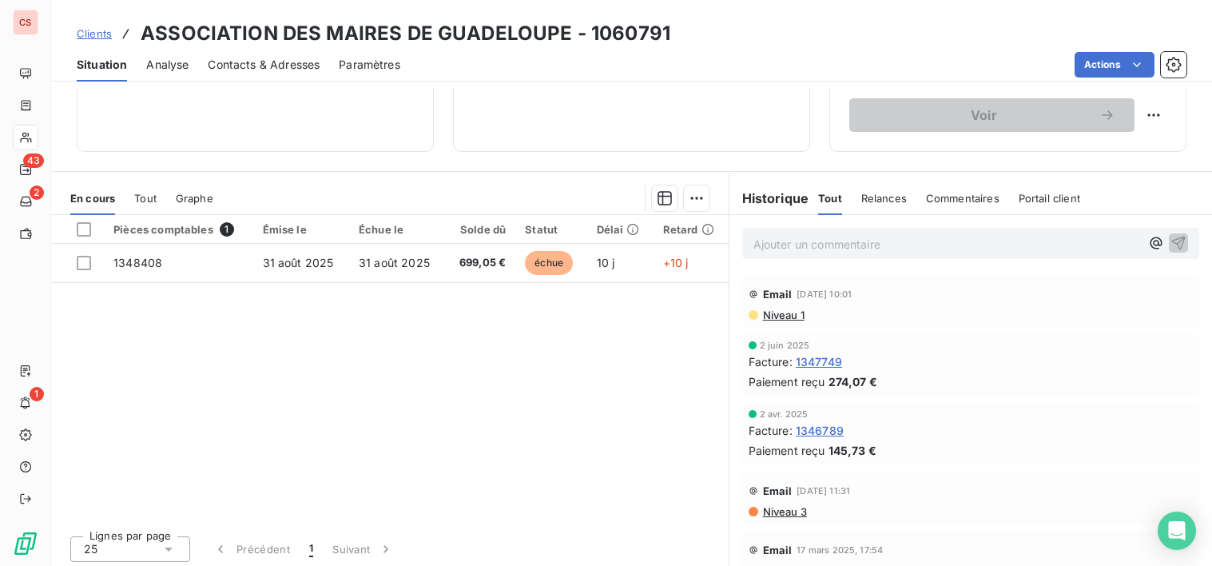
scroll to position [278, 0]
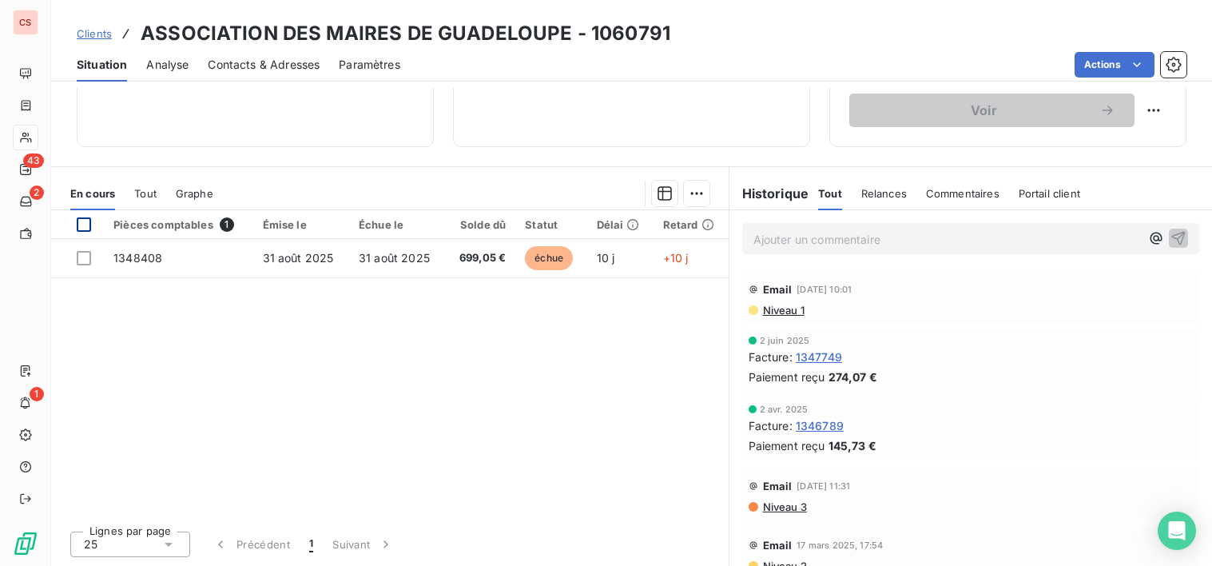
click at [90, 230] on div at bounding box center [84, 224] width 14 height 14
click at [686, 198] on html "CS 43 2 1 Clients ASSOCIATION DES MAIRES DE GUADELOUPE - 1060791 Situation Anal…" at bounding box center [606, 283] width 1212 height 566
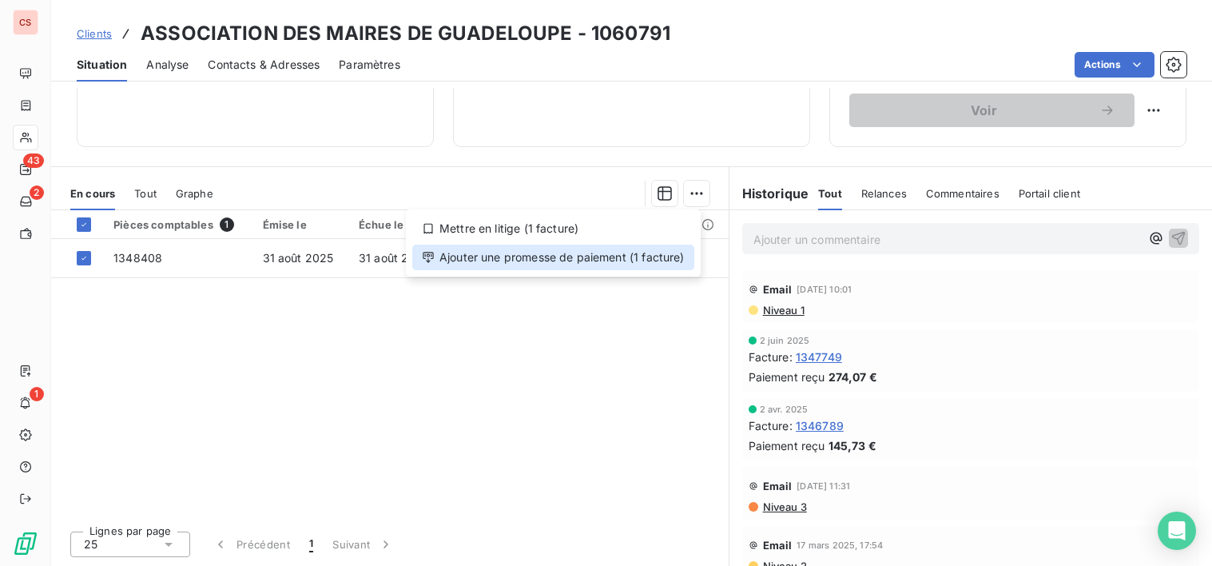
click at [563, 261] on div "Ajouter une promesse de paiement (1 facture)" at bounding box center [553, 258] width 282 height 26
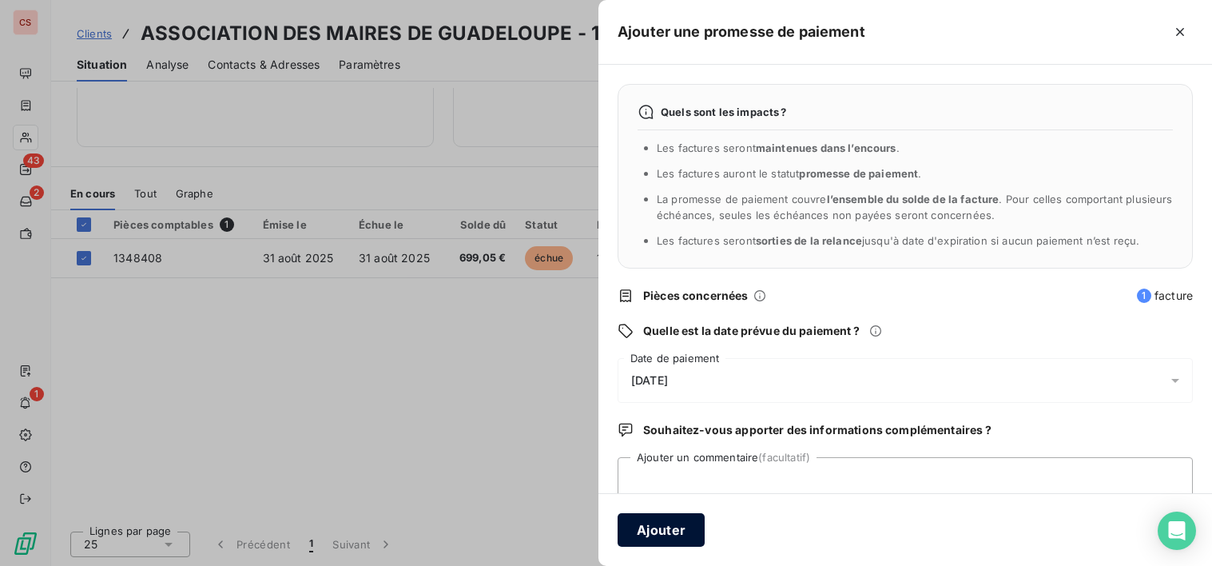
click at [696, 541] on button "Ajouter" at bounding box center [661, 530] width 87 height 34
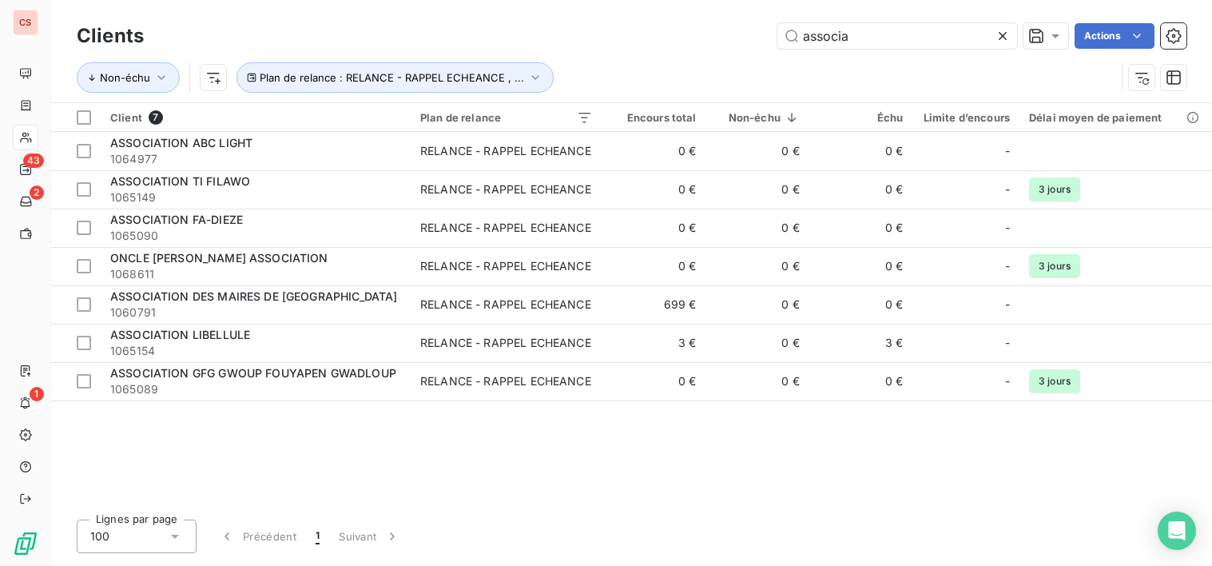
drag, startPoint x: 865, startPoint y: 33, endPoint x: 454, endPoint y: 55, distance: 412.2
click at [493, 51] on div "Clients associa Actions" at bounding box center [632, 36] width 1110 height 34
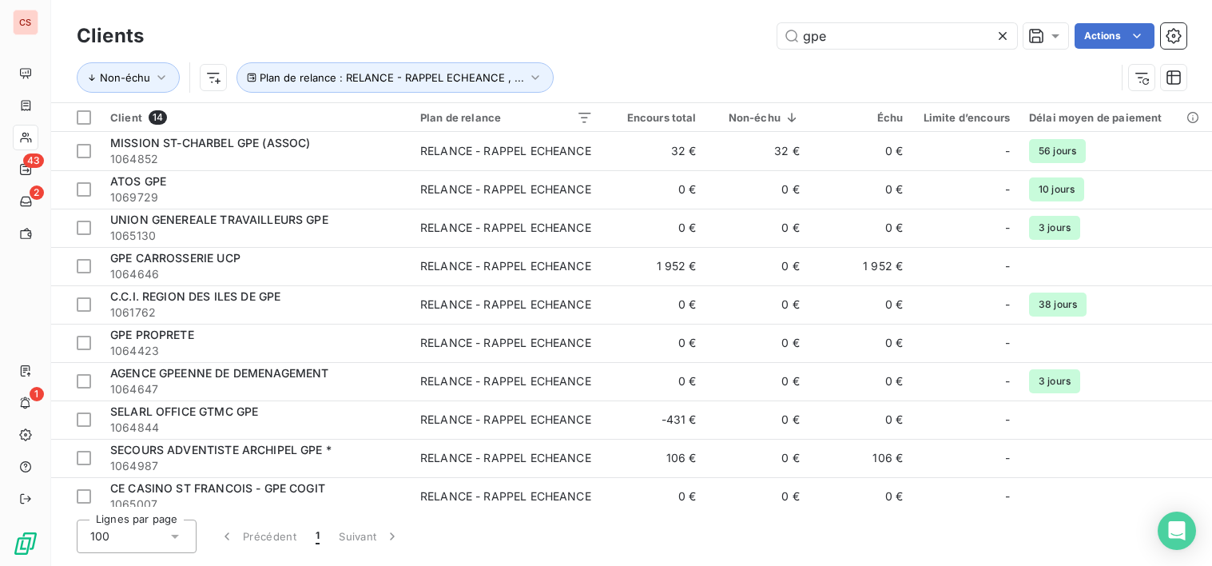
drag, startPoint x: 841, startPoint y: 30, endPoint x: 677, endPoint y: 46, distance: 164.5
click at [677, 45] on div "gpe Actions" at bounding box center [675, 36] width 1024 height 26
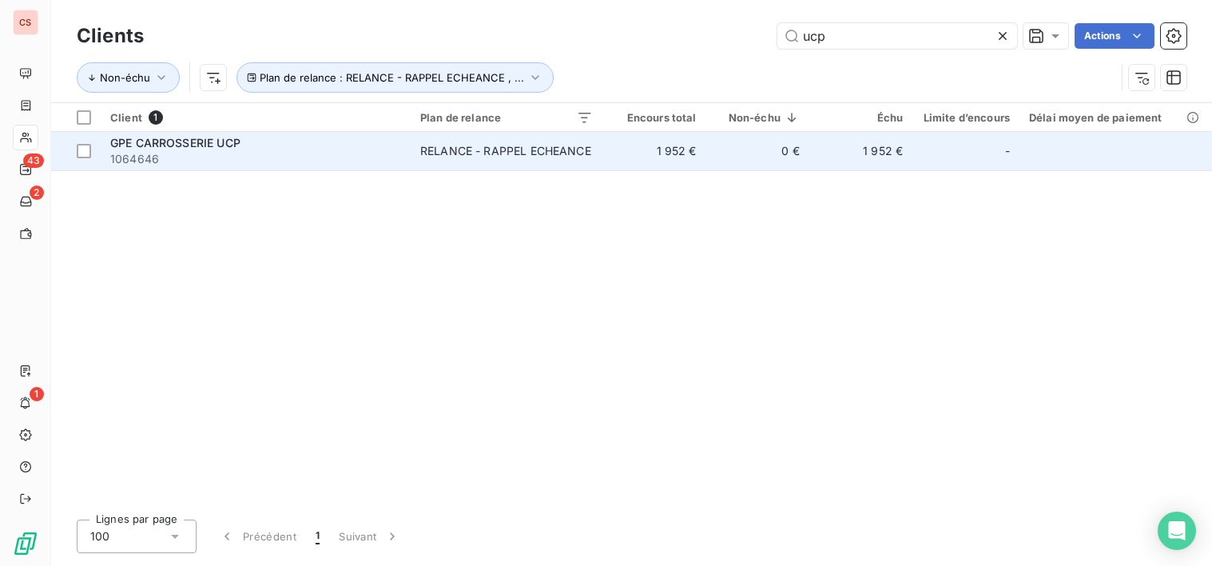
type input "ucp"
click at [263, 158] on span "1064646" at bounding box center [255, 159] width 291 height 16
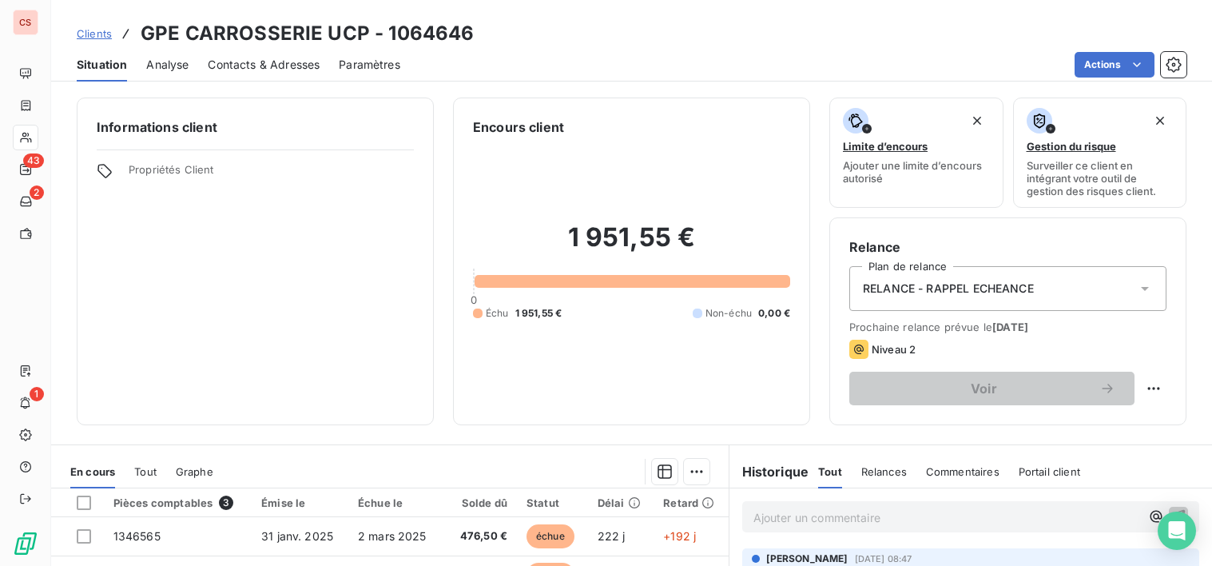
scroll to position [278, 0]
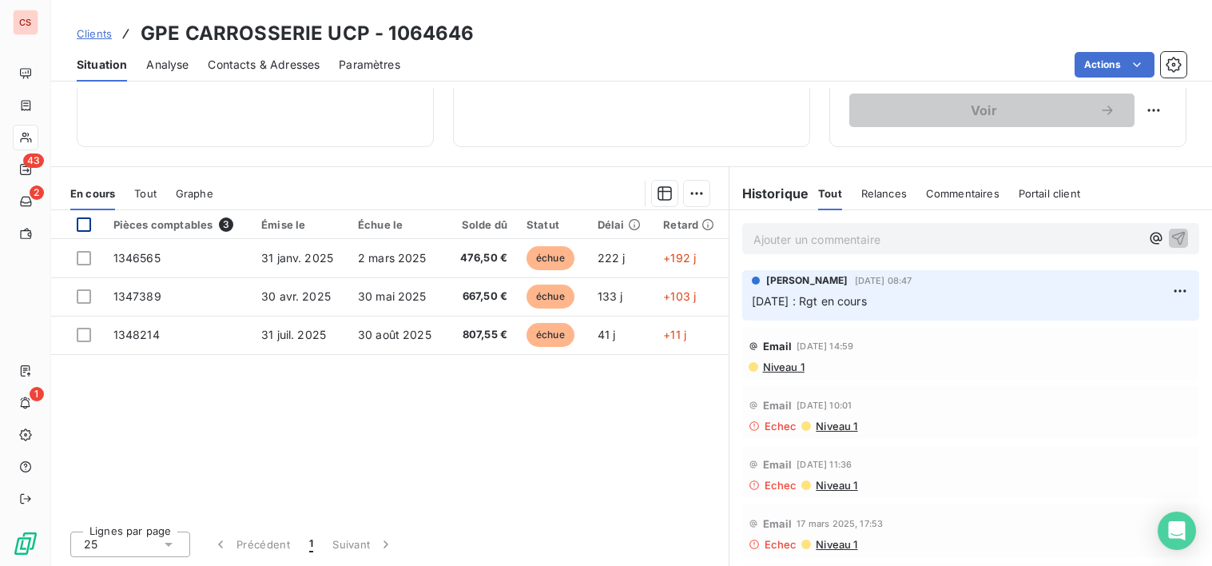
click at [83, 220] on div at bounding box center [84, 224] width 14 height 14
click at [690, 193] on html "CS 43 2 1 Clients GPE CARROSSERIE UCP - 1064646 Situation Analyse Contacts & Ad…" at bounding box center [606, 283] width 1212 height 566
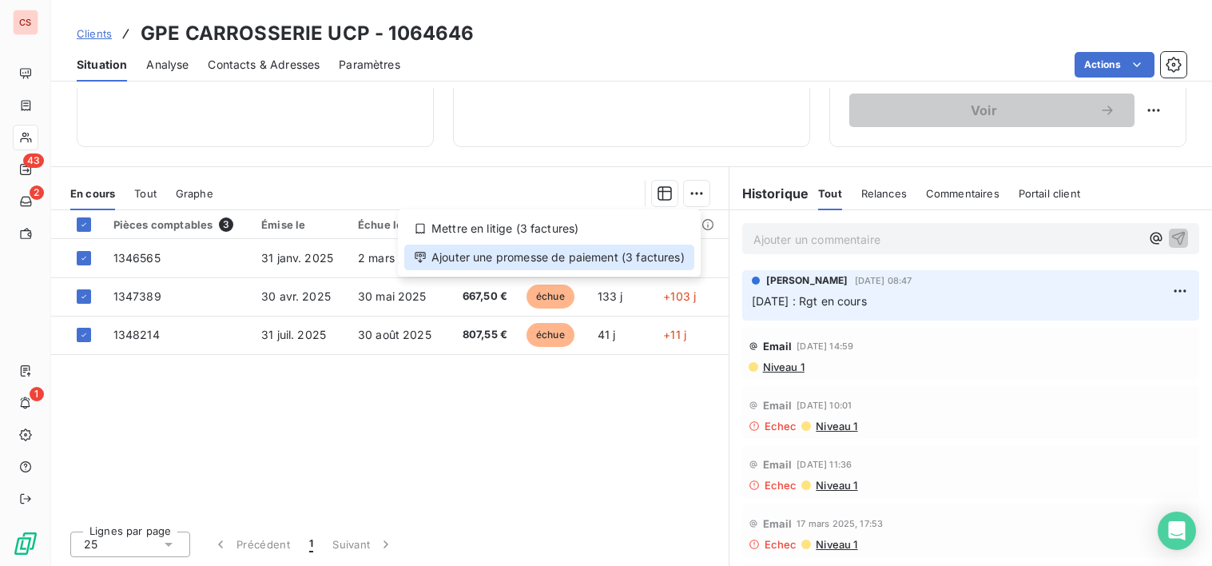
click at [527, 254] on div "Ajouter une promesse de paiement (3 factures)" at bounding box center [549, 258] width 290 height 26
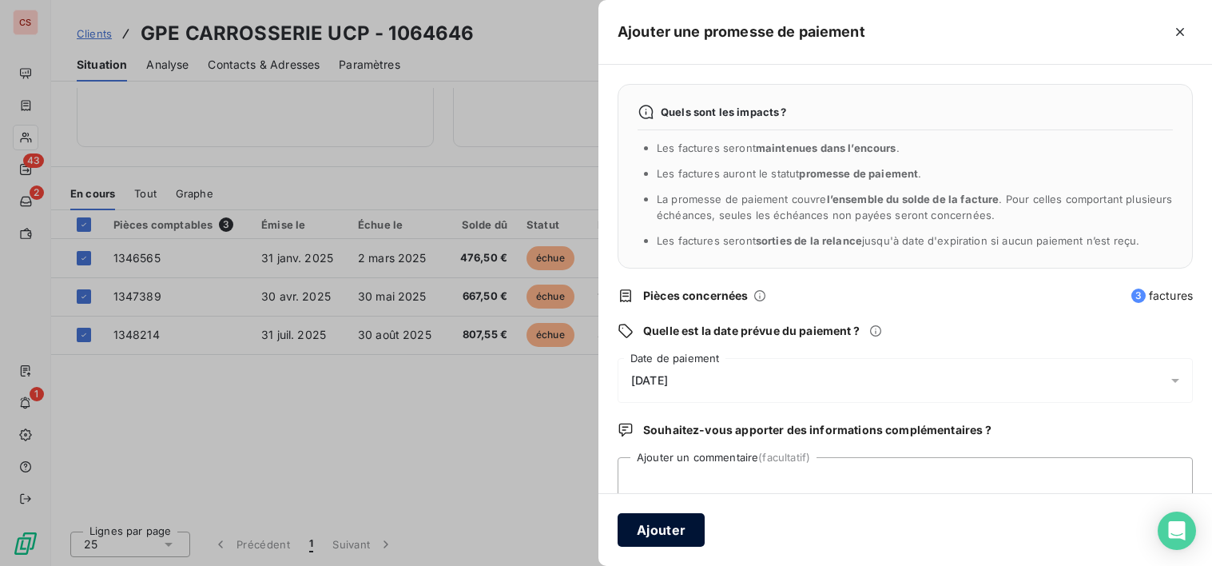
click at [675, 529] on button "Ajouter" at bounding box center [661, 530] width 87 height 34
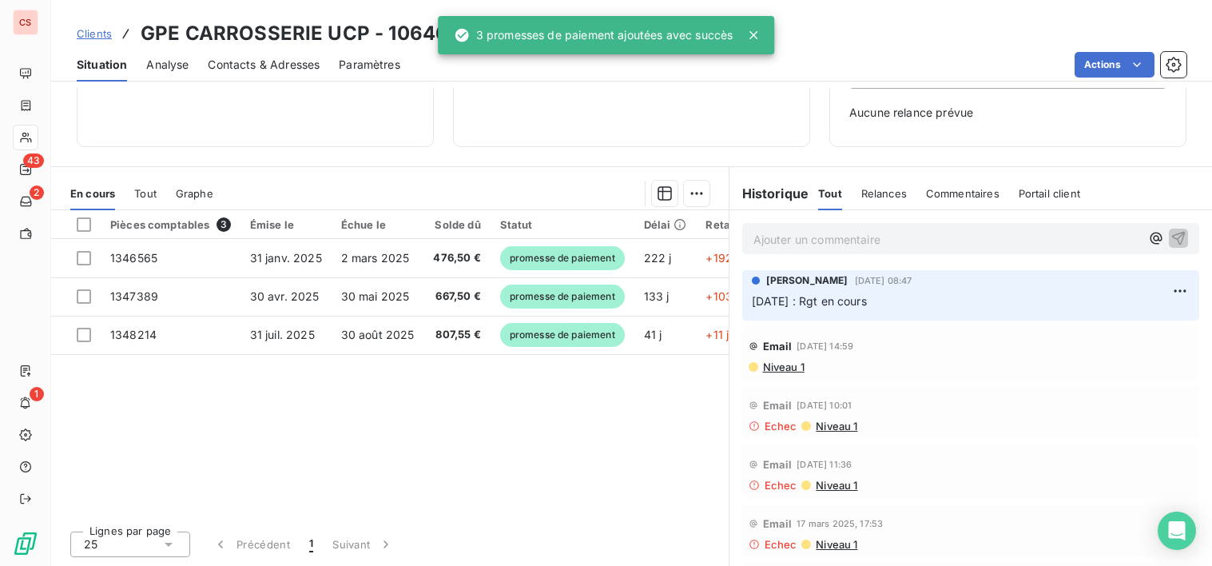
scroll to position [222, 0]
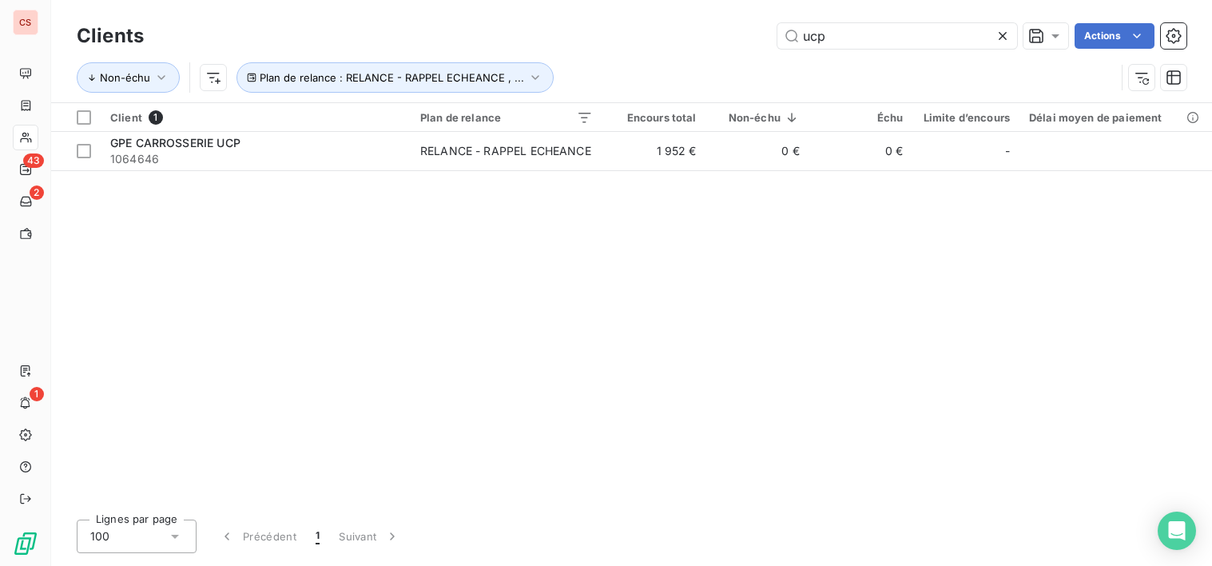
click at [1009, 37] on icon at bounding box center [1003, 36] width 16 height 16
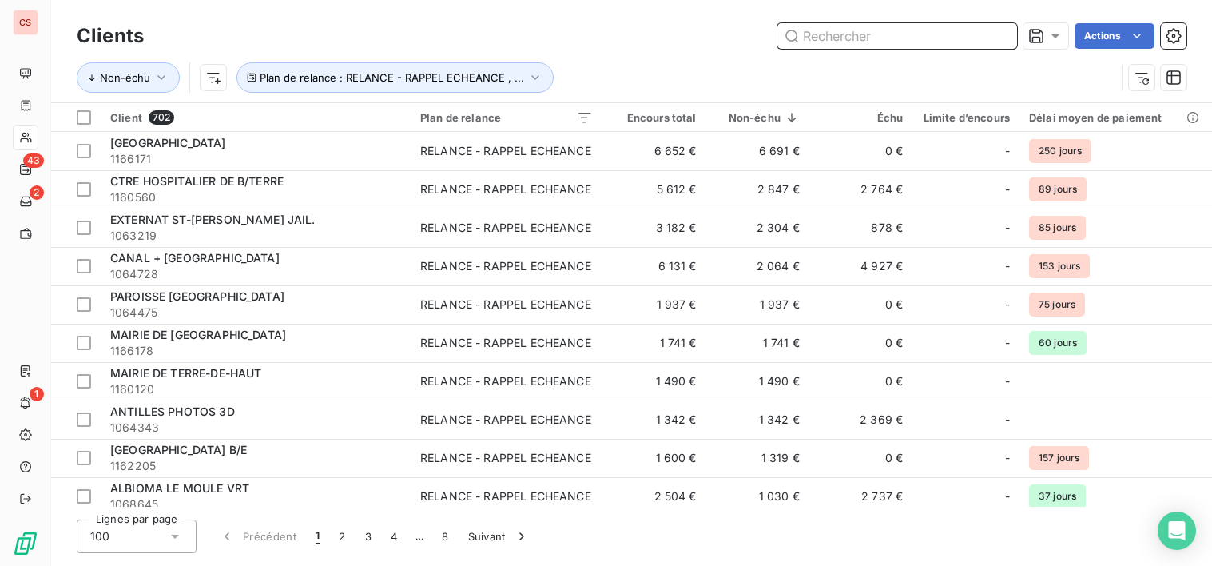
click at [802, 44] on input "text" at bounding box center [898, 36] width 240 height 26
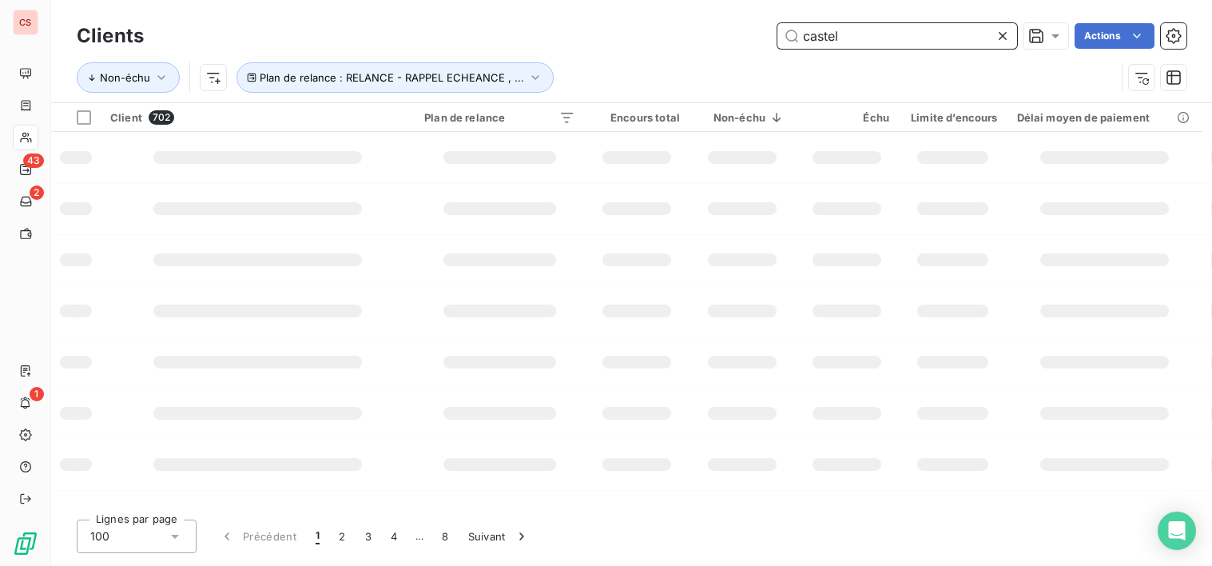
type input "castel"
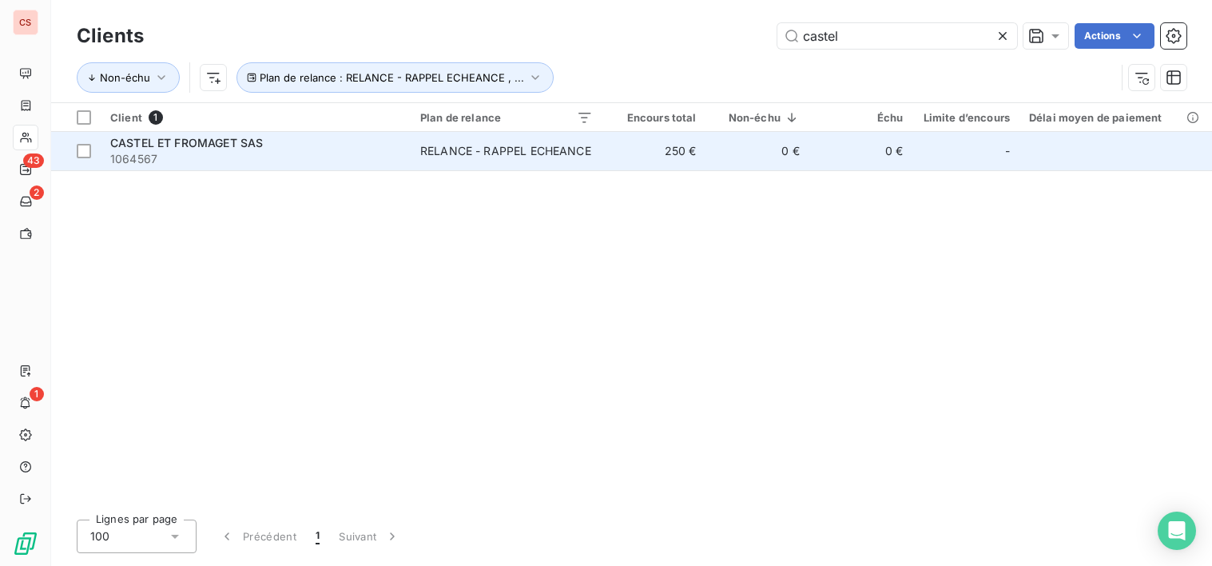
click at [631, 148] on td "250 €" at bounding box center [654, 151] width 103 height 38
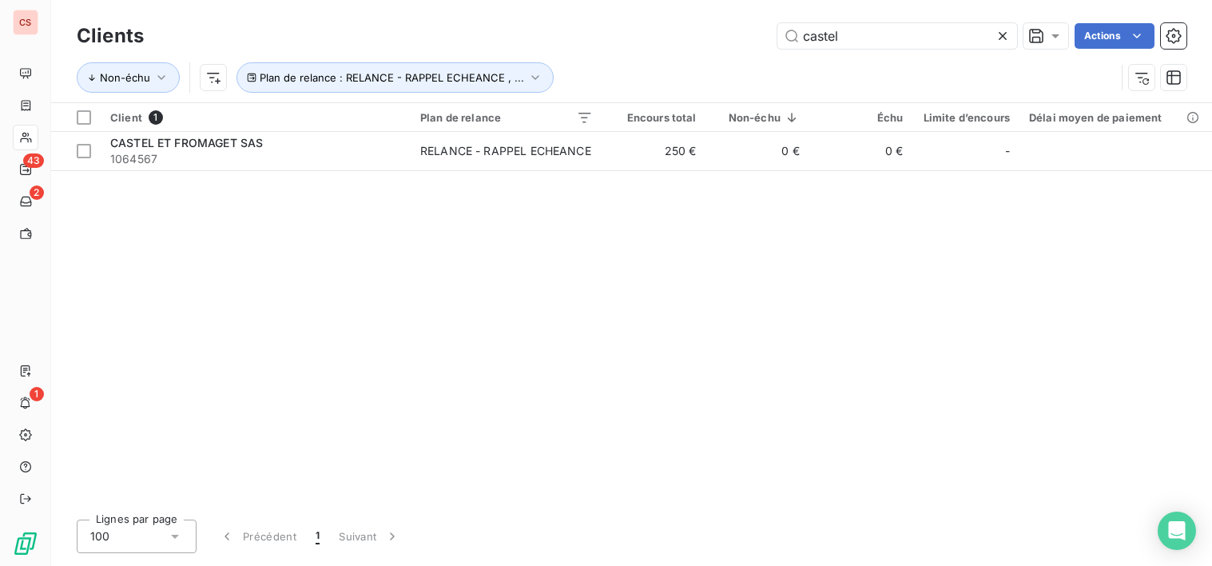
click at [999, 33] on icon at bounding box center [1003, 36] width 8 height 8
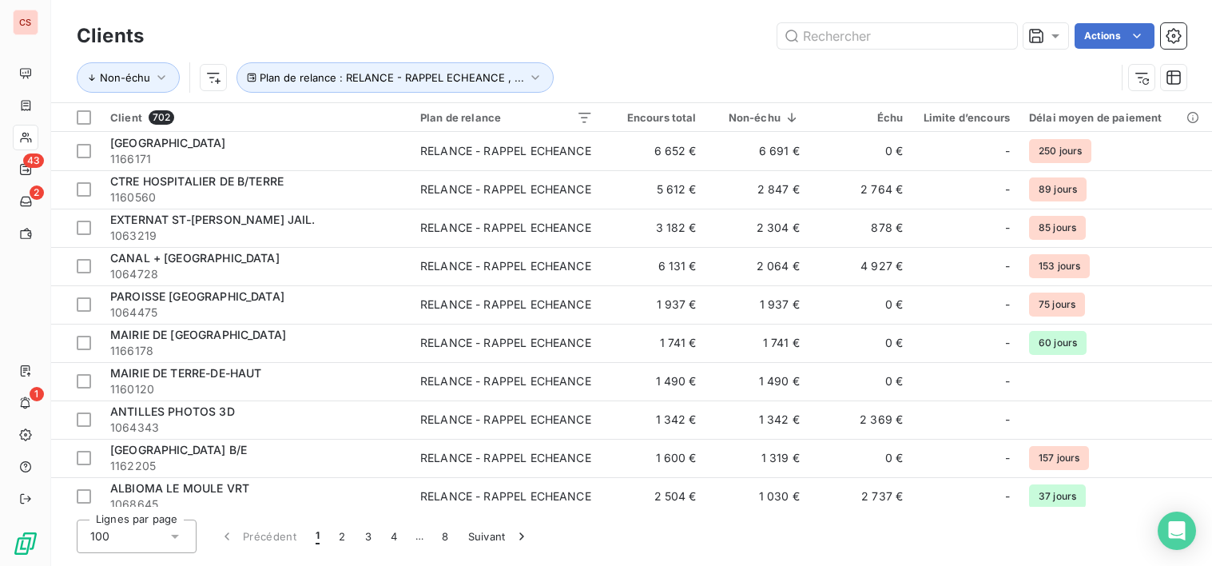
click at [1138, 519] on div "Lignes par page 100 Précédent 1 2 3 4 … 8 Suivant" at bounding box center [632, 536] width 1110 height 34
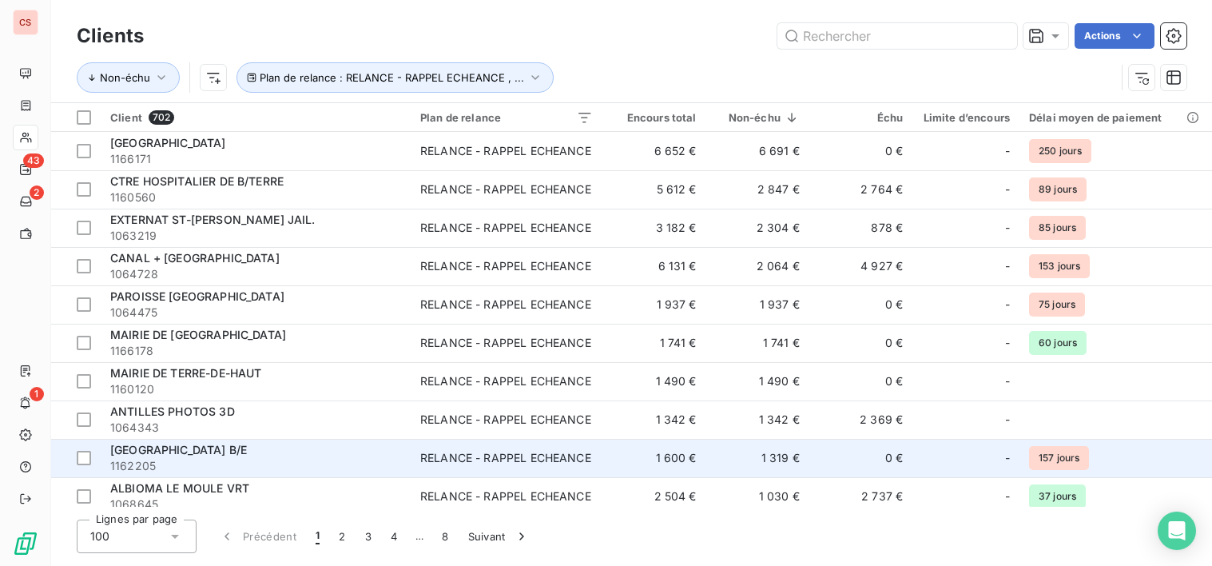
click at [889, 527] on div "Lignes par page 100 Précédent 1 2 3 4 … 8 Suivant" at bounding box center [632, 536] width 1110 height 34
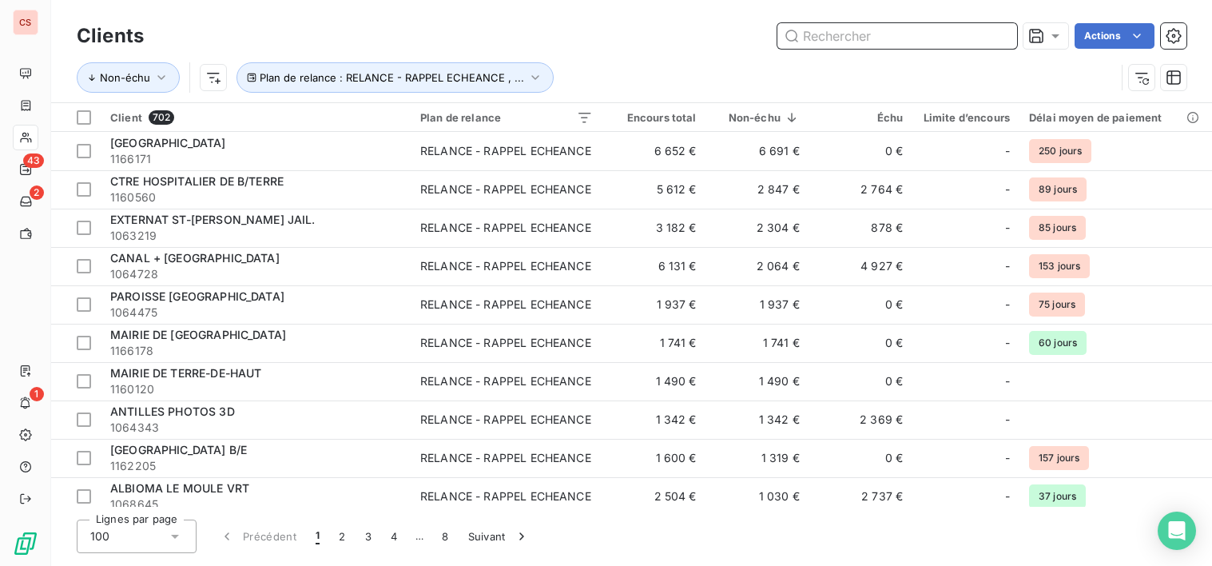
click at [825, 30] on input "text" at bounding box center [898, 36] width 240 height 26
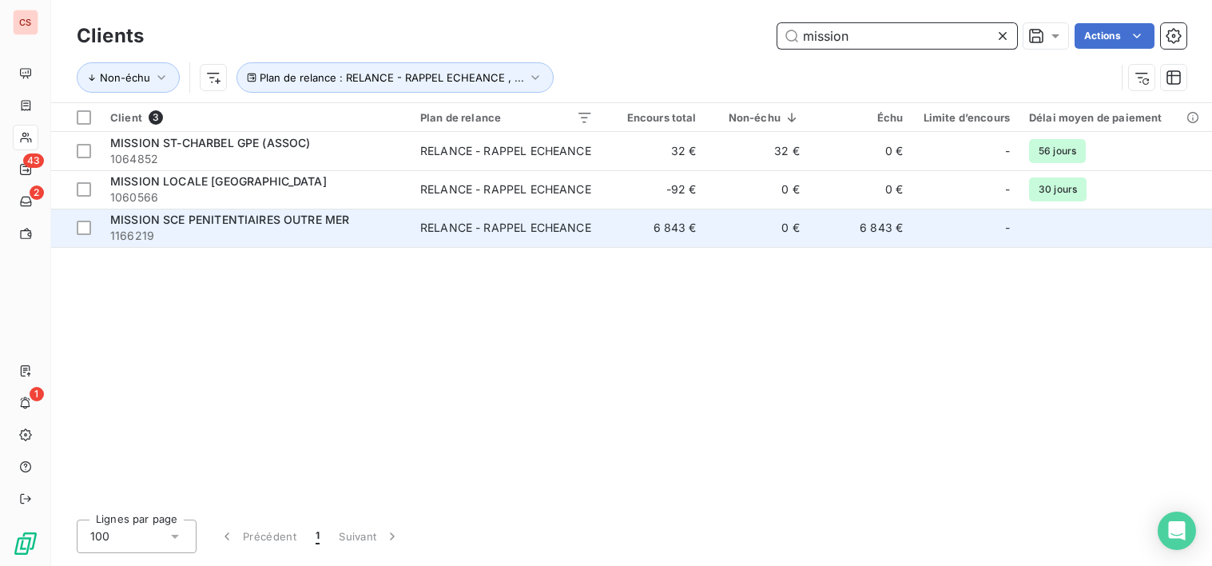
type input "mission"
click at [531, 228] on div "RELANCE - RAPPEL ECHEANCE" at bounding box center [505, 228] width 171 height 16
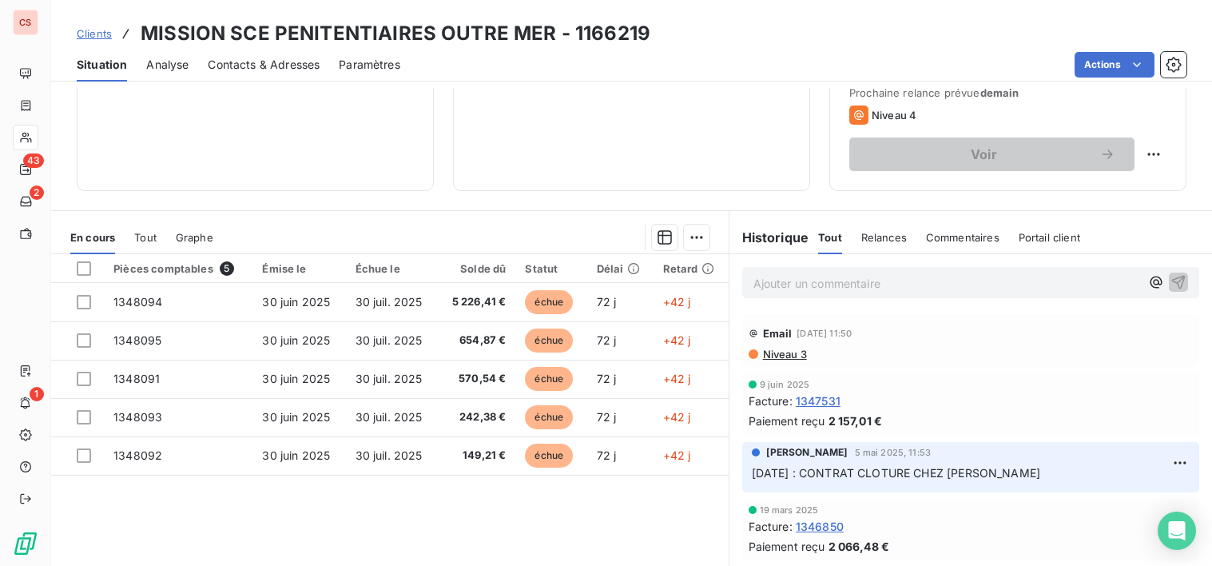
scroll to position [242, 0]
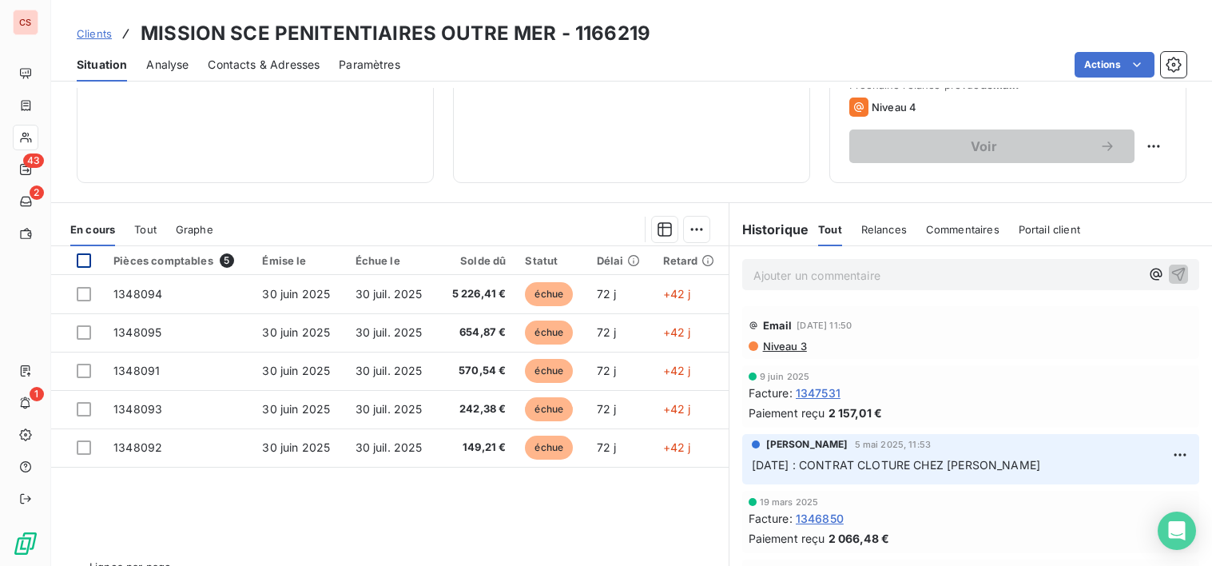
click at [86, 259] on div at bounding box center [84, 260] width 14 height 14
click at [692, 231] on html "CS 43 2 1 Clients MISSION SCE PENITENTIAIRES OUTRE MER - 1166219 Situation Anal…" at bounding box center [606, 283] width 1212 height 566
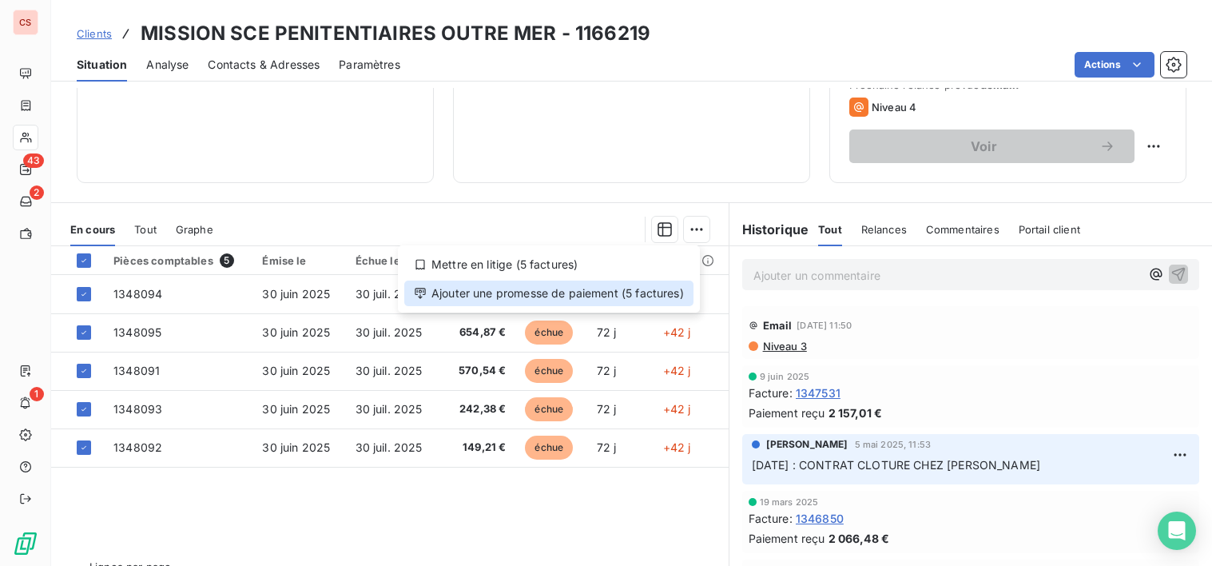
click at [527, 296] on div "Ajouter une promesse de paiement (5 factures)" at bounding box center [548, 293] width 289 height 26
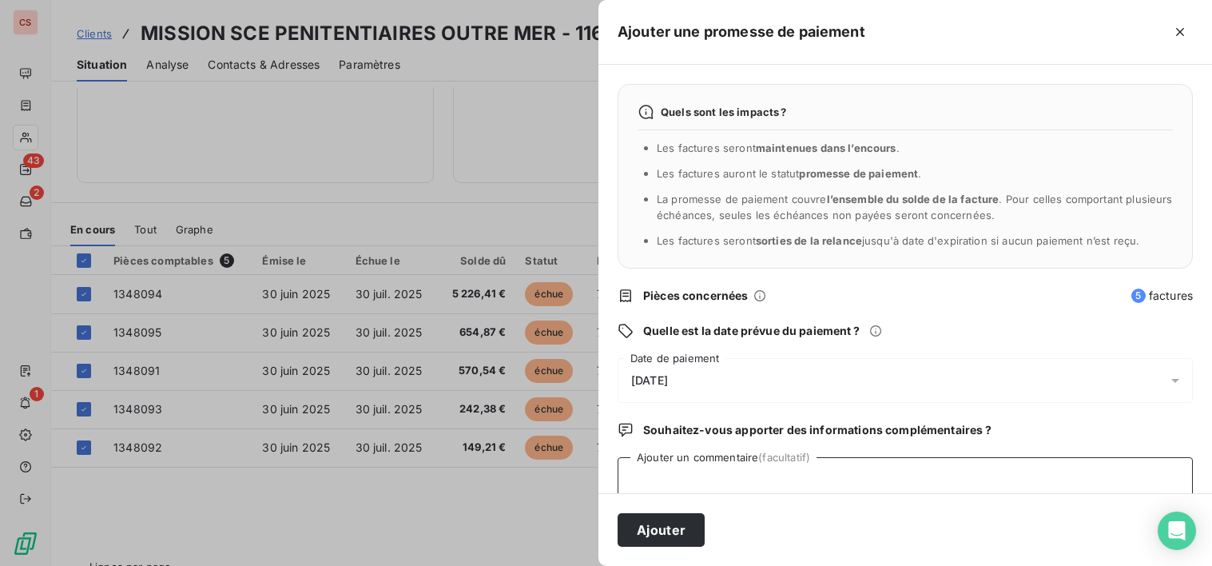
click at [662, 472] on textarea "Ajouter un commentaire (facultatif)" at bounding box center [905, 487] width 575 height 61
type textarea "p"
type textarea "Rgt en cours"
click at [642, 531] on button "Ajouter" at bounding box center [661, 530] width 87 height 34
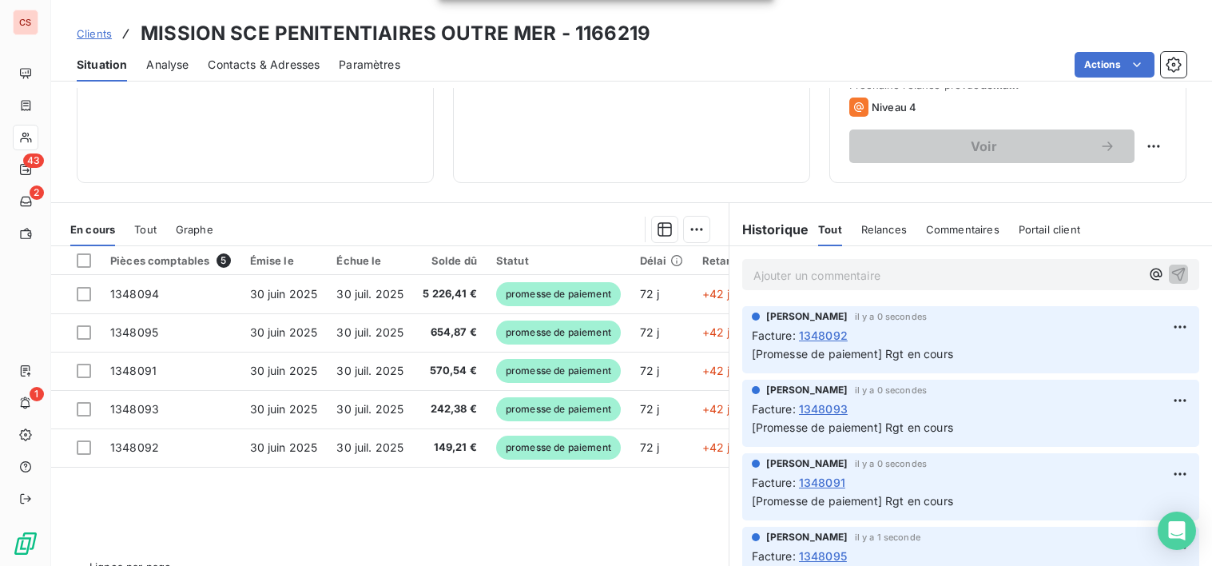
scroll to position [222, 0]
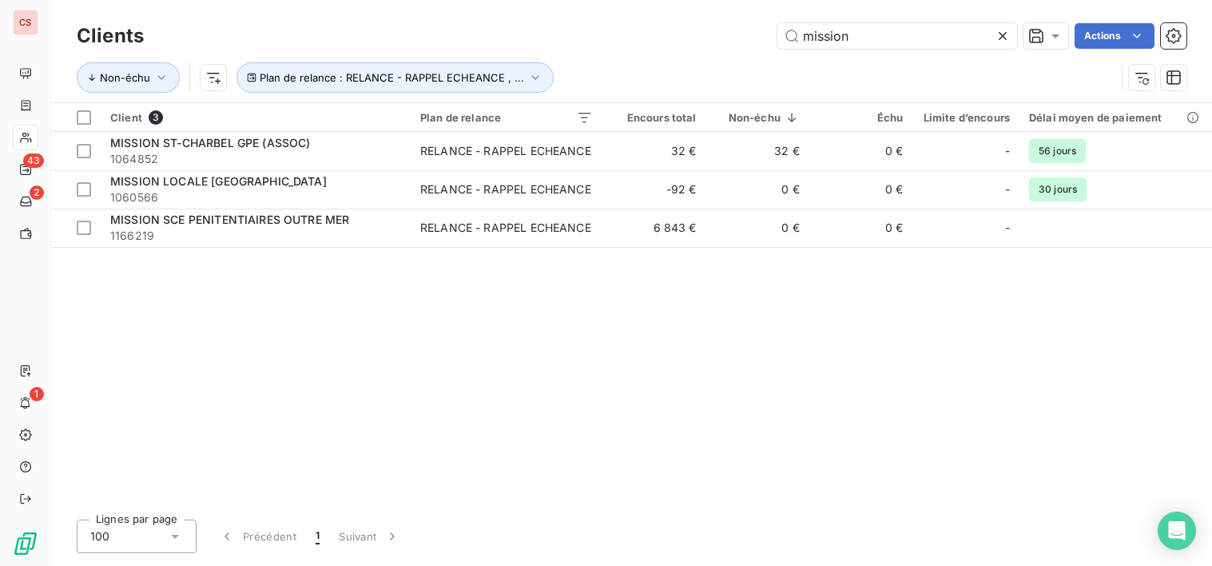
drag, startPoint x: 858, startPoint y: 37, endPoint x: 461, endPoint y: 34, distance: 397.2
click at [573, 42] on div "mission Actions" at bounding box center [675, 36] width 1024 height 26
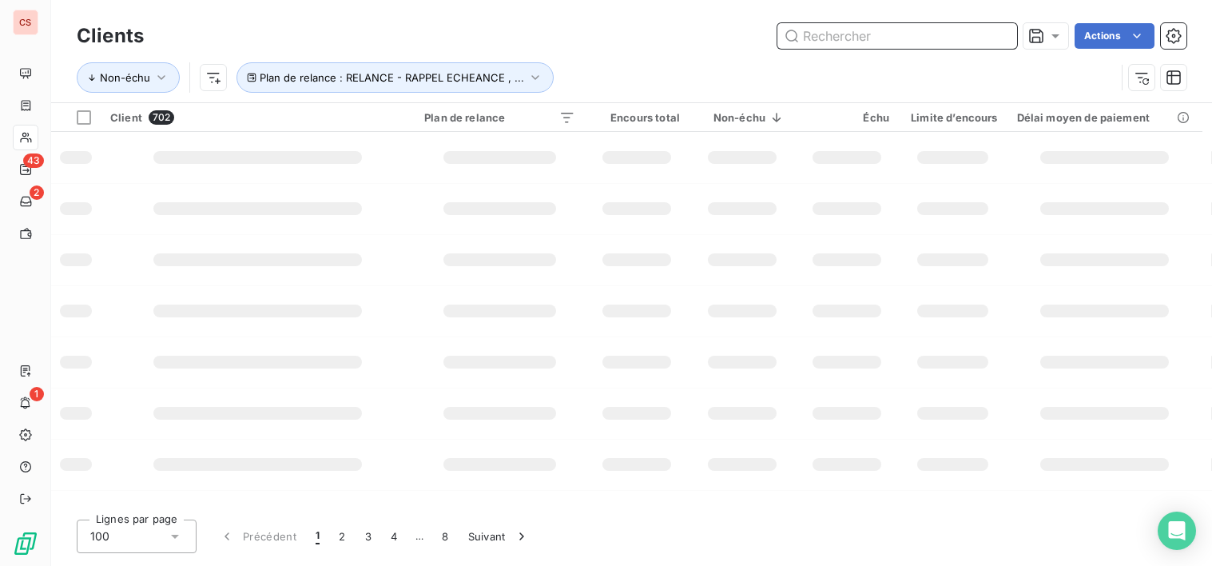
click at [829, 29] on input "text" at bounding box center [898, 36] width 240 height 26
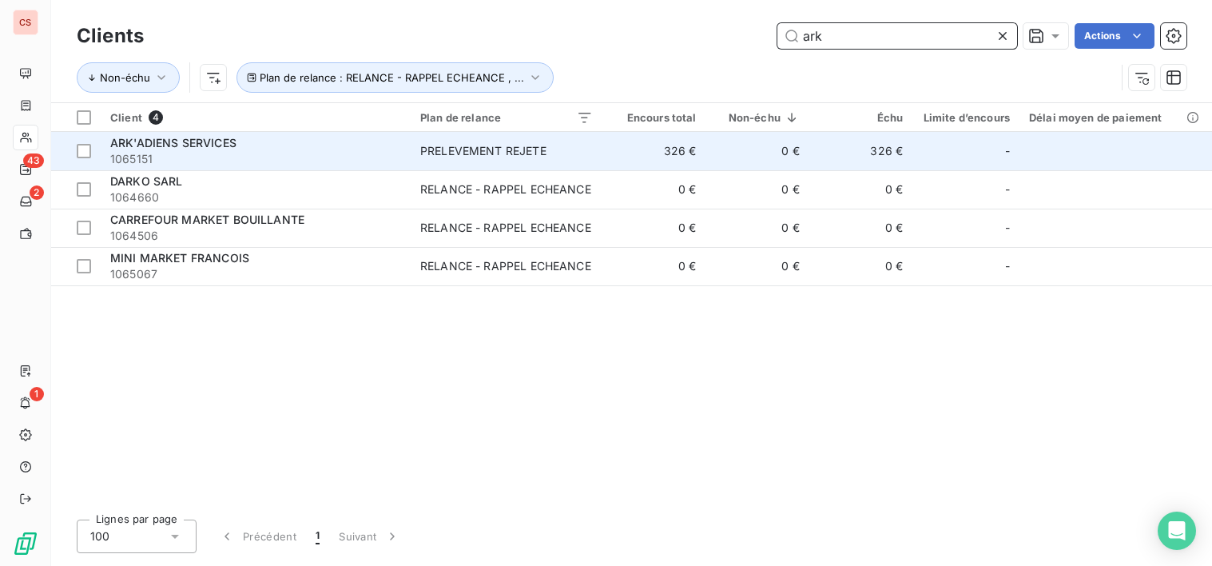
type input "ark"
click at [328, 157] on span "1065151" at bounding box center [255, 159] width 291 height 16
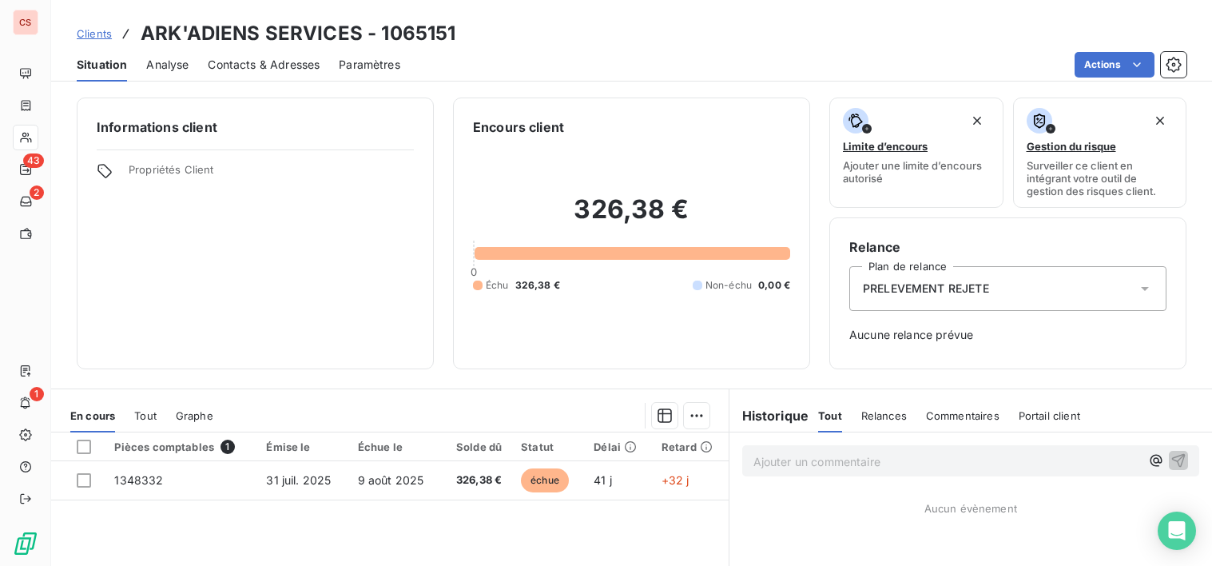
click at [80, 438] on th at bounding box center [78, 446] width 54 height 29
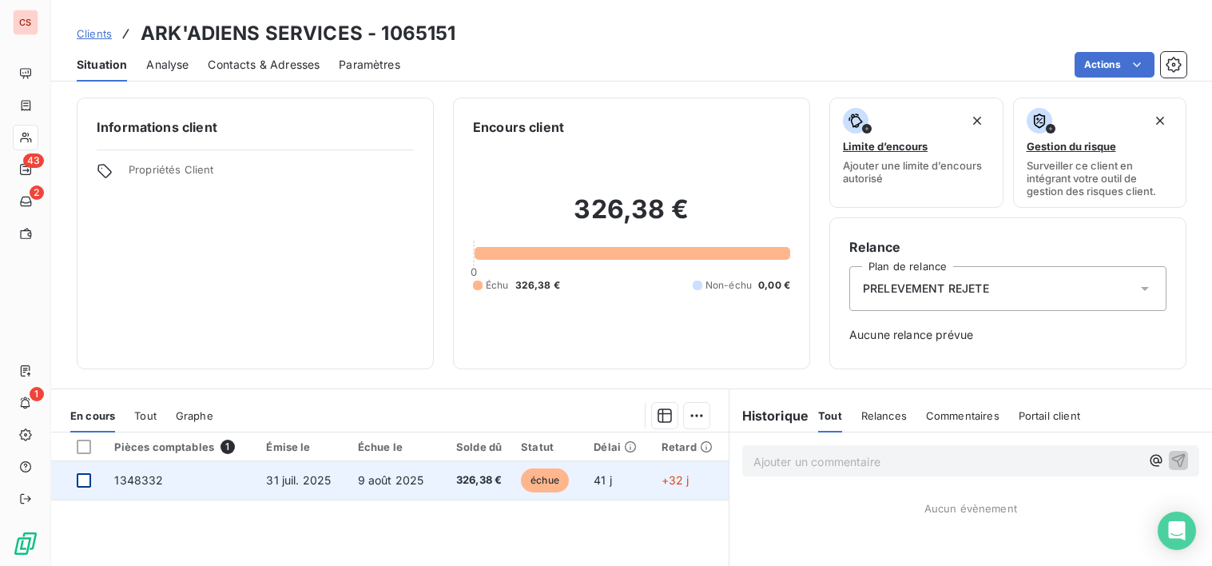
click at [88, 479] on div at bounding box center [84, 480] width 14 height 14
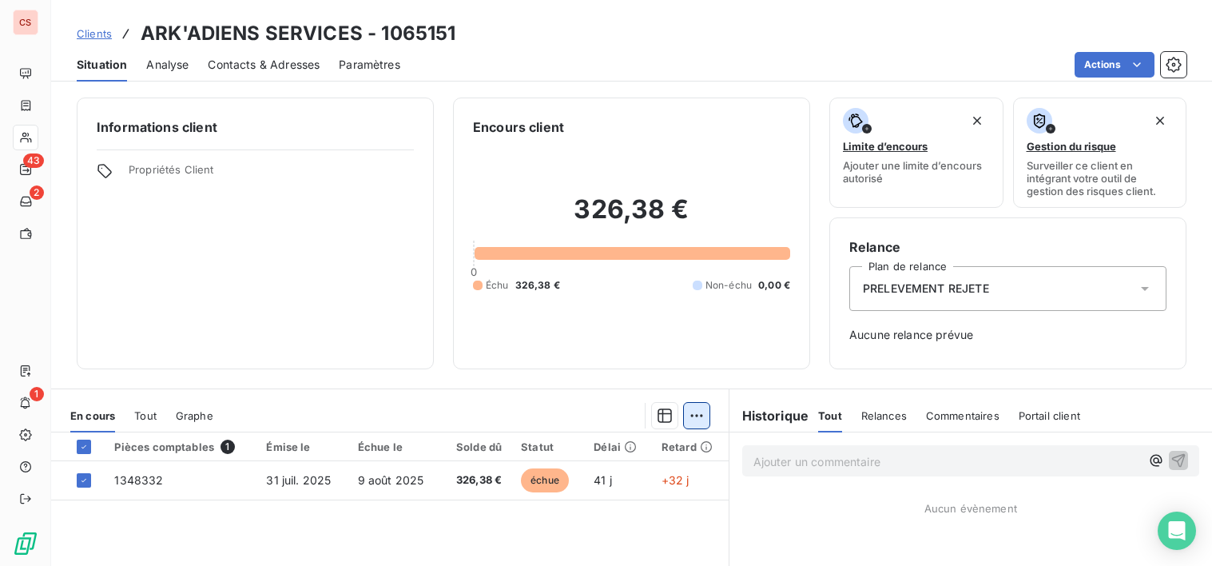
click at [694, 412] on html "CS 43 2 1 Clients ARK'ADIENS SERVICES - 1065151 Situation Analyse Contacts & Ad…" at bounding box center [606, 283] width 1212 height 566
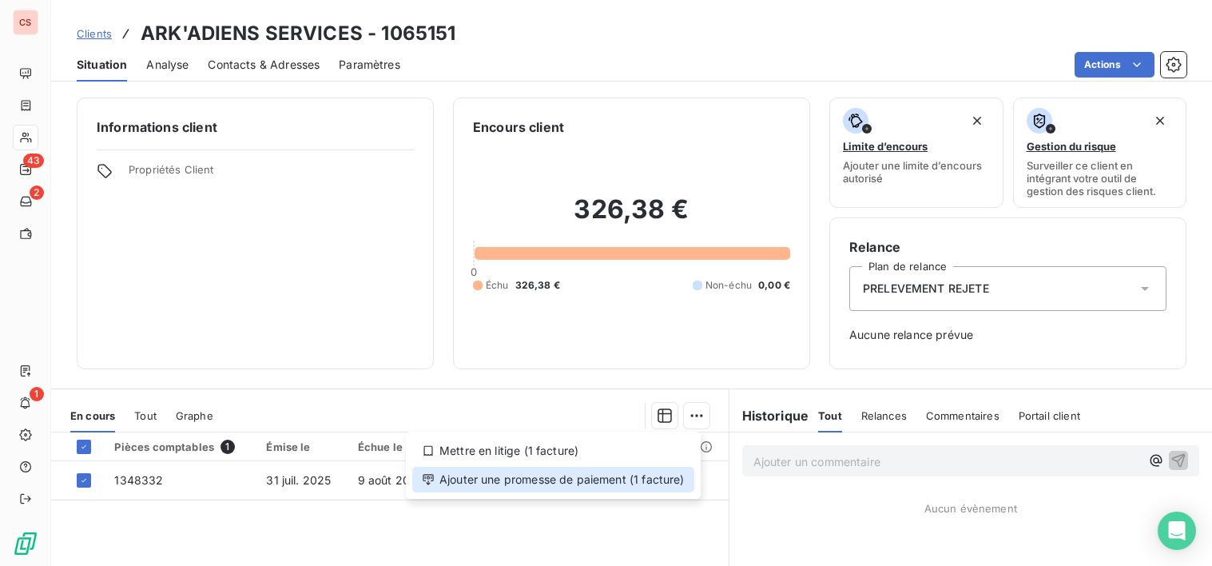
click at [587, 487] on div "Ajouter une promesse de paiement (1 facture)" at bounding box center [553, 480] width 282 height 26
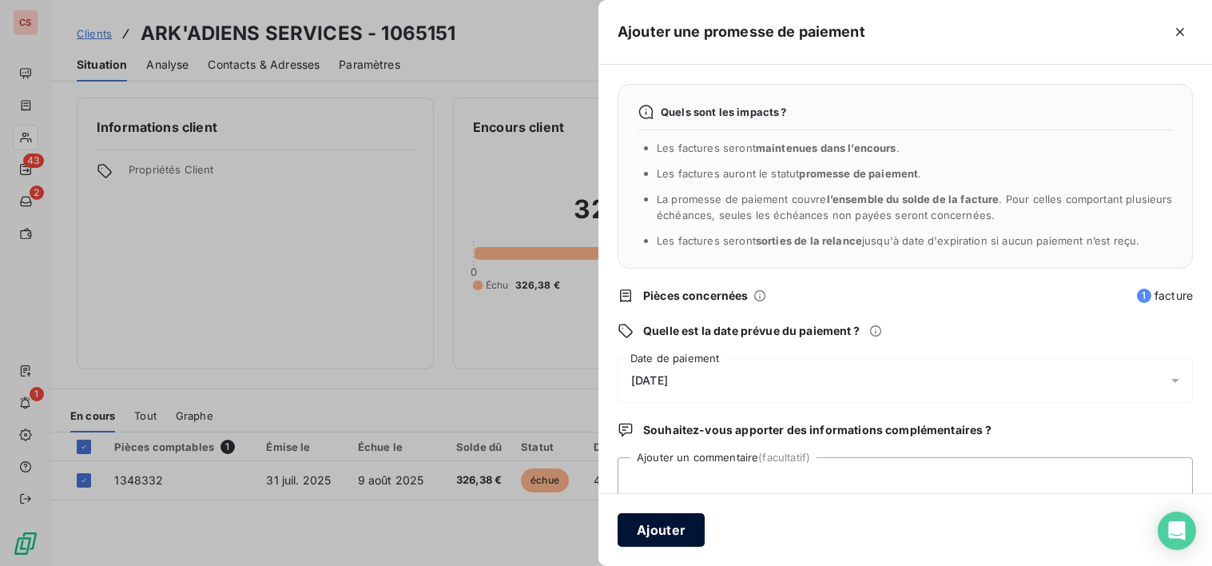
click at [666, 529] on button "Ajouter" at bounding box center [661, 530] width 87 height 34
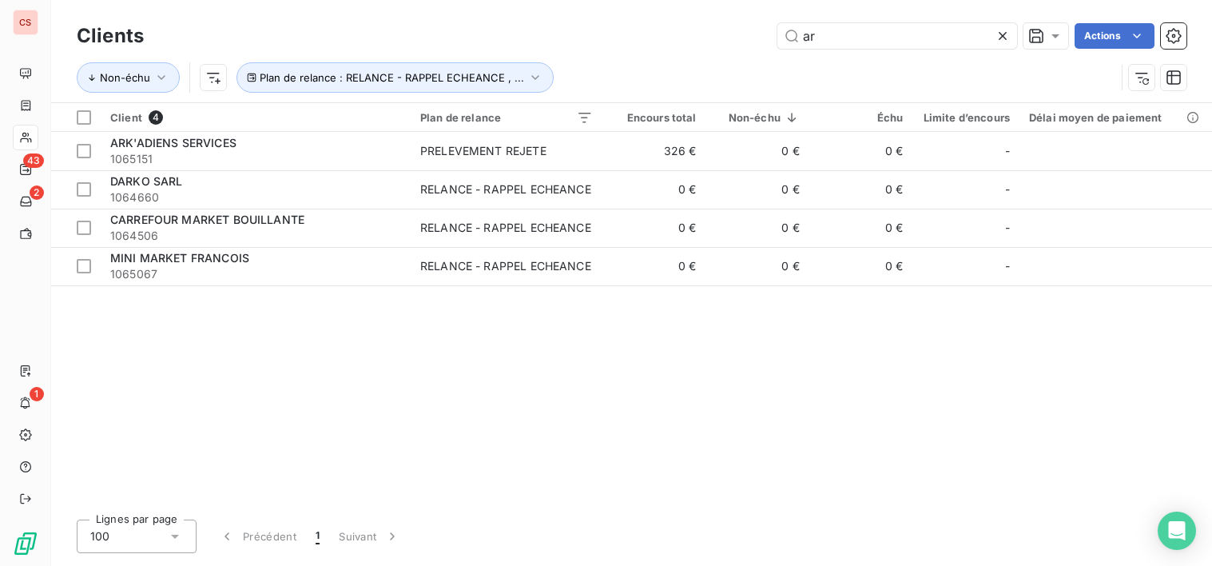
type input "a"
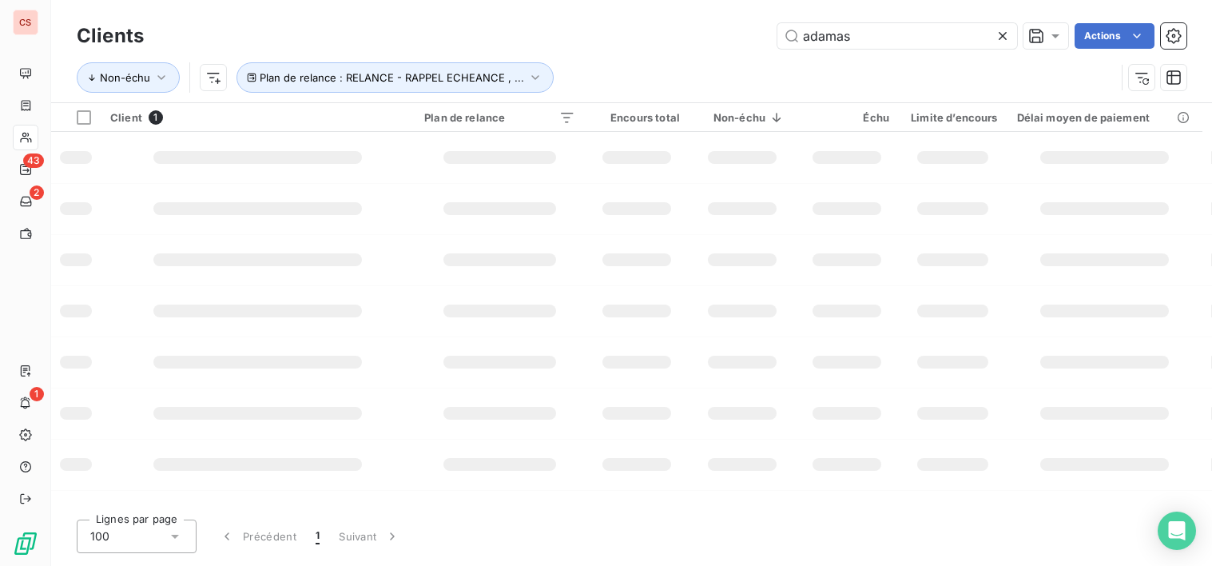
type input "adamas"
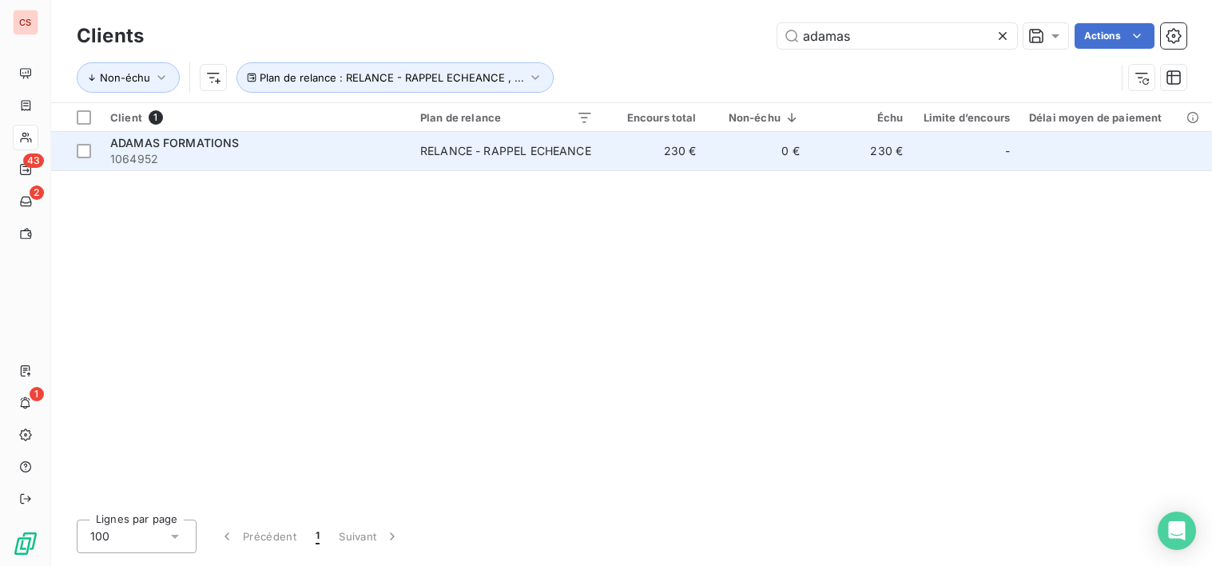
click at [632, 159] on td "230 €" at bounding box center [654, 151] width 103 height 38
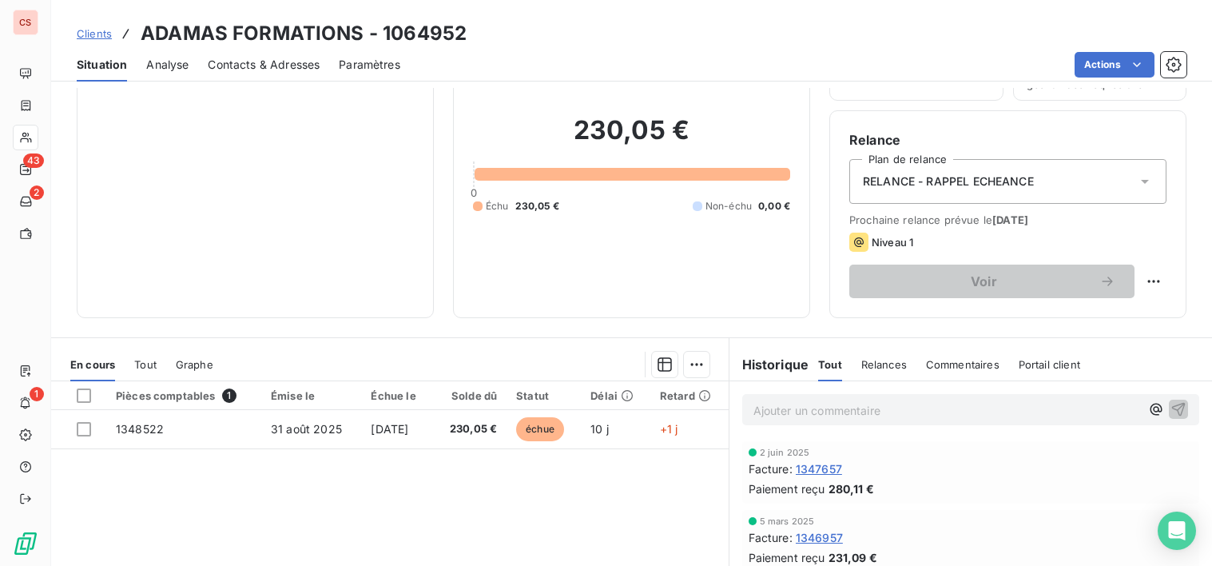
scroll to position [109, 0]
click at [308, 70] on span "Contacts & Adresses" at bounding box center [264, 65] width 112 height 16
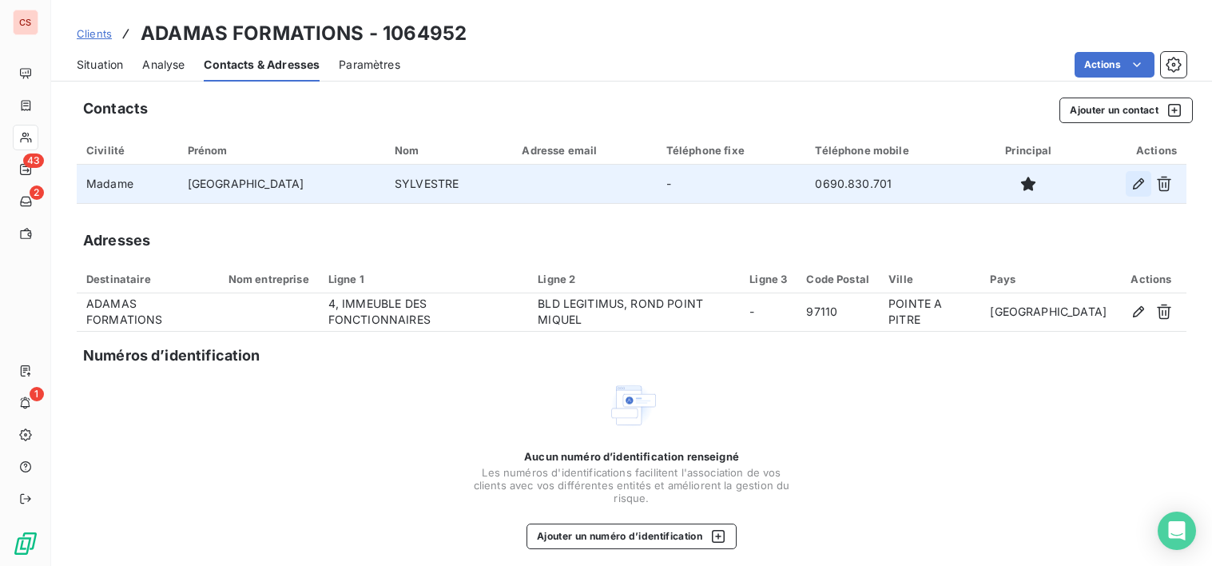
click at [1131, 186] on icon "button" at bounding box center [1139, 184] width 16 height 16
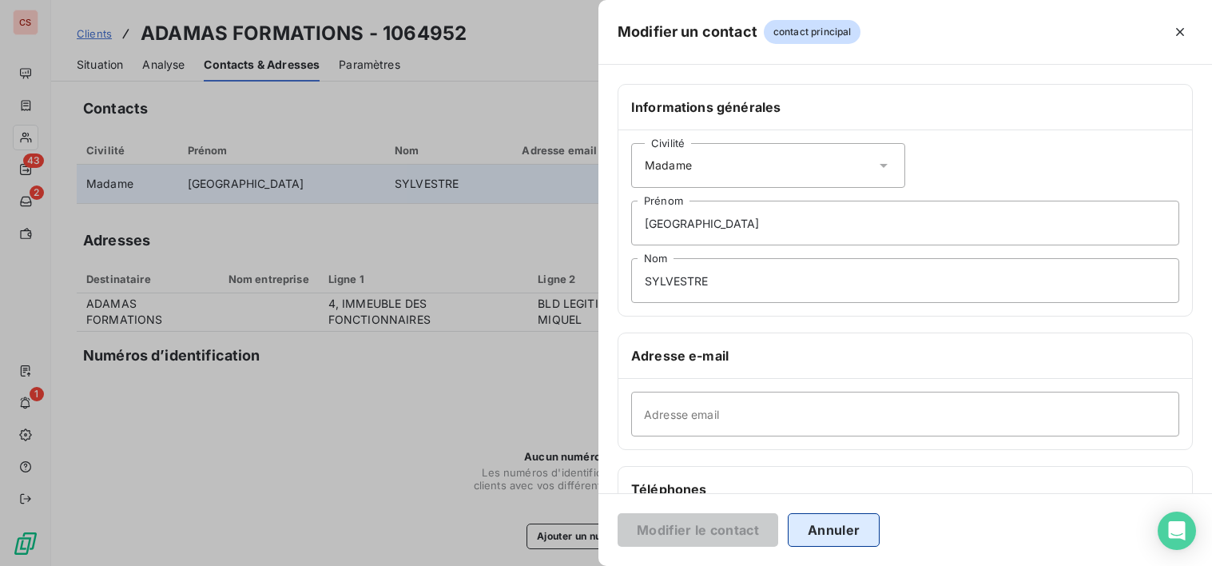
click at [875, 532] on button "Annuler" at bounding box center [834, 530] width 92 height 34
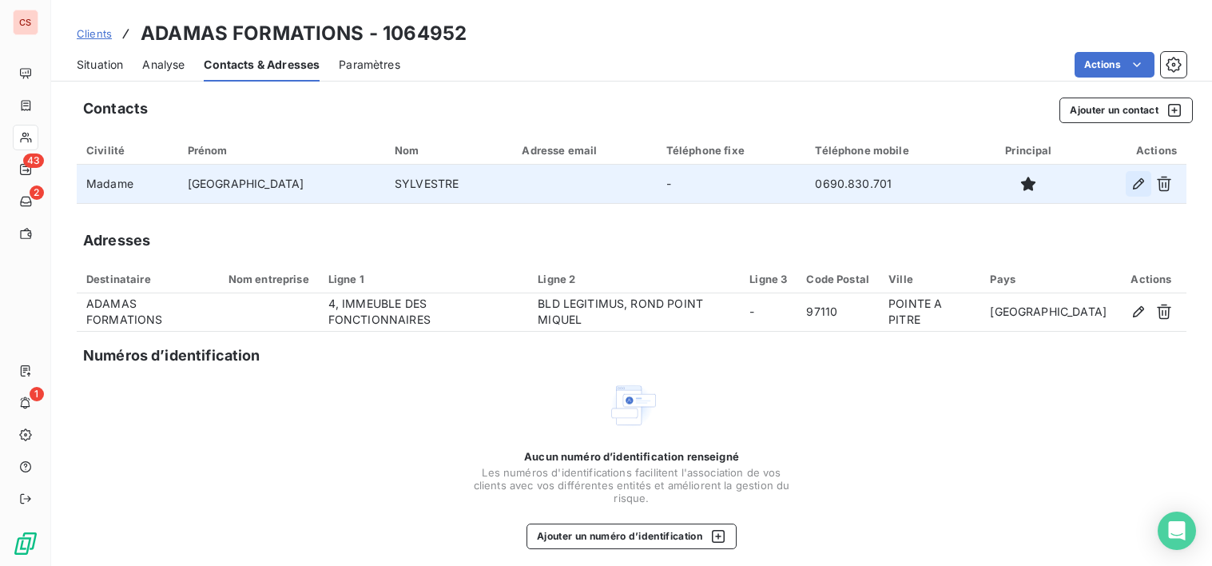
click at [1131, 185] on icon "button" at bounding box center [1139, 184] width 16 height 16
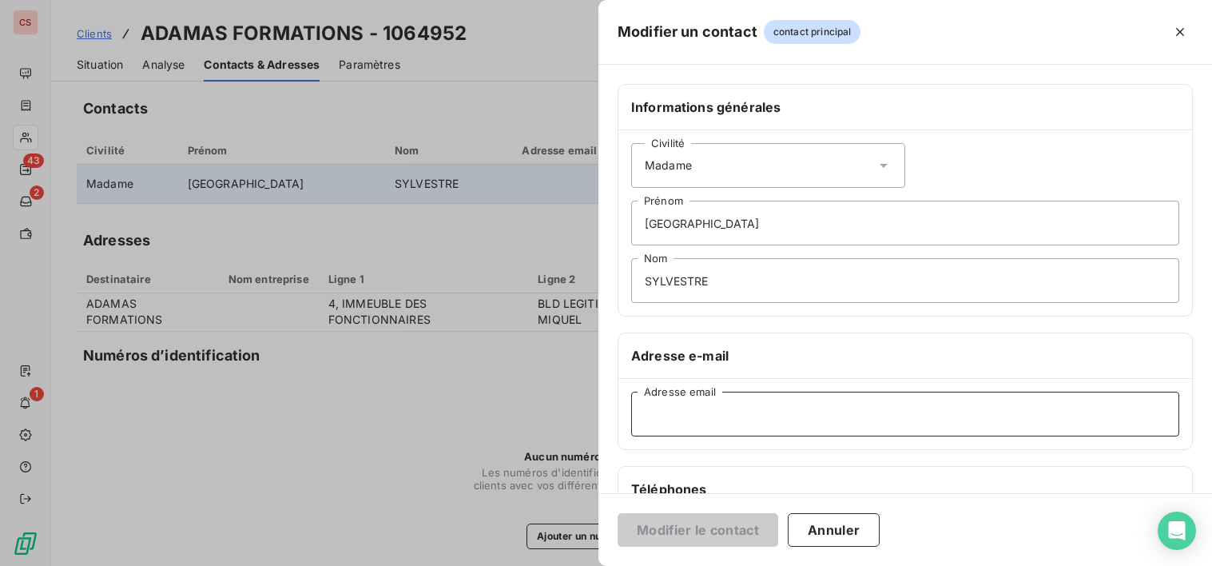
click at [738, 423] on input "Adresse email" at bounding box center [905, 414] width 548 height 45
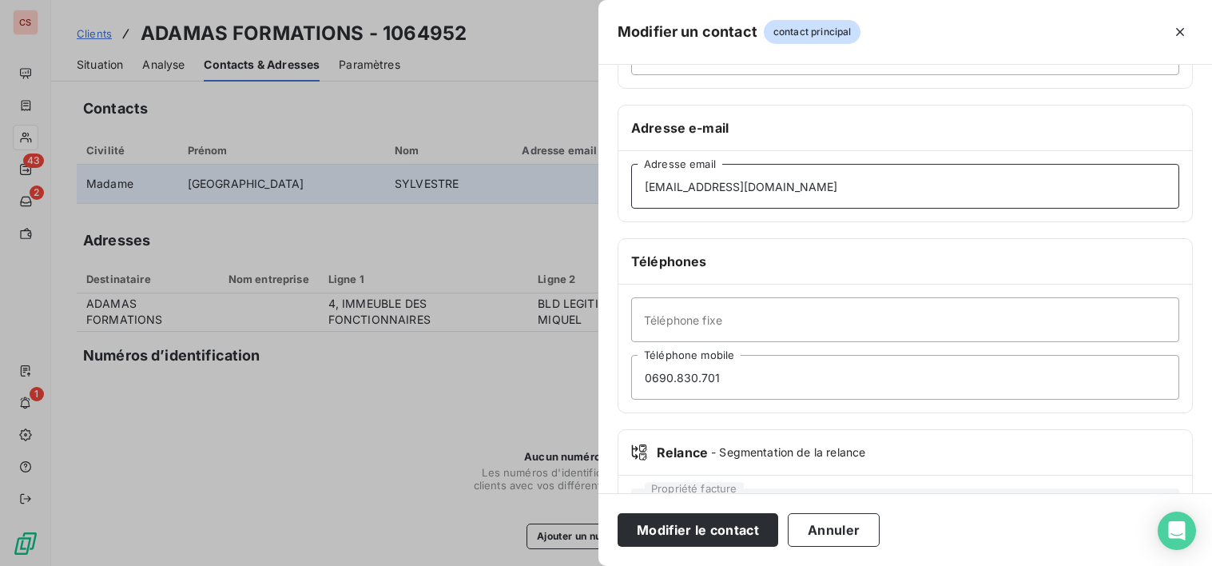
scroll to position [230, 0]
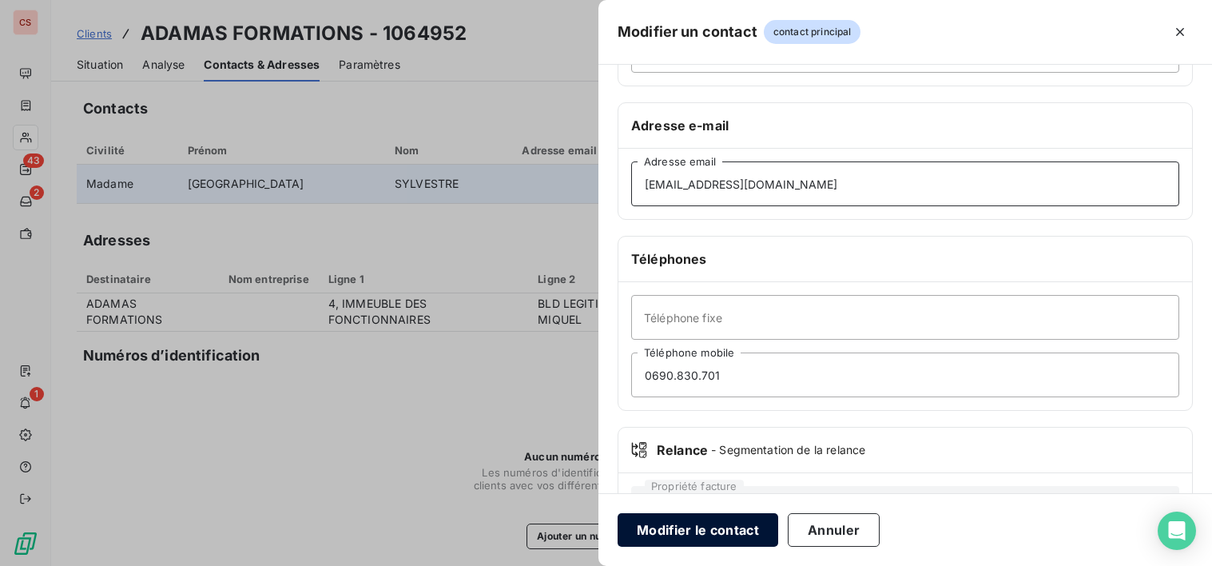
type input "[EMAIL_ADDRESS][DOMAIN_NAME]"
click at [705, 532] on button "Modifier le contact" at bounding box center [698, 530] width 161 height 34
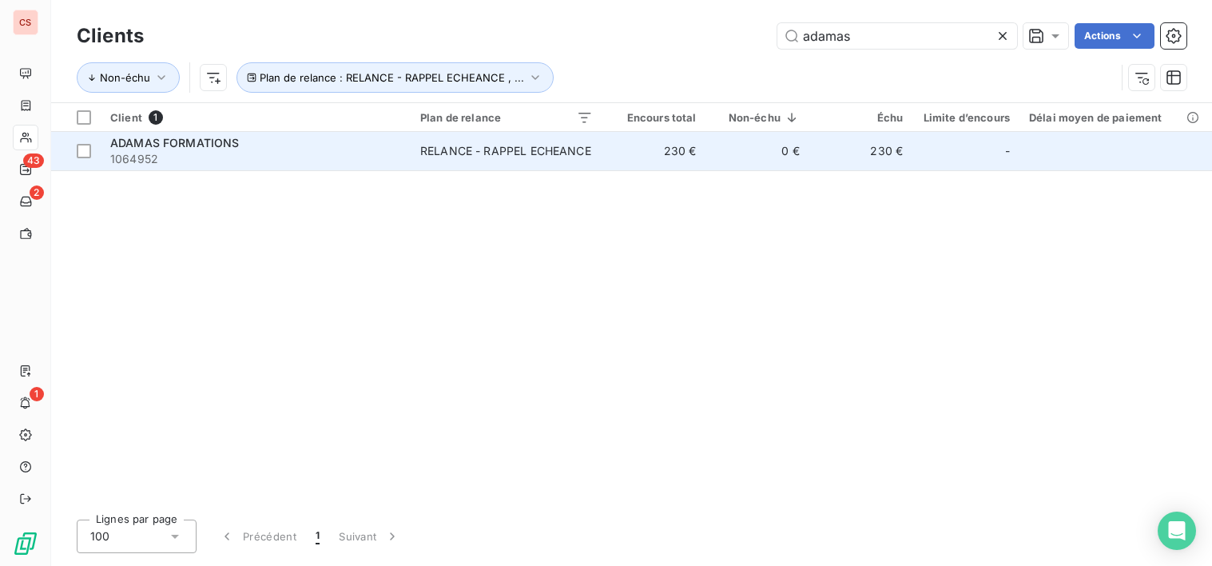
click at [615, 157] on td "230 €" at bounding box center [654, 151] width 103 height 38
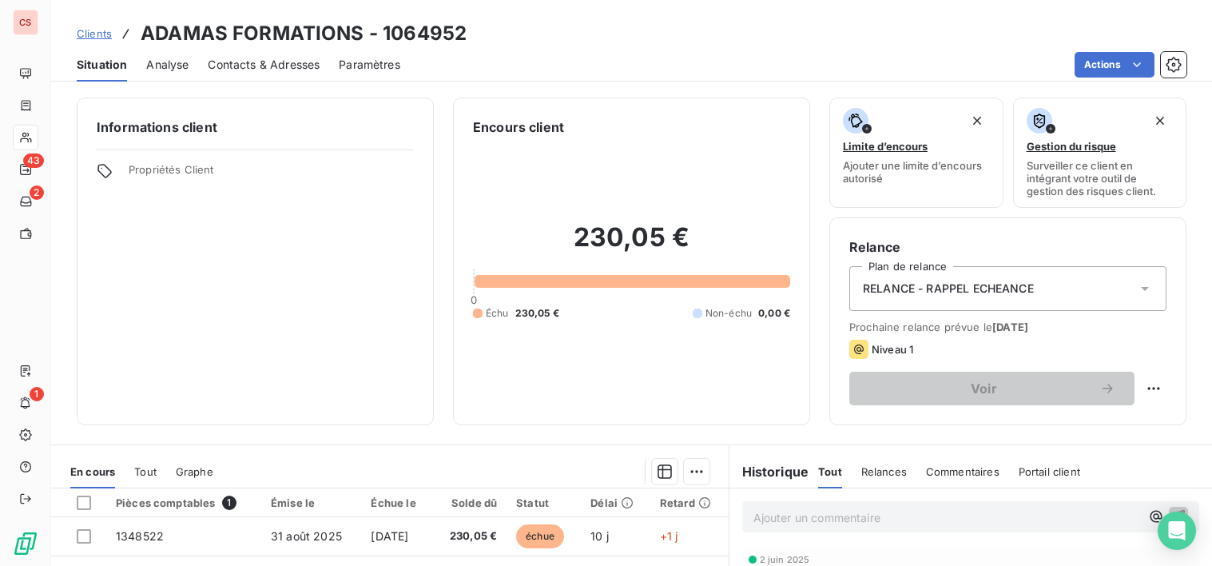
click at [1137, 285] on icon at bounding box center [1145, 288] width 16 height 16
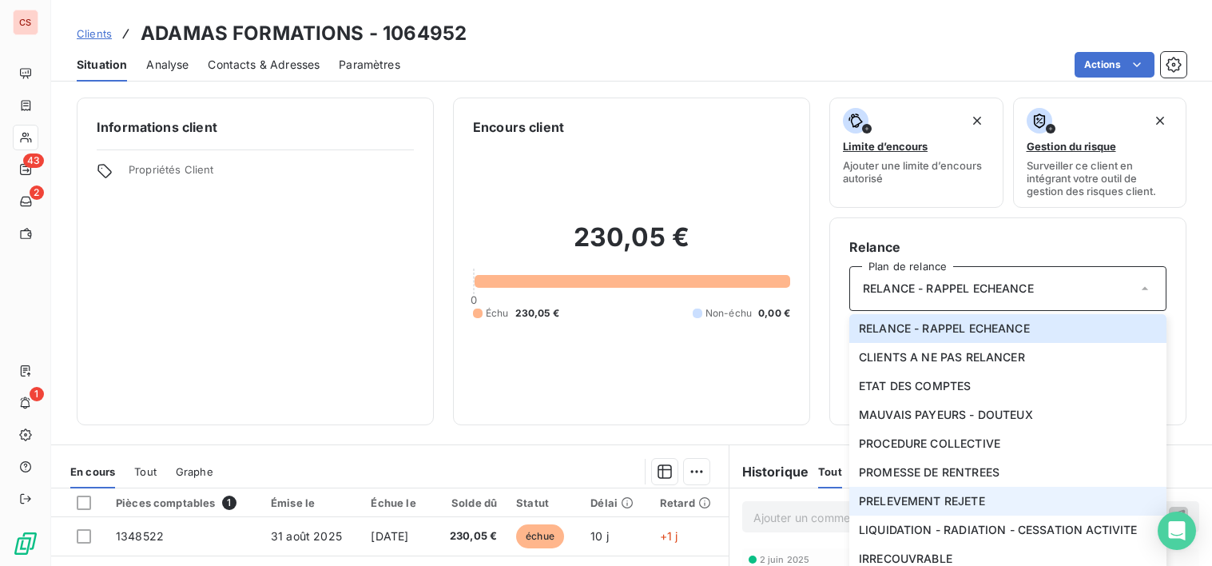
click at [973, 503] on span "PRELEVEMENT REJETE" at bounding box center [922, 501] width 126 height 16
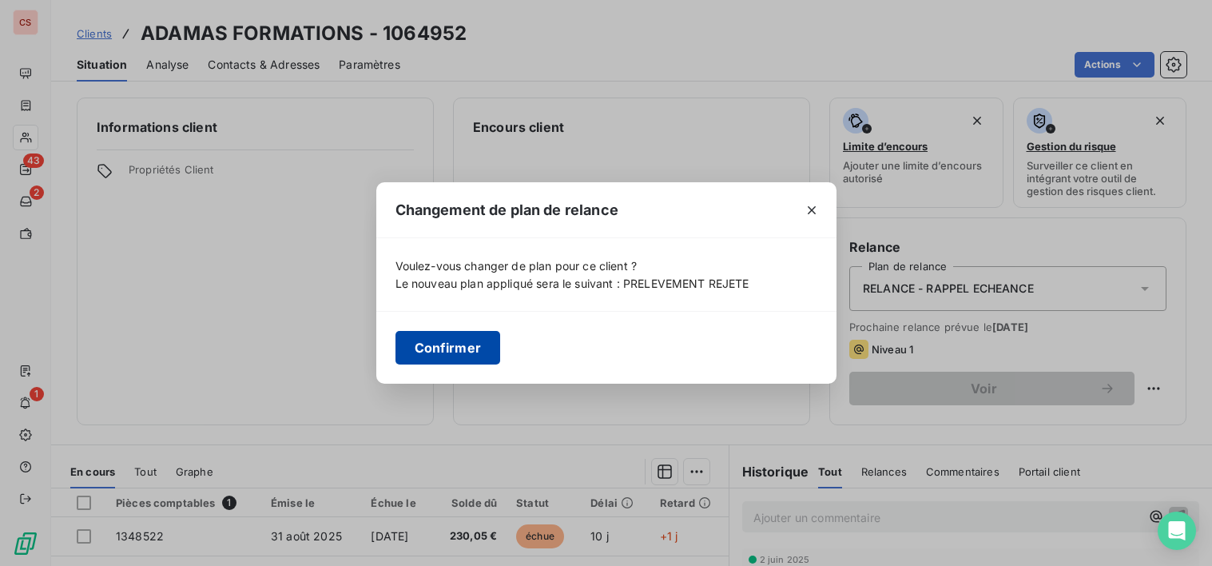
click at [455, 355] on button "Confirmer" at bounding box center [448, 348] width 105 height 34
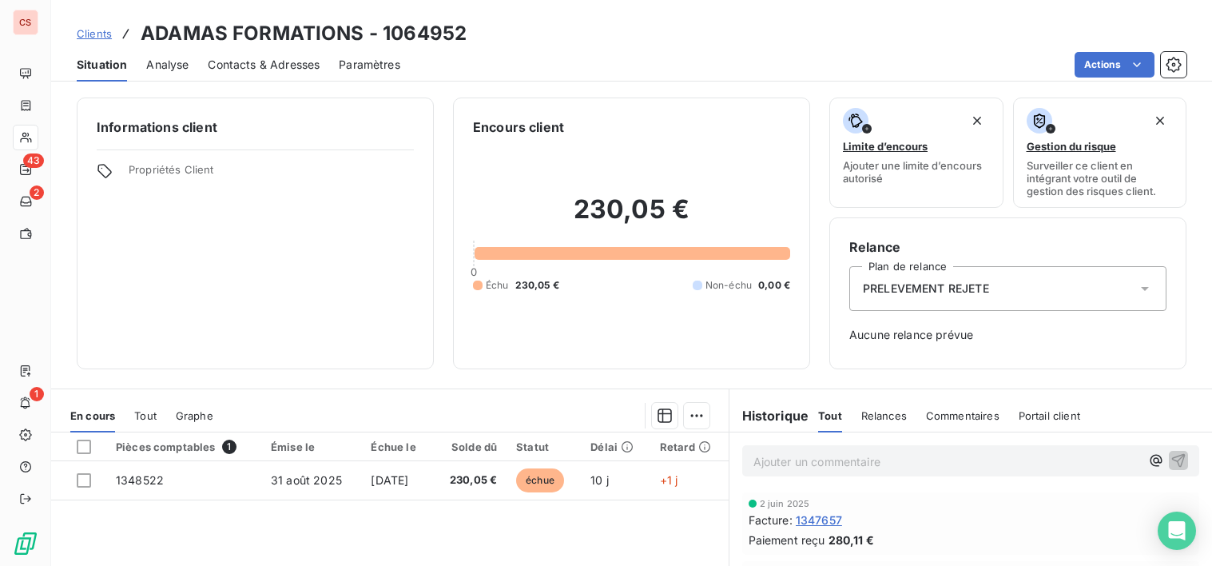
click at [96, 63] on span "Situation" at bounding box center [102, 65] width 50 height 16
click at [1137, 284] on icon at bounding box center [1145, 288] width 16 height 16
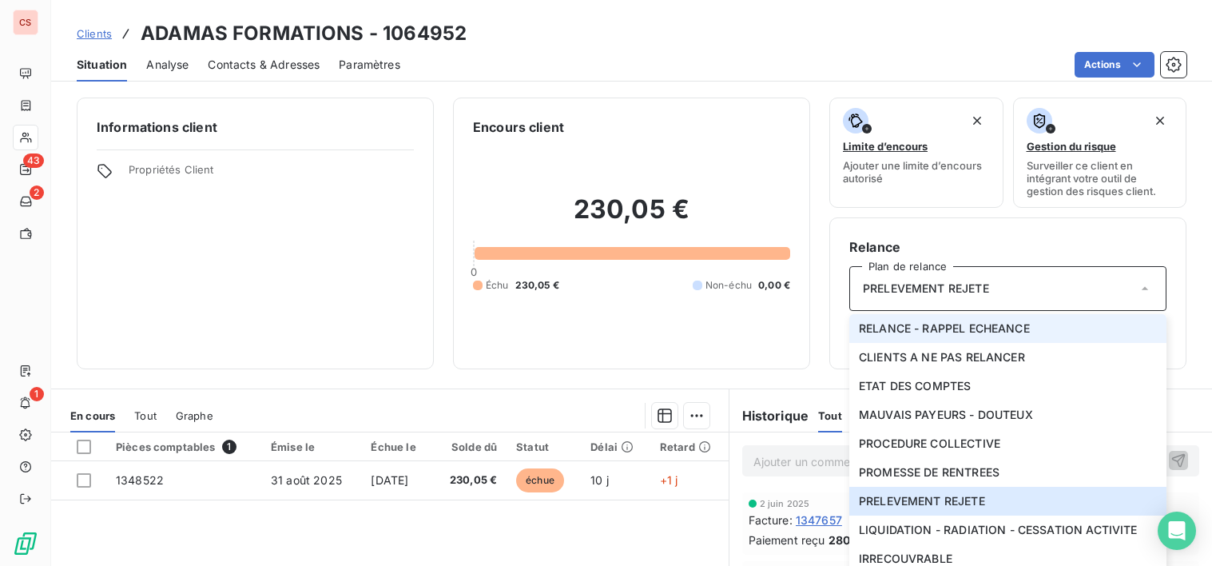
click at [950, 334] on span "RELANCE - RAPPEL ECHEANCE" at bounding box center [944, 328] width 171 height 16
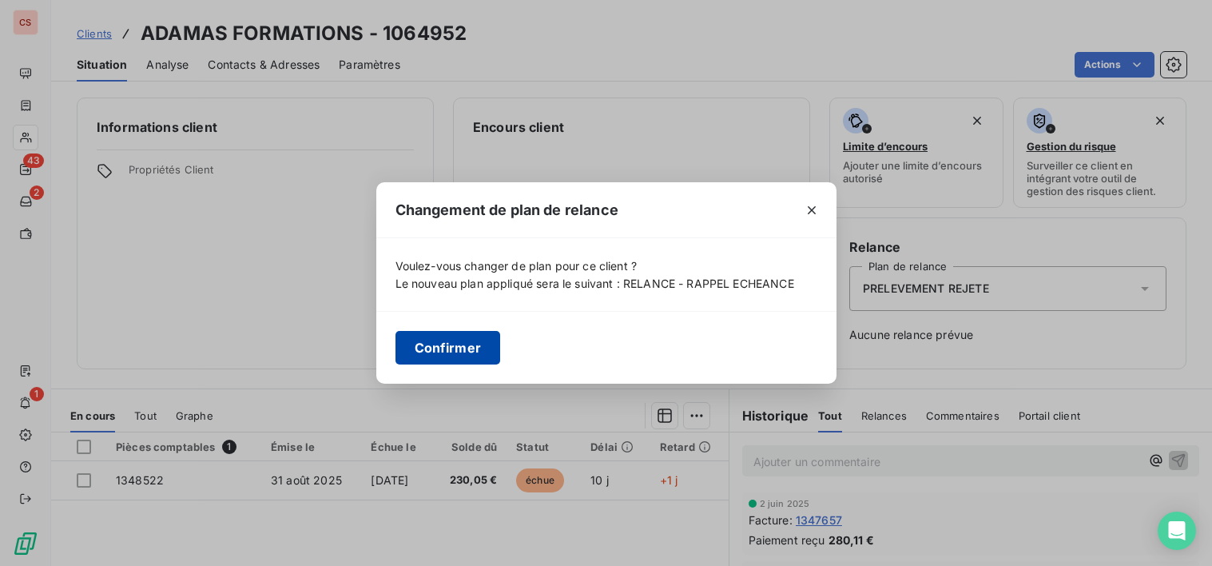
click at [426, 347] on button "Confirmer" at bounding box center [448, 348] width 105 height 34
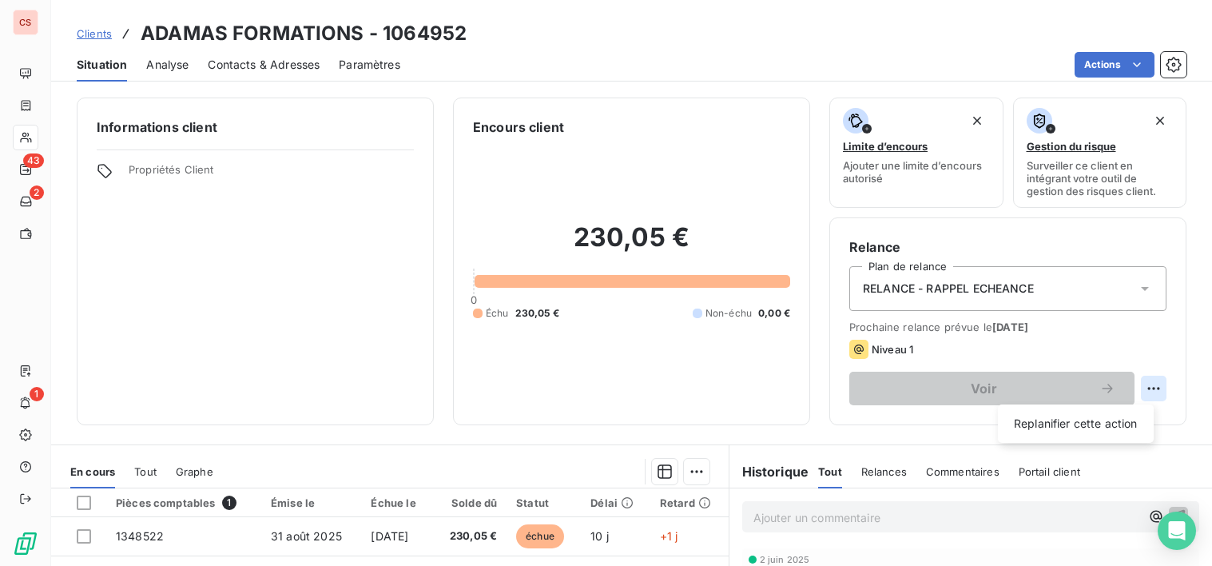
click at [1140, 388] on html "CS 43 2 1 Clients ADAMAS FORMATIONS - 1064952 Situation Analyse Contacts & Adre…" at bounding box center [606, 283] width 1212 height 566
click at [1088, 428] on div "Replanifier cette action" at bounding box center [1075, 424] width 143 height 26
select select "8"
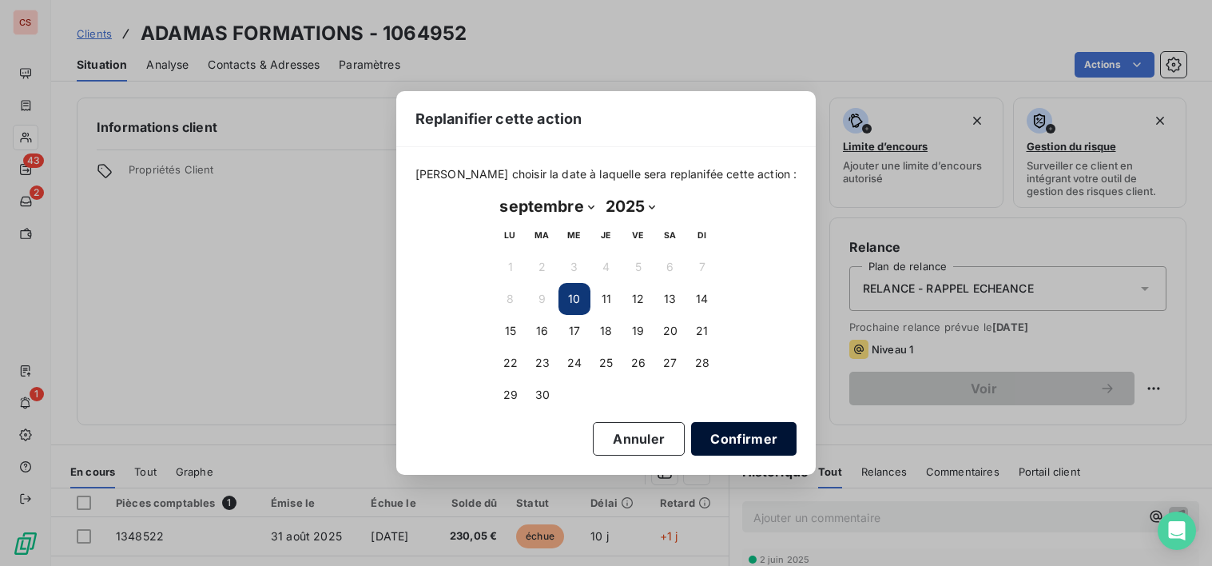
click at [701, 444] on button "Confirmer" at bounding box center [743, 439] width 105 height 34
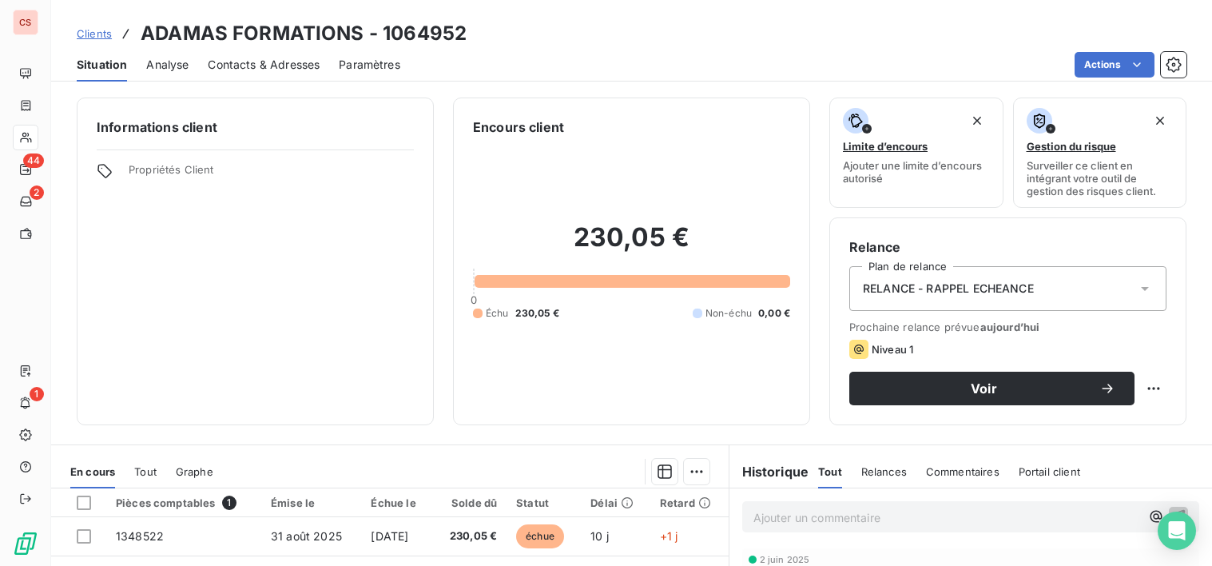
click at [1137, 288] on icon at bounding box center [1145, 288] width 16 height 16
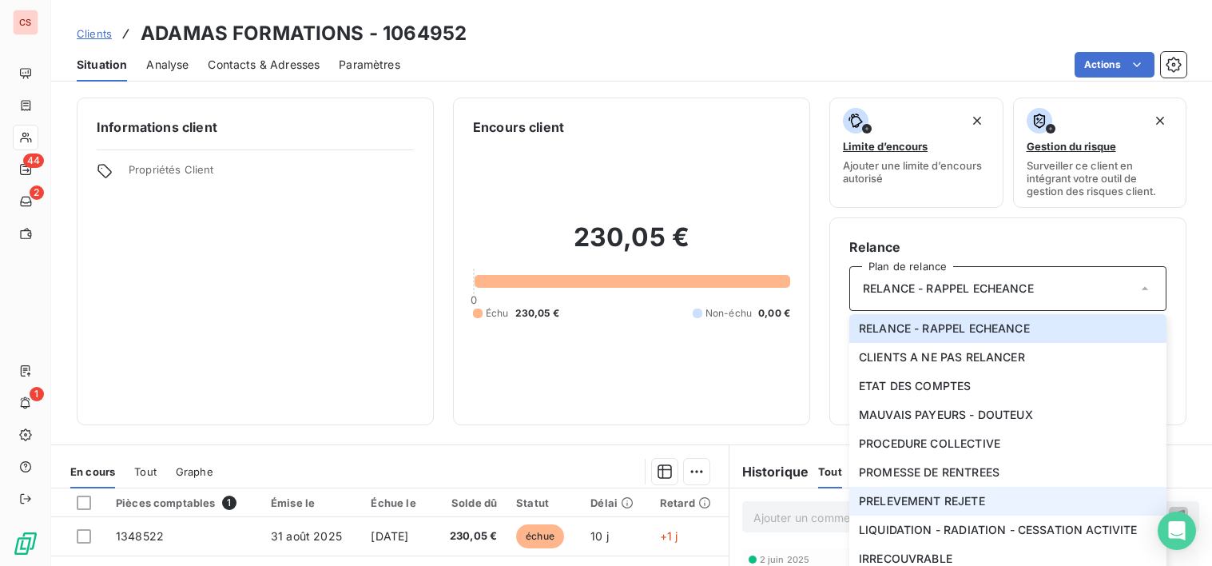
click at [984, 506] on li "PRELEVEMENT REJETE" at bounding box center [1007, 501] width 317 height 29
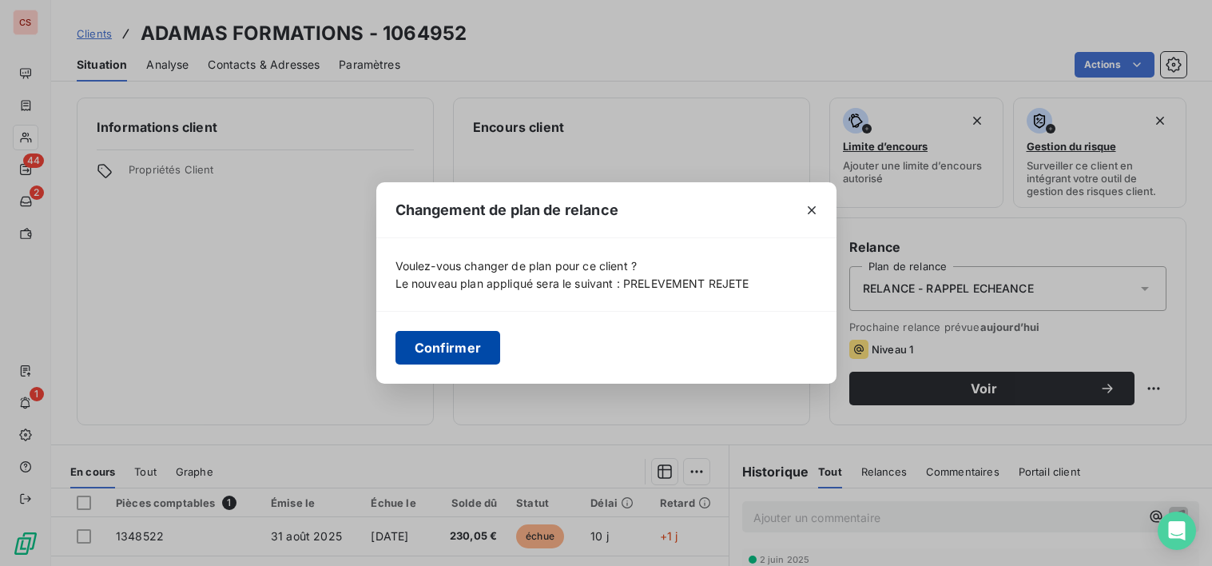
click at [470, 356] on button "Confirmer" at bounding box center [448, 348] width 105 height 34
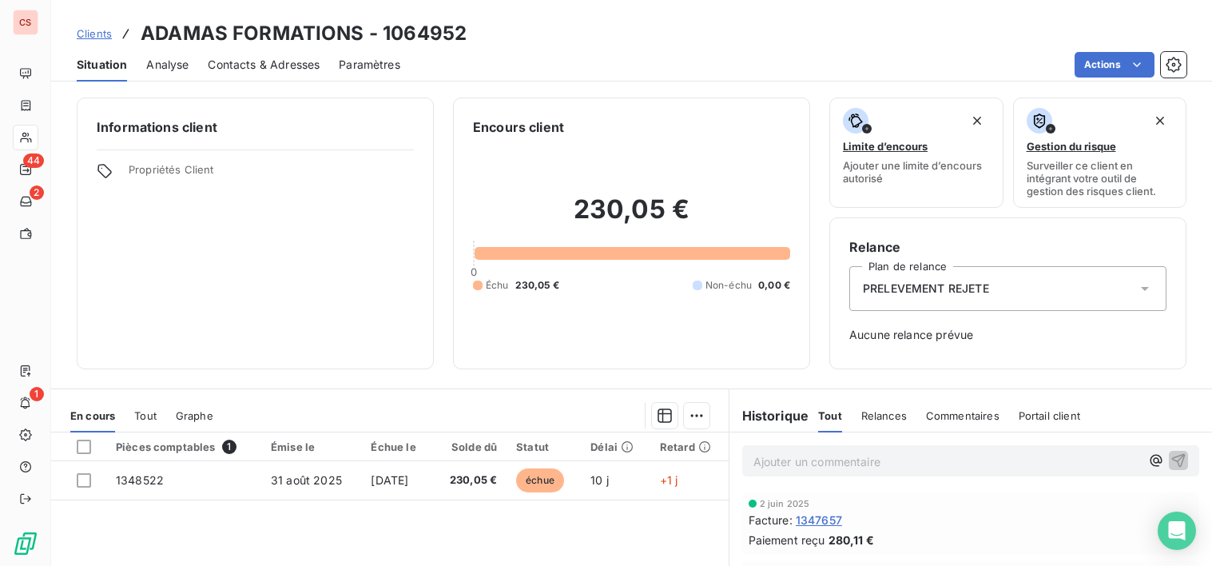
click at [1010, 348] on div "Relance Plan de relance PRELEVEMENT REJETE Aucune relance prévue" at bounding box center [1007, 293] width 317 height 112
click at [1137, 286] on icon at bounding box center [1145, 288] width 16 height 16
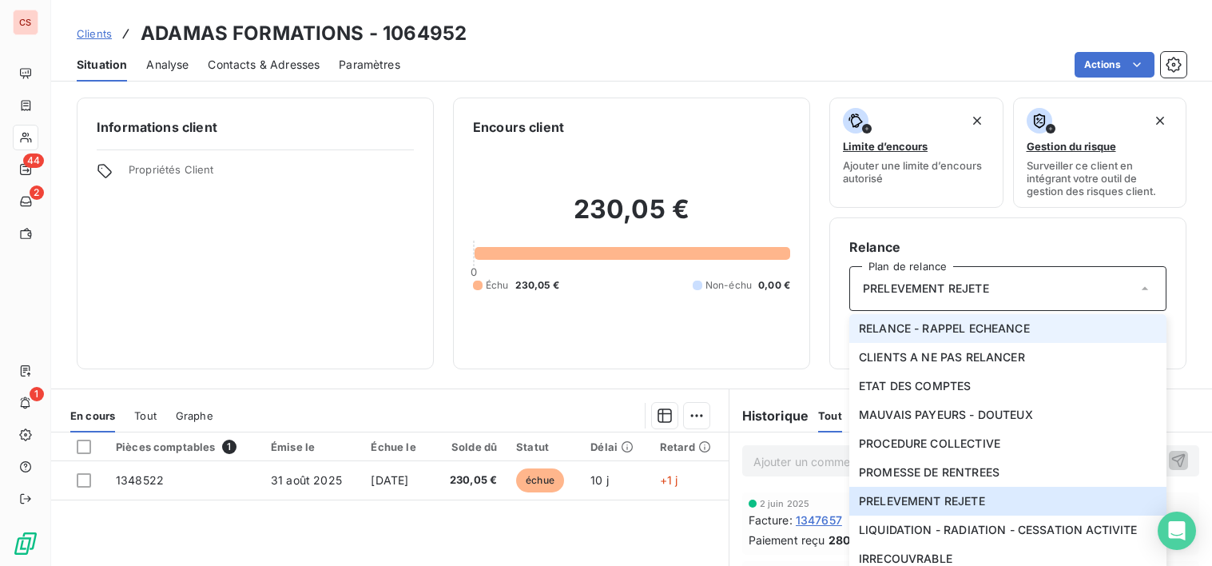
click at [944, 325] on span "RELANCE - RAPPEL ECHEANCE" at bounding box center [944, 328] width 171 height 16
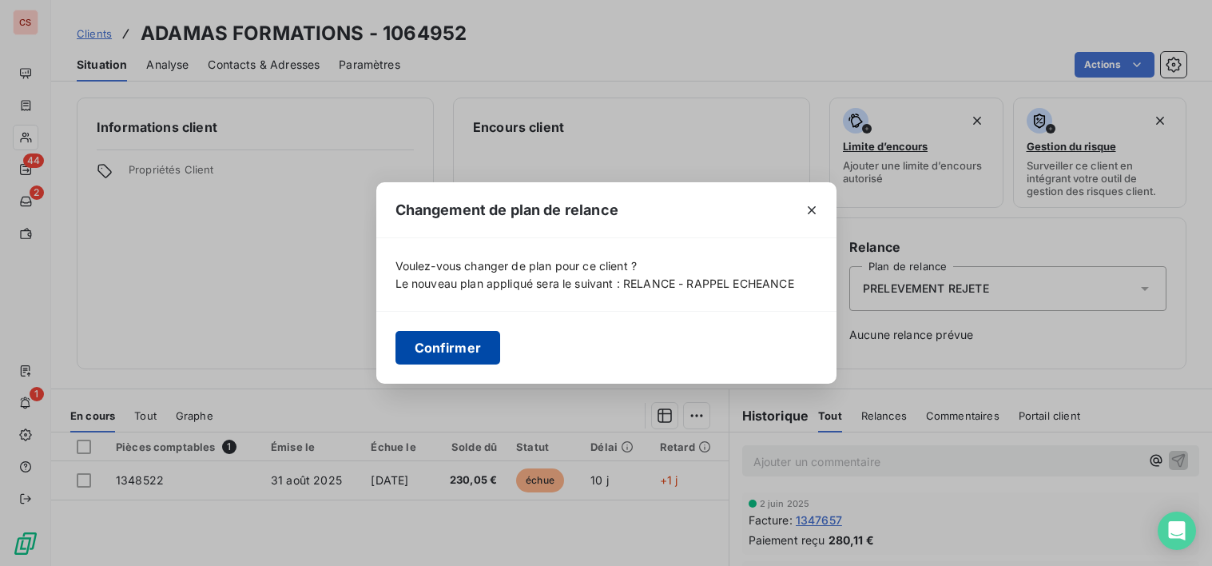
click at [435, 352] on button "Confirmer" at bounding box center [448, 348] width 105 height 34
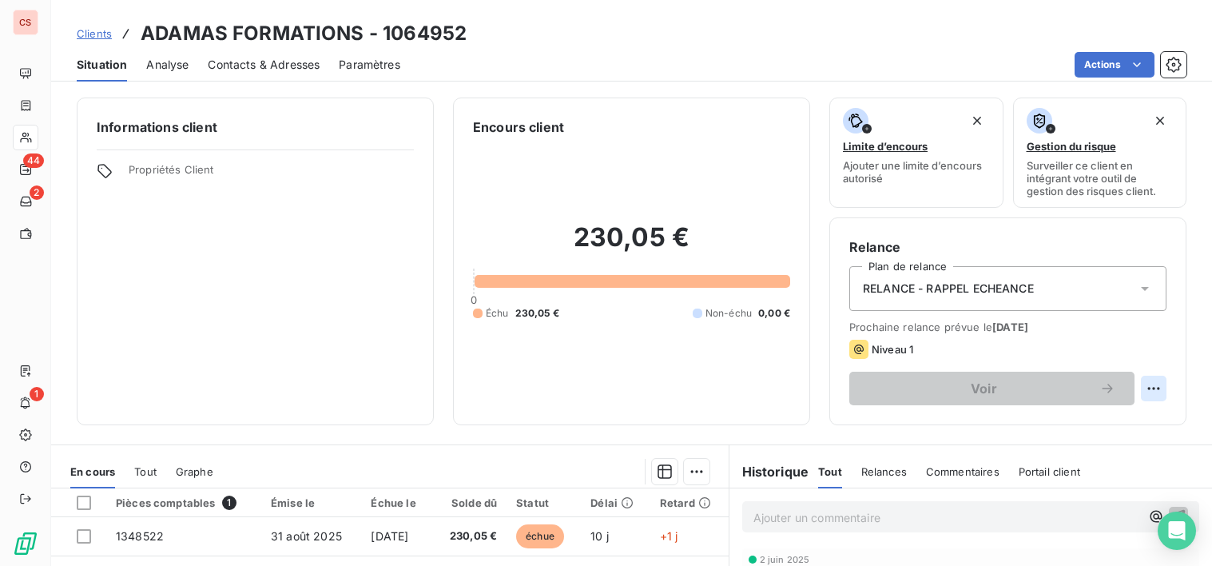
click at [1137, 386] on html "CS 44 2 1 Clients ADAMAS FORMATIONS - 1064952 Situation Analyse Contacts & Adre…" at bounding box center [606, 283] width 1212 height 566
click at [1040, 430] on div "Replanifier cette action" at bounding box center [1075, 424] width 143 height 26
select select "8"
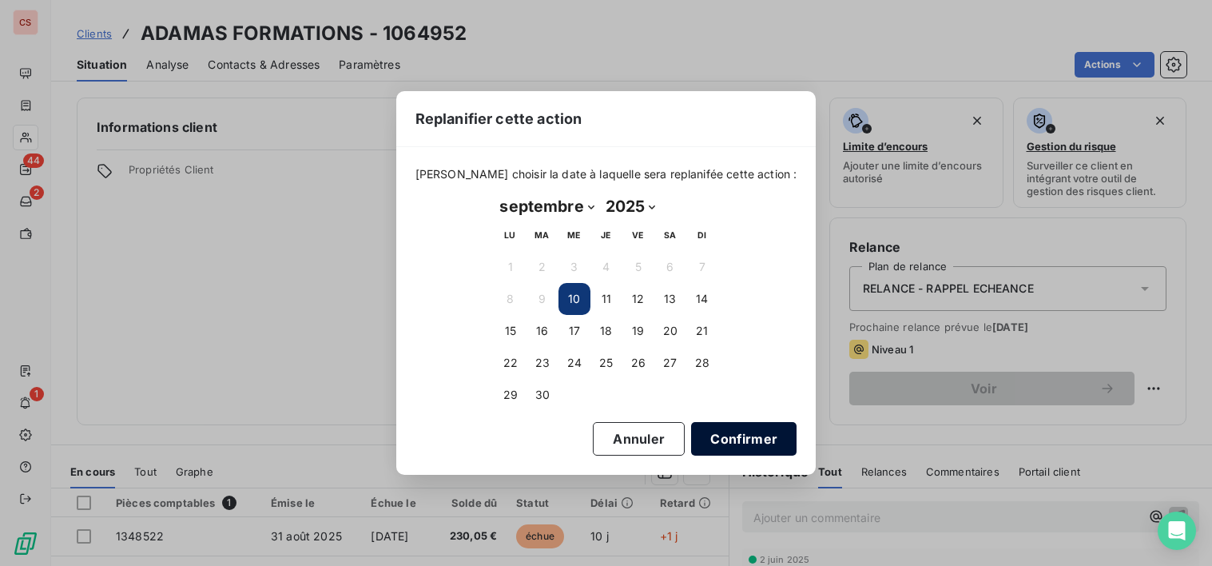
click at [700, 436] on button "Confirmer" at bounding box center [743, 439] width 105 height 34
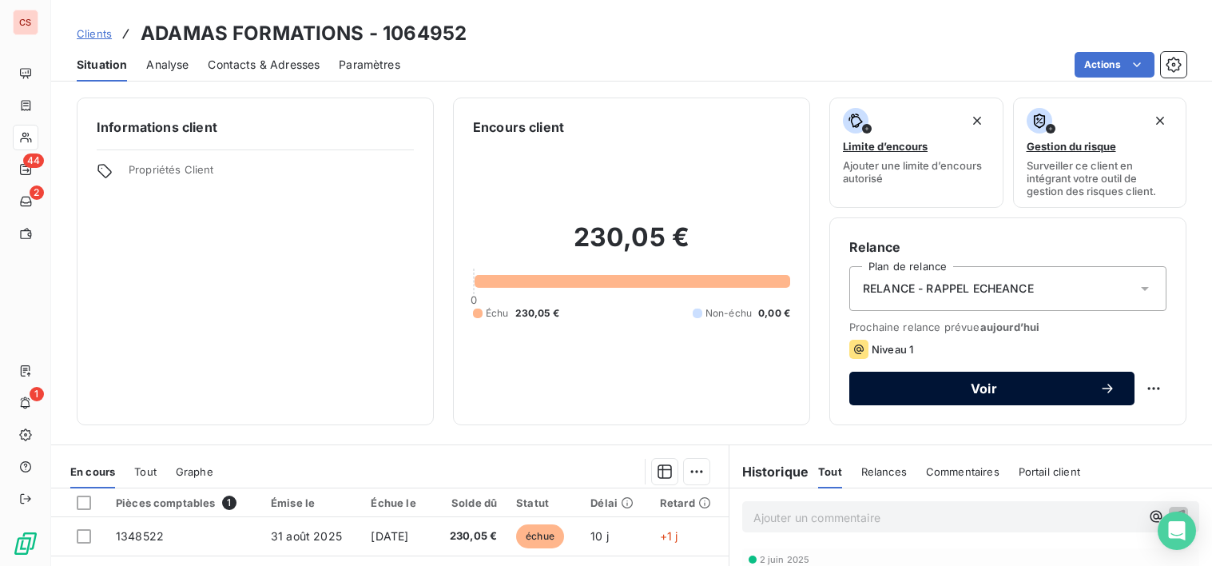
click at [1036, 388] on span "Voir" at bounding box center [984, 388] width 231 height 13
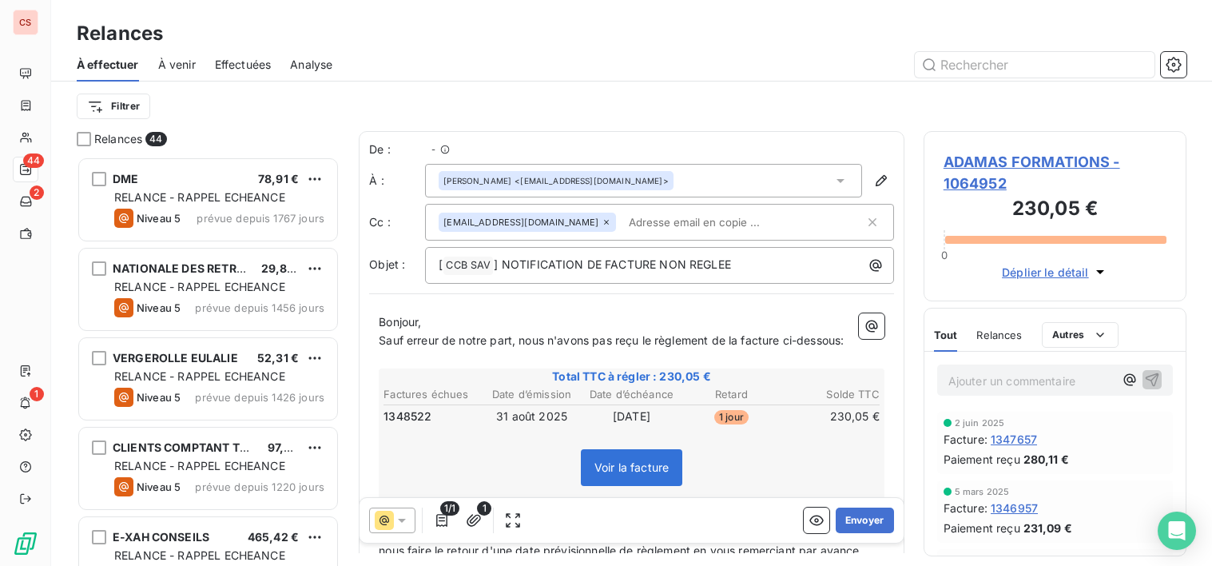
scroll to position [397, 252]
click at [623, 221] on input "text" at bounding box center [715, 222] width 185 height 24
click at [454, 350] on p "Sauf erreur de notre part, nous n'avons pas reçu le règlement de la facture ci-…" at bounding box center [632, 341] width 506 height 18
drag, startPoint x: 518, startPoint y: 340, endPoint x: 422, endPoint y: 339, distance: 95.9
click at [422, 339] on span "Sauf erreur de notre part, nous n'avons pas reçu le règlement de la facture ci-…" at bounding box center [611, 340] width 465 height 14
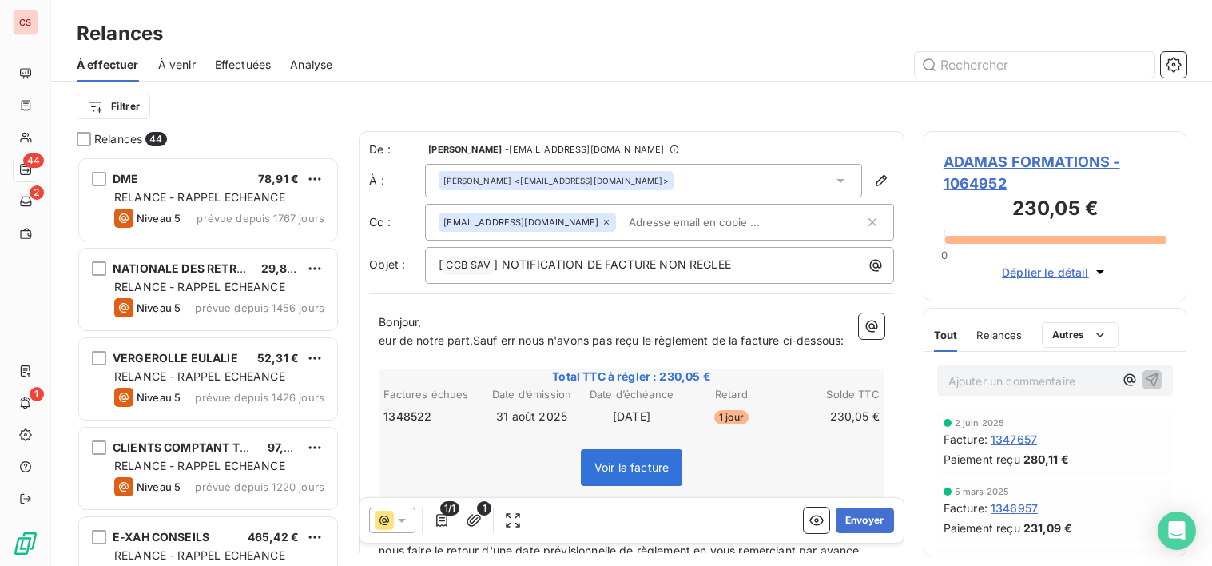
click at [524, 350] on p "eur de notre part,Sauf err nous n'avons pas reçu le règlement de la facture ci-…" at bounding box center [632, 341] width 506 height 18
drag, startPoint x: 522, startPoint y: 342, endPoint x: 385, endPoint y: 344, distance: 136.7
click at [385, 344] on span "eur de notre part,Sauf err nous n'avons pas reçu le règlement de la facture ci-…" at bounding box center [611, 340] width 465 height 14
click at [380, 347] on p "nous n'avons pas reçu le règlement de la facture ci-dessous:" at bounding box center [632, 341] width 506 height 18
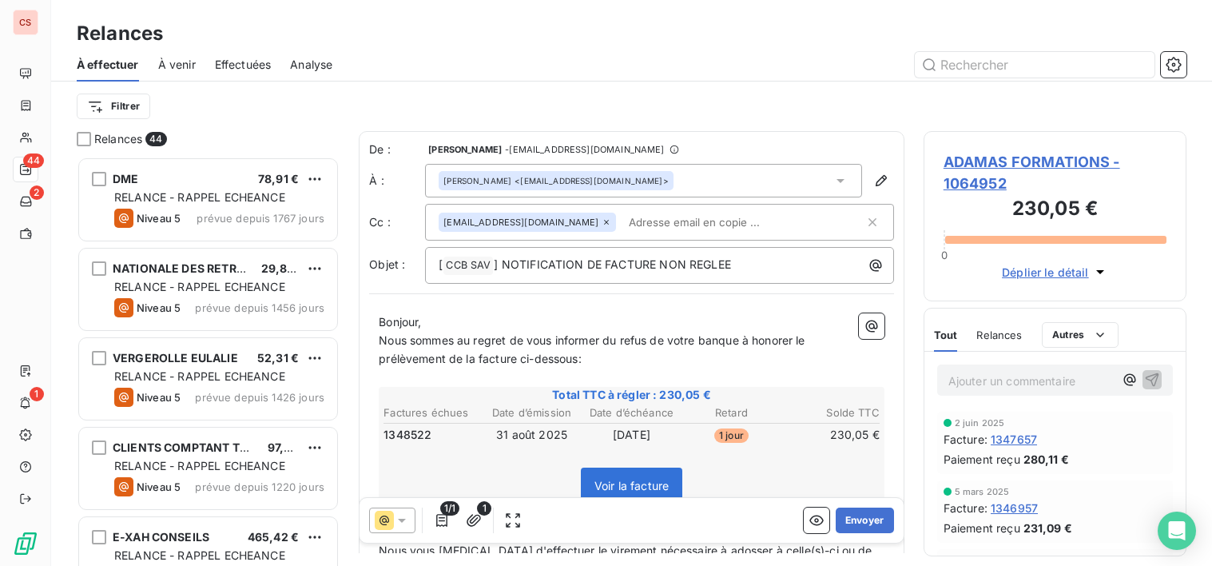
click at [581, 360] on span "Nous sommes au regret de vous informer du refus de votre banque à honorer le pr…" at bounding box center [594, 349] width 430 height 32
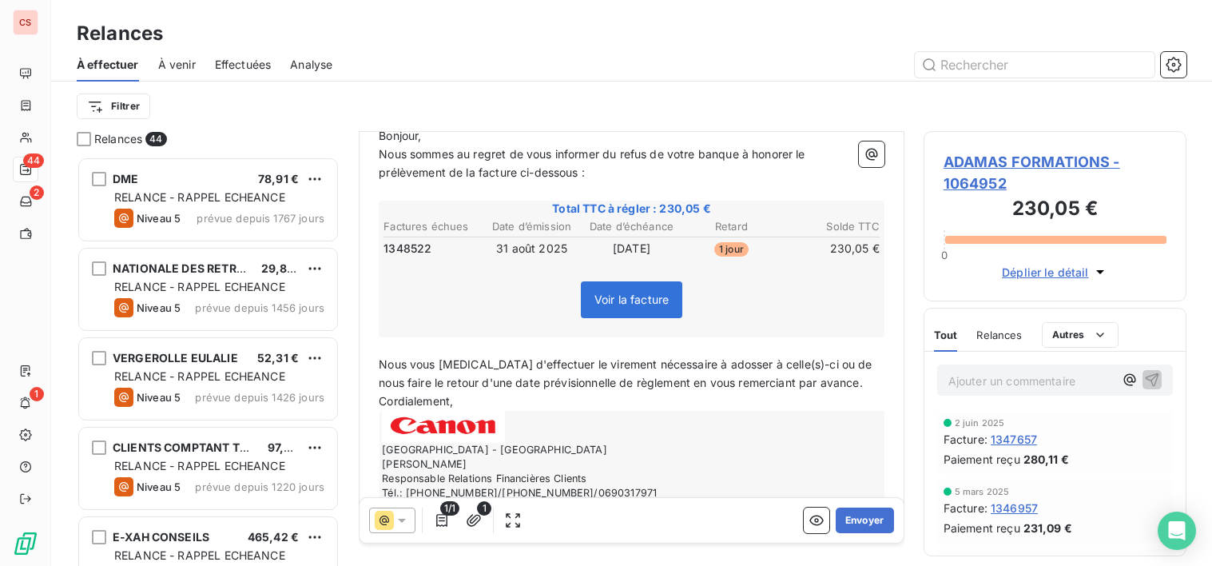
scroll to position [234, 0]
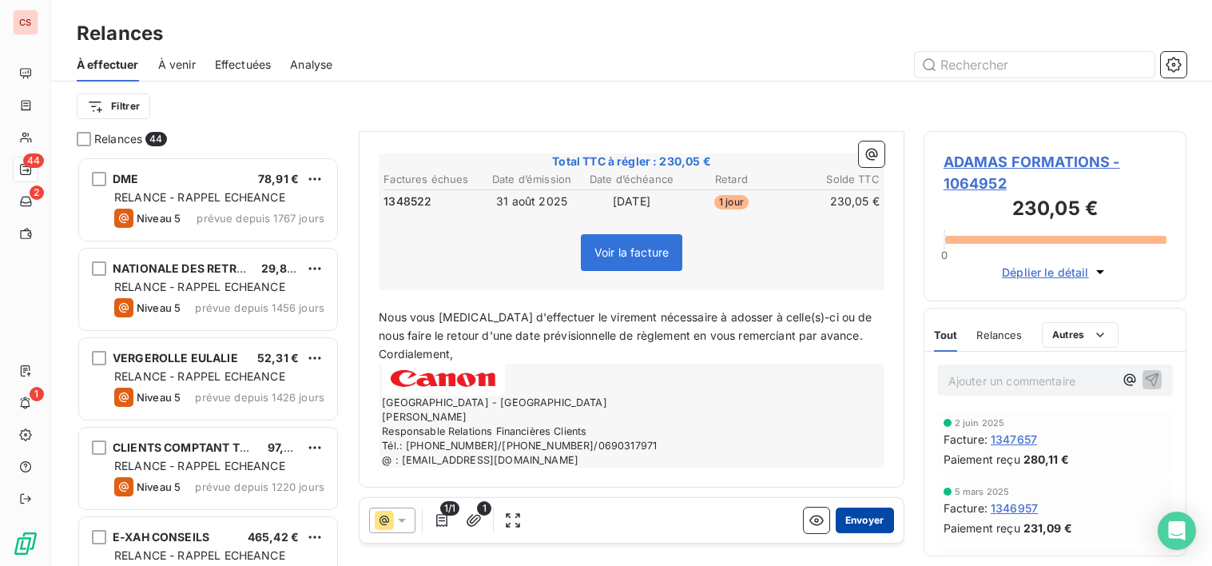
click at [854, 521] on button "Envoyer" at bounding box center [865, 520] width 58 height 26
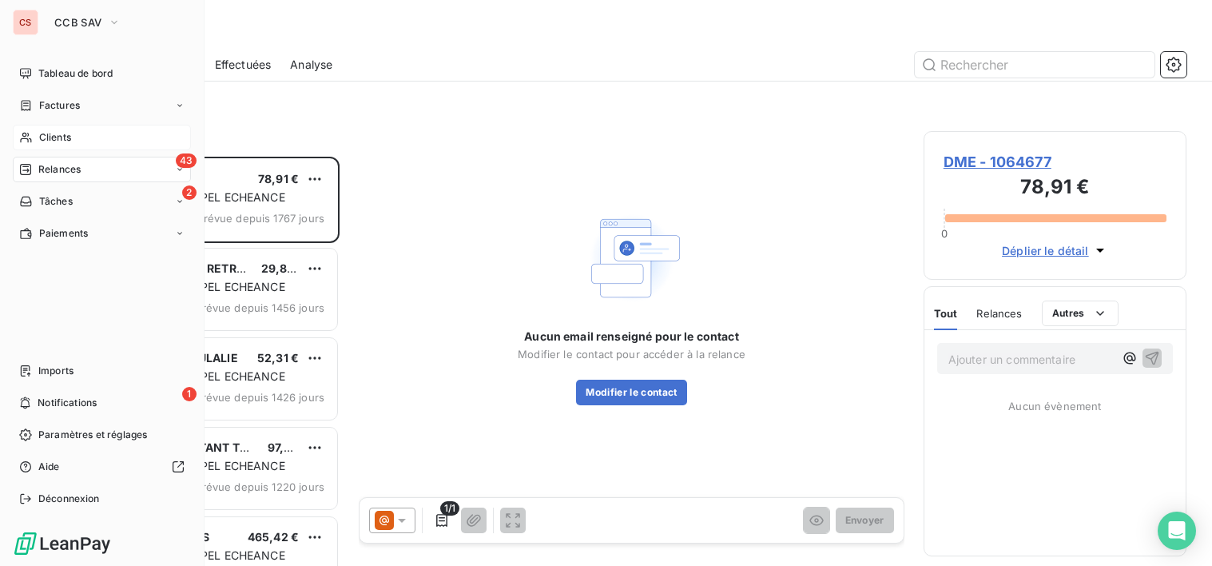
click at [71, 141] on span "Clients" at bounding box center [55, 137] width 32 height 14
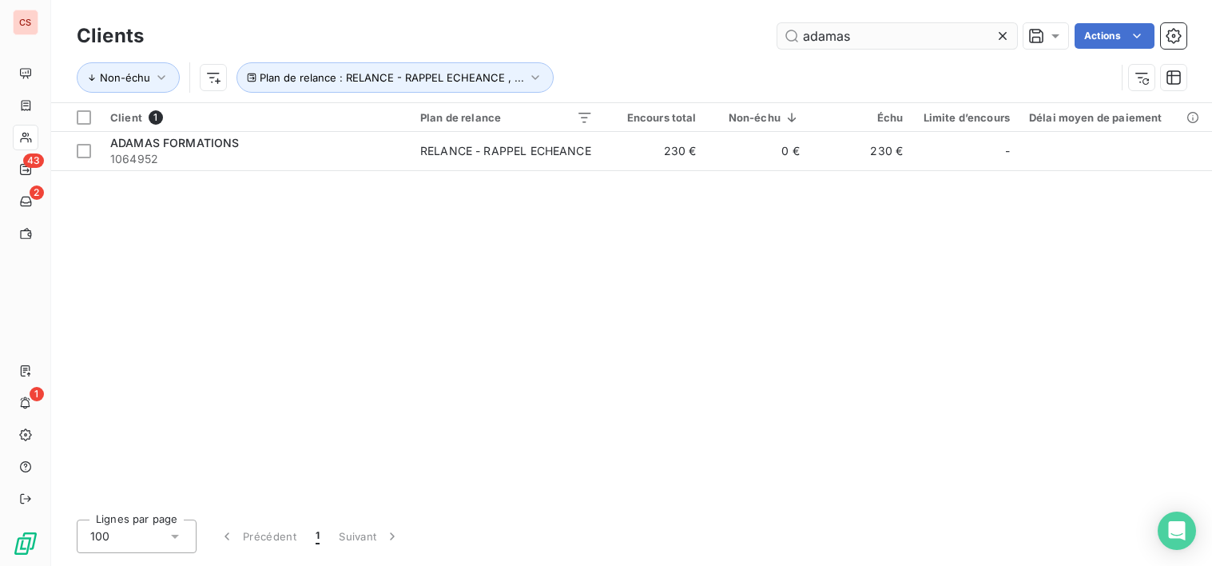
click at [1007, 36] on icon at bounding box center [1003, 36] width 16 height 16
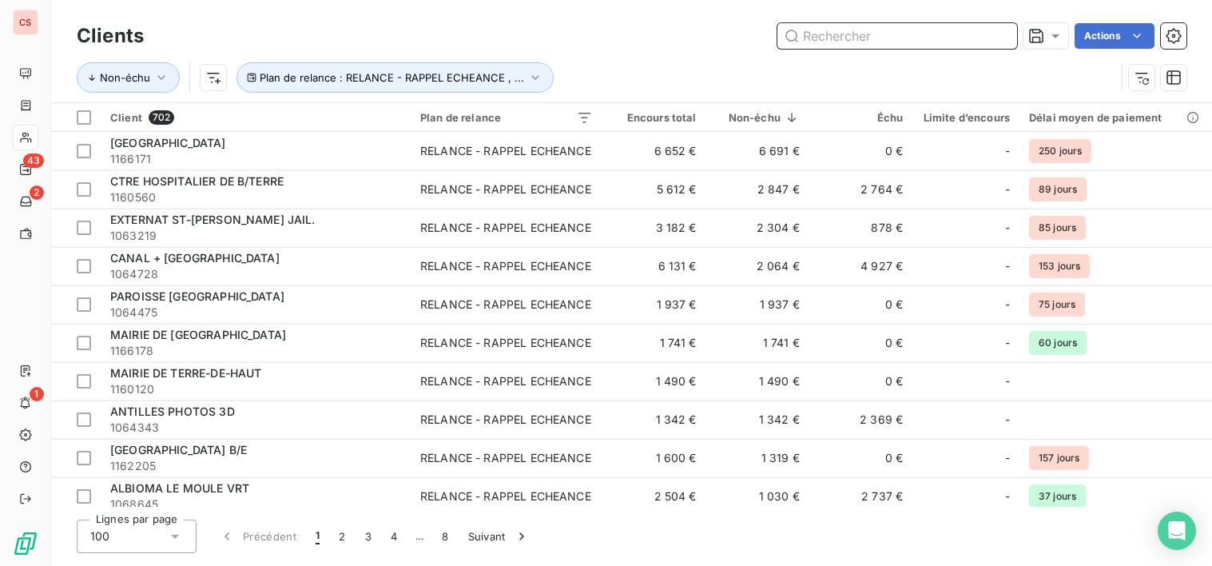
click at [818, 42] on input "text" at bounding box center [898, 36] width 240 height 26
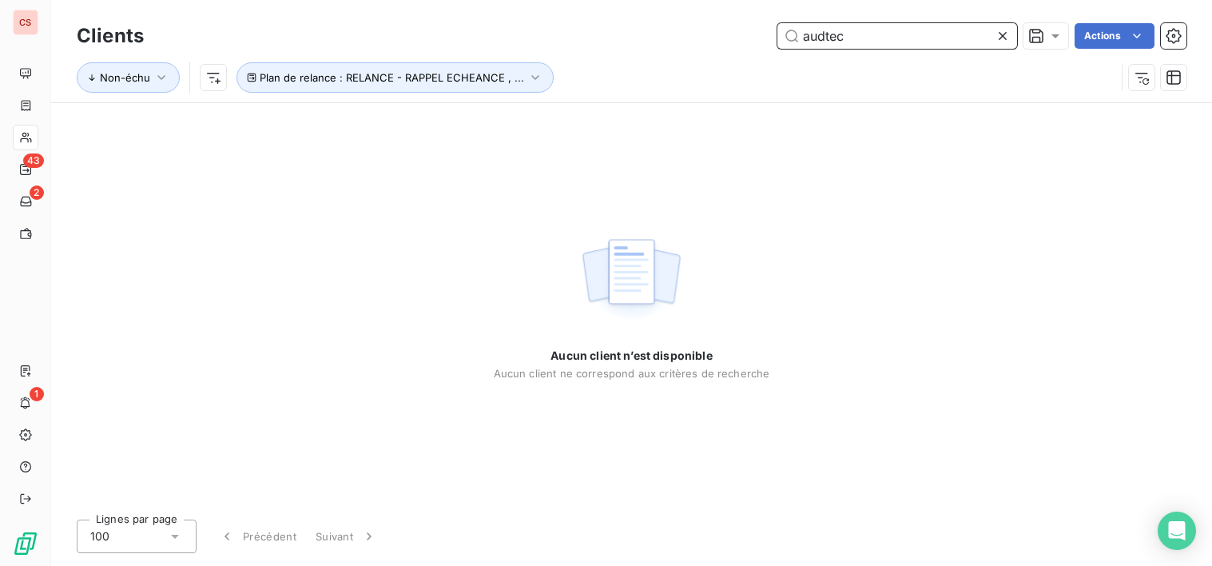
click at [825, 35] on input "audtec" at bounding box center [898, 36] width 240 height 26
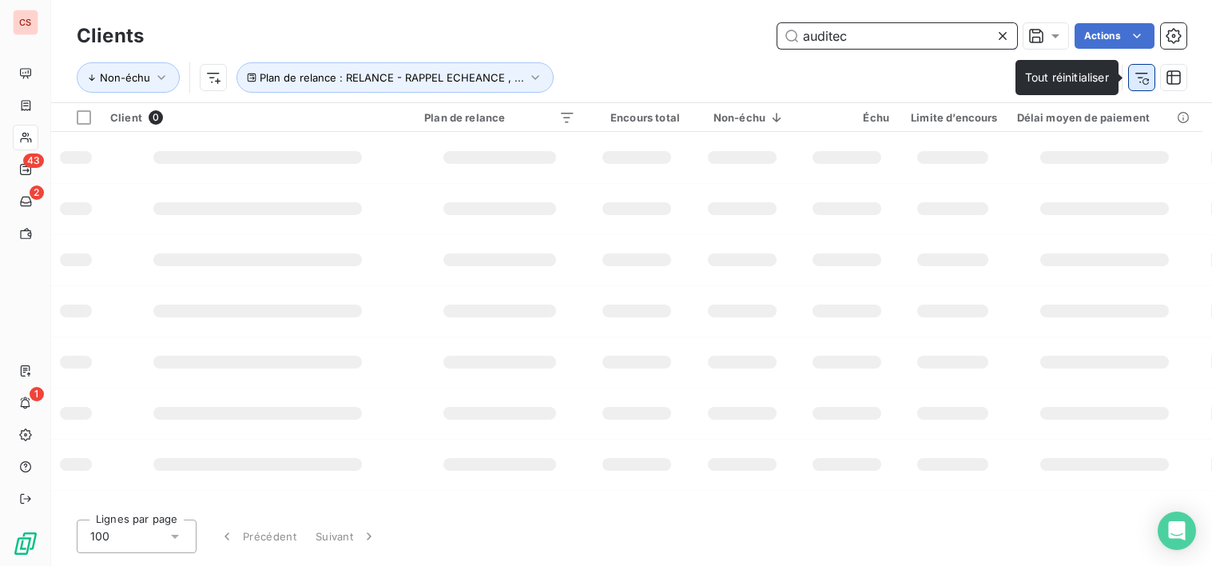
type input "auditec"
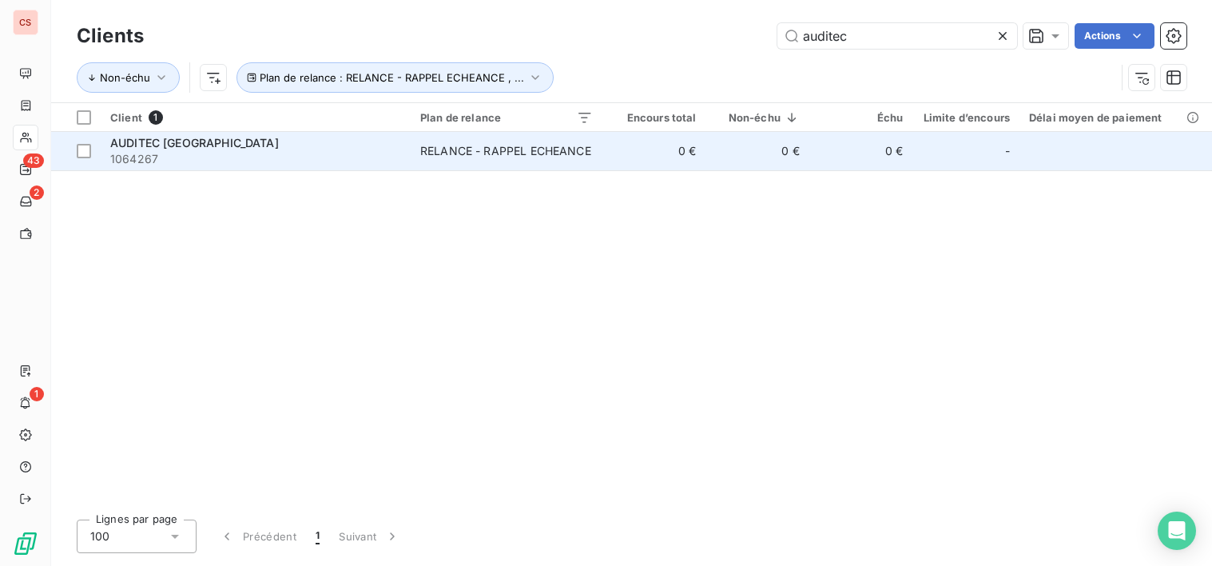
click at [705, 145] on td "0 €" at bounding box center [654, 151] width 103 height 38
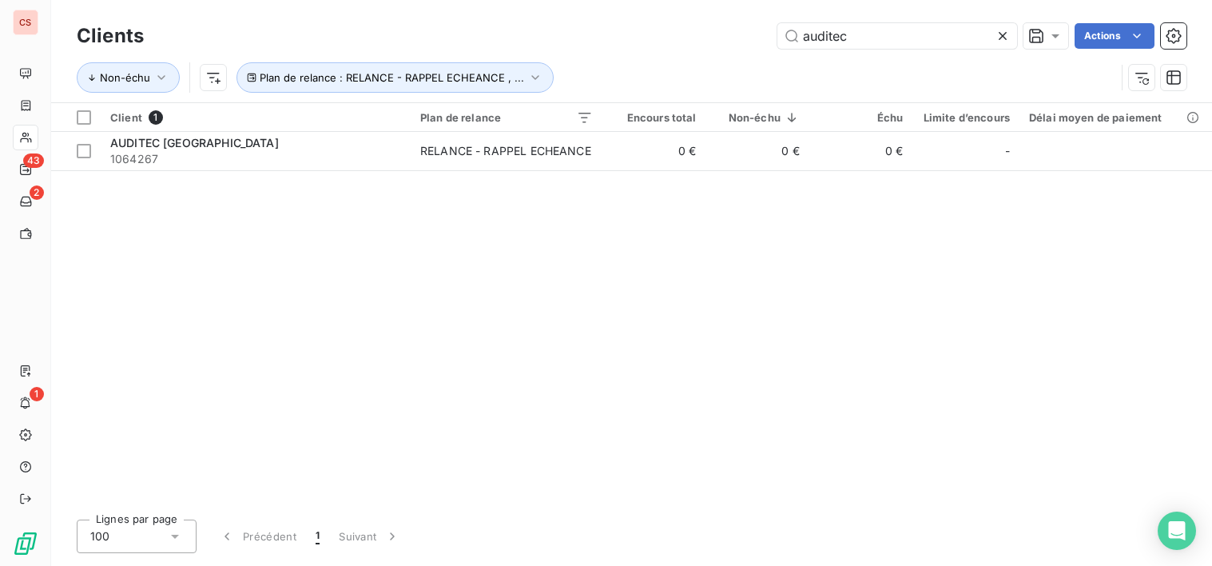
click at [1000, 34] on icon at bounding box center [1003, 36] width 8 height 8
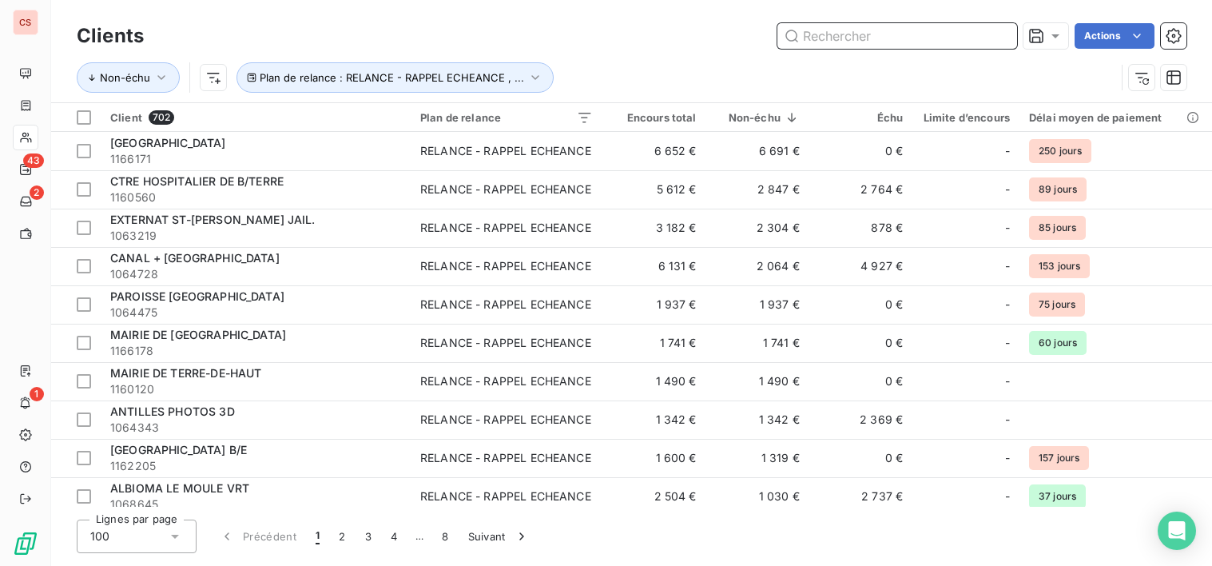
click at [814, 37] on input "text" at bounding box center [898, 36] width 240 height 26
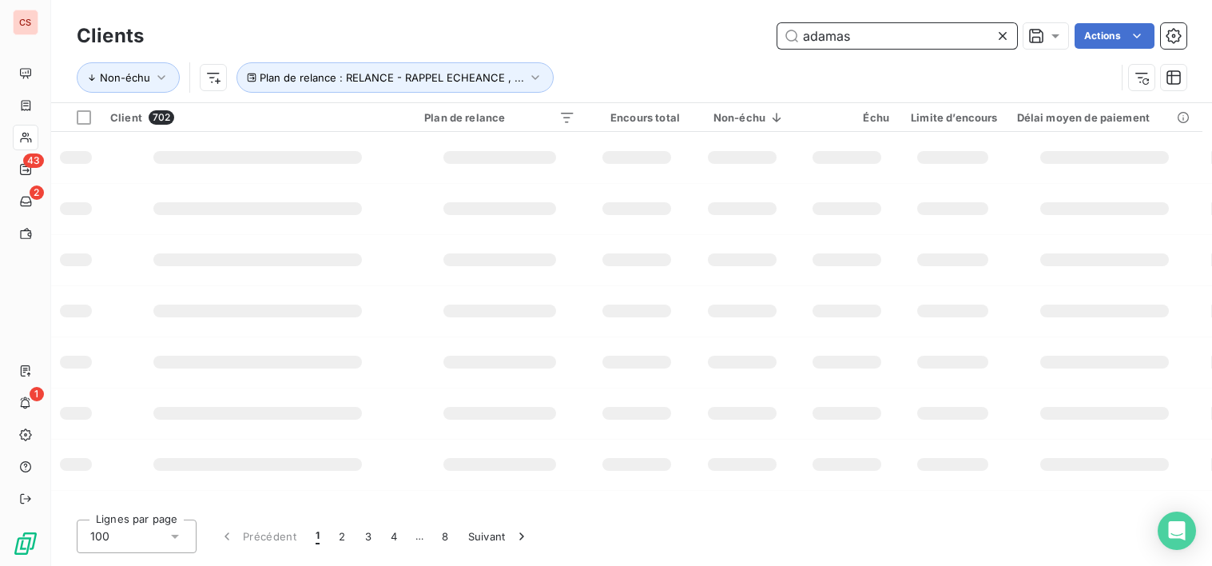
type input "adamas"
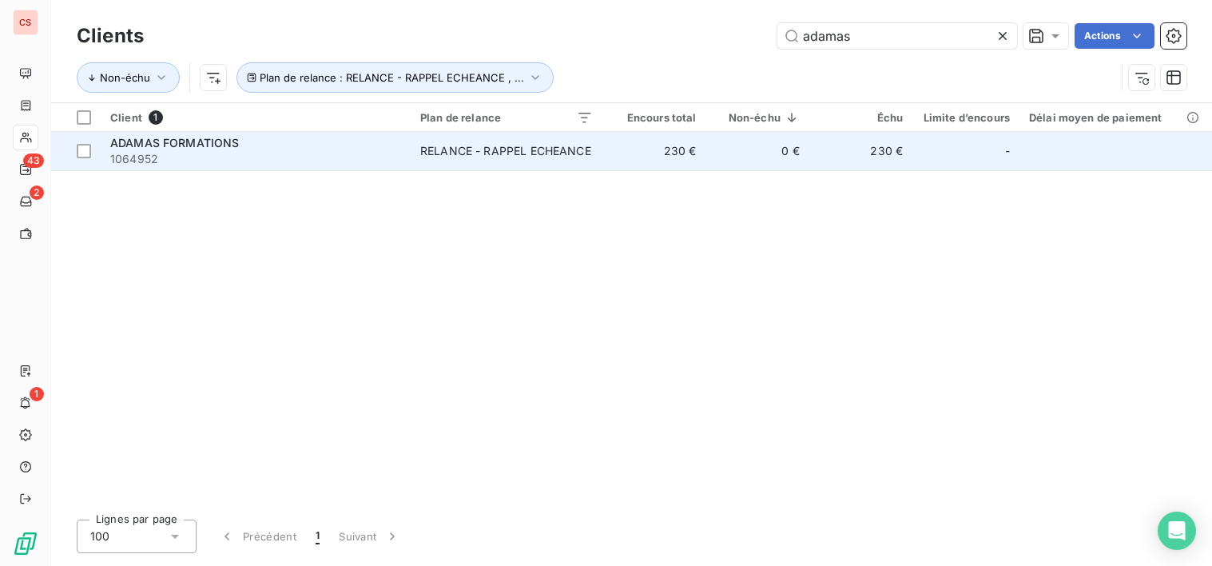
click at [469, 150] on div "RELANCE - RAPPEL ECHEANCE" at bounding box center [505, 151] width 171 height 16
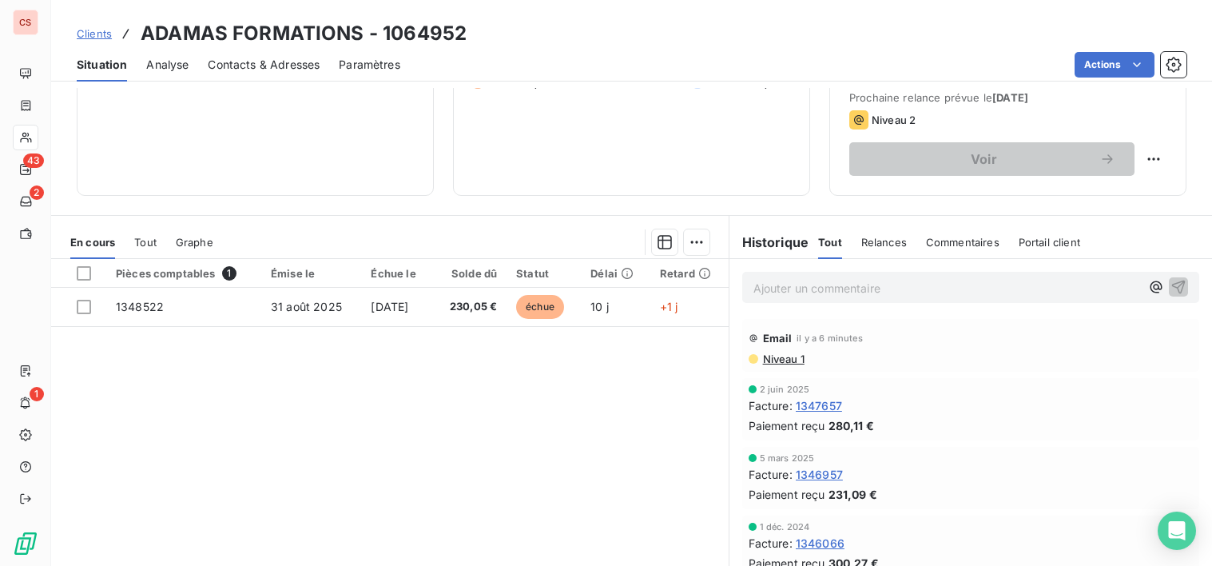
scroll to position [242, 0]
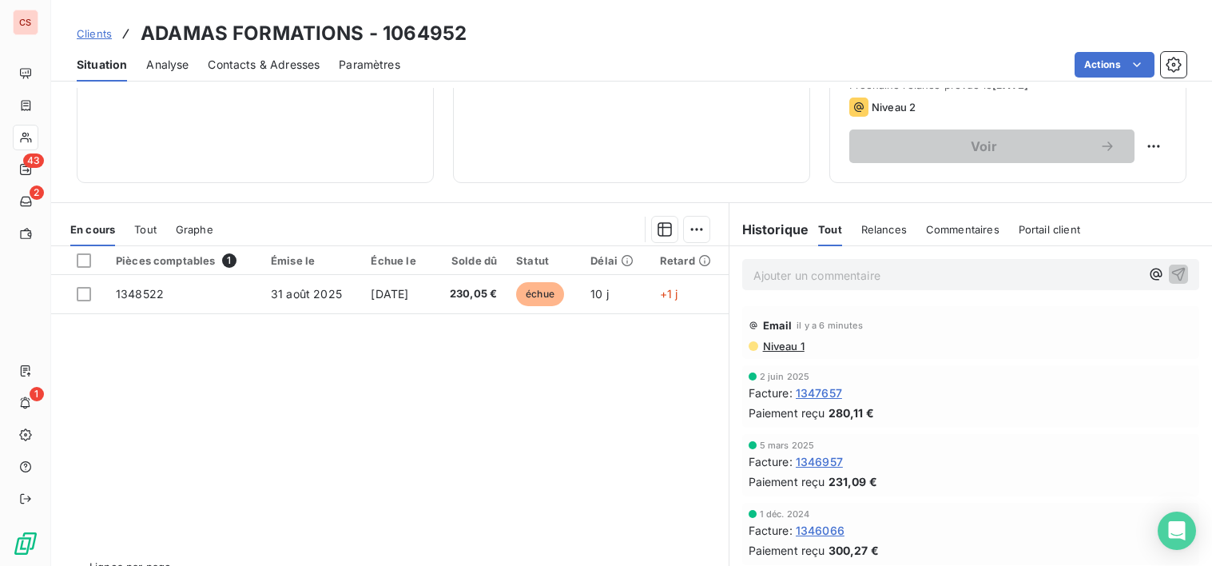
click at [754, 276] on p "Ajouter un commentaire ﻿" at bounding box center [947, 275] width 387 height 20
drag, startPoint x: 871, startPoint y: 276, endPoint x: 806, endPoint y: 277, distance: 64.7
click at [806, 277] on span "[DATE] : demande de lien de paiement pour virement IMPAYE PR00" at bounding box center [935, 274] width 362 height 14
click at [1070, 276] on p "[DATE] : Lien de paiement pour virement IMPAYE PR00" at bounding box center [947, 274] width 387 height 18
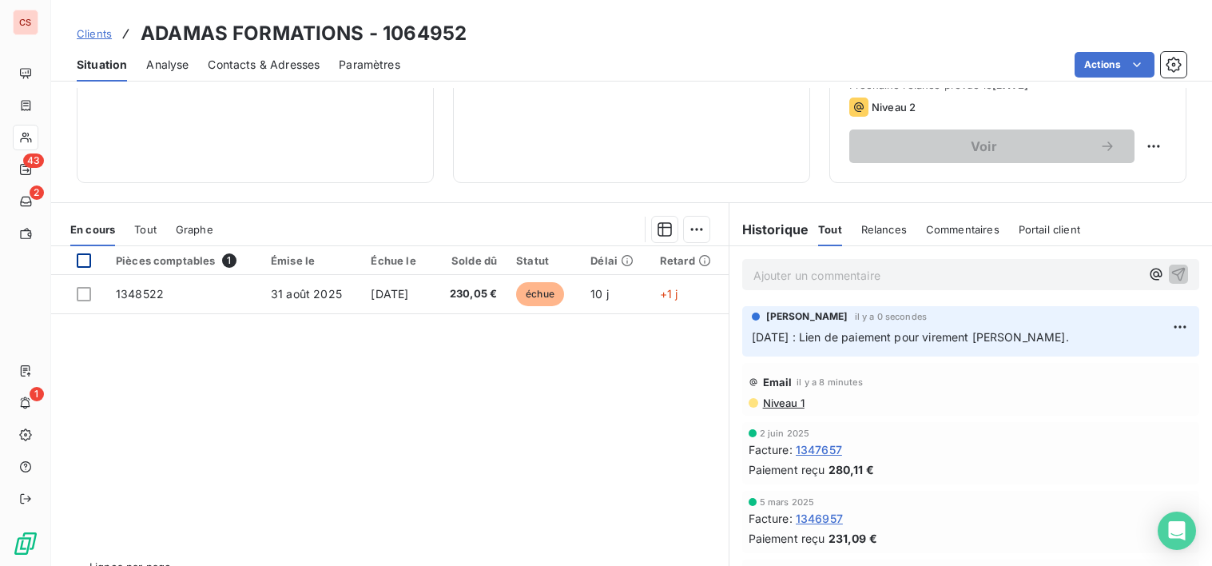
click at [84, 259] on div at bounding box center [84, 260] width 14 height 14
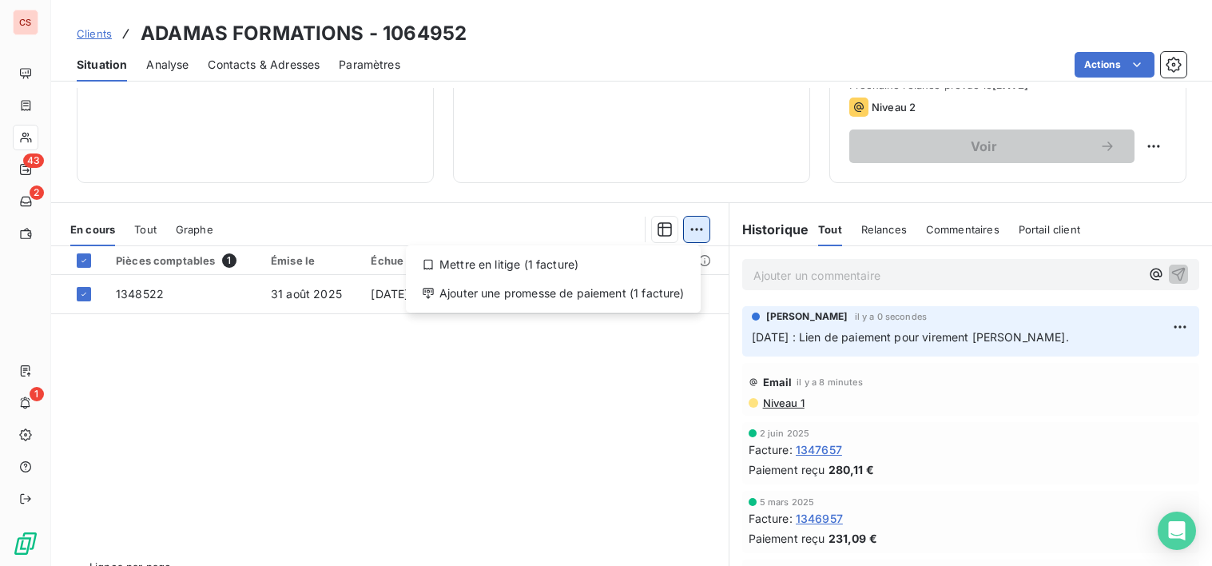
click at [682, 229] on html "CS 43 2 1 Clients ADAMAS FORMATIONS - 1064952 Situation Analyse Contacts & Adre…" at bounding box center [606, 283] width 1212 height 566
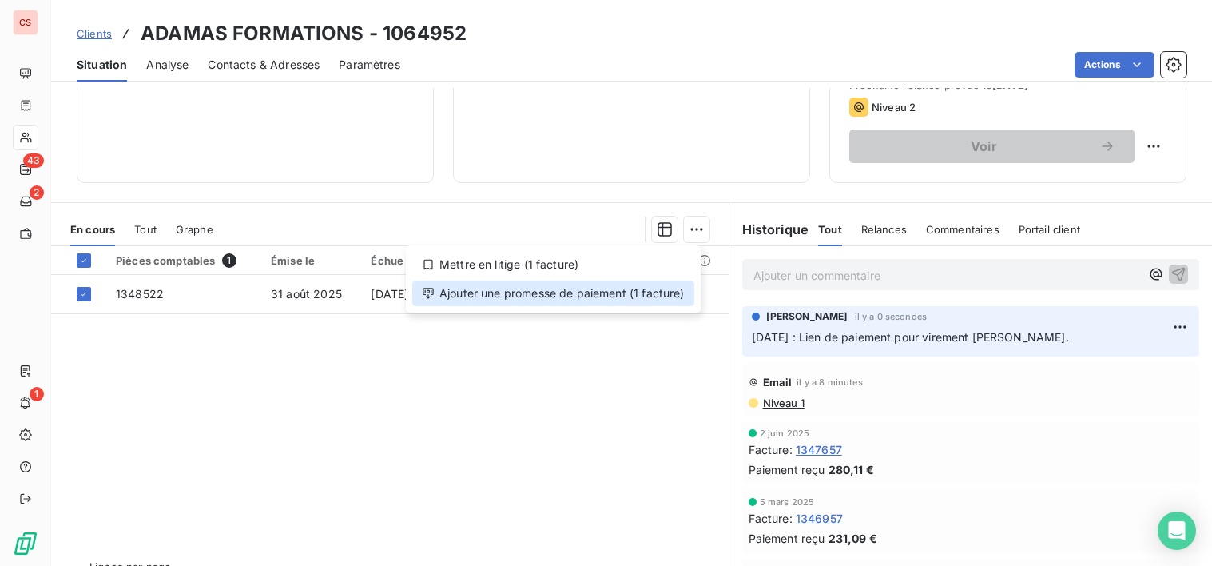
click at [564, 298] on div "Ajouter une promesse de paiement (1 facture)" at bounding box center [553, 293] width 282 height 26
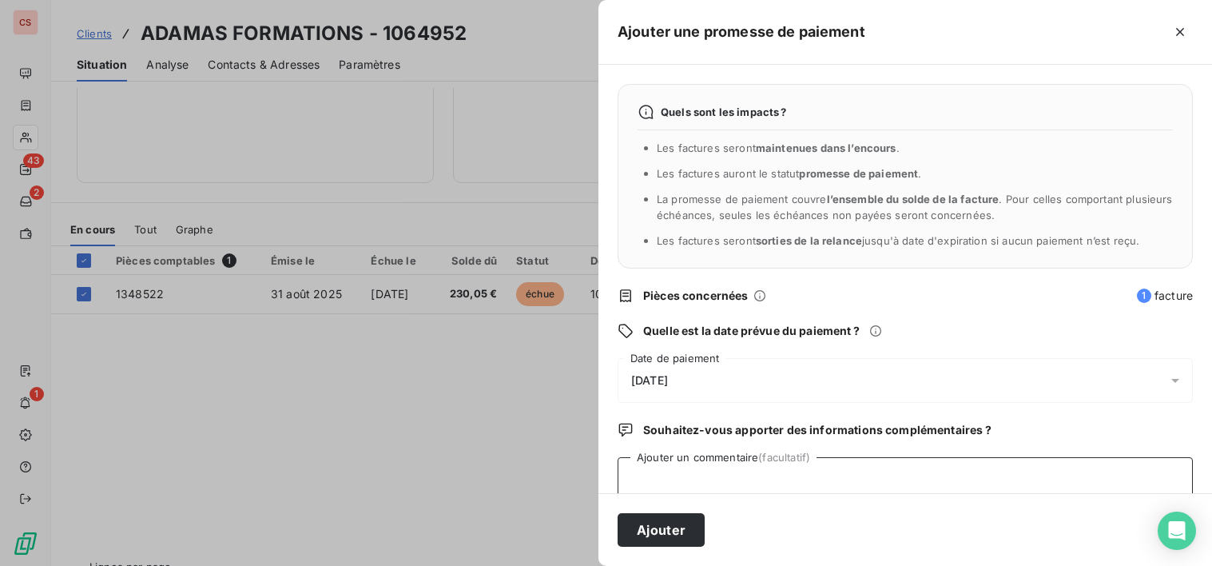
click at [674, 468] on textarea "Ajouter un commentaire (facultatif)" at bounding box center [905, 487] width 575 height 61
type textarea "LIEN DE PAIEMENT POUR RGT IMPAYE"
click at [673, 532] on button "Ajouter" at bounding box center [661, 530] width 87 height 34
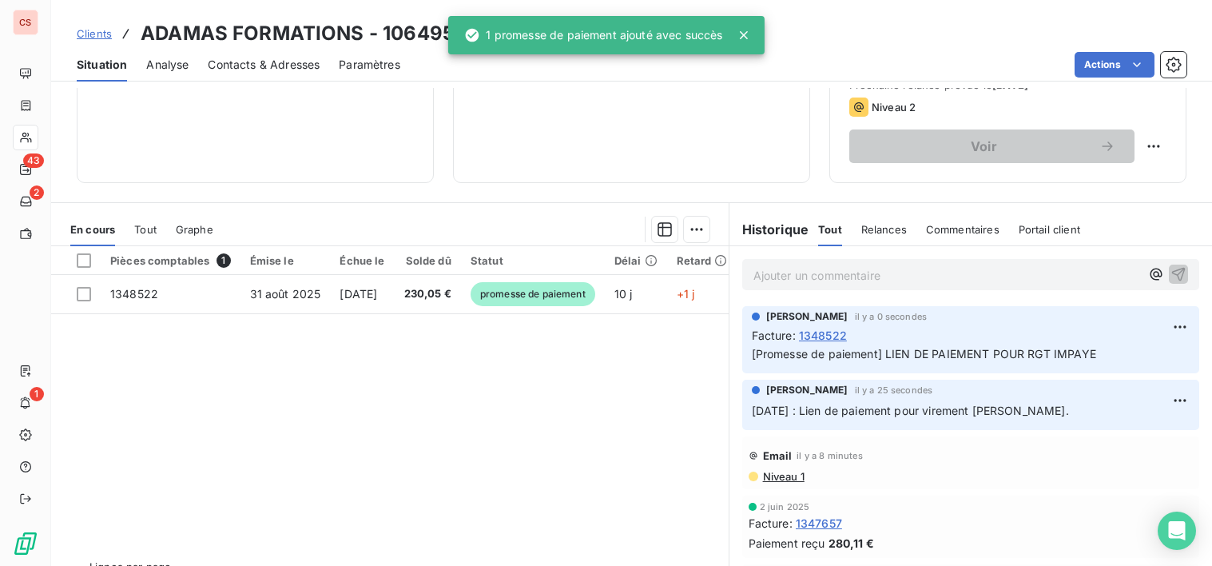
scroll to position [222, 0]
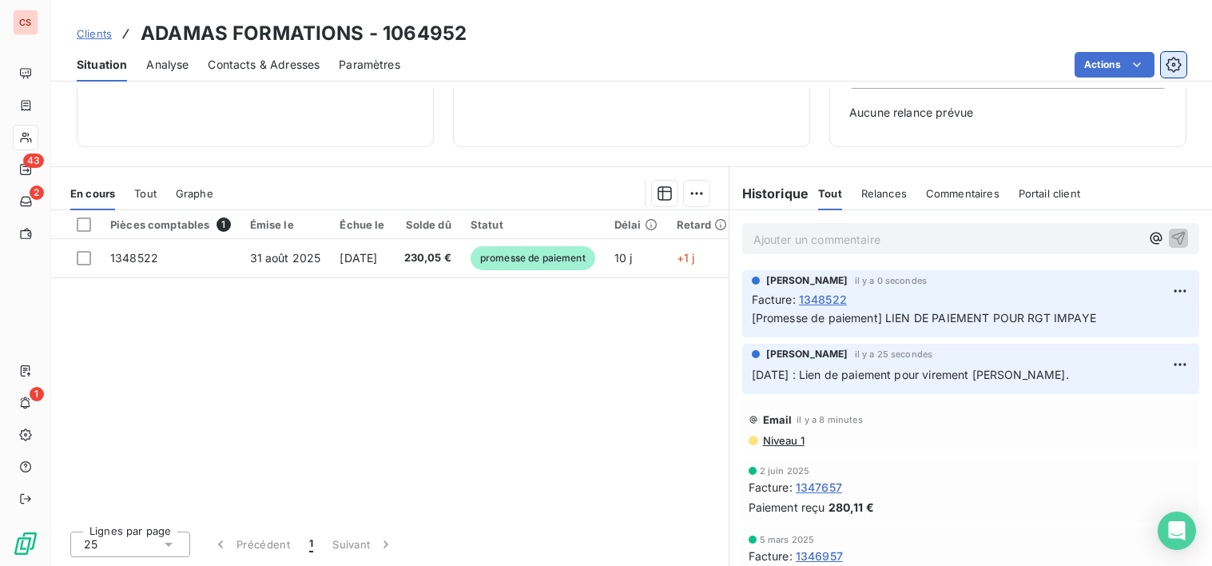
click at [1175, 63] on icon "button" at bounding box center [1174, 64] width 4 height 4
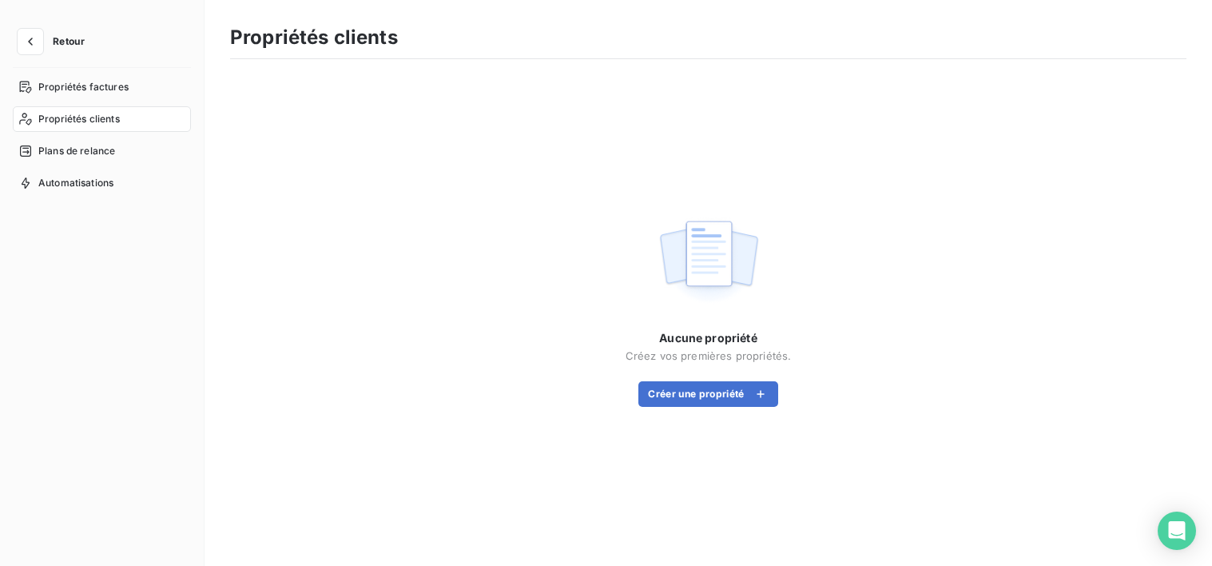
click at [78, 45] on span "Retour" at bounding box center [69, 42] width 32 height 10
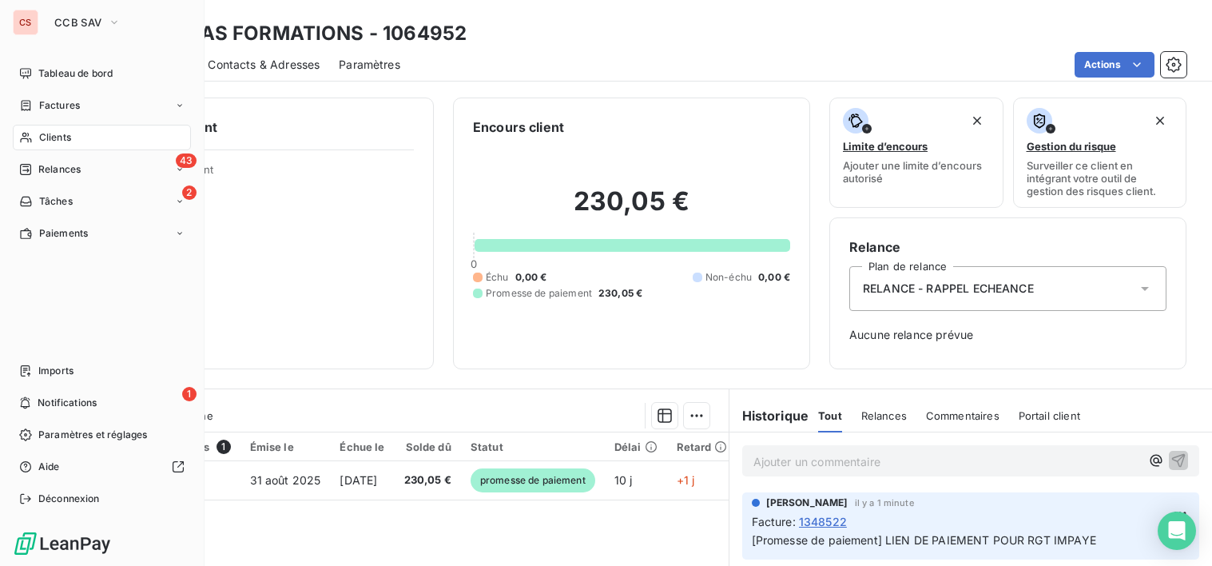
click at [78, 137] on div "Clients" at bounding box center [102, 138] width 178 height 26
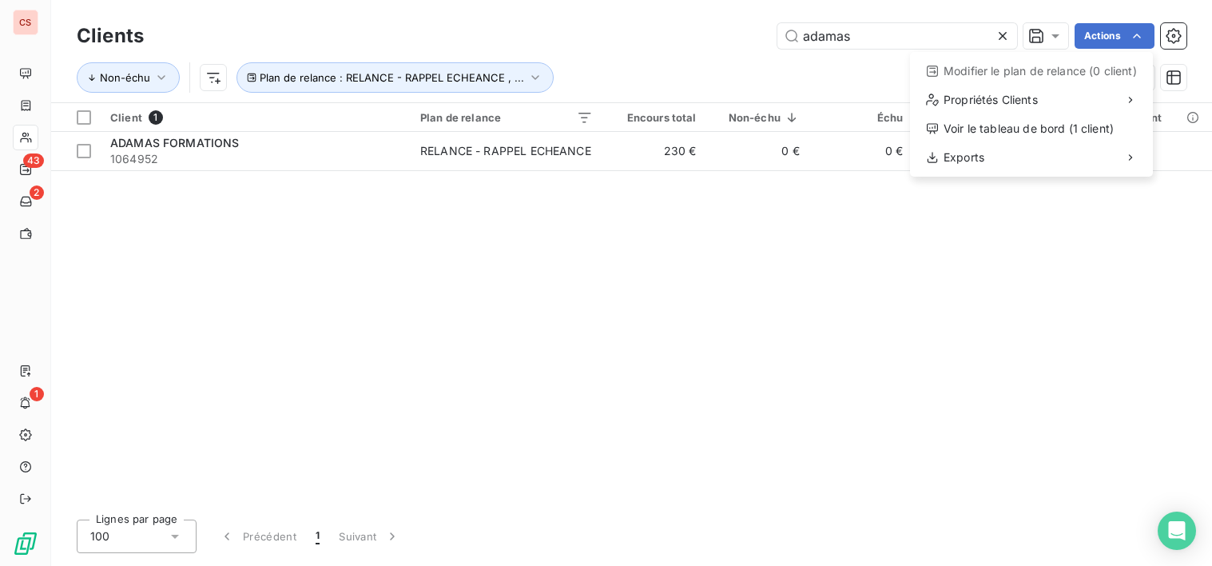
click at [1167, 34] on html "CS 43 2 1 Clients adamas Actions Modifier le plan de relance (0 client) Proprié…" at bounding box center [606, 283] width 1212 height 566
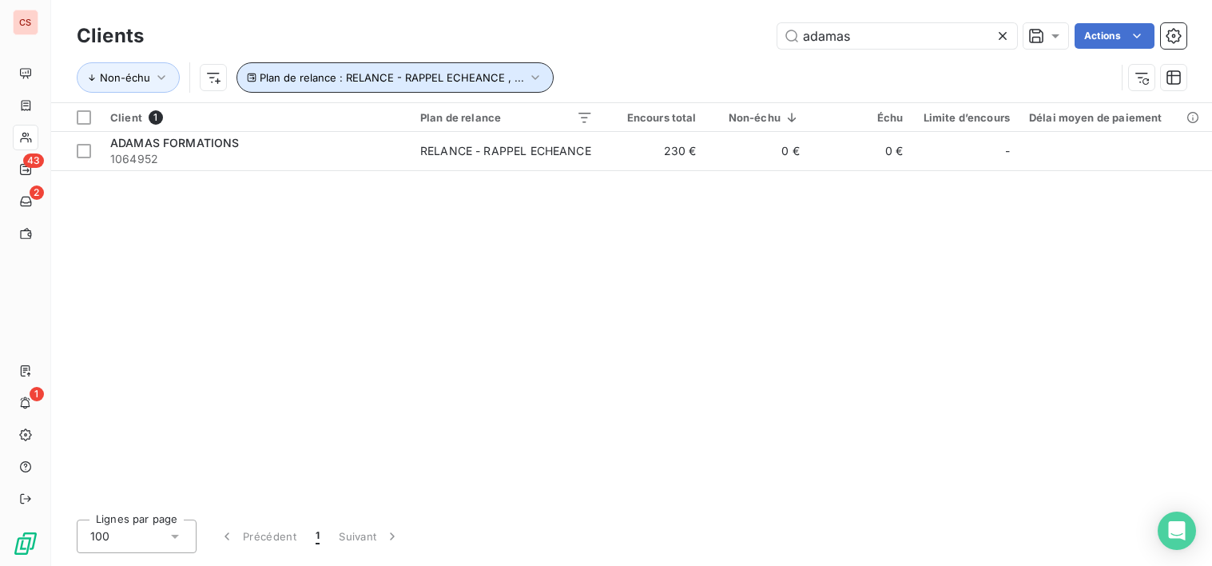
click at [528, 77] on icon "button" at bounding box center [535, 78] width 16 height 16
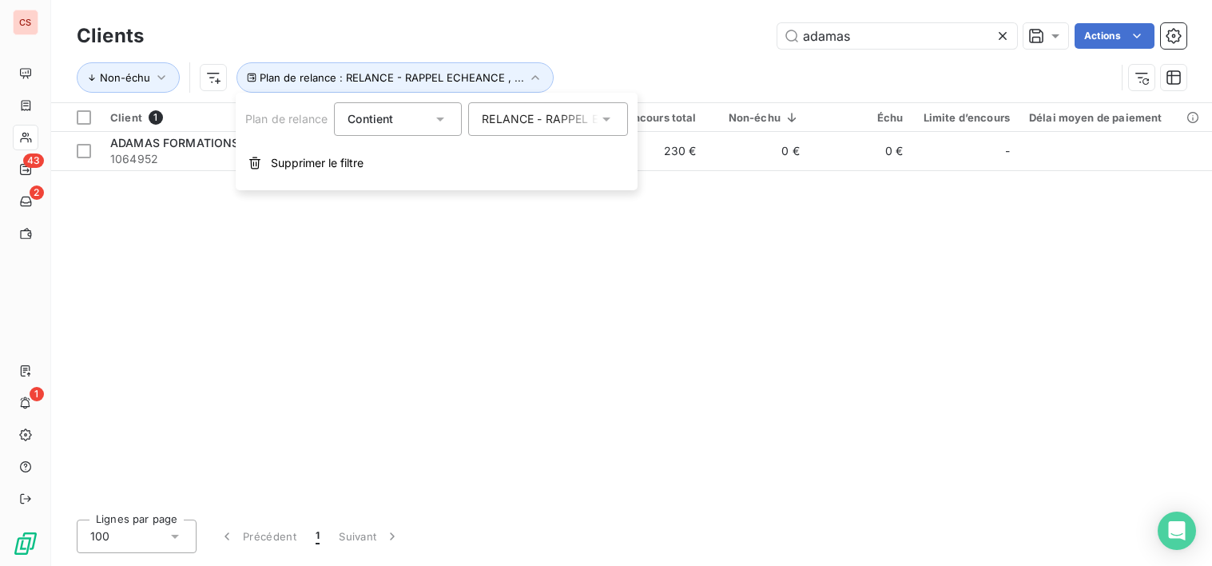
click at [604, 124] on icon at bounding box center [607, 119] width 16 height 16
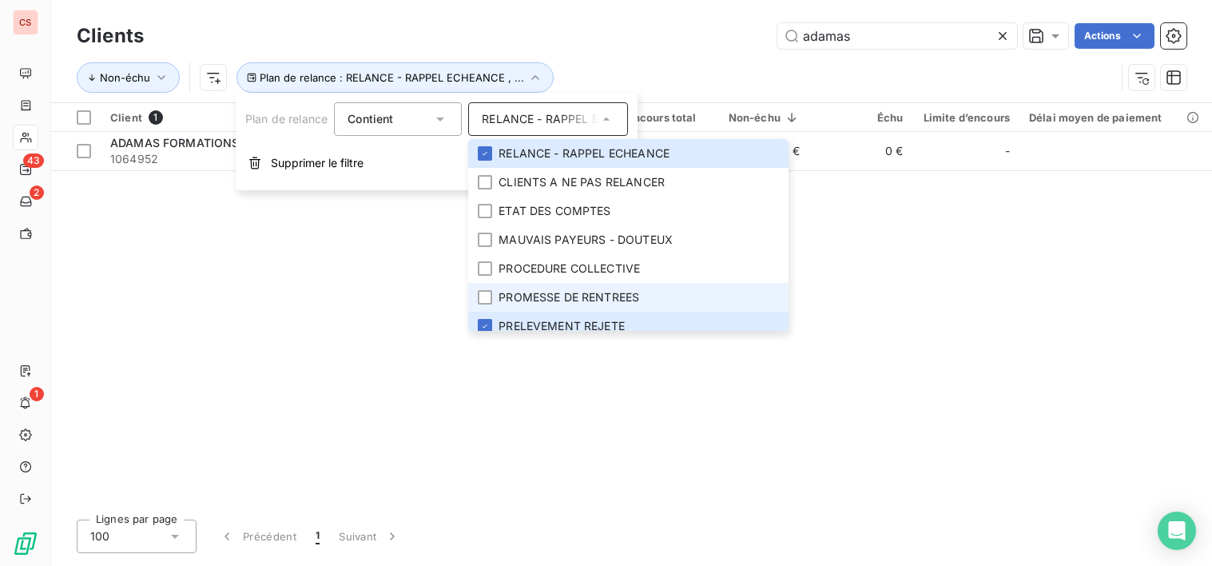
click at [632, 297] on span "PROMESSE DE RENTREES" at bounding box center [569, 297] width 141 height 16
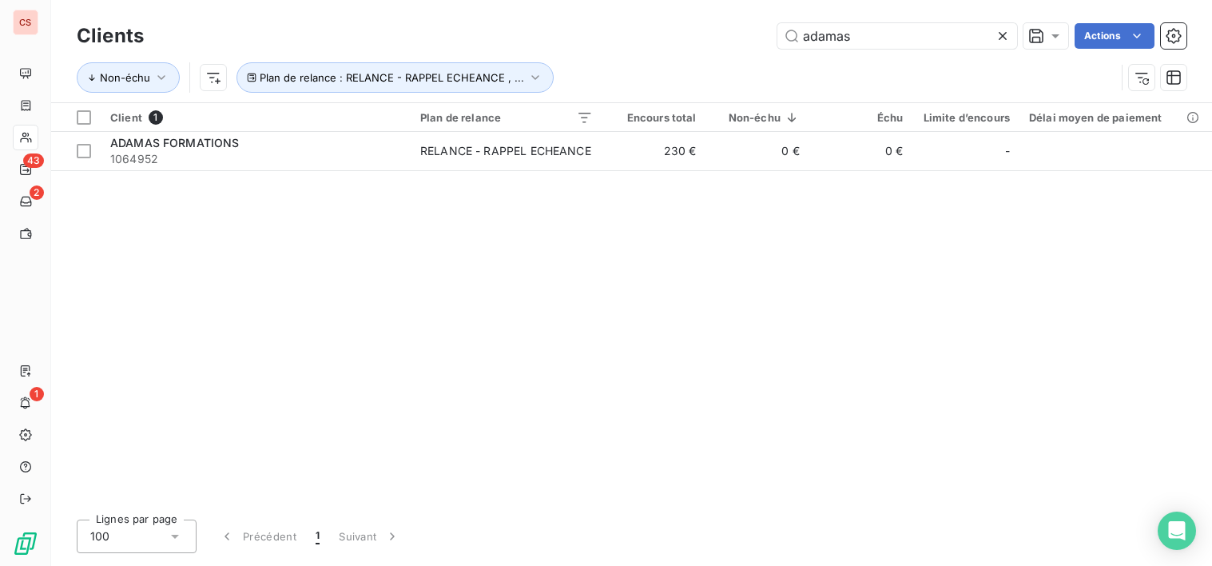
click at [884, 333] on div "Client 1 Plan de relance Encours total Non-échu Échu Limite d’encours Délai moy…" at bounding box center [631, 305] width 1161 height 404
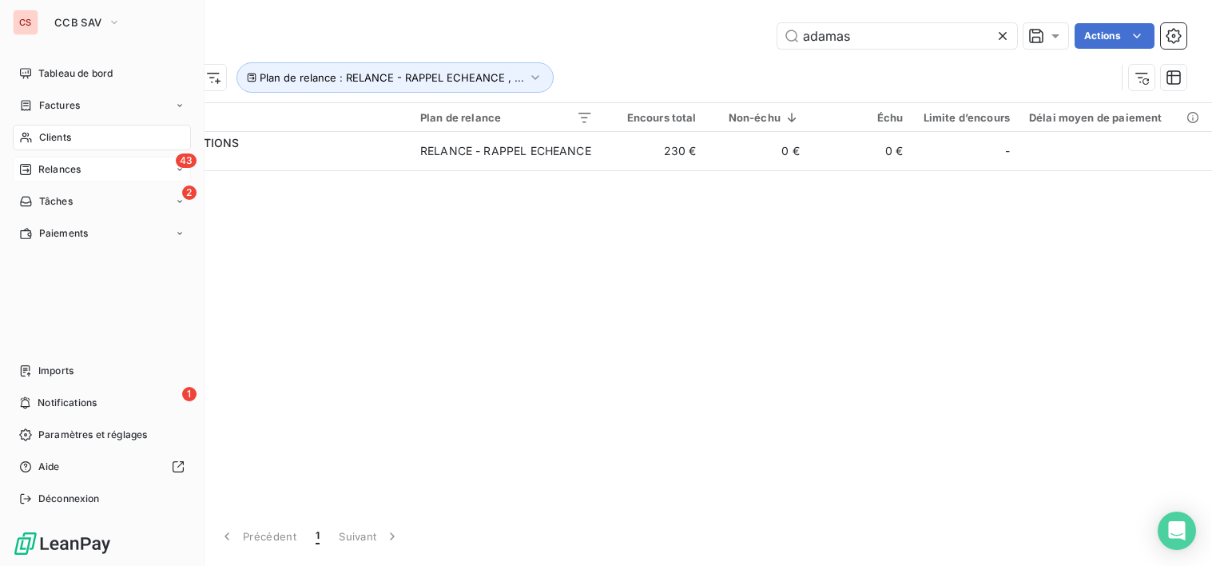
click at [95, 175] on div "43 Relances" at bounding box center [102, 170] width 178 height 26
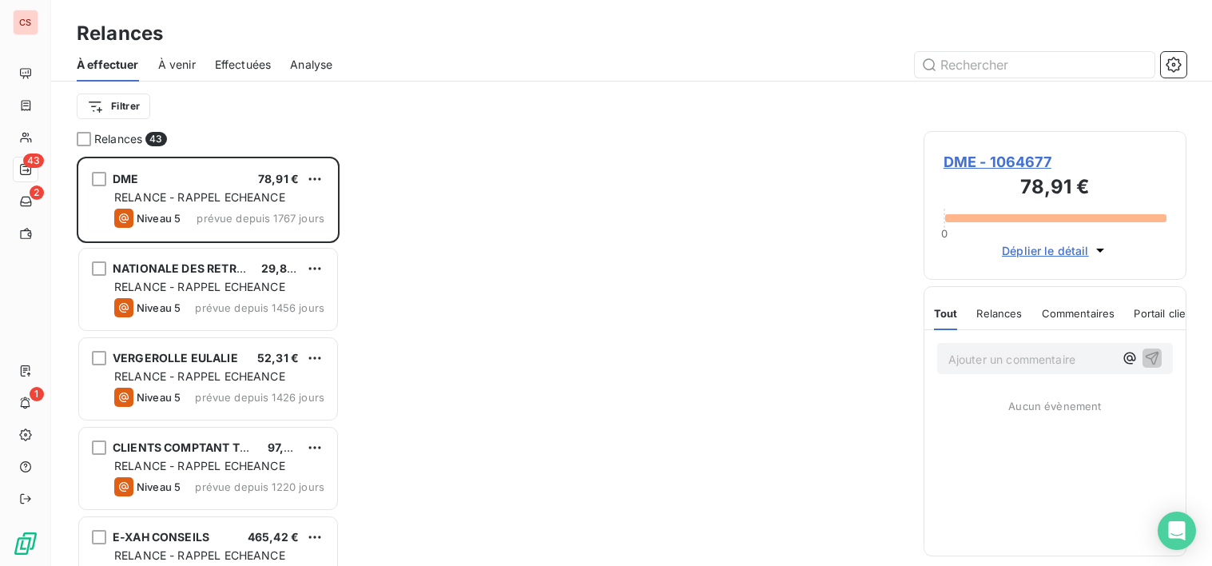
scroll to position [397, 252]
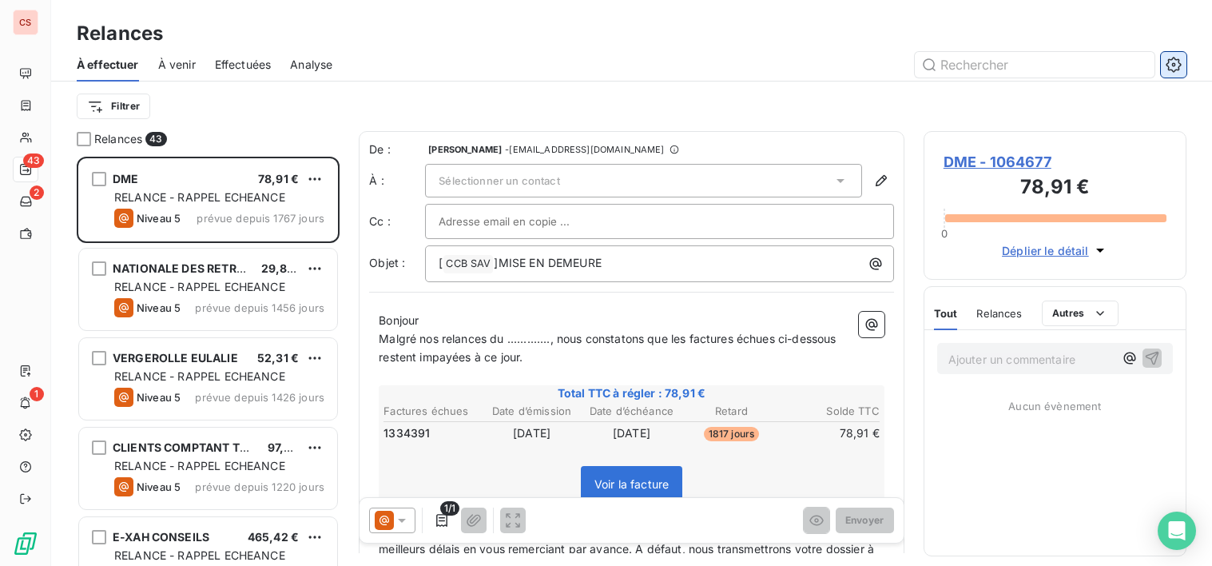
click at [1175, 70] on icon "button" at bounding box center [1174, 65] width 16 height 16
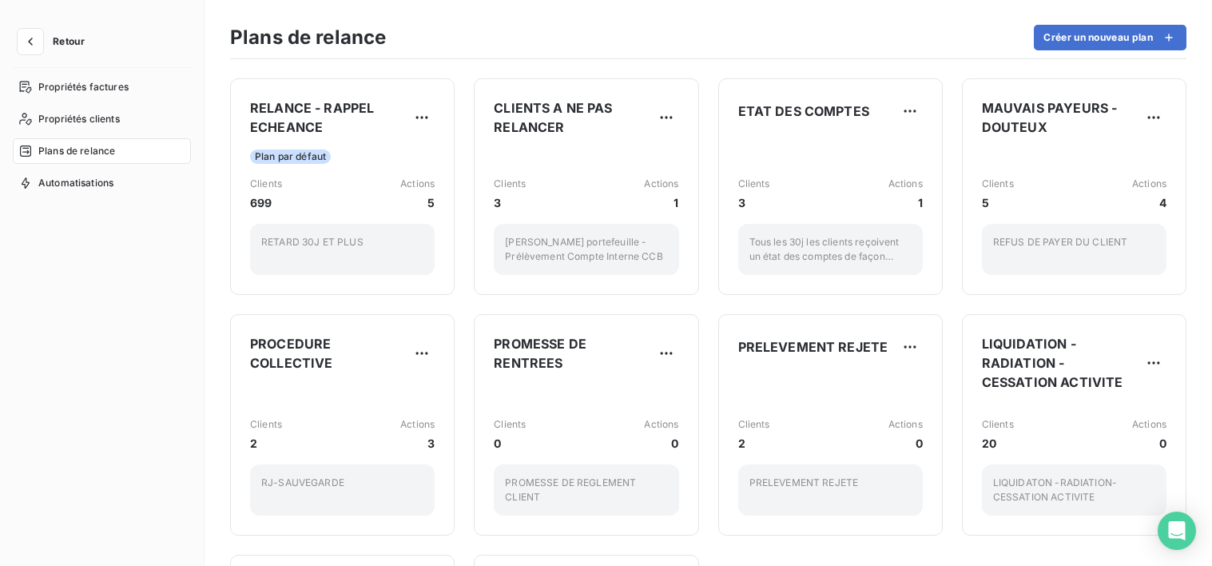
click at [58, 38] on span "Retour" at bounding box center [69, 42] width 32 height 10
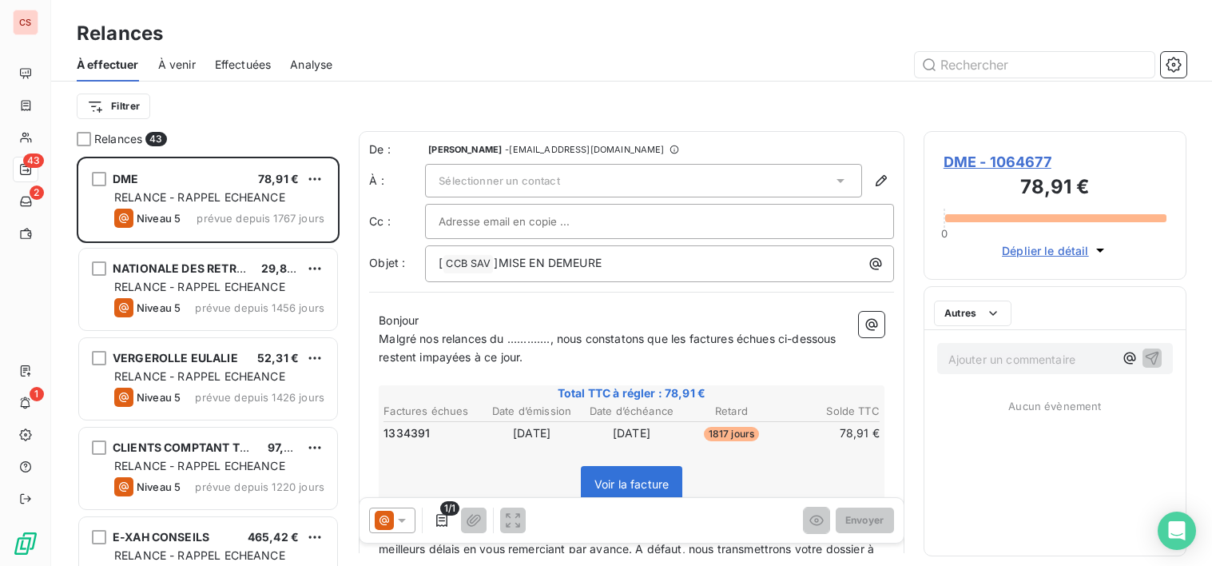
scroll to position [397, 252]
click at [321, 66] on span "Analyse" at bounding box center [311, 65] width 42 height 16
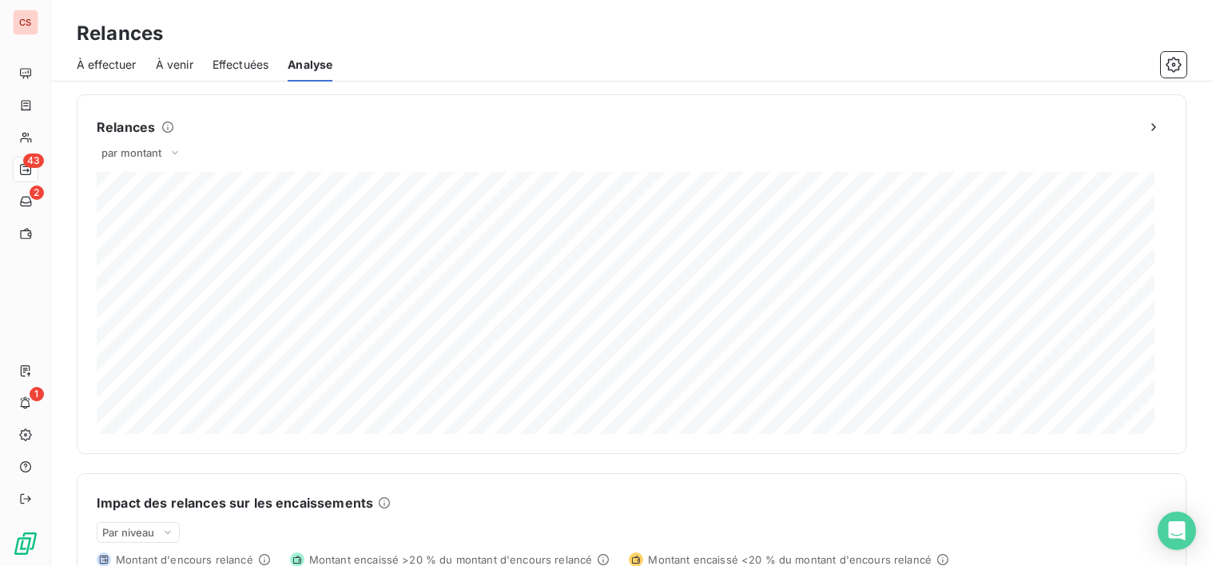
click at [95, 61] on span "À effectuer" at bounding box center [107, 65] width 60 height 16
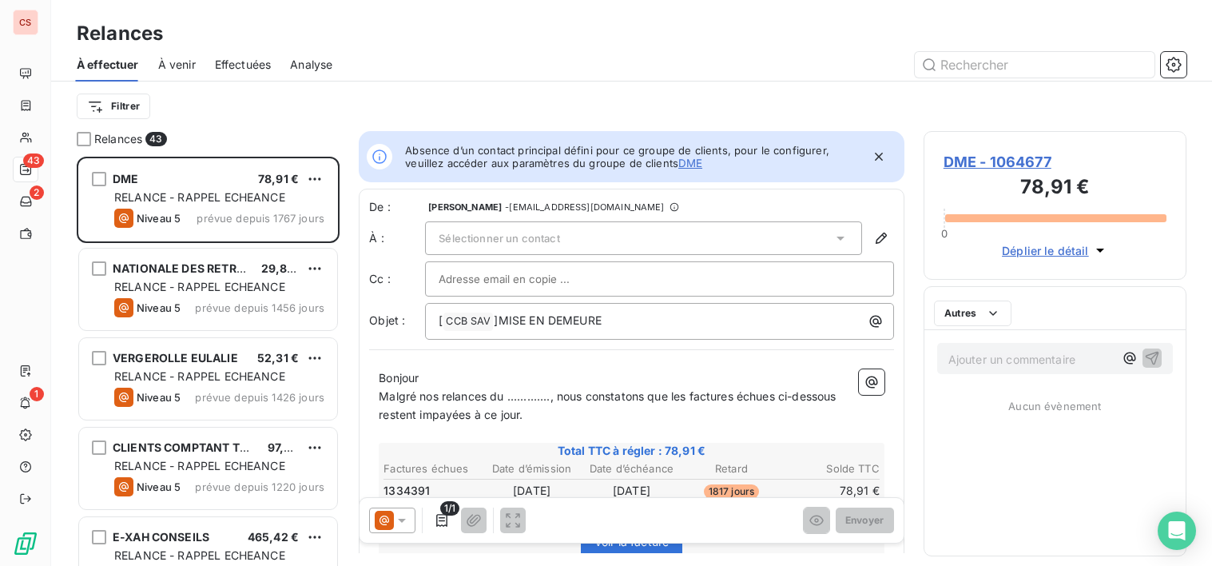
scroll to position [397, 252]
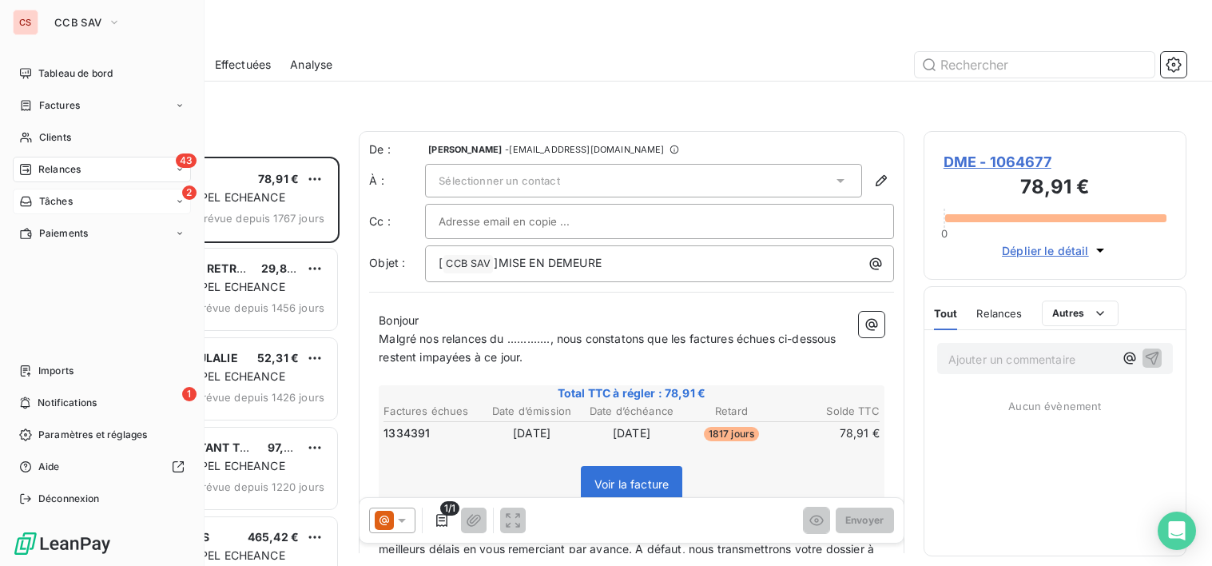
click at [74, 201] on div "2 Tâches" at bounding box center [102, 202] width 178 height 26
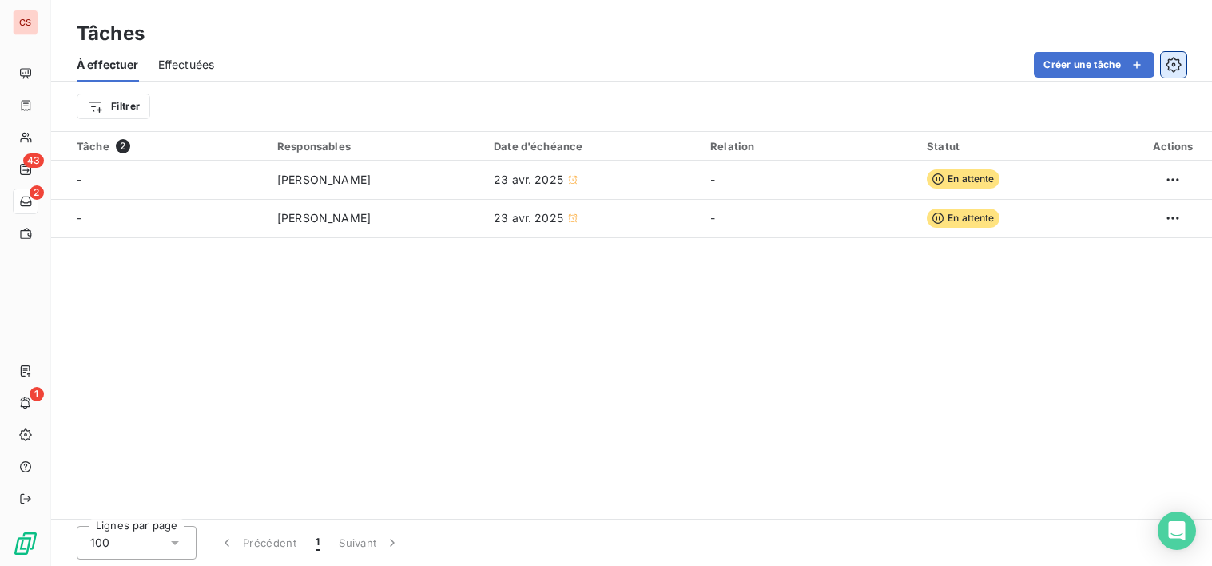
click at [1176, 58] on icon "button" at bounding box center [1174, 65] width 16 height 16
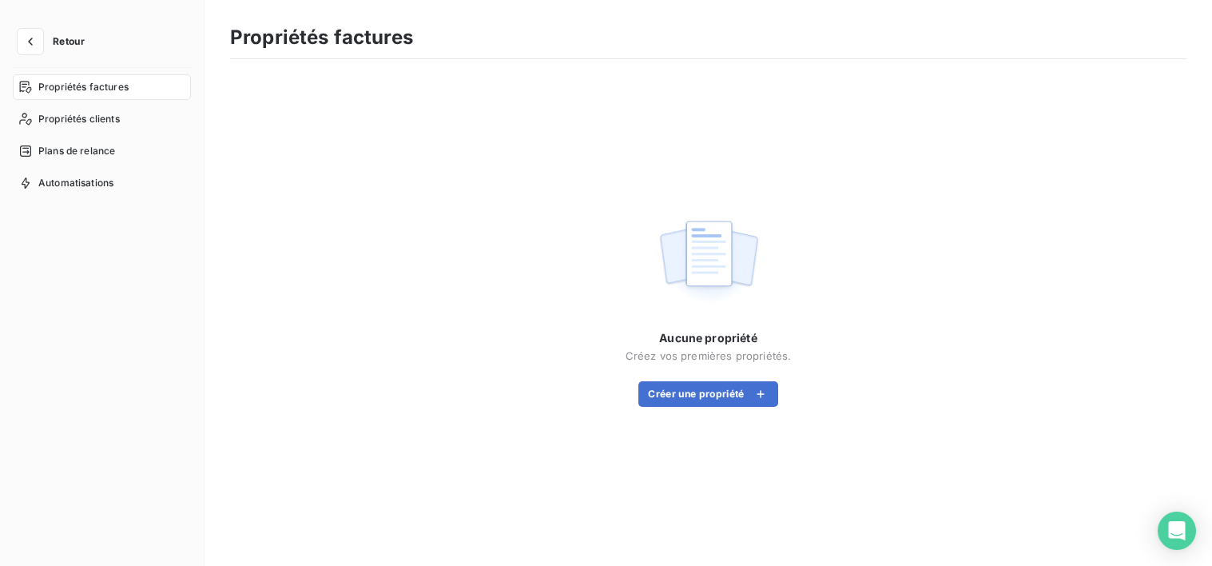
click at [66, 40] on span "Retour" at bounding box center [69, 42] width 32 height 10
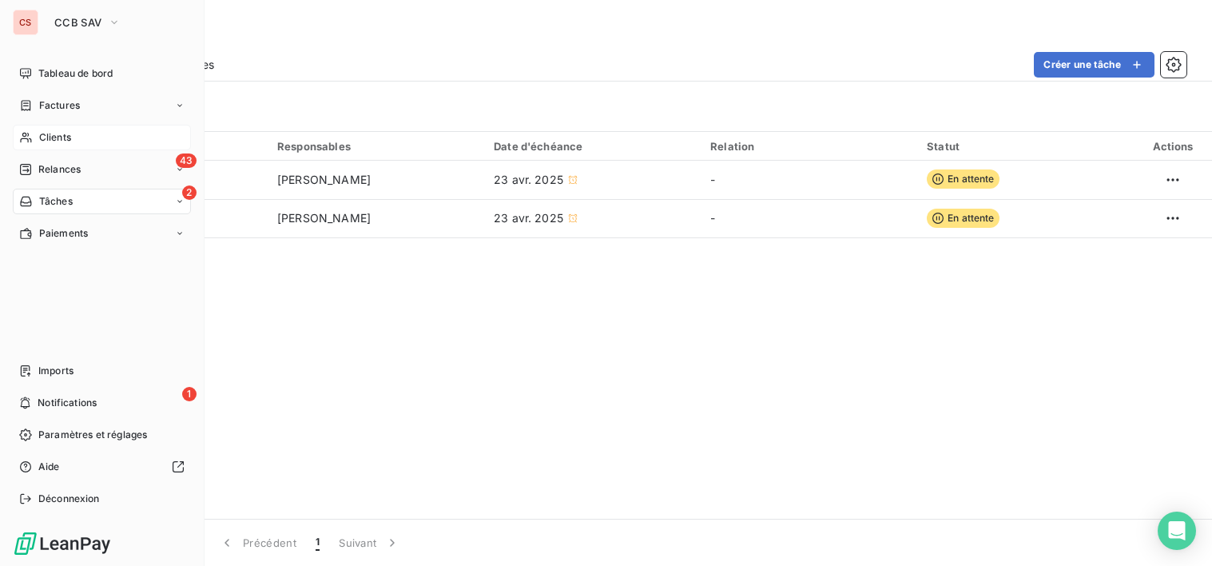
click at [44, 138] on span "Clients" at bounding box center [55, 137] width 32 height 14
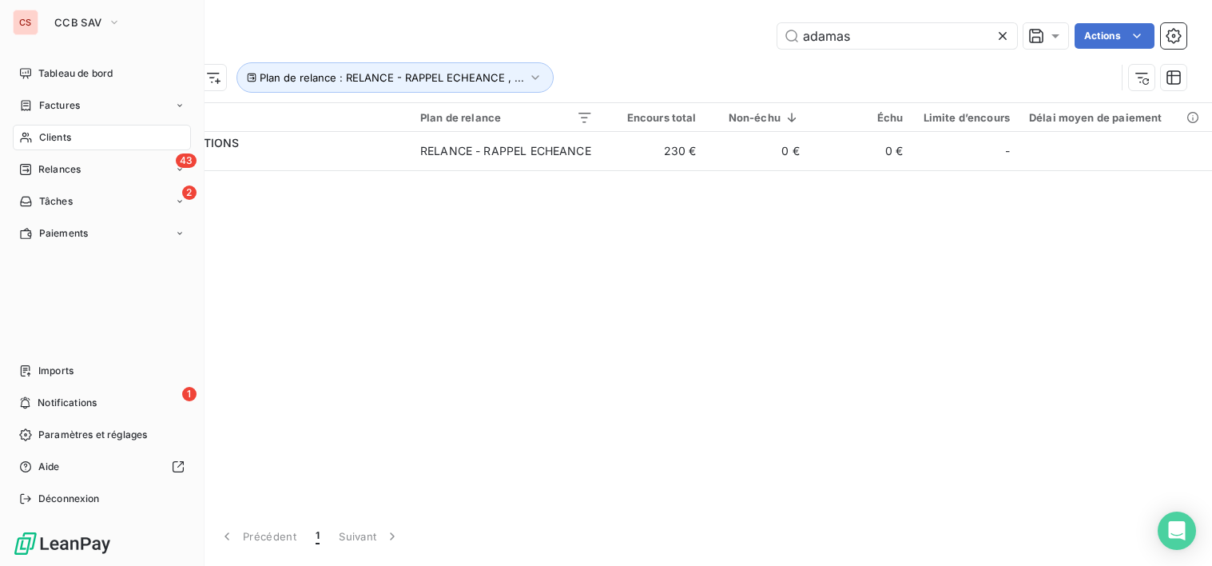
click at [71, 141] on span "Clients" at bounding box center [55, 137] width 32 height 14
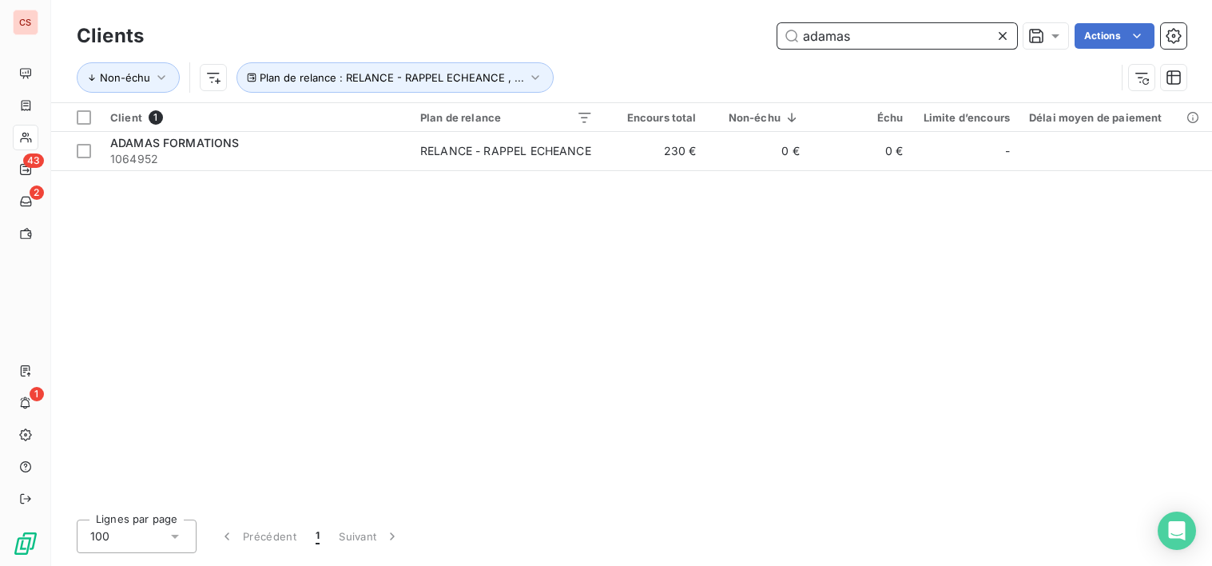
drag, startPoint x: 899, startPoint y: 45, endPoint x: 714, endPoint y: 45, distance: 184.6
click at [714, 45] on div "adamas Actions" at bounding box center [675, 36] width 1024 height 26
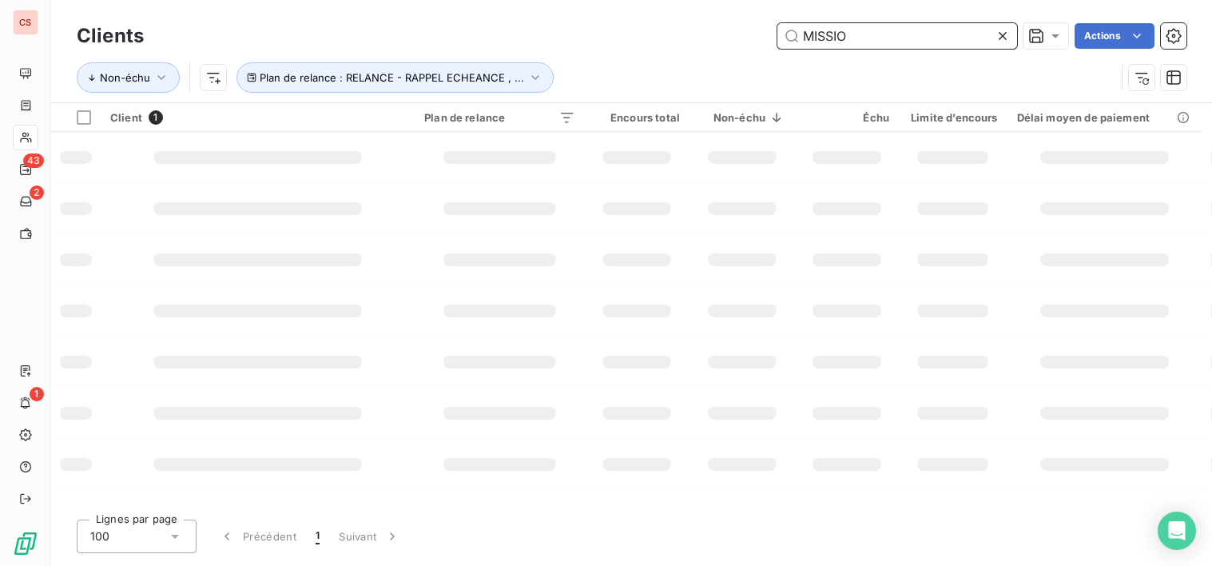
type input "MISSIO"
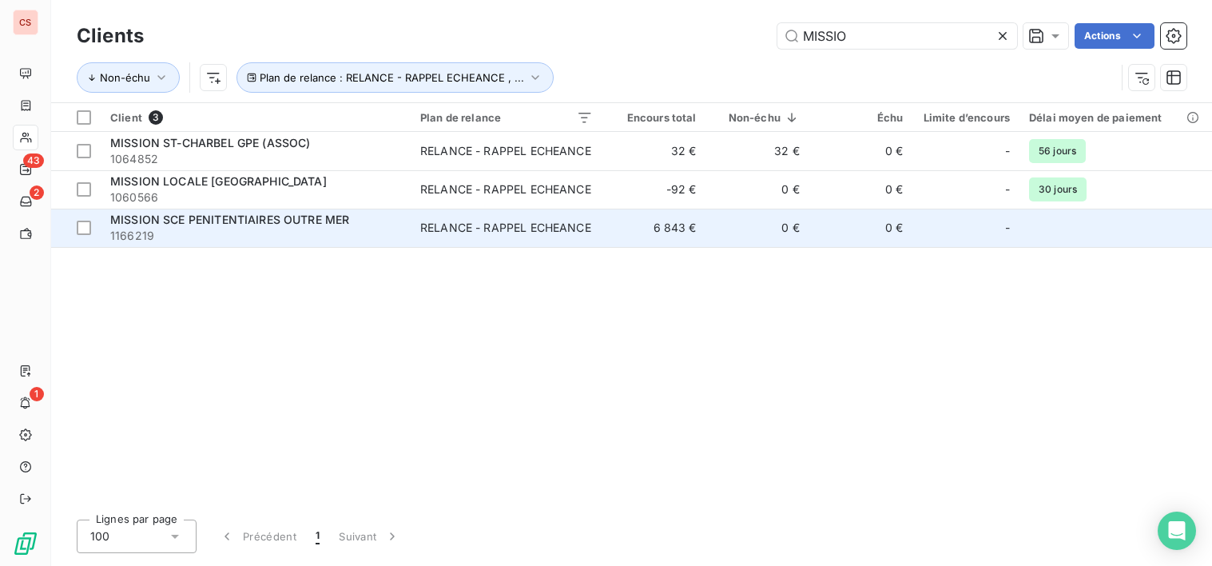
click at [450, 225] on div "RELANCE - RAPPEL ECHEANCE" at bounding box center [505, 228] width 171 height 16
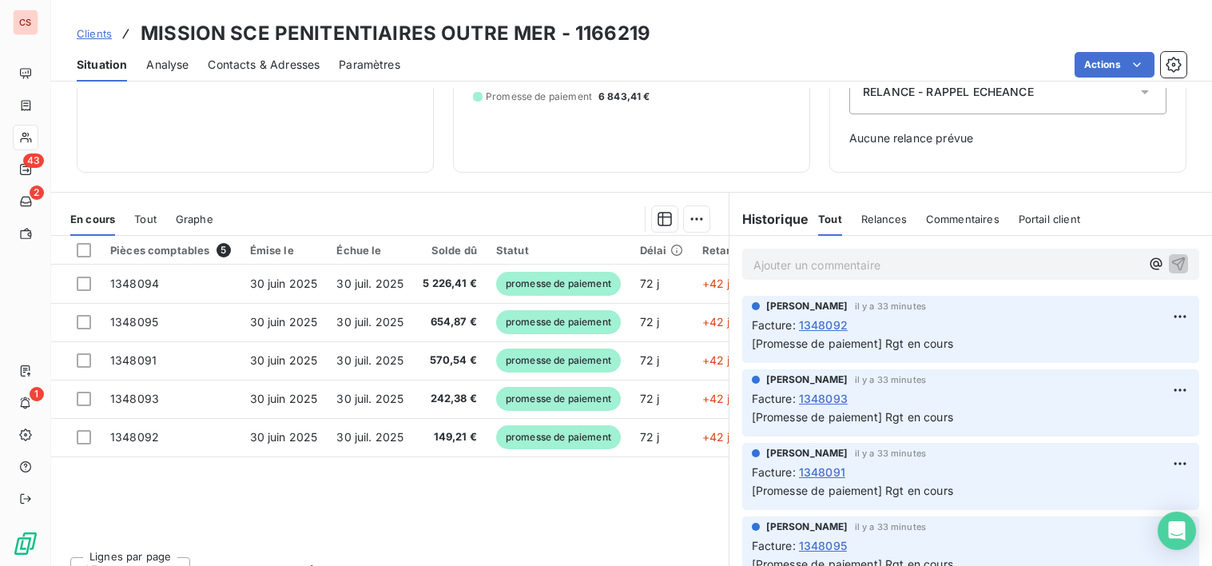
scroll to position [222, 0]
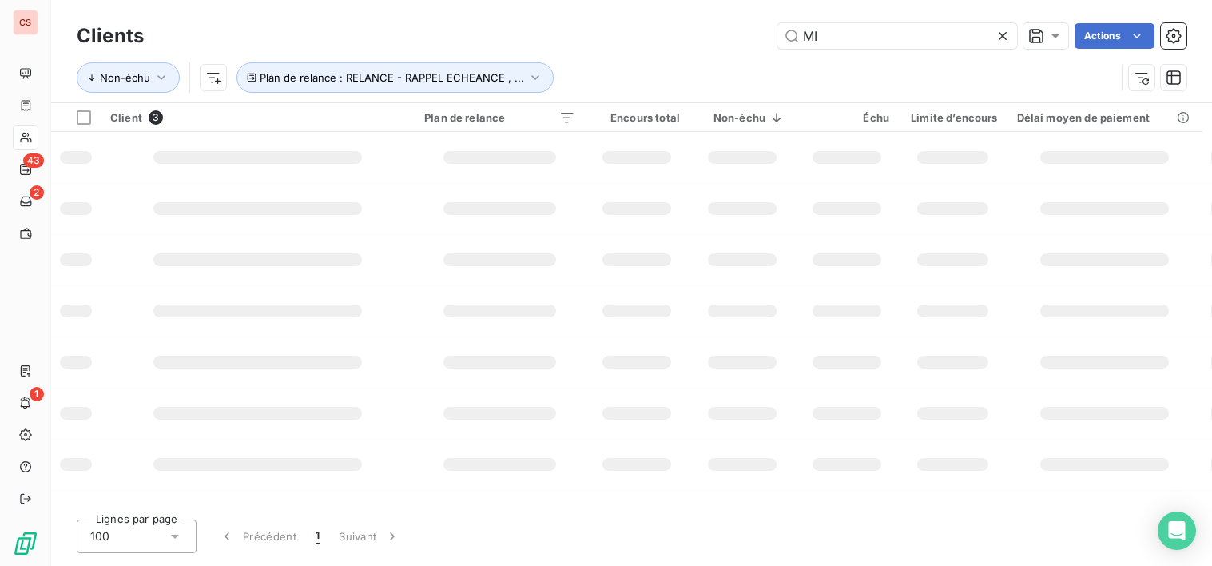
type input "M"
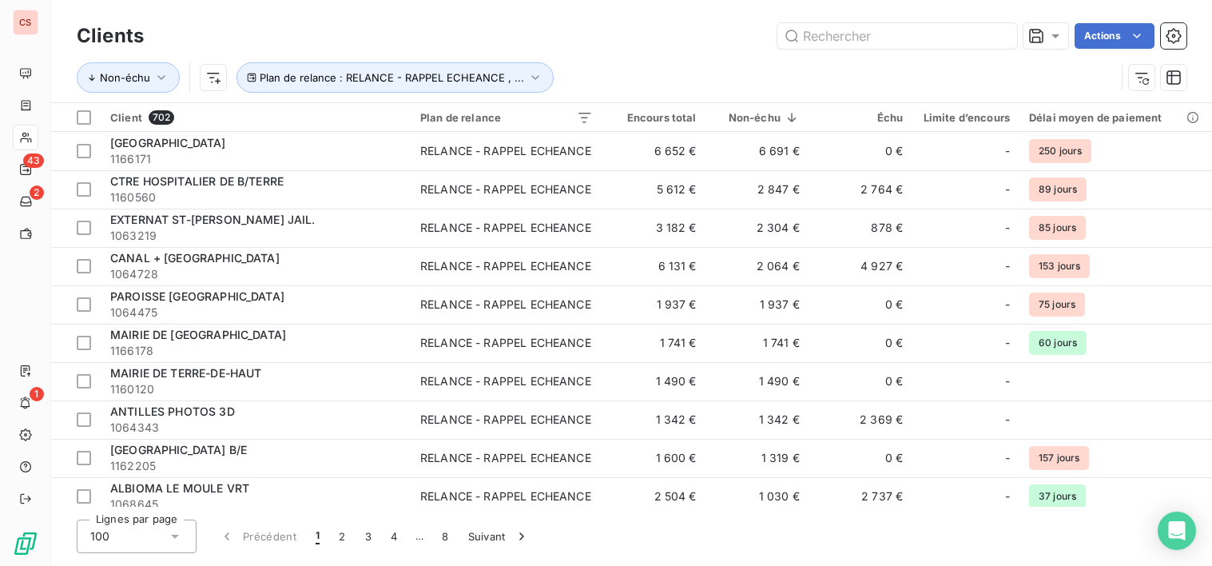
click at [747, 527] on div "Lignes par page 100 Précédent 1 2 3 4 … 8 Suivant" at bounding box center [632, 536] width 1110 height 34
click at [927, 34] on input "text" at bounding box center [898, 36] width 240 height 26
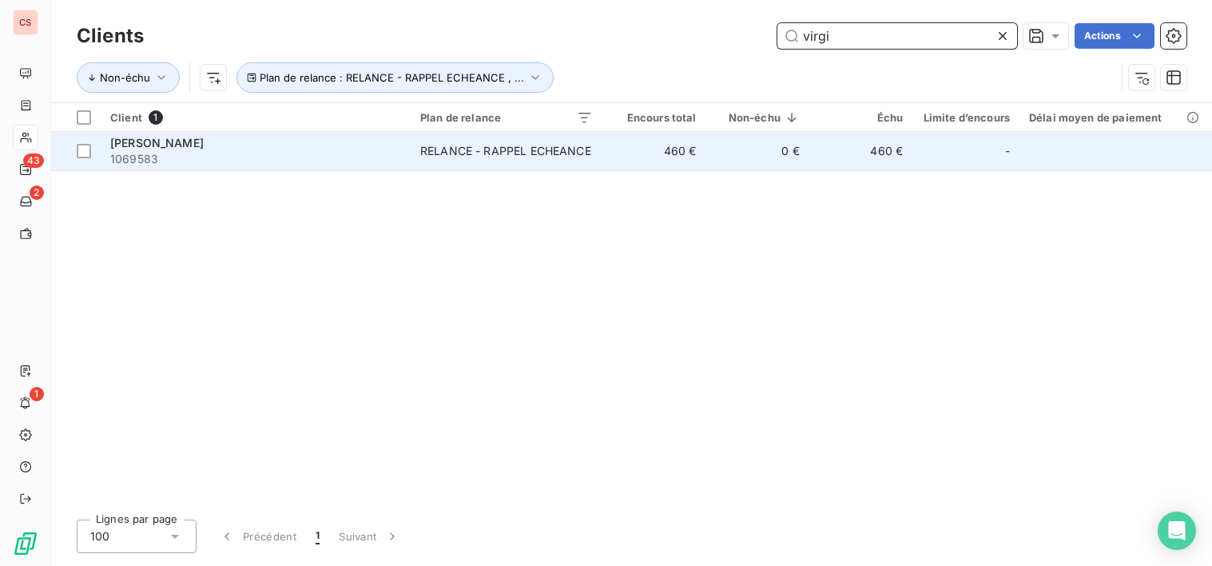
type input "virgi"
click at [678, 153] on td "460 €" at bounding box center [654, 151] width 103 height 38
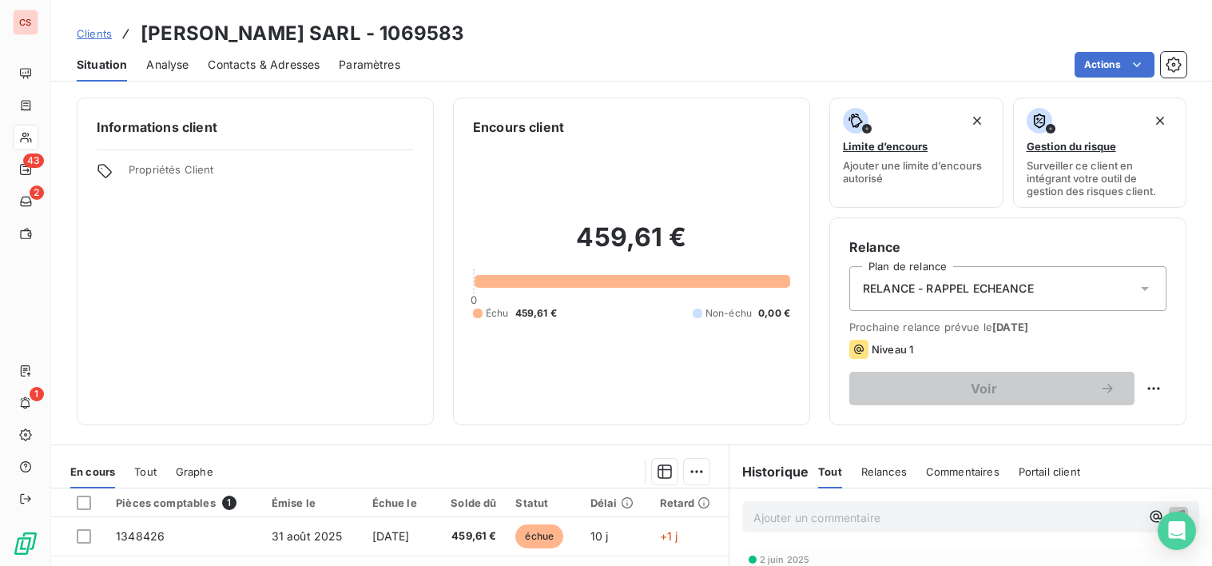
click at [291, 68] on span "Contacts & Adresses" at bounding box center [264, 65] width 112 height 16
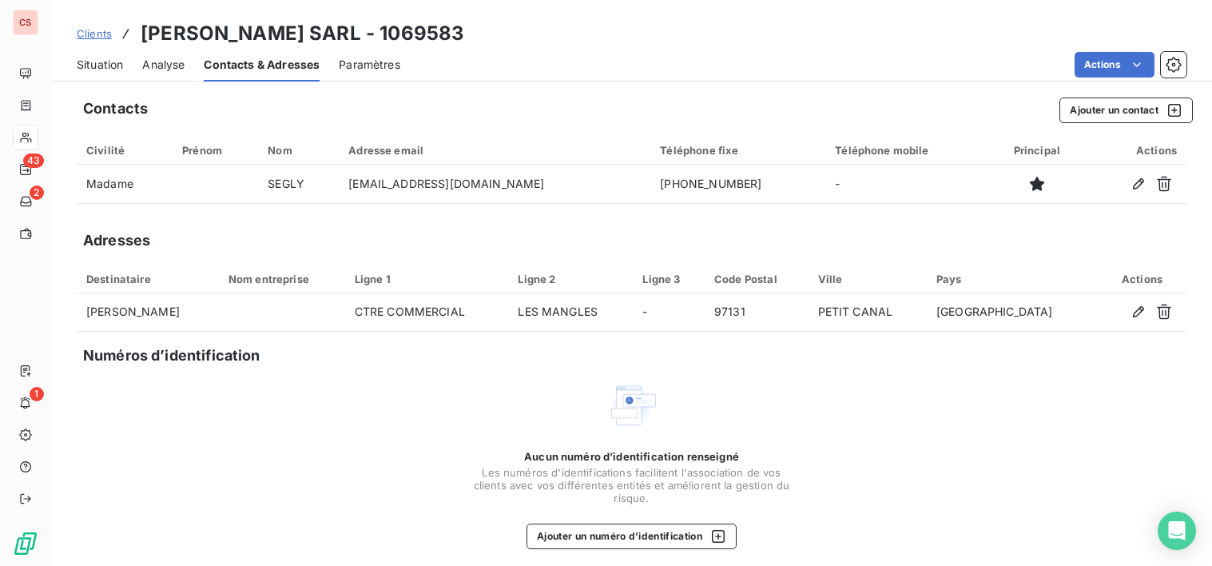
click at [93, 61] on span "Situation" at bounding box center [100, 65] width 46 height 16
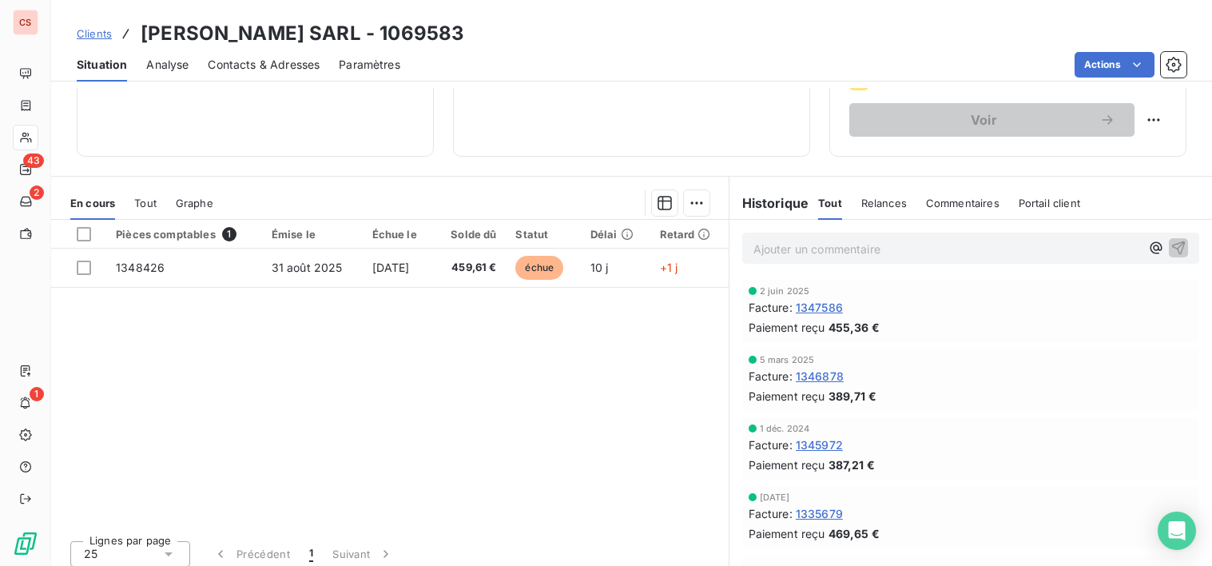
scroll to position [278, 0]
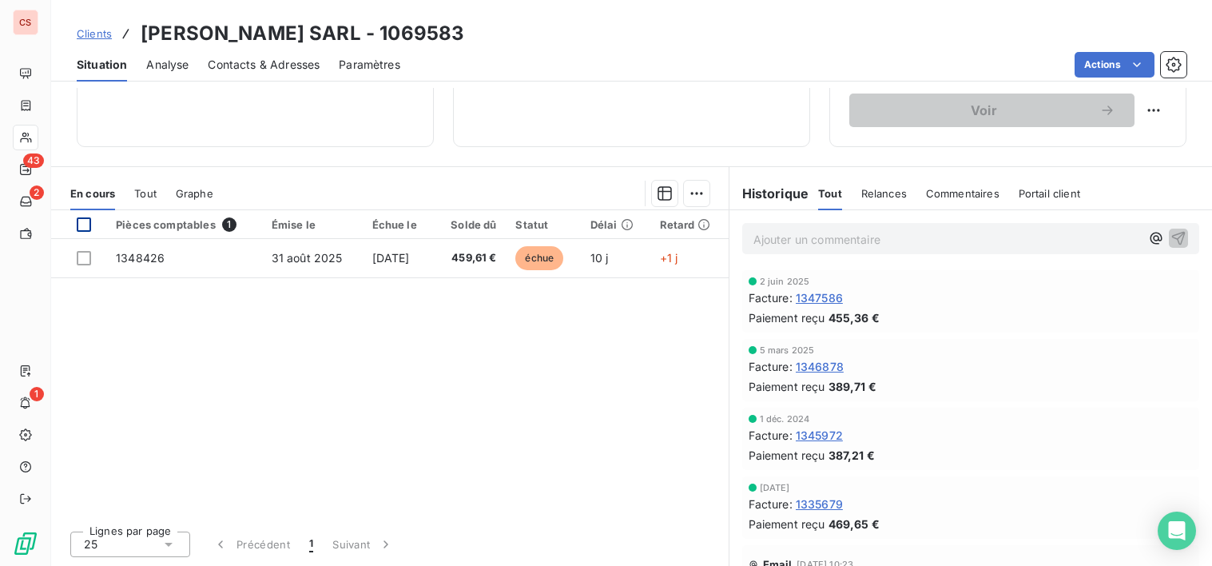
click at [81, 221] on div at bounding box center [84, 224] width 14 height 14
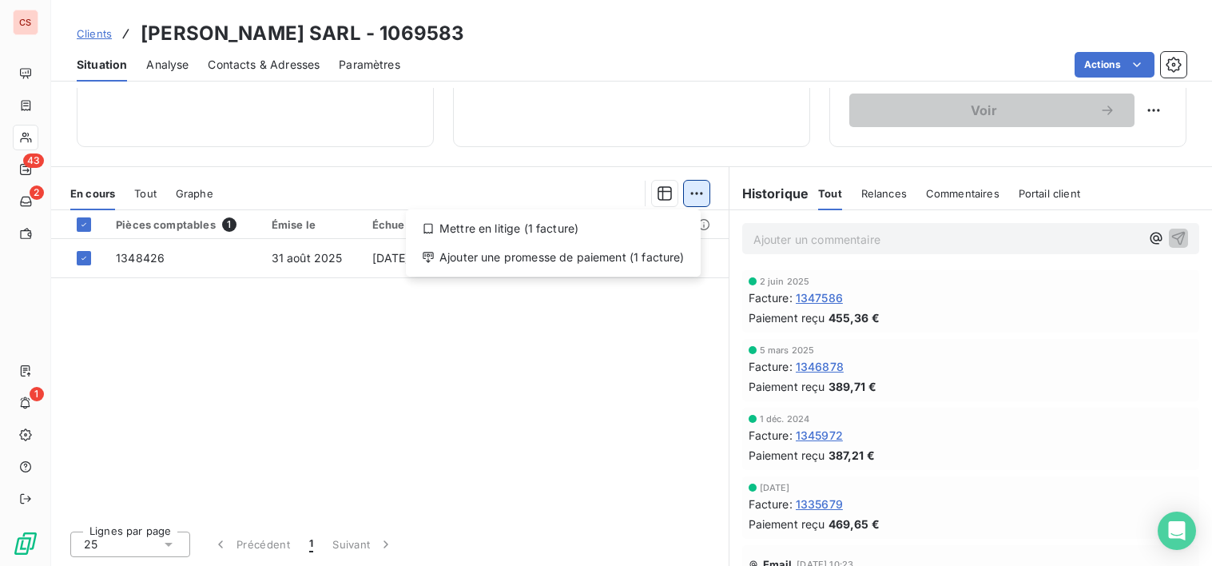
click at [696, 193] on html "CS 43 2 1 Clients [PERSON_NAME] SARL - 1069583 Situation Analyse Contacts & Adr…" at bounding box center [606, 283] width 1212 height 566
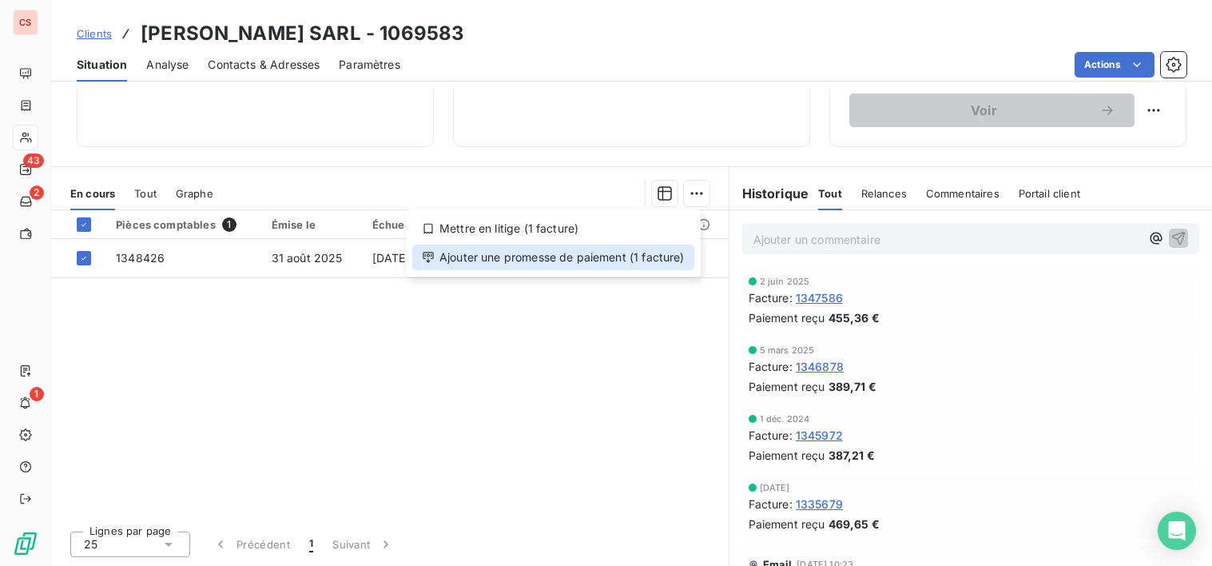
click at [560, 256] on div "Ajouter une promesse de paiement (1 facture)" at bounding box center [553, 258] width 282 height 26
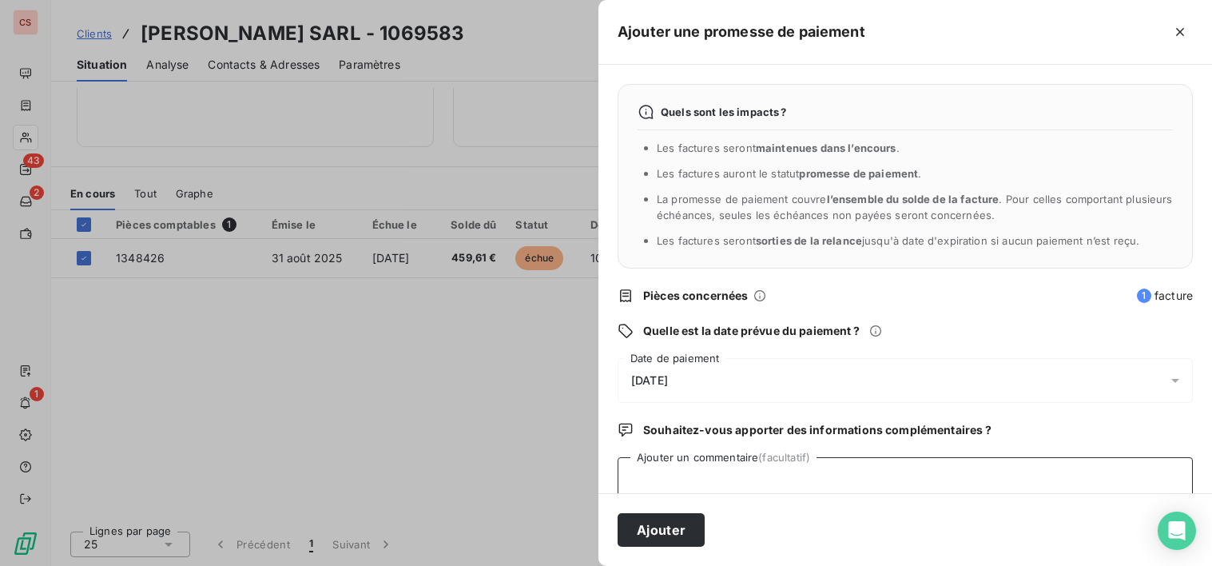
click at [658, 478] on textarea "Ajouter un commentaire (facultatif)" at bounding box center [905, 487] width 575 height 61
type textarea "r"
type textarea "RGT EN COURS"
click at [659, 531] on button "Ajouter" at bounding box center [661, 530] width 87 height 34
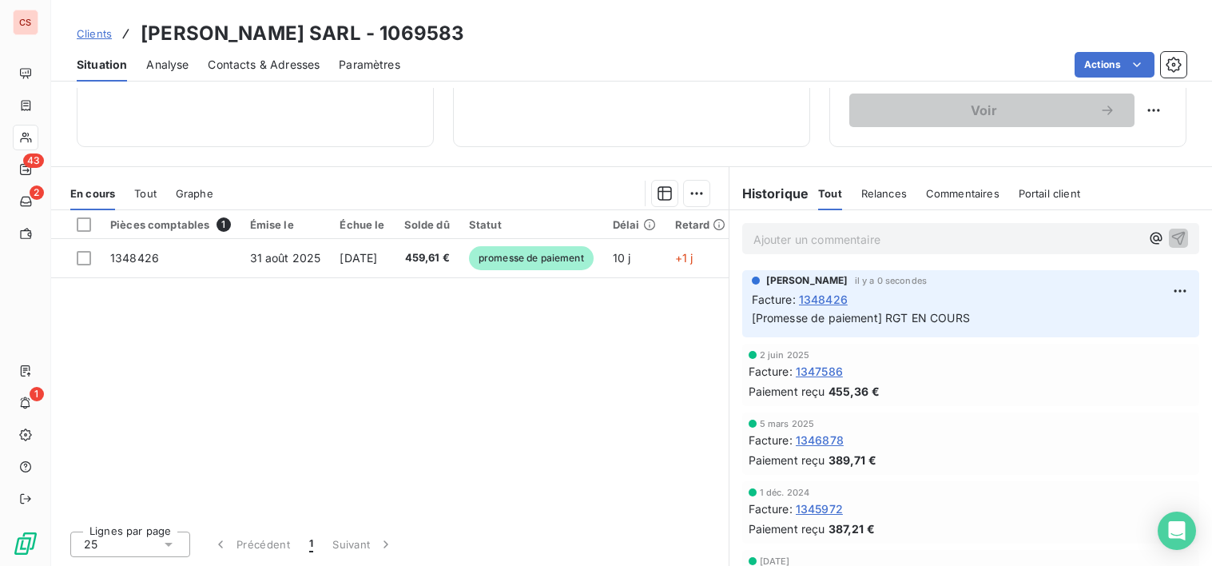
scroll to position [222, 0]
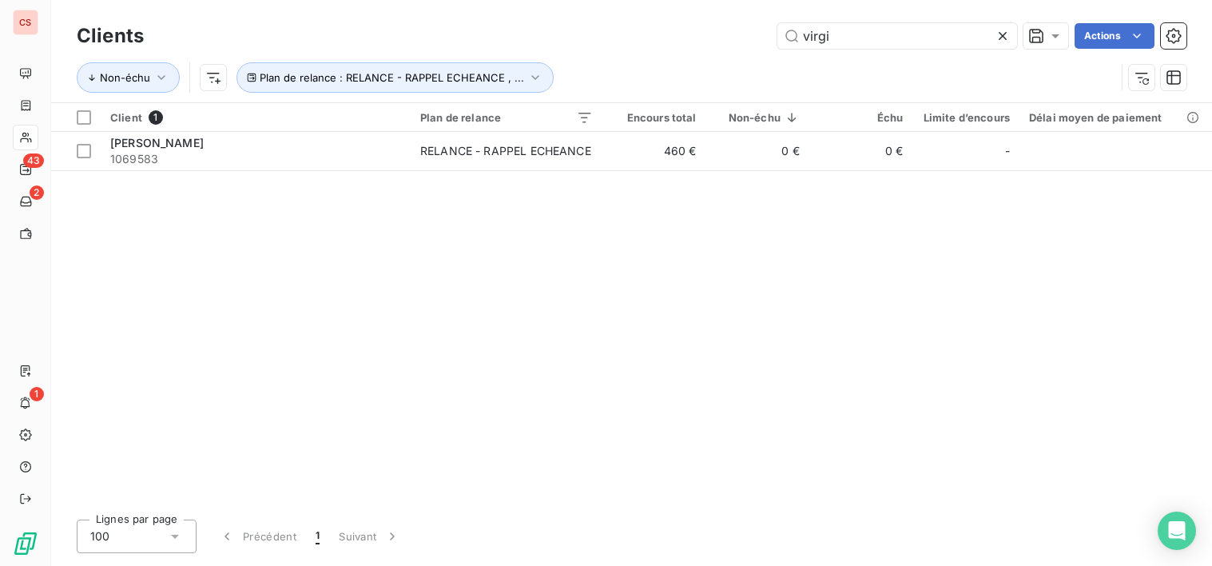
drag, startPoint x: 864, startPoint y: 34, endPoint x: 638, endPoint y: 68, distance: 228.6
click at [638, 68] on div "Clients virgi Actions Non-échu Plan de relance : RELANCE - RAPPEL ECHEANCE , ..." at bounding box center [632, 60] width 1110 height 83
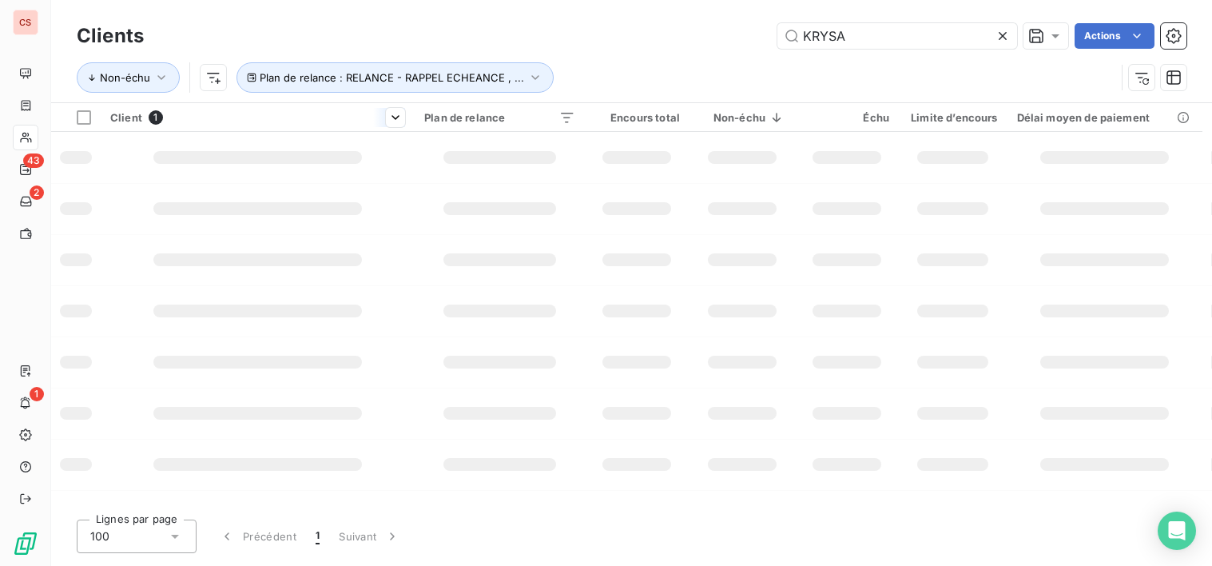
type input "KRYSA"
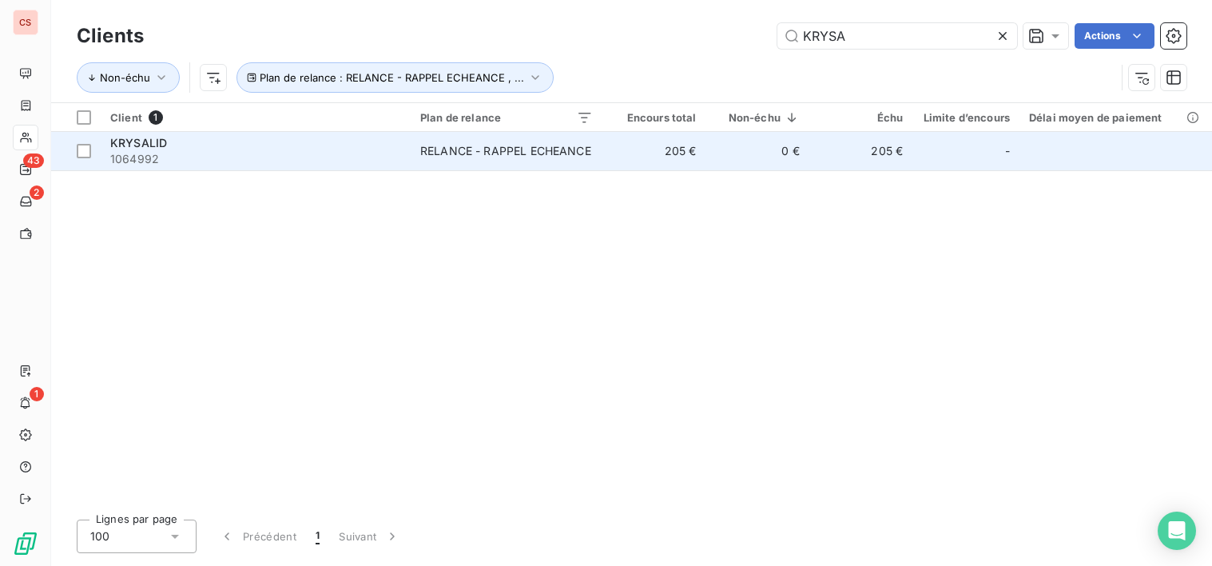
click at [467, 152] on div "RELANCE - RAPPEL ECHEANCE" at bounding box center [505, 151] width 171 height 16
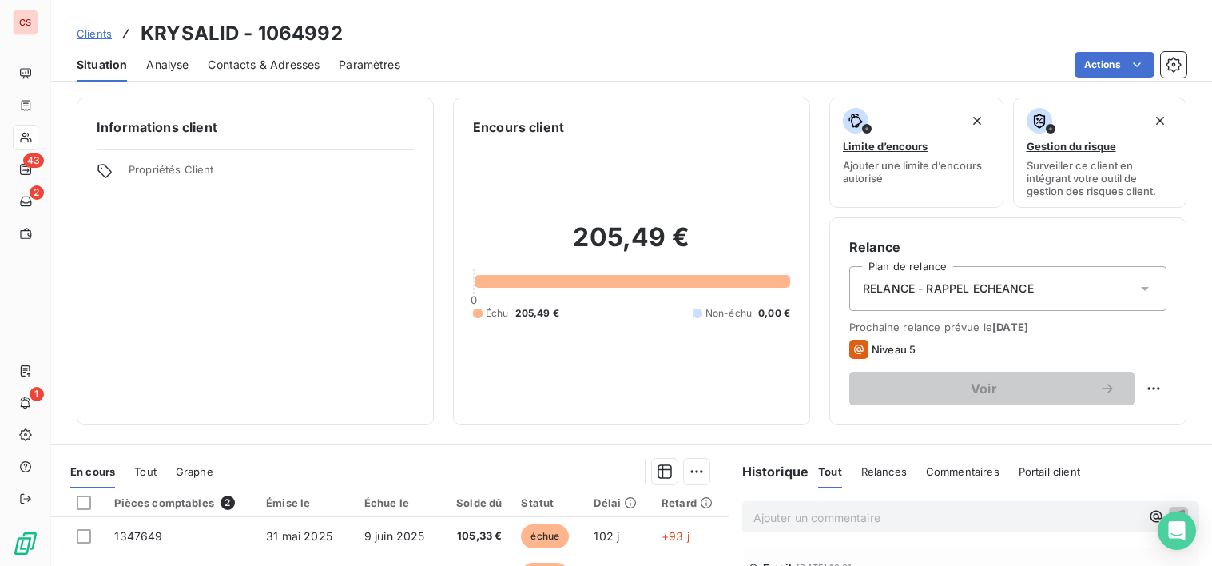
click at [270, 69] on span "Contacts & Adresses" at bounding box center [264, 65] width 112 height 16
